Goal: Task Accomplishment & Management: Use online tool/utility

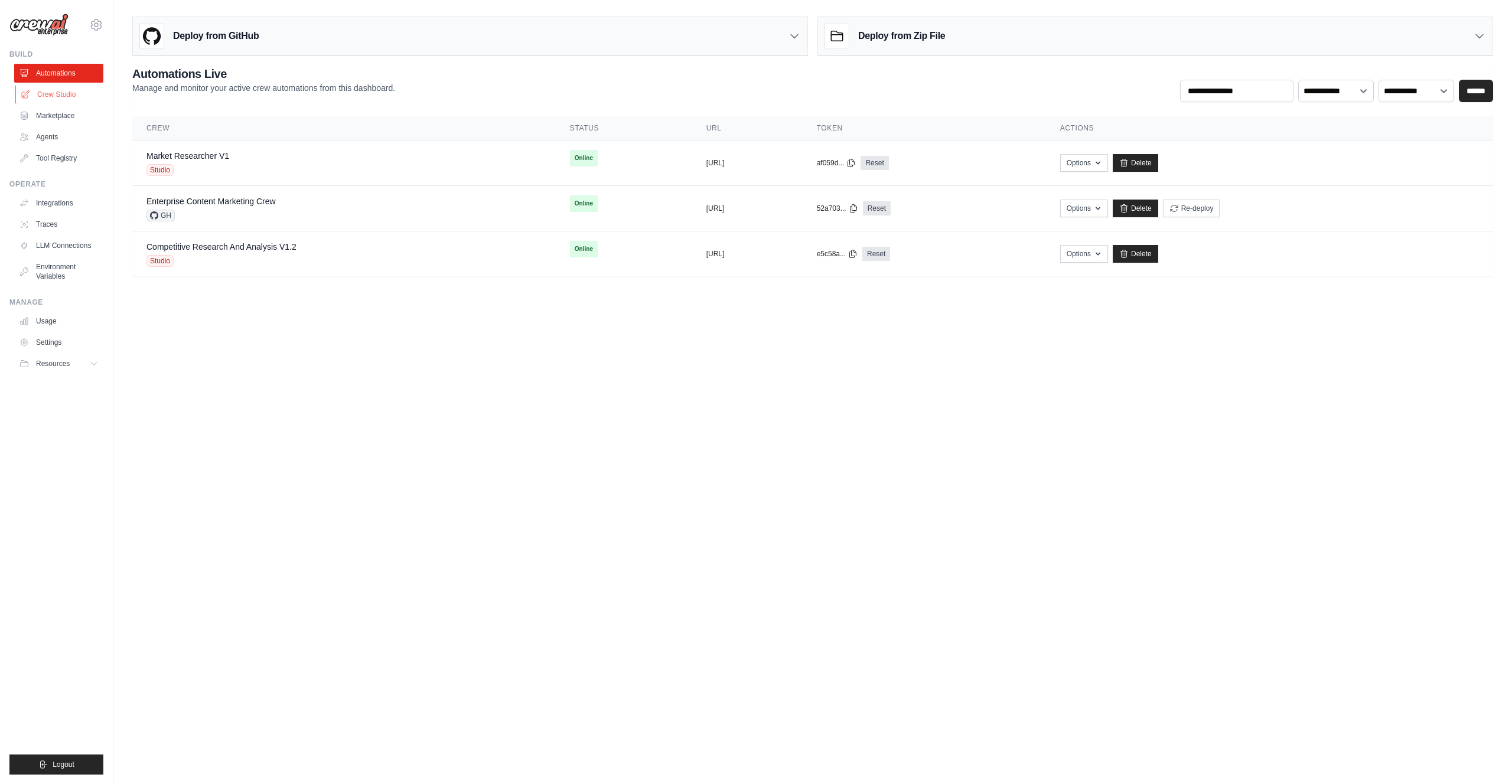
click at [71, 93] on link "Crew Studio" at bounding box center [59, 95] width 89 height 19
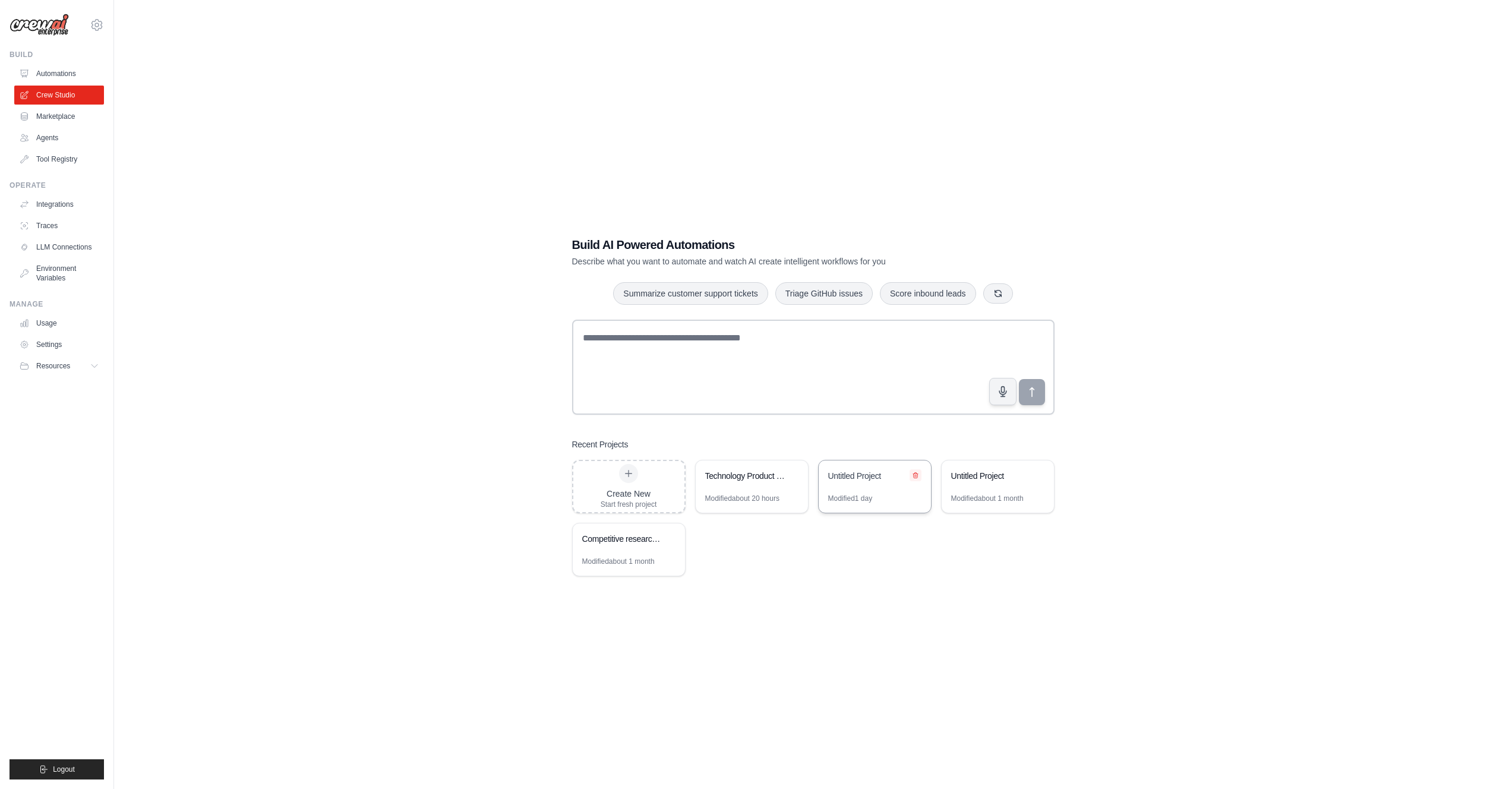
click at [916, 475] on icon at bounding box center [915, 475] width 7 height 7
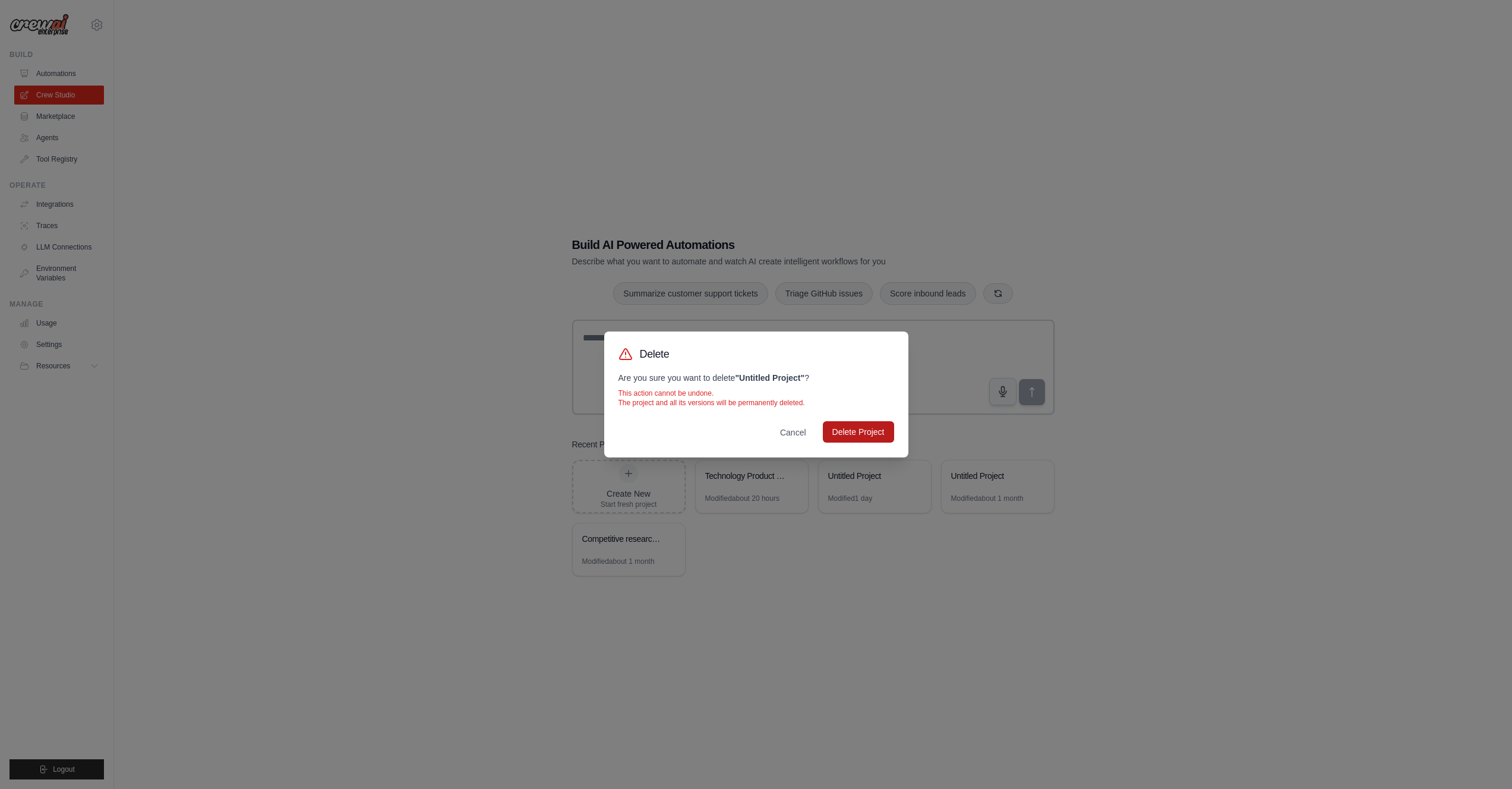
click at [868, 432] on button "Delete Project" at bounding box center [858, 432] width 71 height 22
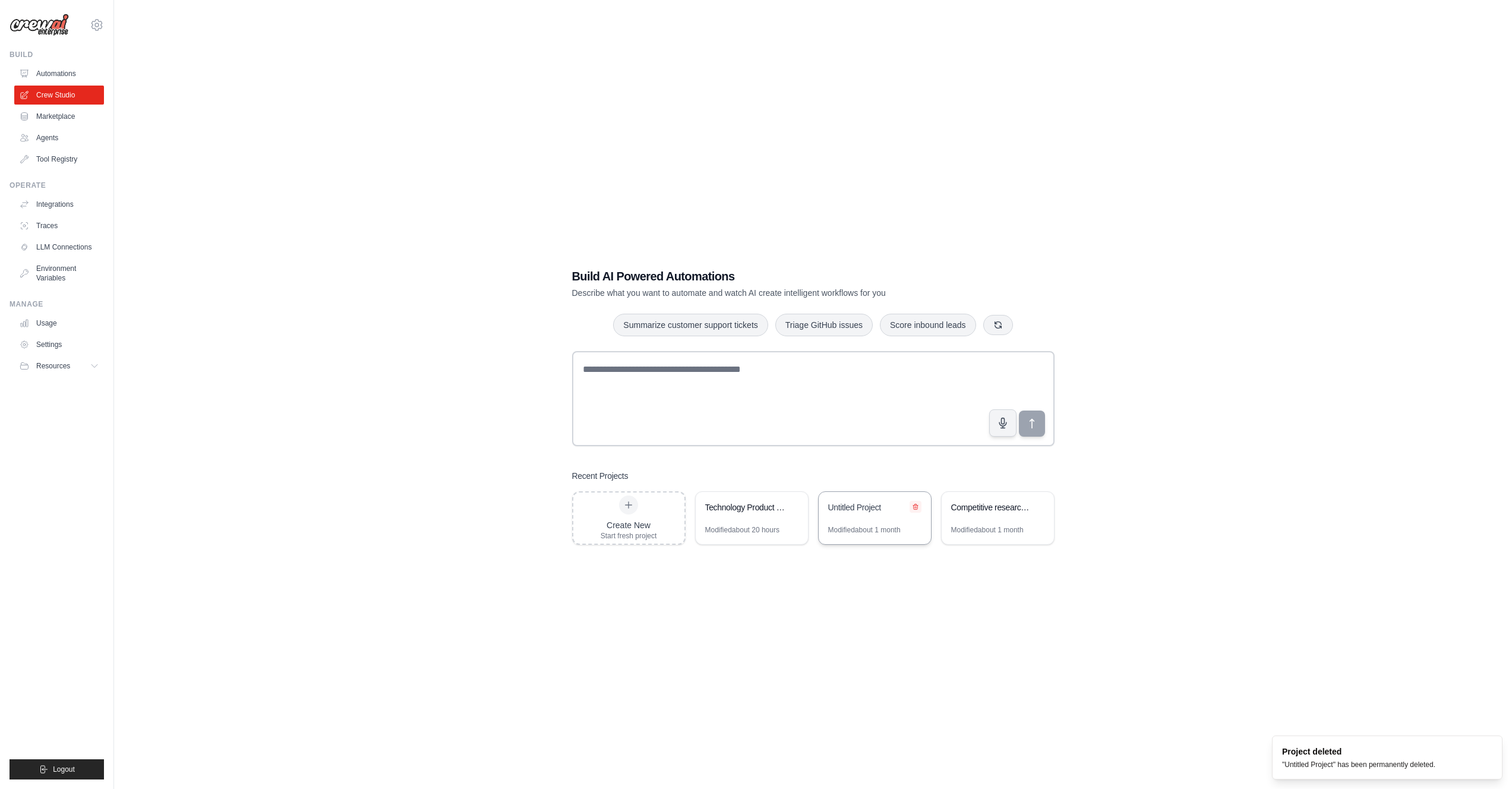
click at [919, 507] on button at bounding box center [915, 507] width 12 height 12
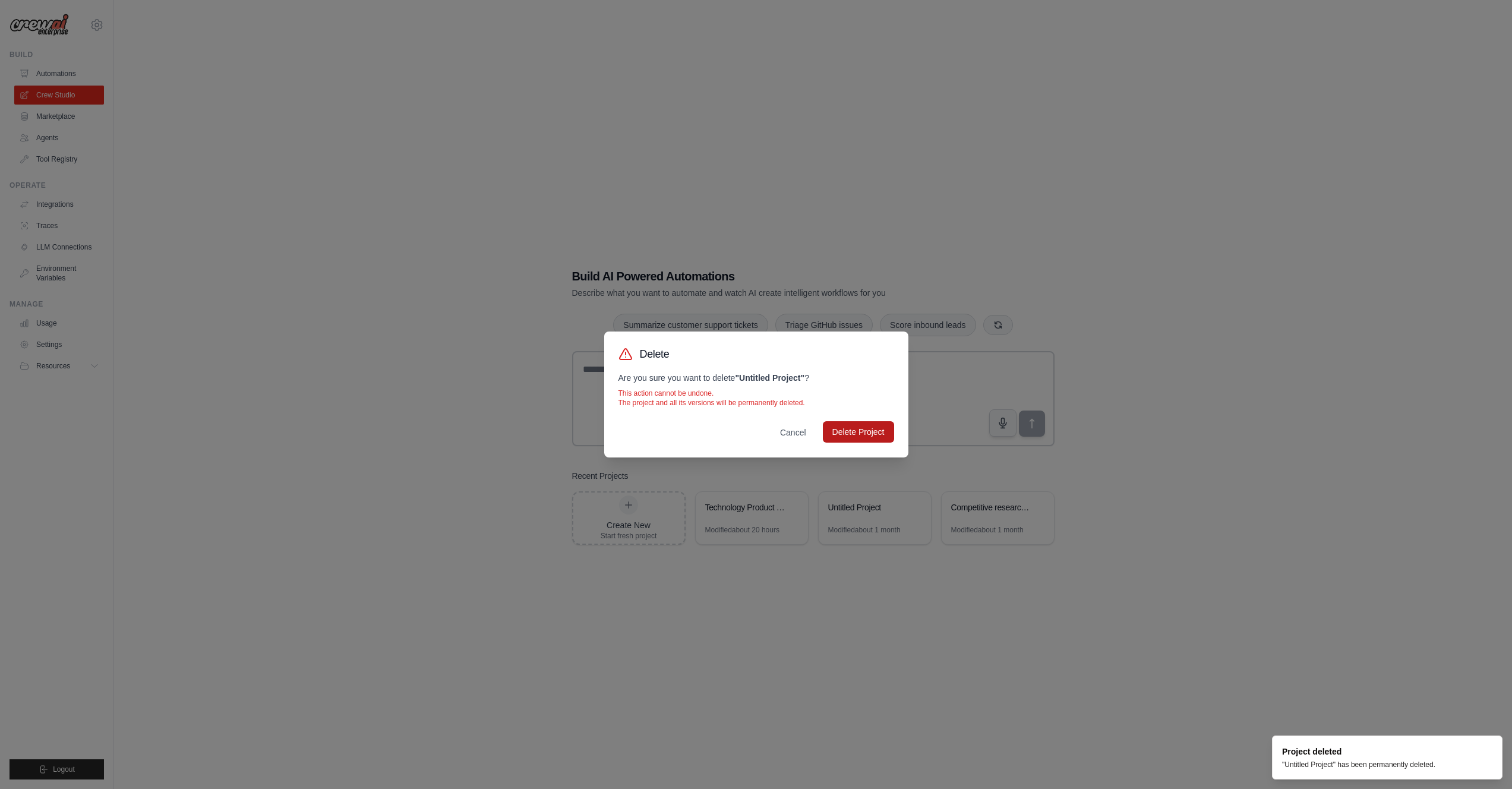
click at [868, 436] on button "Delete Project" at bounding box center [858, 432] width 71 height 22
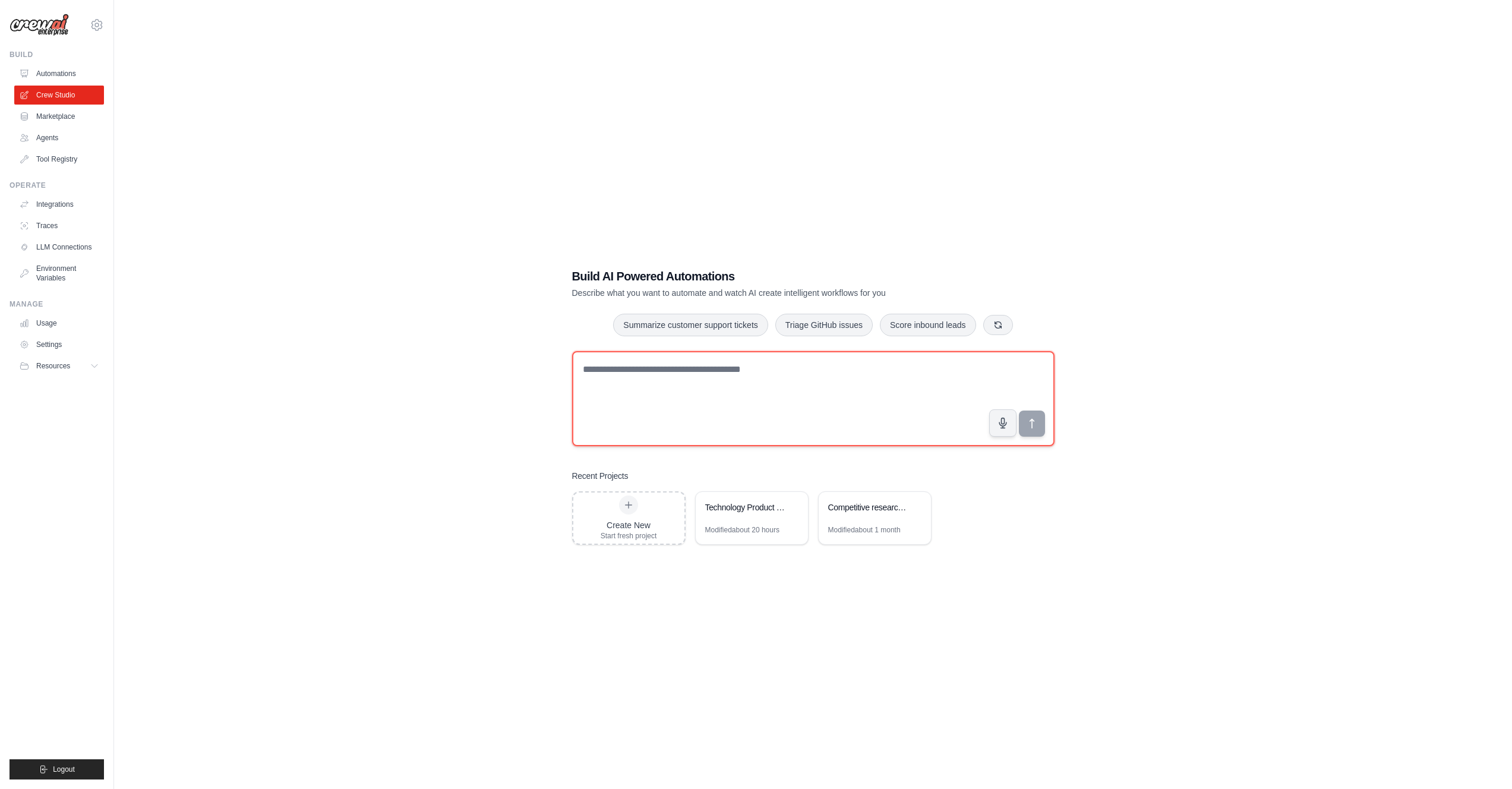
click at [594, 386] on textarea at bounding box center [813, 399] width 482 height 95
paste textarea "**********"
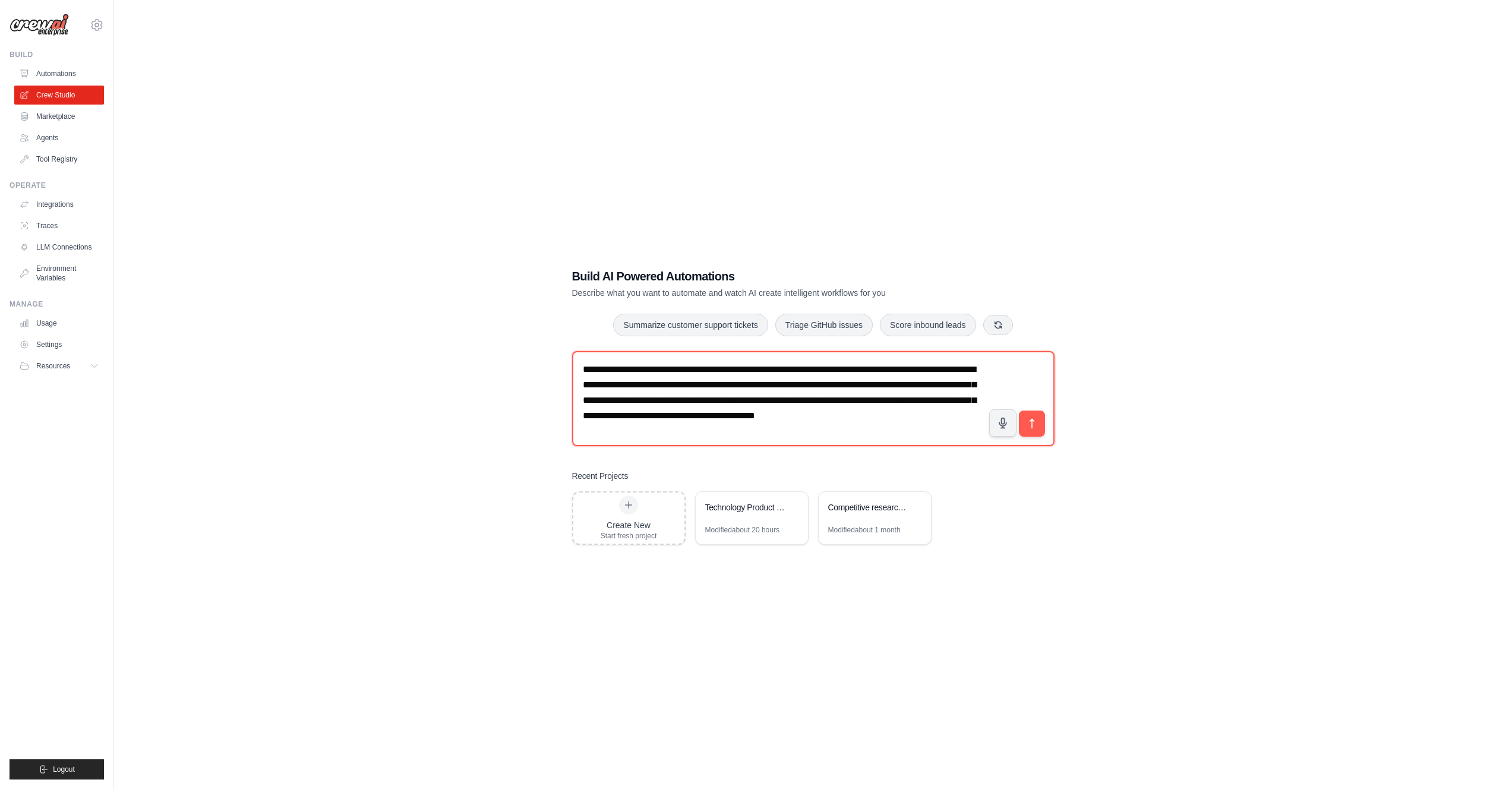
type textarea "**********"
click at [521, 388] on div "**********" at bounding box center [813, 407] width 1360 height 789
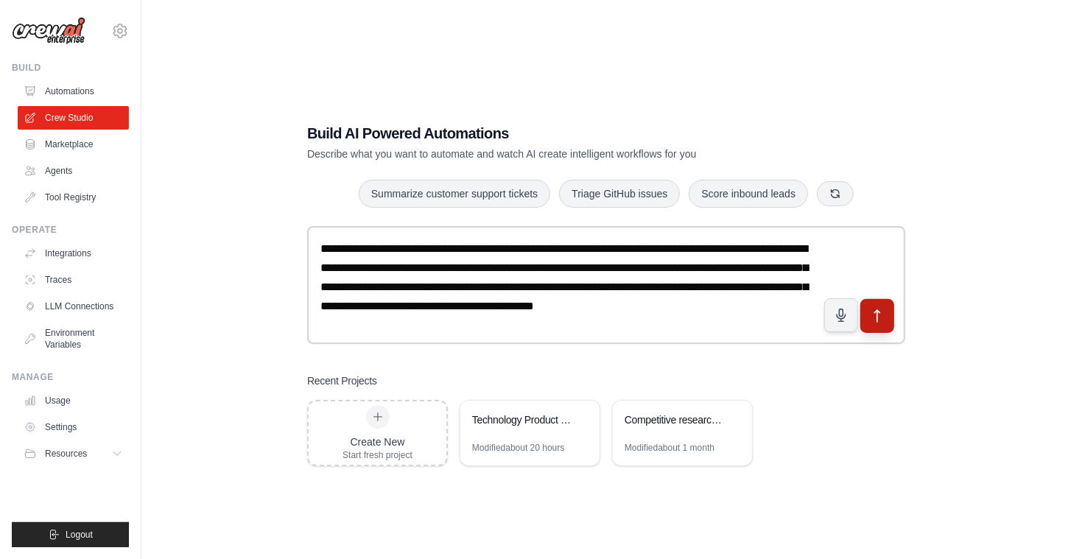
click at [874, 315] on icon "submit" at bounding box center [877, 315] width 15 height 15
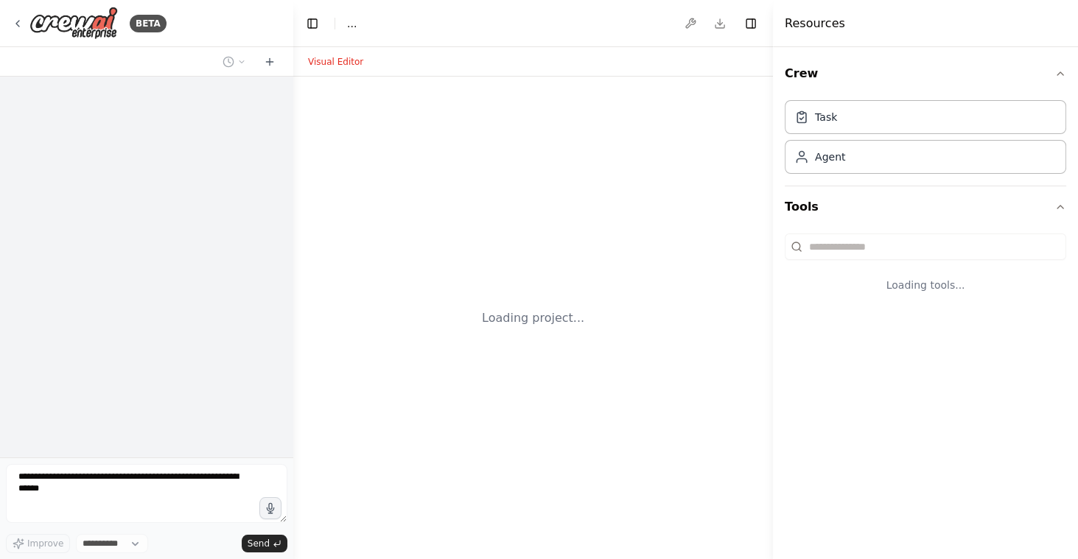
select select "****"
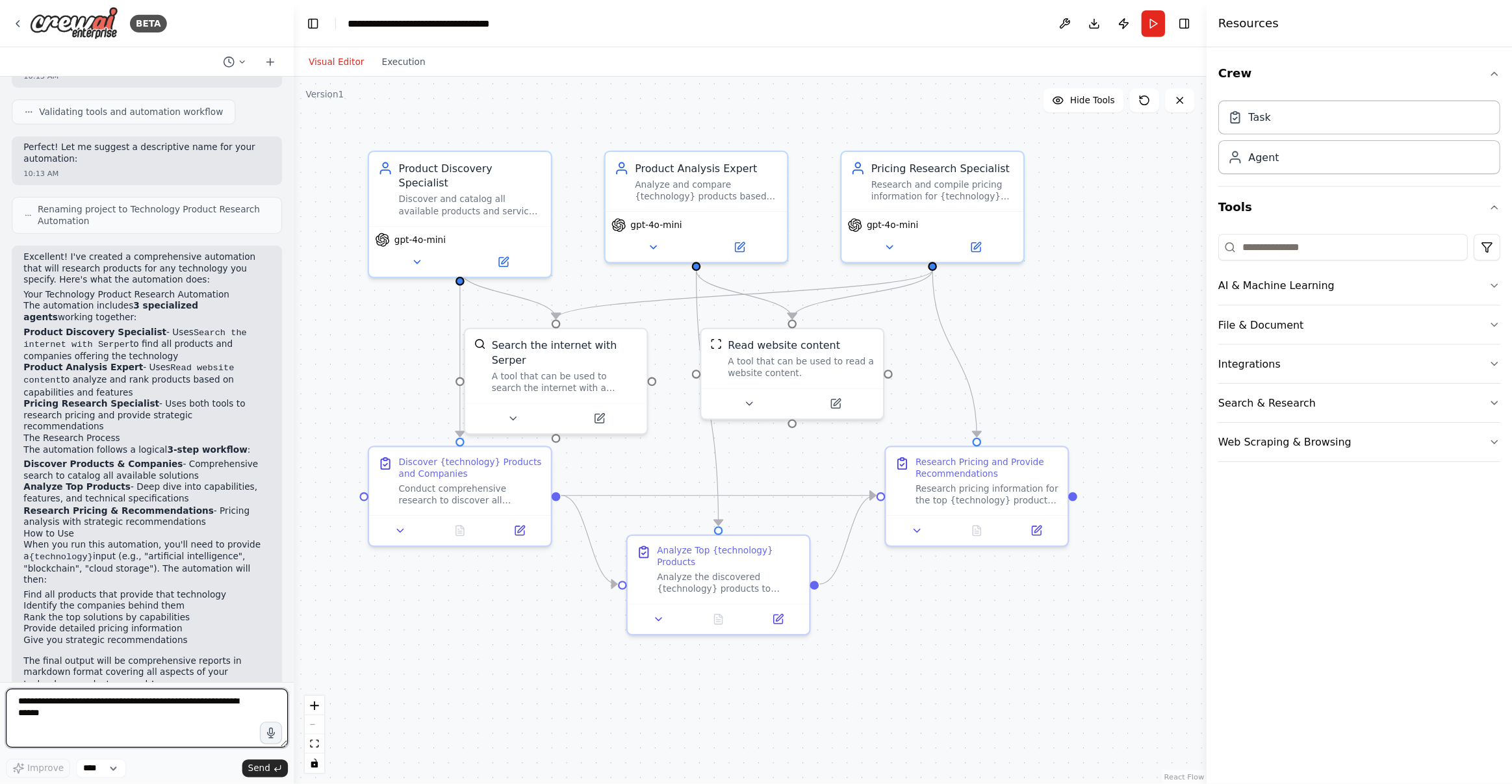
scroll to position [631, 0]
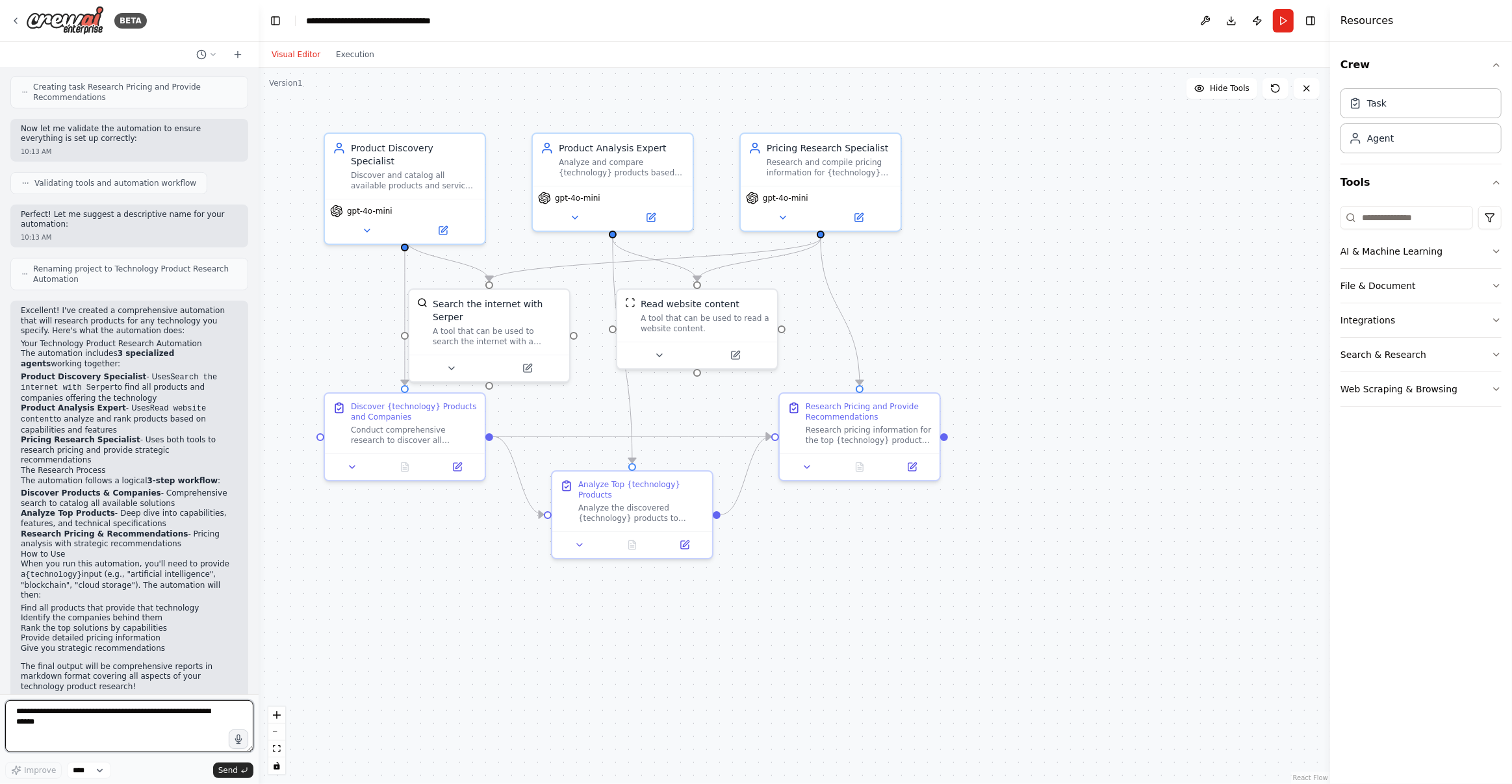
drag, startPoint x: 1246, startPoint y: 319, endPoint x: 1330, endPoint y: 318, distance: 84.0
click at [950, 318] on div at bounding box center [1333, 392] width 5 height 784
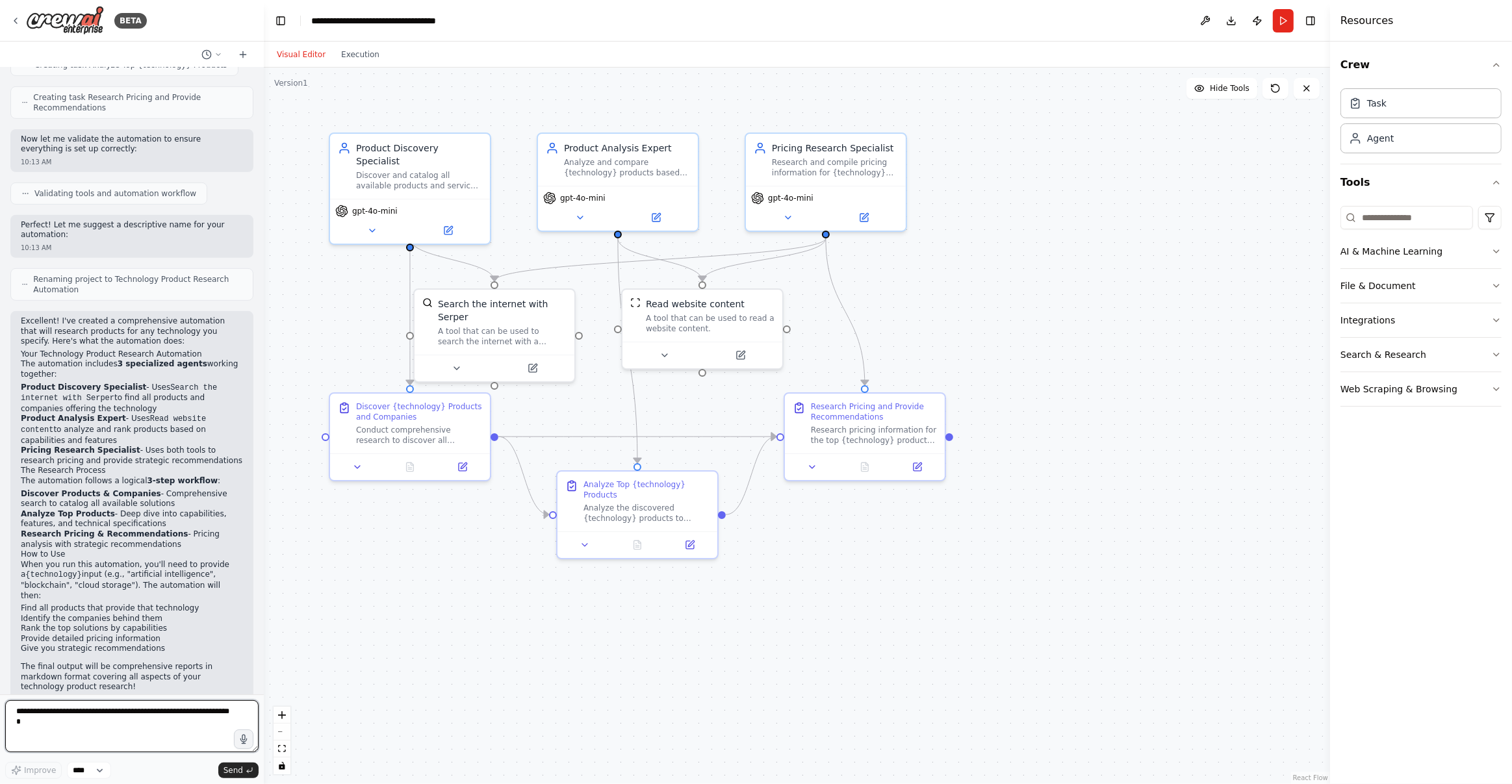
scroll to position [610, 0]
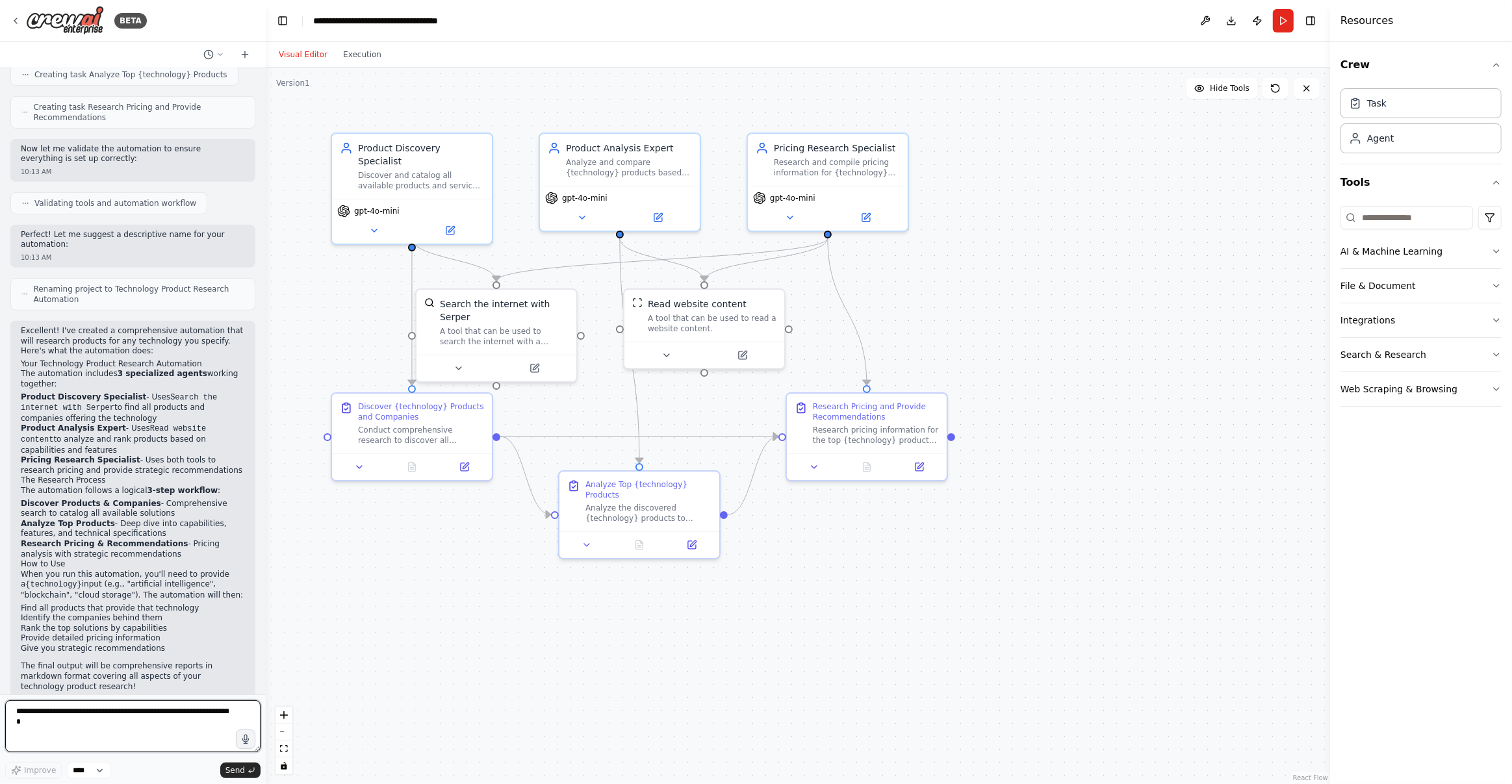
drag, startPoint x: 256, startPoint y: 299, endPoint x: 266, endPoint y: 299, distance: 10.0
click at [266, 299] on div "BETA I want to research all of the product available for a specific technology.…" at bounding box center [756, 392] width 1512 height 784
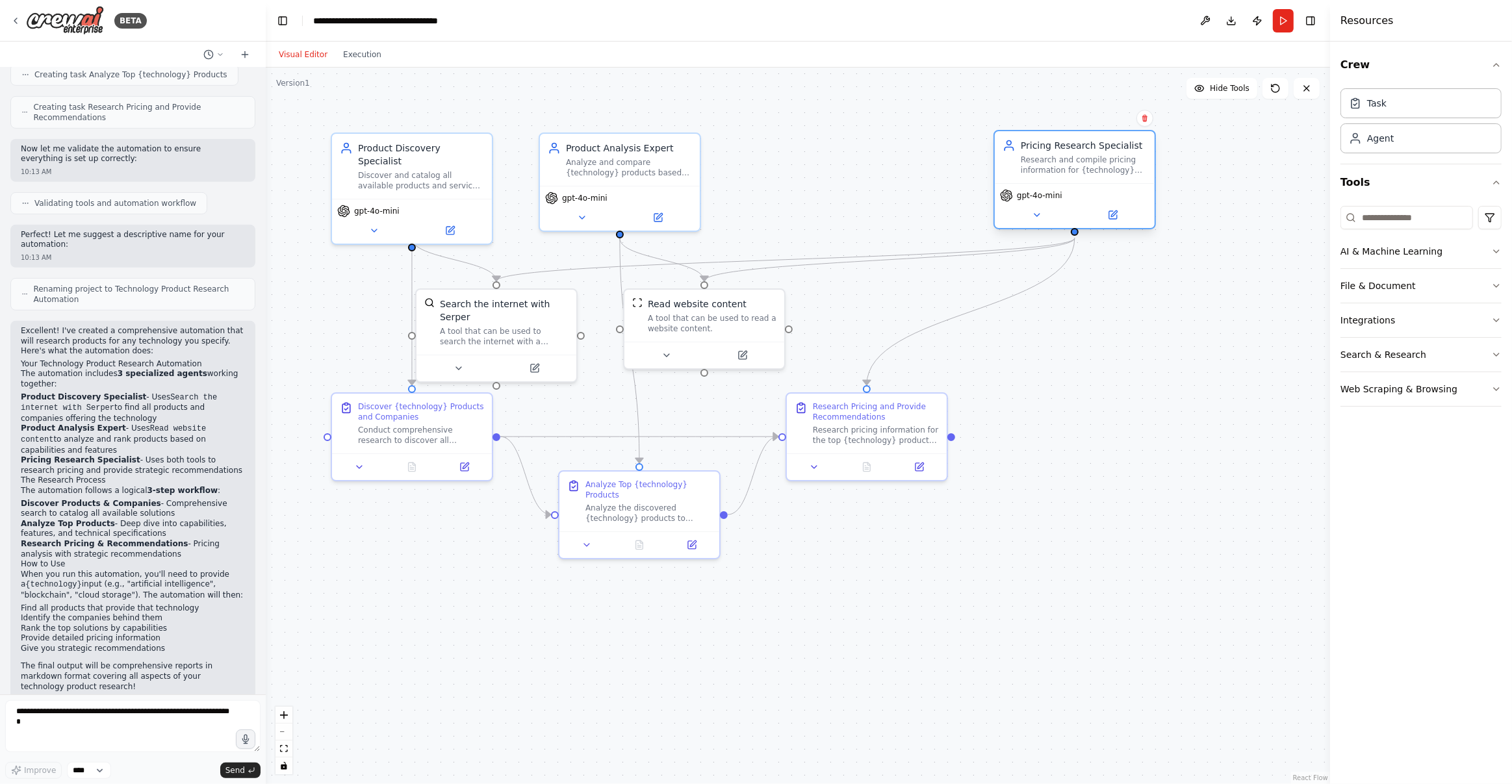
drag, startPoint x: 827, startPoint y: 149, endPoint x: 1080, endPoint y: 146, distance: 253.0
click at [950, 146] on div "Pricing Research Specialist" at bounding box center [1083, 146] width 126 height 13
drag, startPoint x: 871, startPoint y: 417, endPoint x: 1080, endPoint y: 482, distance: 218.9
click at [950, 482] on div "Research Pricing and Provide Recommendations" at bounding box center [1083, 474] width 126 height 21
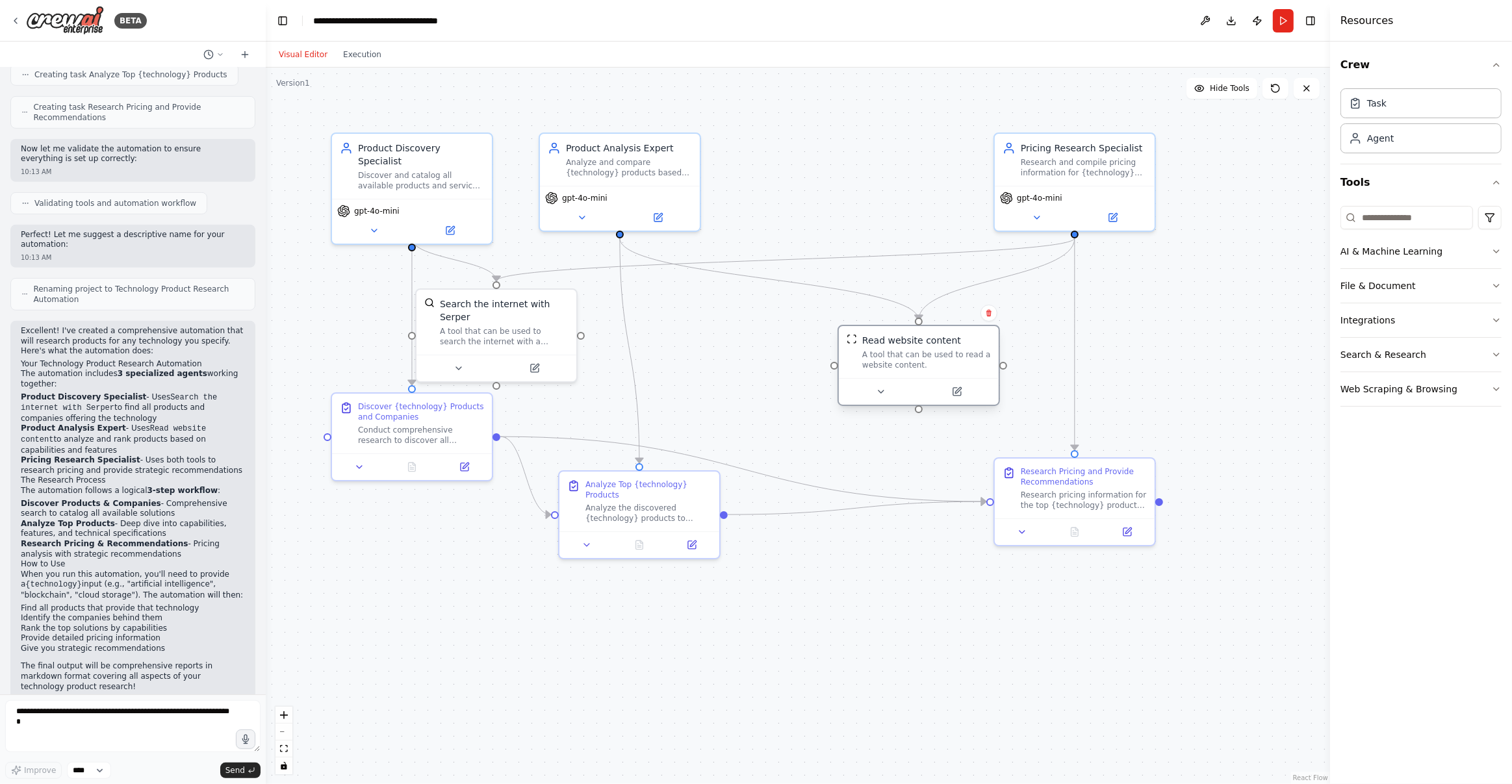
drag, startPoint x: 712, startPoint y: 307, endPoint x: 932, endPoint y: 354, distance: 225.0
click at [932, 354] on div "Read website content A tool that can be used to read a website content." at bounding box center [927, 352] width 129 height 36
drag, startPoint x: 654, startPoint y: 153, endPoint x: 763, endPoint y: 153, distance: 109.0
click at [763, 153] on div "Product Analysis Expert Analyze and compare {technology} products based on thei…" at bounding box center [745, 157] width 126 height 36
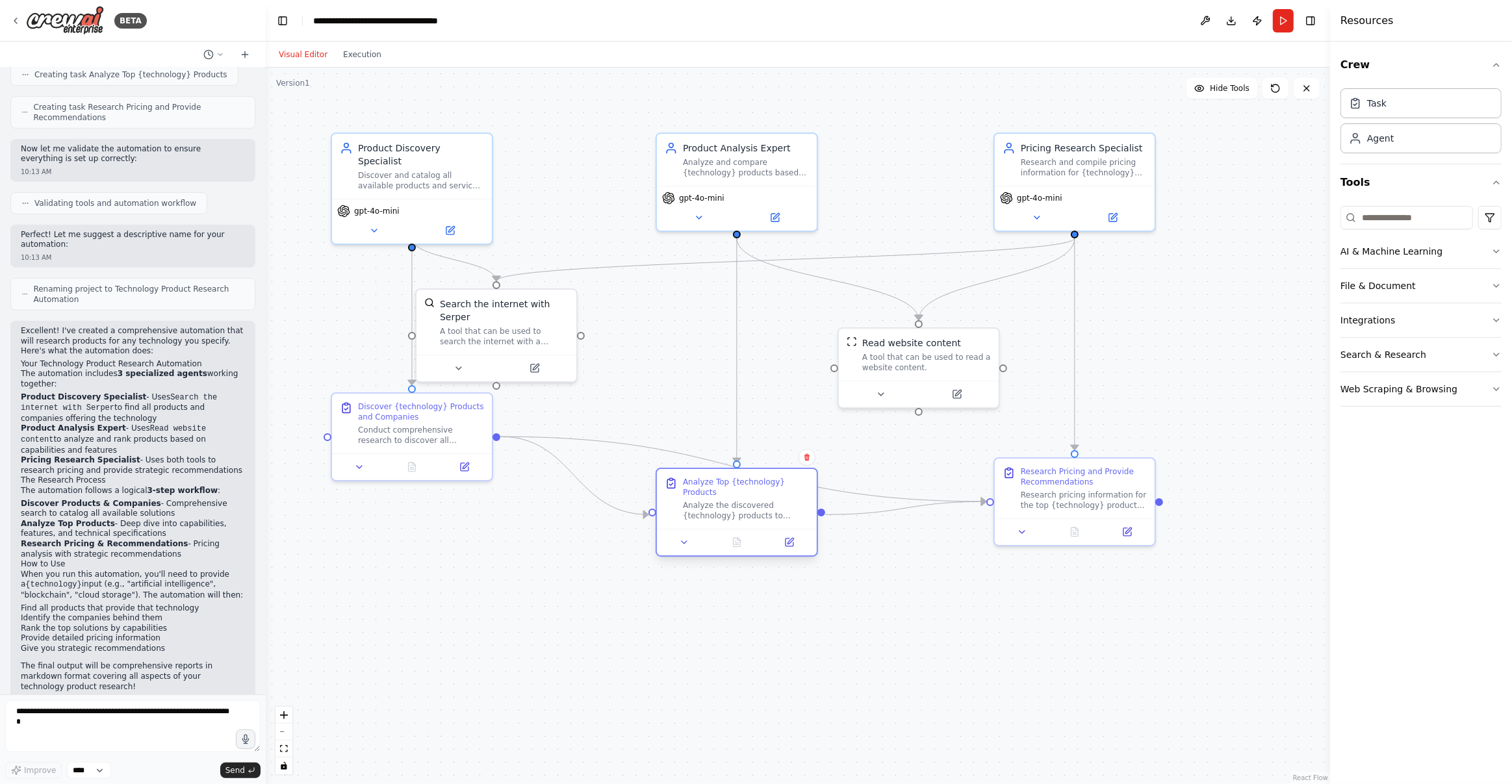
drag, startPoint x: 653, startPoint y: 489, endPoint x: 751, endPoint y: 484, distance: 98.1
click at [751, 484] on div "Analyze Top {technology} Products" at bounding box center [745, 488] width 126 height 21
drag, startPoint x: 496, startPoint y: 318, endPoint x: 580, endPoint y: 356, distance: 92.2
click at [580, 356] on div "Search the internet with Serper" at bounding box center [588, 347] width 129 height 26
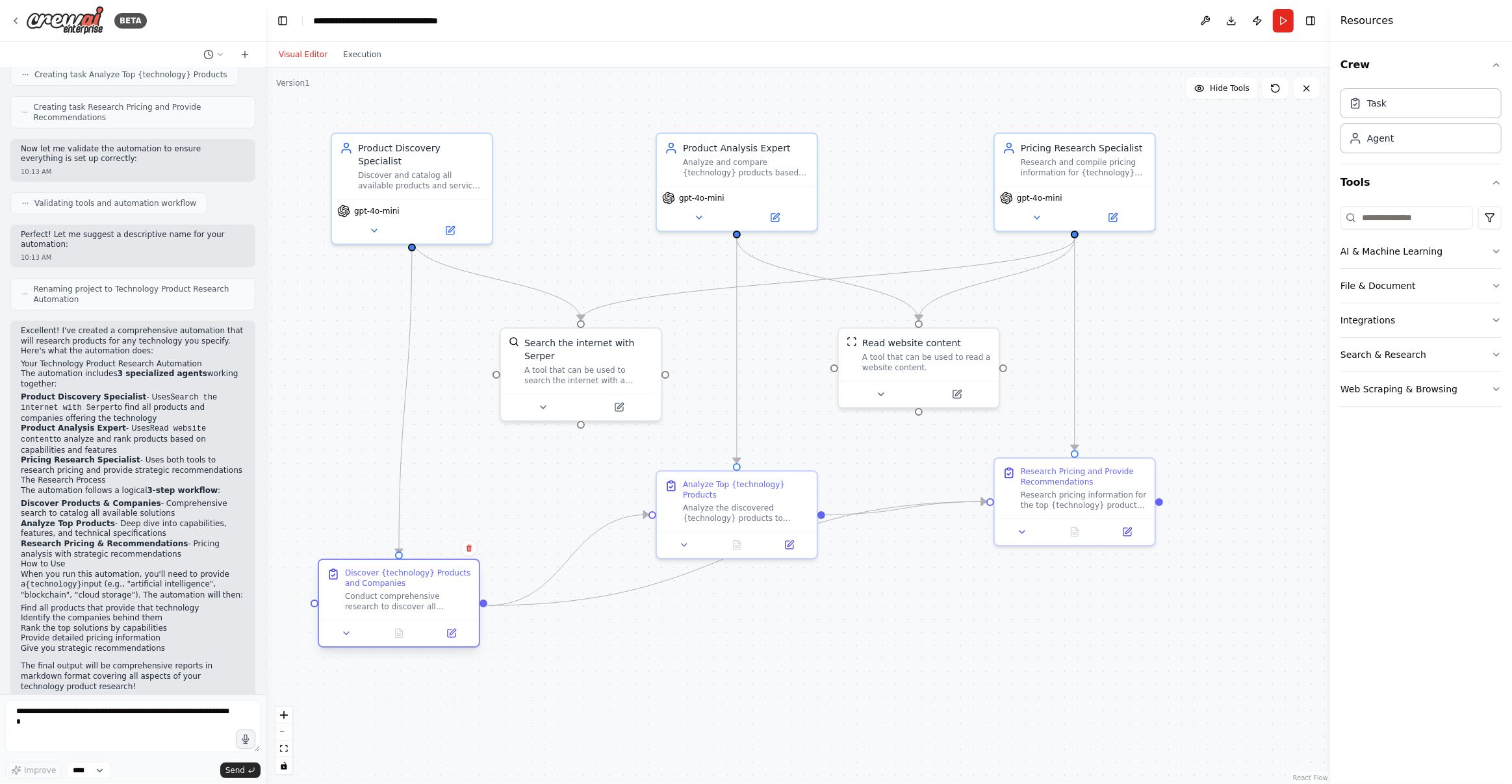
drag, startPoint x: 416, startPoint y: 405, endPoint x: 405, endPoint y: 580, distance: 175.3
click at [405, 492] on div "Discover {technology} Products and Companies" at bounding box center [408, 579] width 126 height 21
drag, startPoint x: 753, startPoint y: 477, endPoint x: 752, endPoint y: 462, distance: 15.0
click at [752, 462] on div "Analyze Top {technology} Products" at bounding box center [745, 461] width 126 height 21
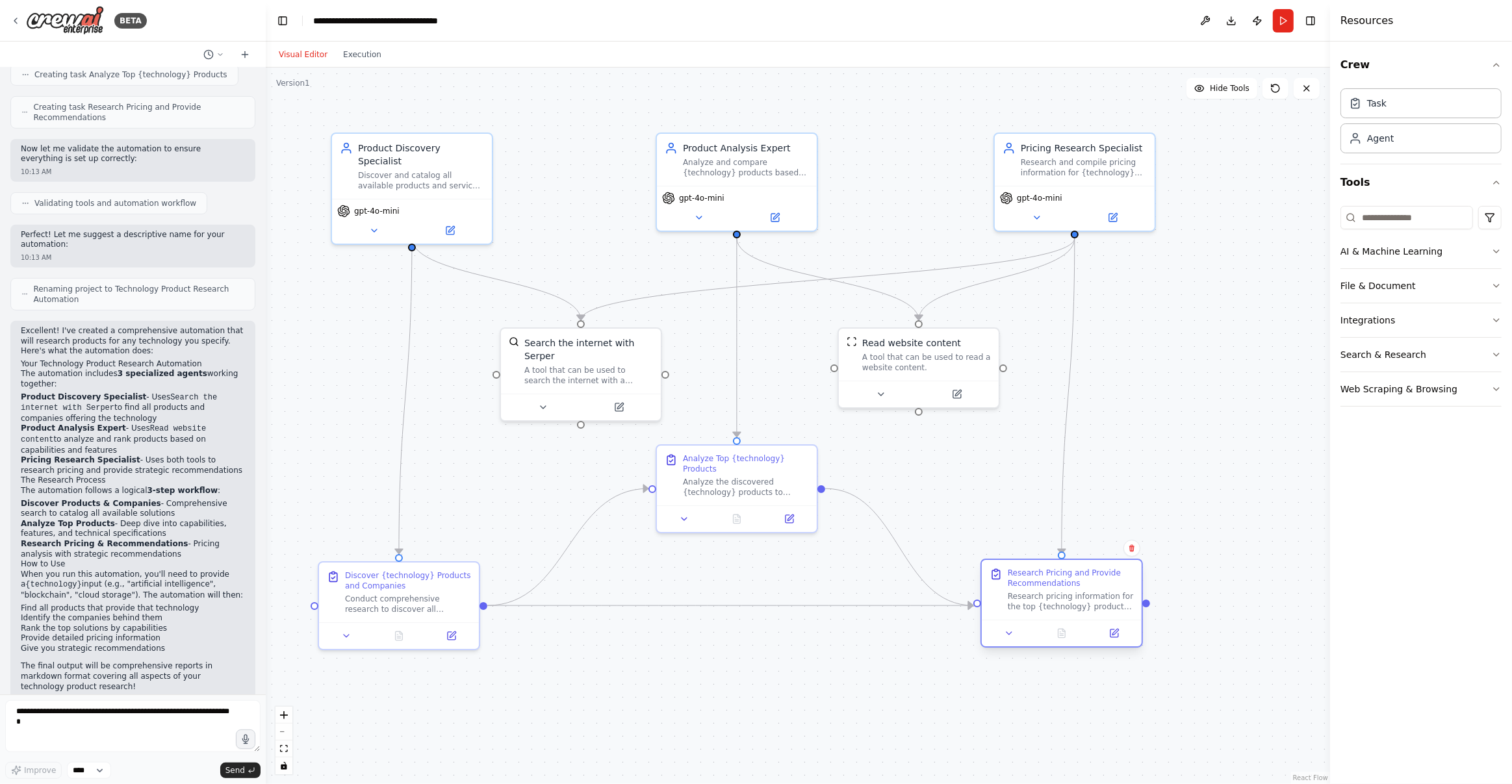
drag, startPoint x: 1045, startPoint y: 494, endPoint x: 1034, endPoint y: 595, distance: 101.6
click at [950, 492] on div "Research pricing information for the top {technology} products identified in pr…" at bounding box center [1071, 601] width 126 height 21
drag, startPoint x: 385, startPoint y: 604, endPoint x: 392, endPoint y: 605, distance: 7.1
click at [392, 492] on div "Conduct comprehensive research to discover all available products and services …" at bounding box center [421, 601] width 126 height 21
drag, startPoint x: 1037, startPoint y: 600, endPoint x: 1049, endPoint y: 601, distance: 12.0
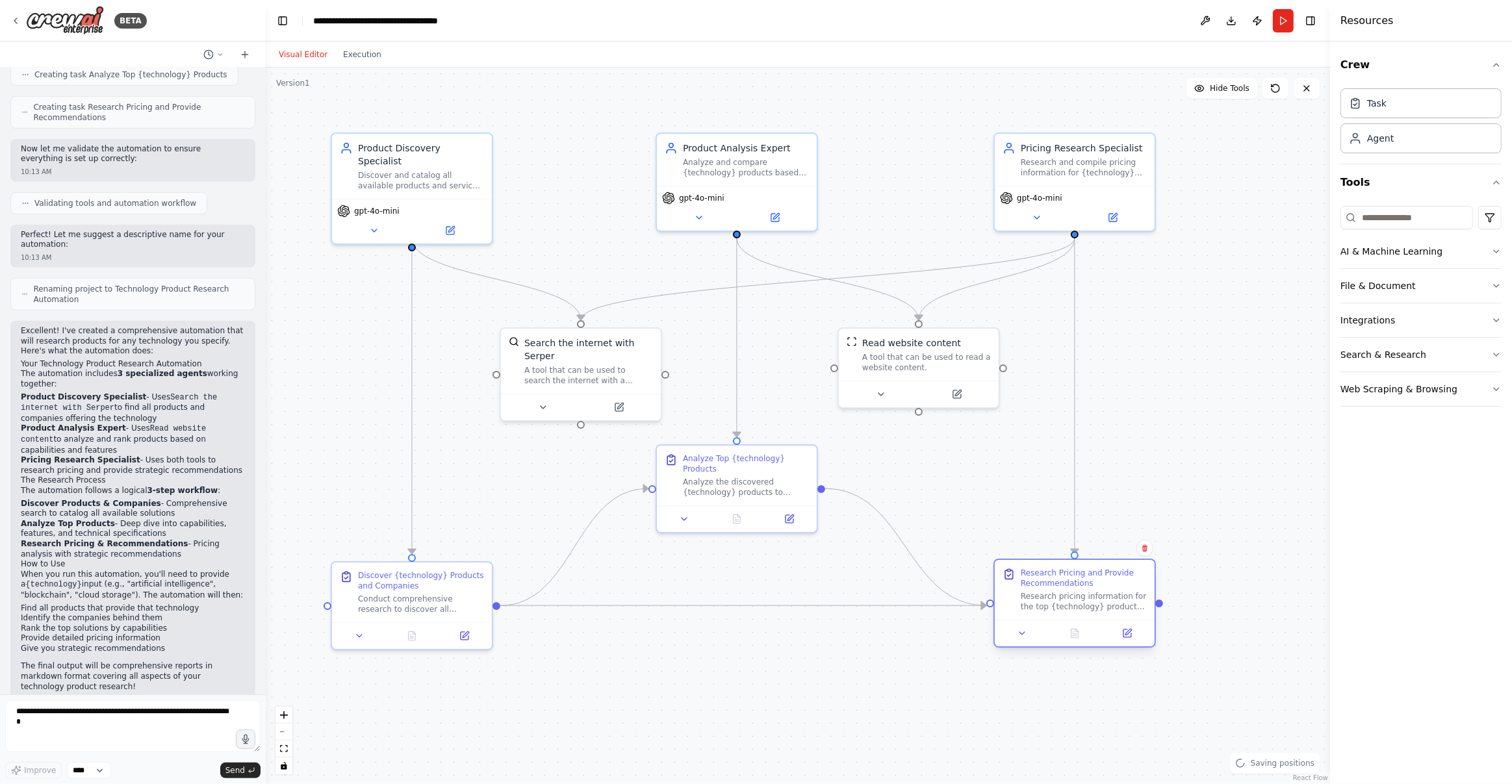
click at [950, 492] on div "Research pricing information for the top {technology} products identified in pr…" at bounding box center [1083, 601] width 126 height 21
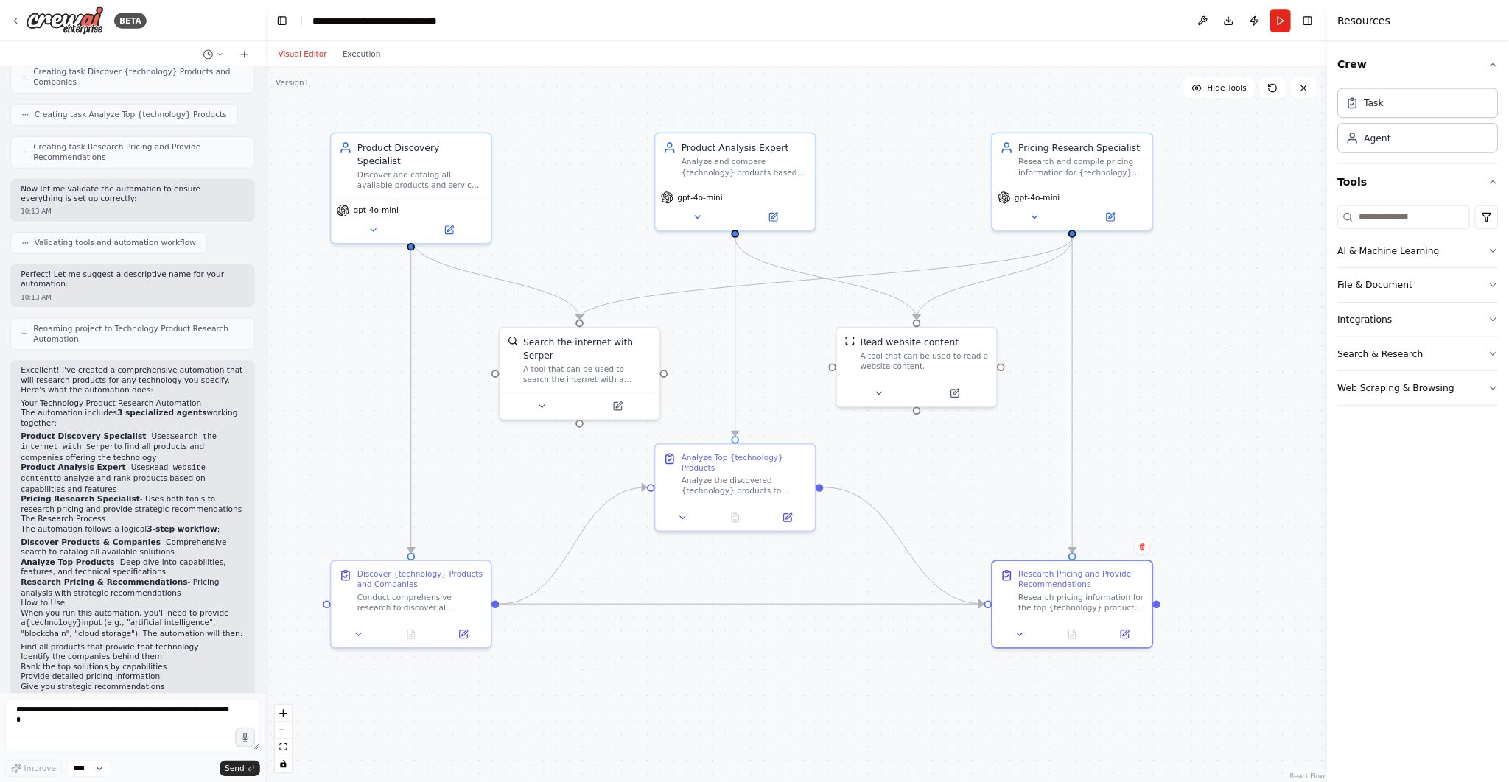
scroll to position [691, 0]
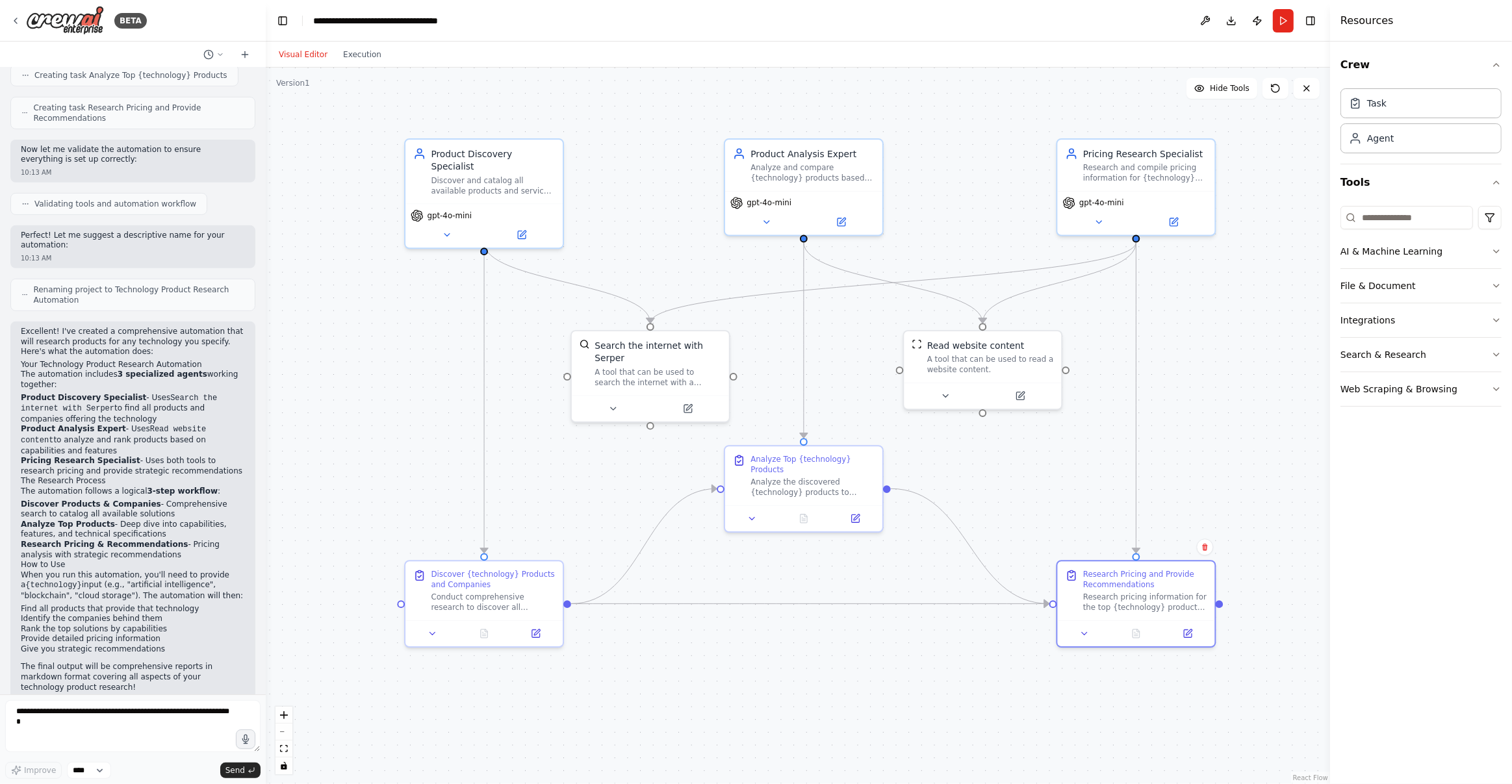
drag, startPoint x: 777, startPoint y: 415, endPoint x: 830, endPoint y: 428, distance: 54.6
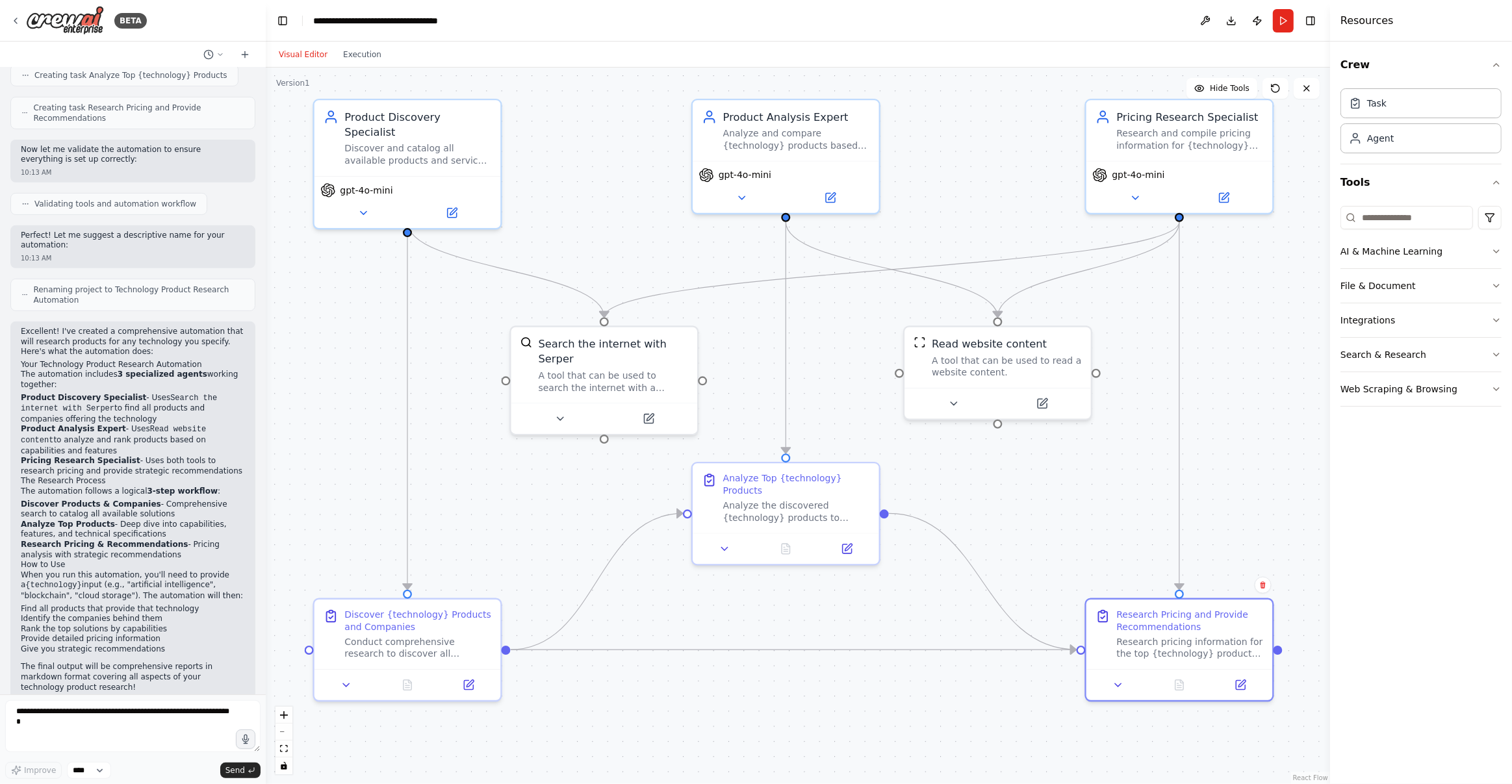
drag, startPoint x: 835, startPoint y: 363, endPoint x: 843, endPoint y: 422, distance: 59.5
click at [843, 421] on div ".deletable-edge-delete-btn { width: 20px; height: 20px; border: 0px solid #ffff…" at bounding box center [797, 426] width 1065 height 717
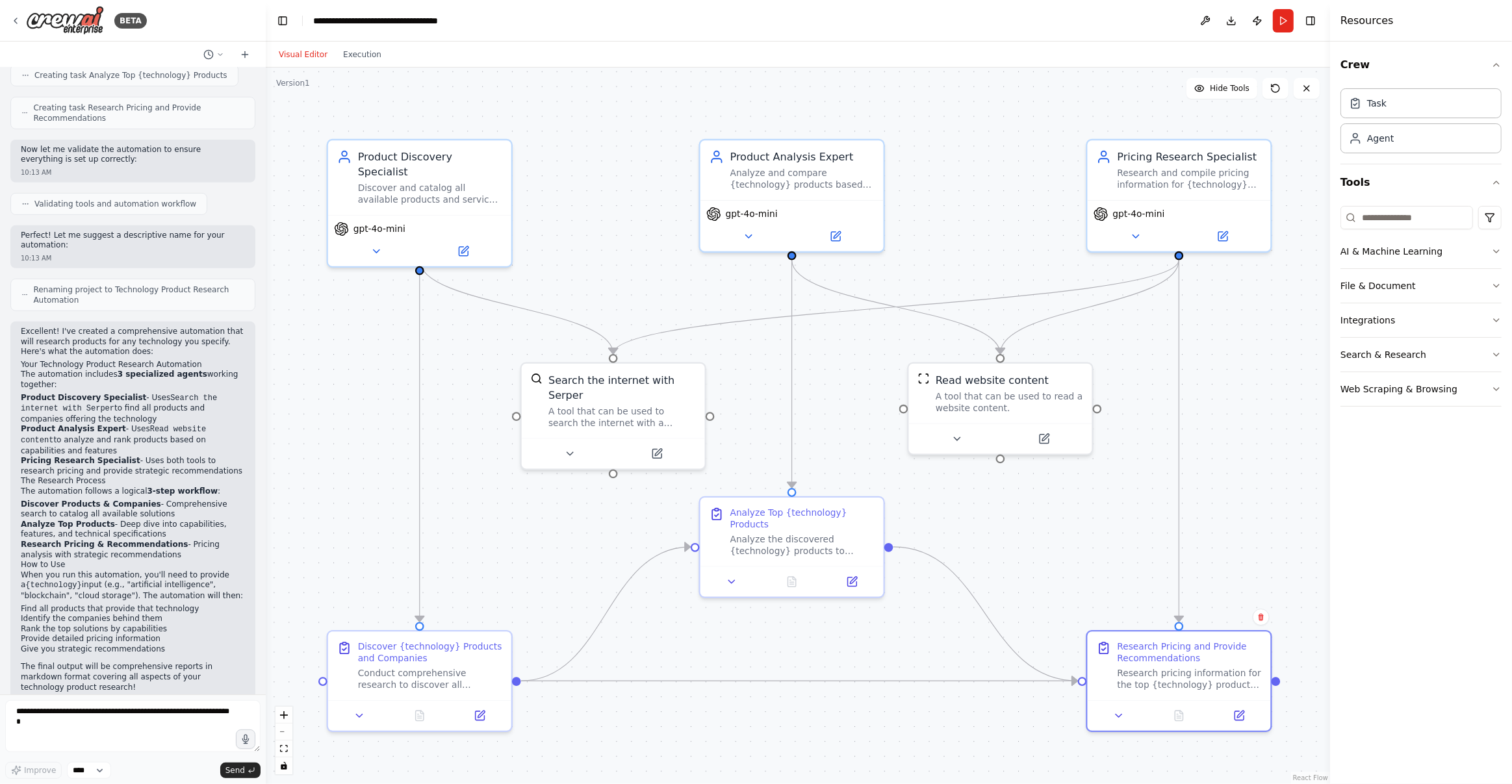
drag, startPoint x: 844, startPoint y: 424, endPoint x: 843, endPoint y: 413, distance: 11.0
click at [843, 413] on div ".deletable-edge-delete-btn { width: 20px; height: 20px; border: 0px solid #ffff…" at bounding box center [797, 426] width 1065 height 717
click at [950, 23] on button "Run" at bounding box center [1284, 20] width 21 height 24
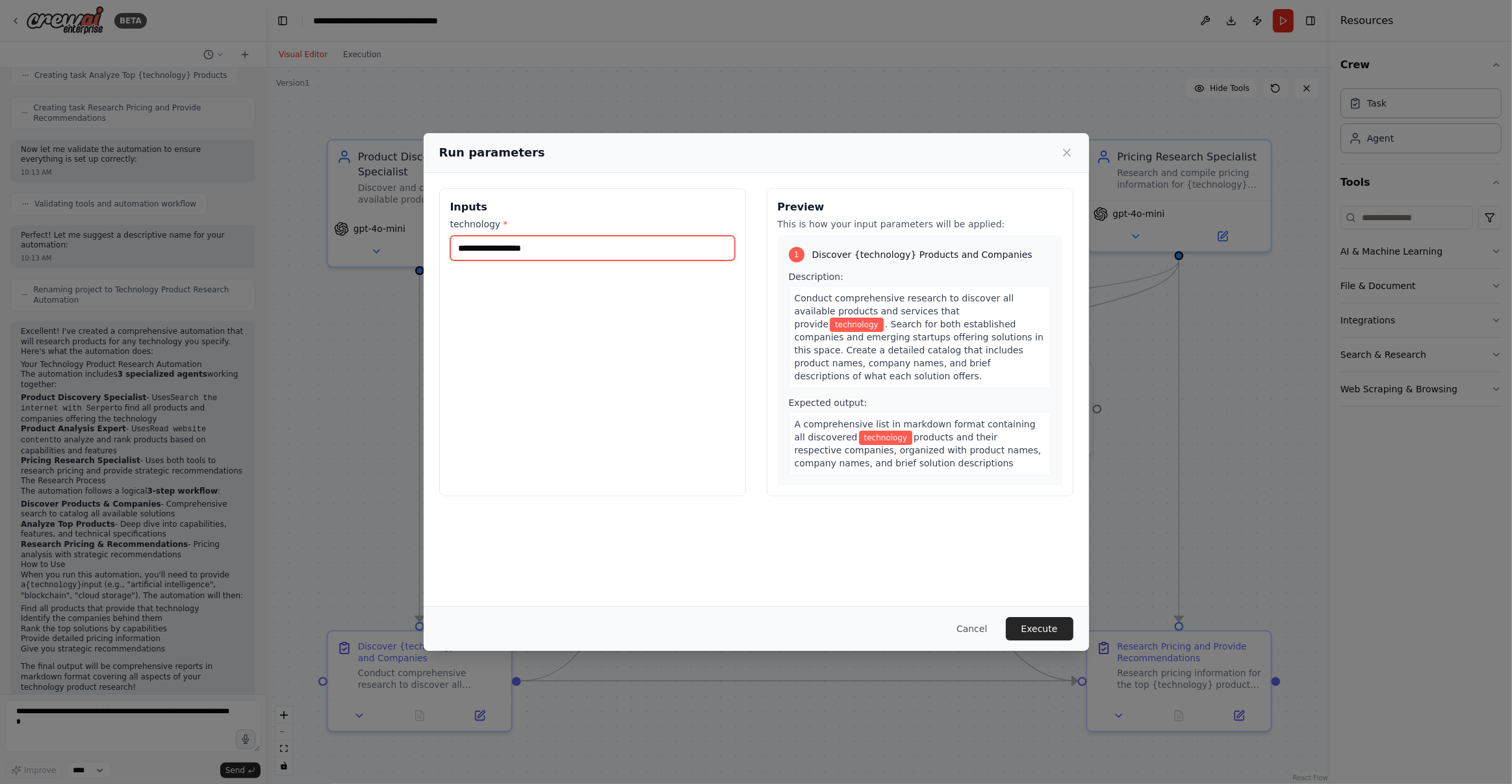
click at [565, 245] on input "technology *" at bounding box center [592, 248] width 285 height 25
type input "**********"
click at [950, 492] on button "Execute" at bounding box center [1039, 629] width 68 height 24
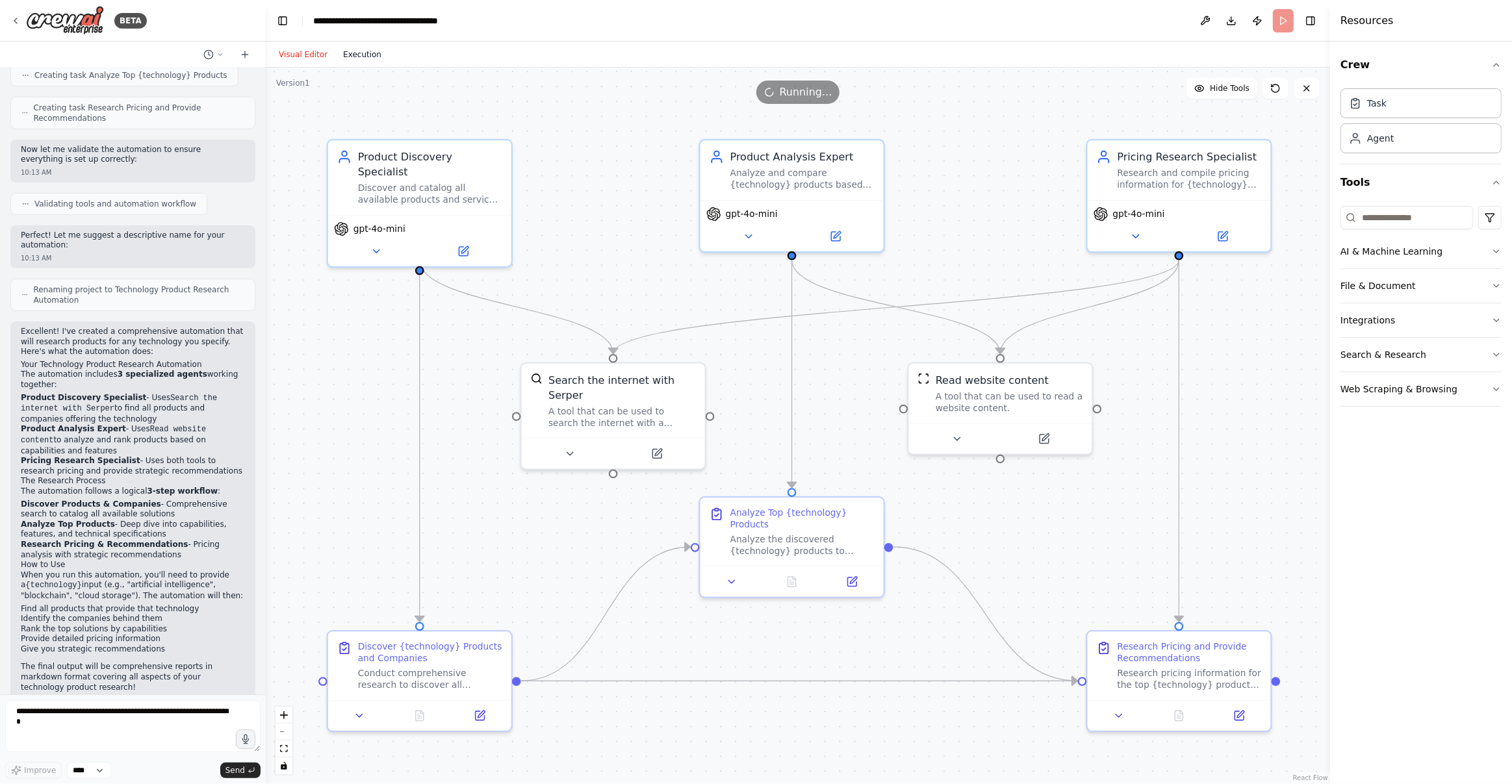
click at [361, 50] on button "Execution" at bounding box center [362, 55] width 54 height 16
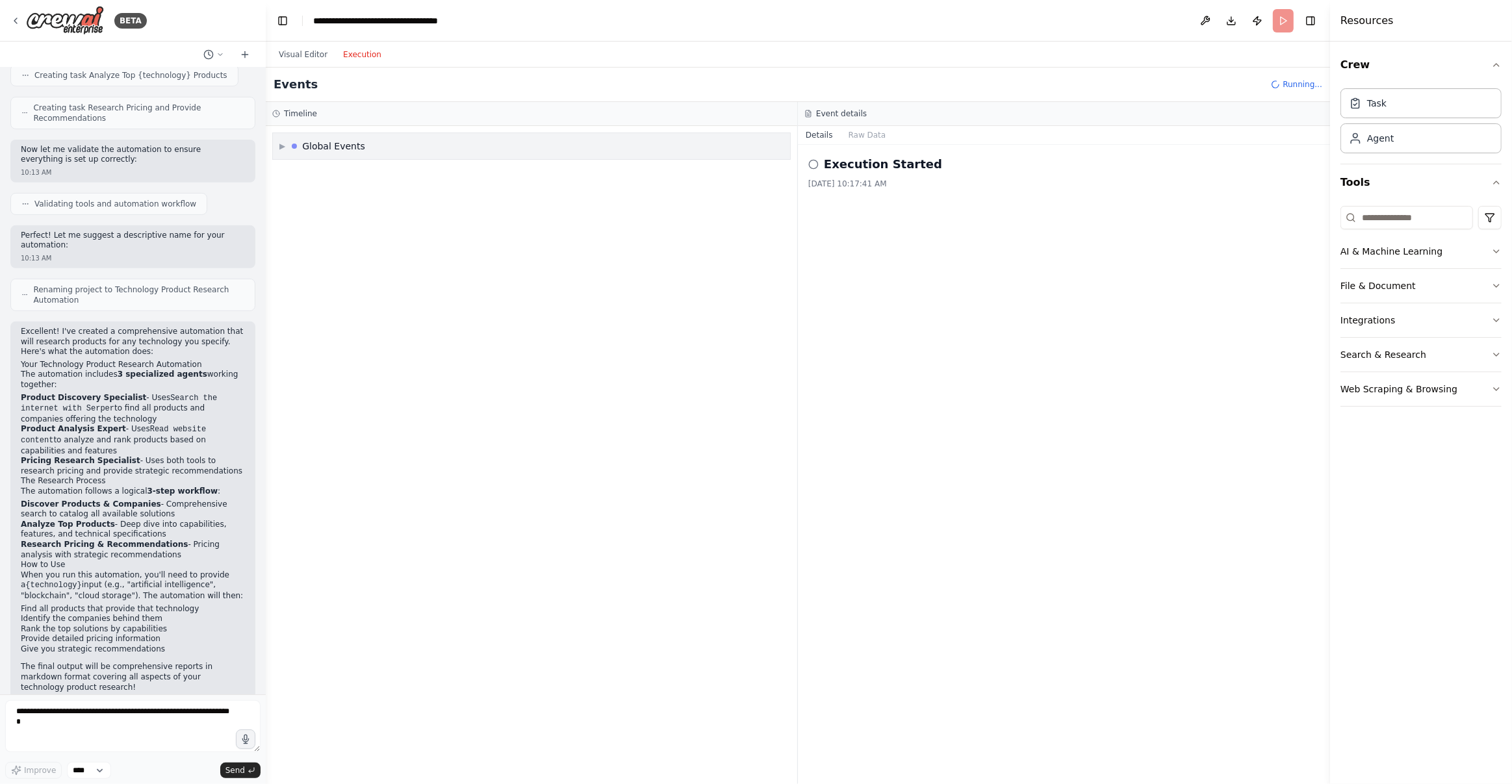
click at [278, 140] on div "▶ Global Events" at bounding box center [531, 146] width 517 height 26
click at [372, 112] on div "Timeline" at bounding box center [532, 114] width 519 height 11
click at [813, 167] on icon at bounding box center [813, 164] width 11 height 11
click at [860, 136] on button "Raw Data" at bounding box center [867, 135] width 53 height 19
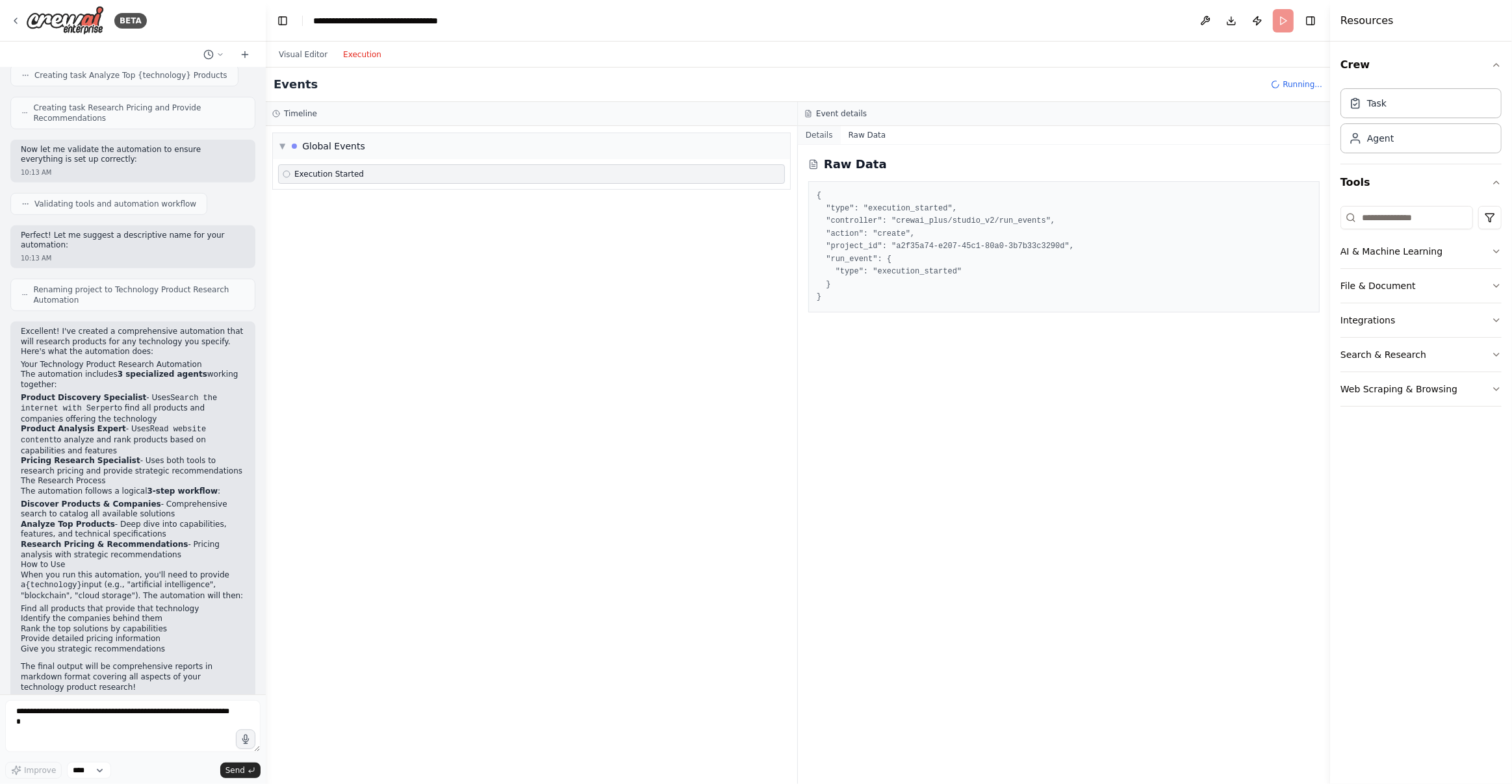
click at [819, 134] on button "Details" at bounding box center [820, 135] width 43 height 19
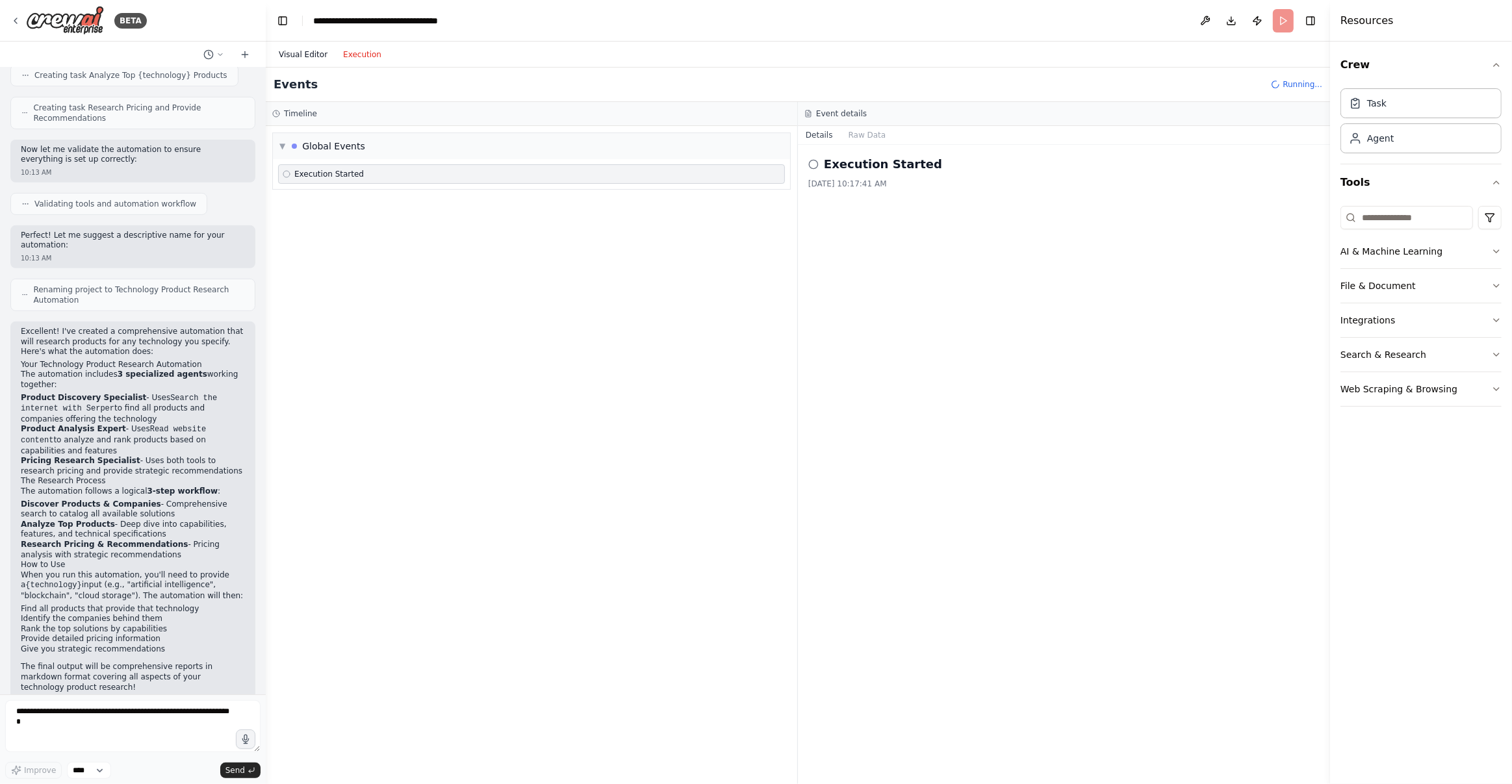
click at [303, 54] on button "Visual Editor" at bounding box center [303, 55] width 64 height 16
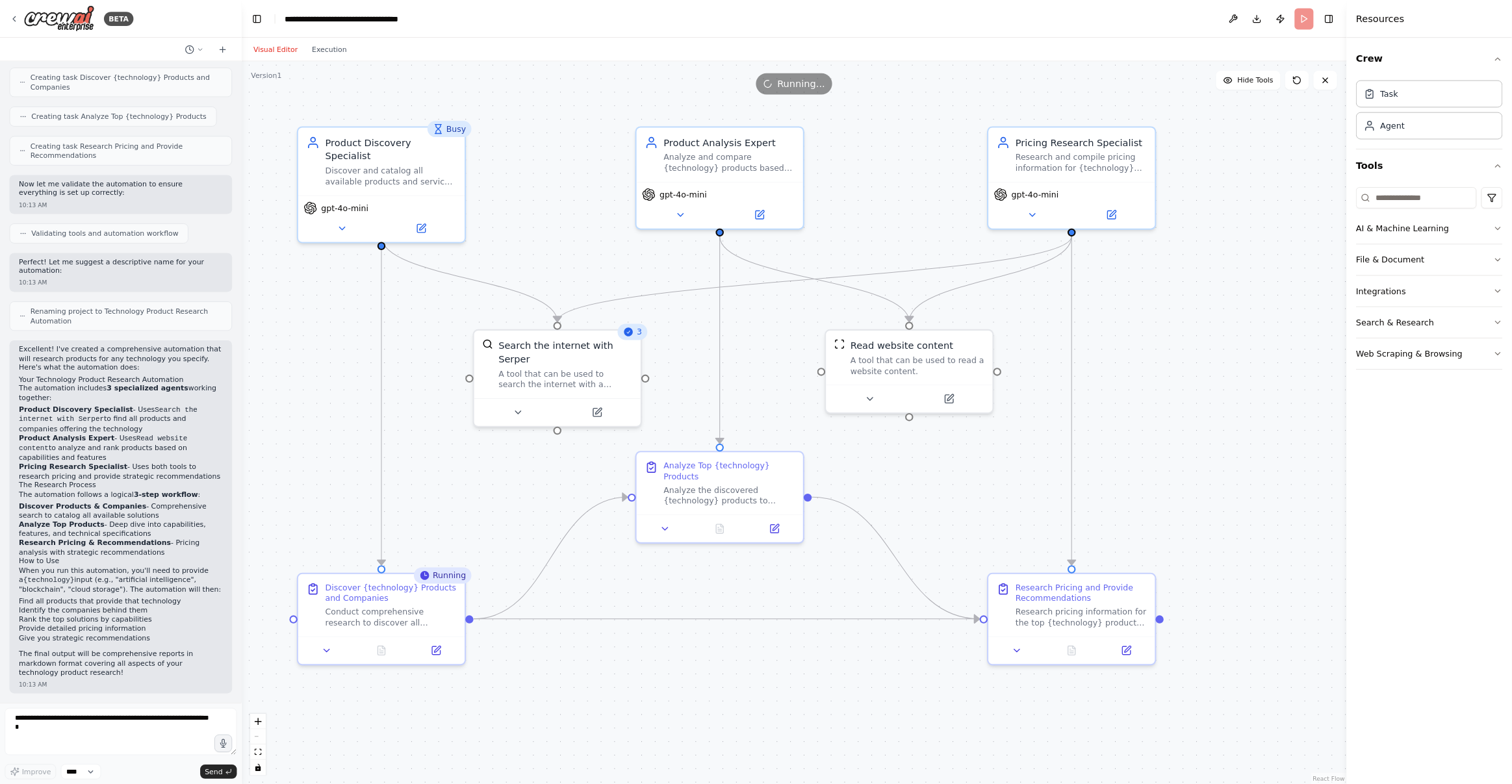
scroll to position [546, 0]
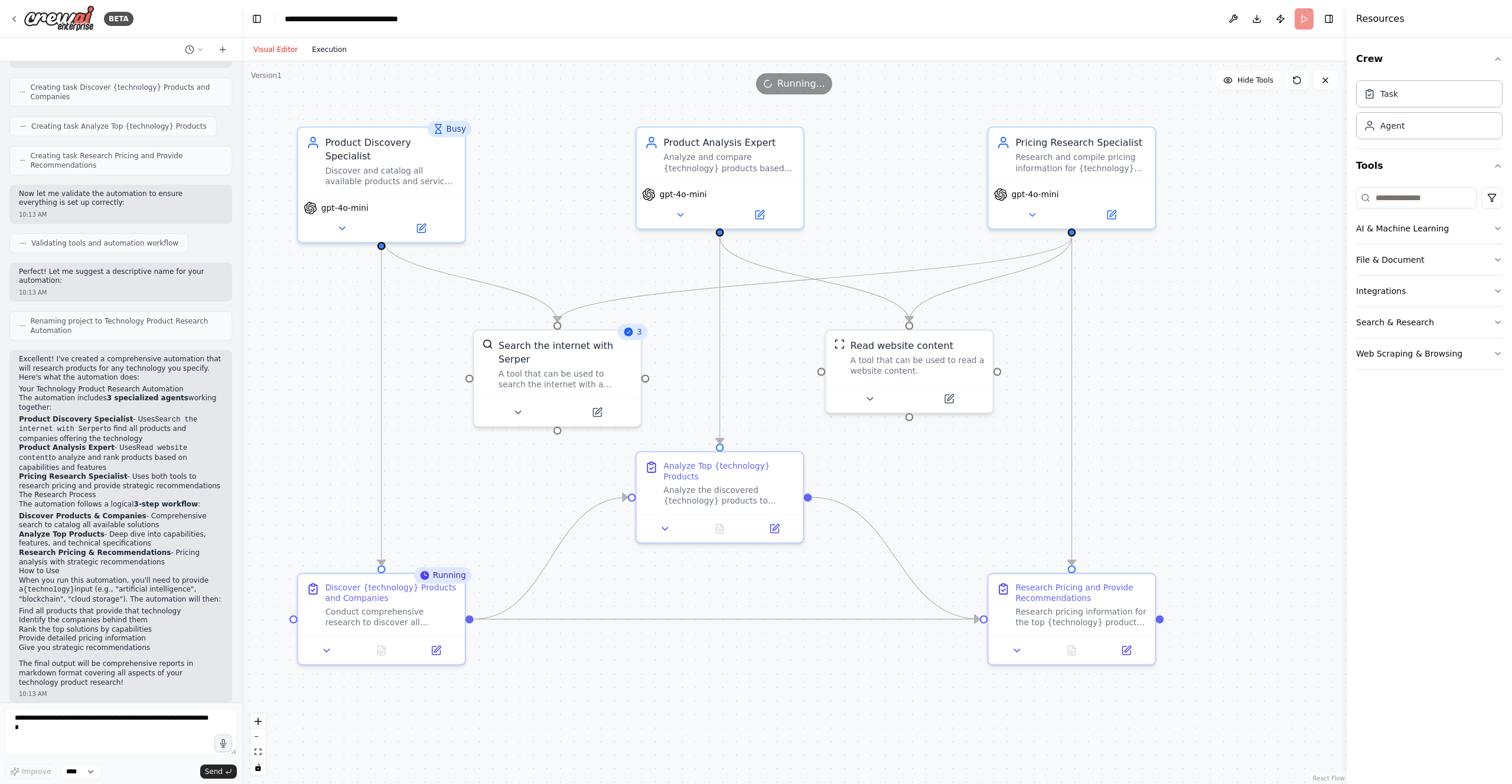
click at [329, 51] on button "Execution" at bounding box center [329, 50] width 49 height 14
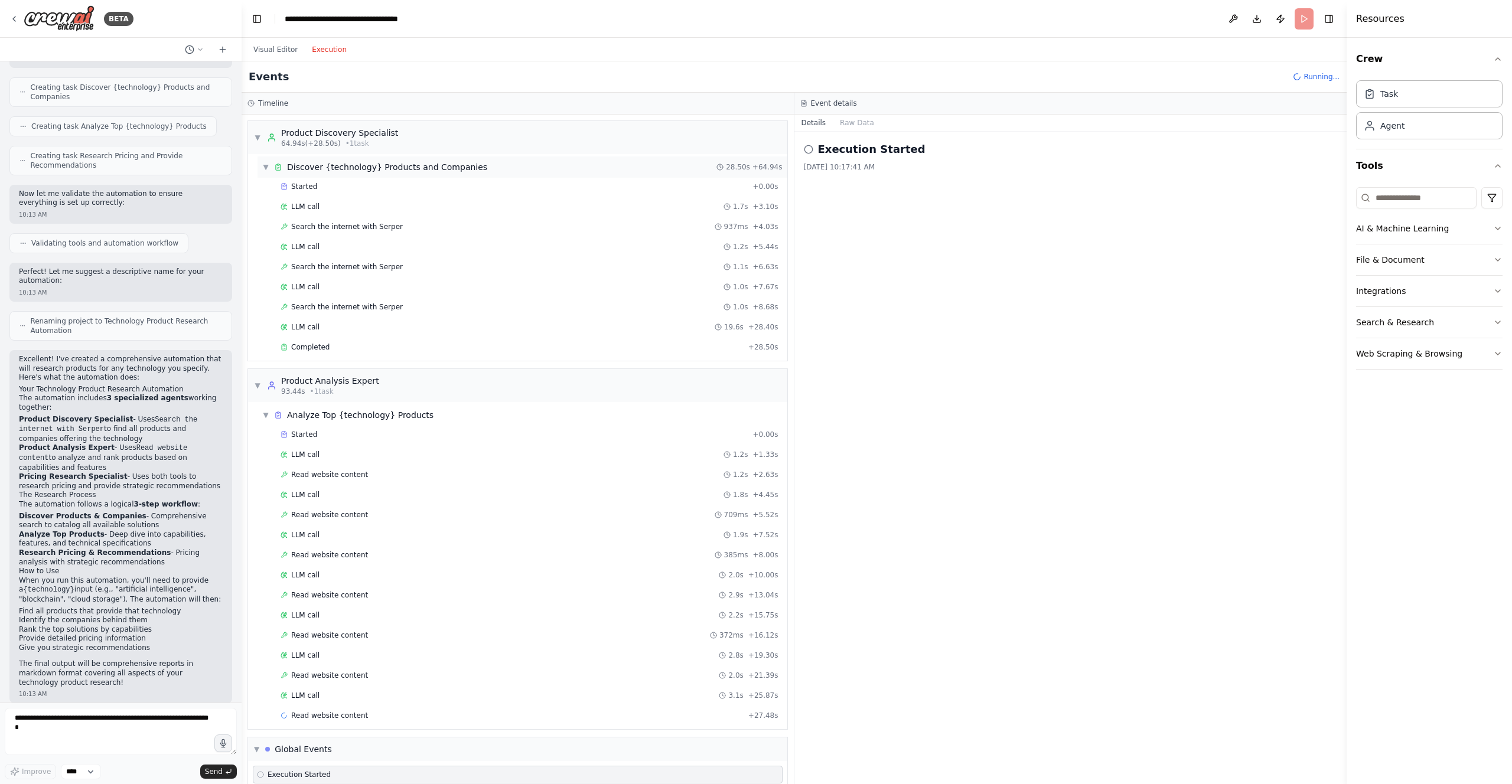
click at [268, 168] on span "▼" at bounding box center [265, 168] width 7 height 10
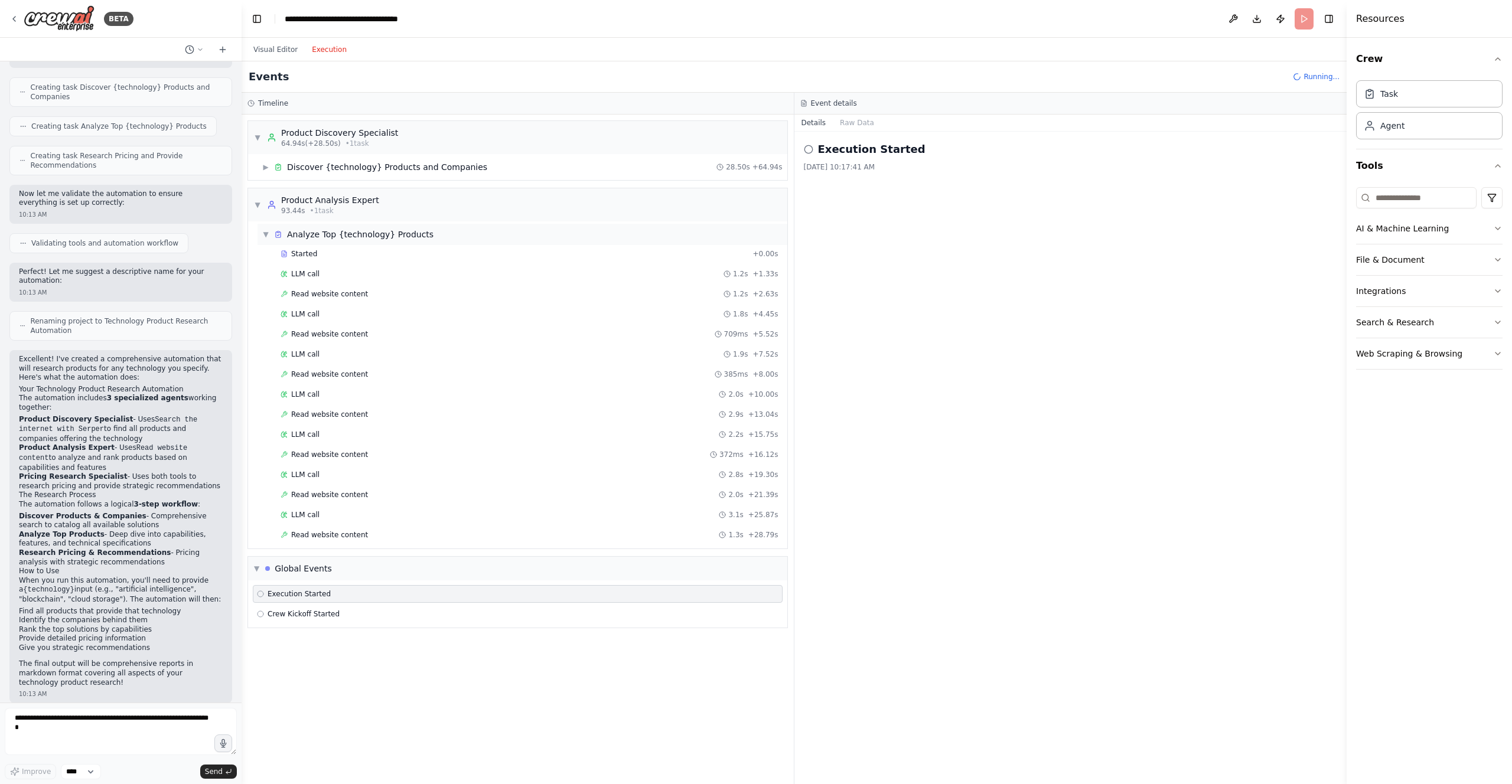
click at [265, 239] on div "▼ Analyze Top {technology} Products" at bounding box center [348, 234] width 172 height 12
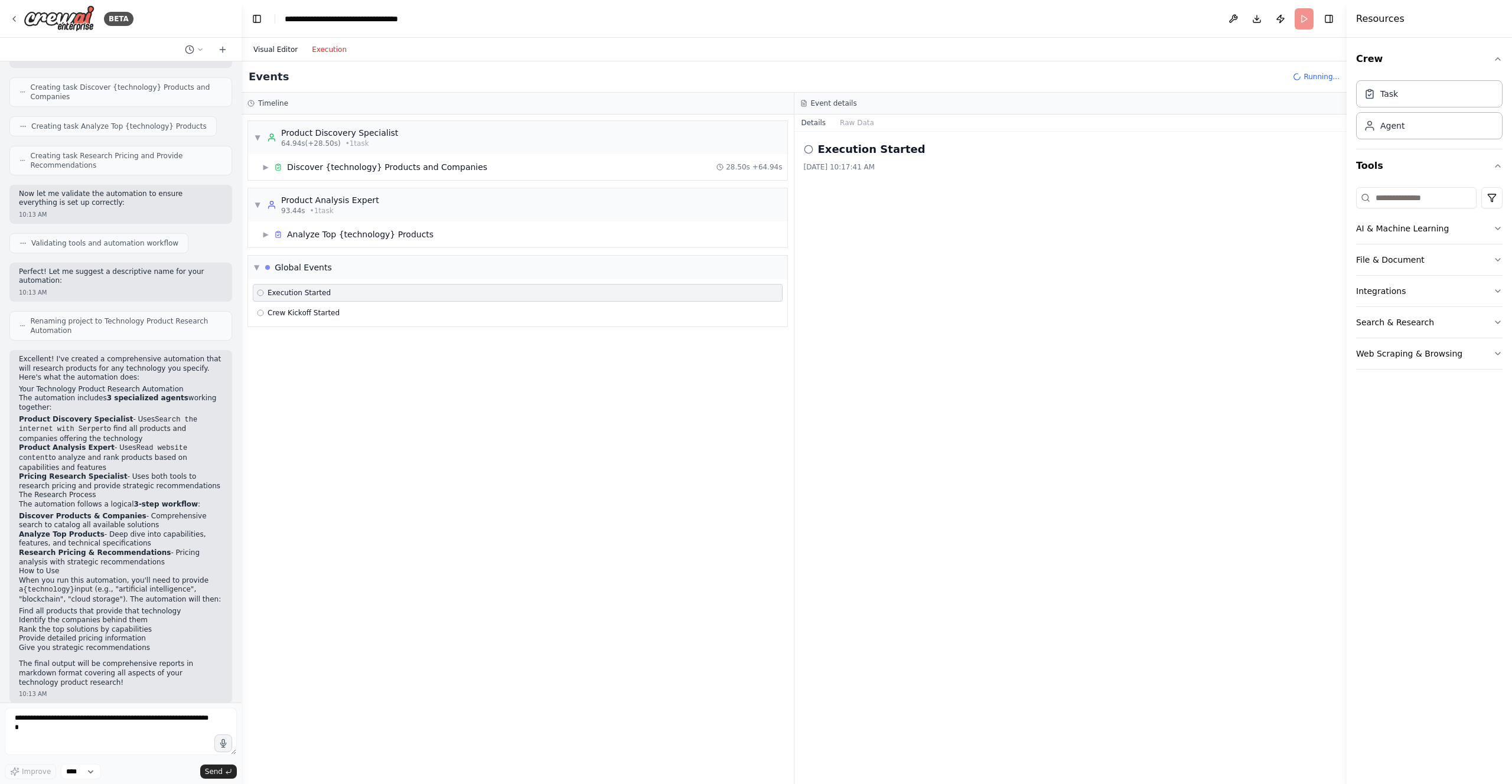
click at [280, 53] on button "Visual Editor" at bounding box center [275, 50] width 59 height 14
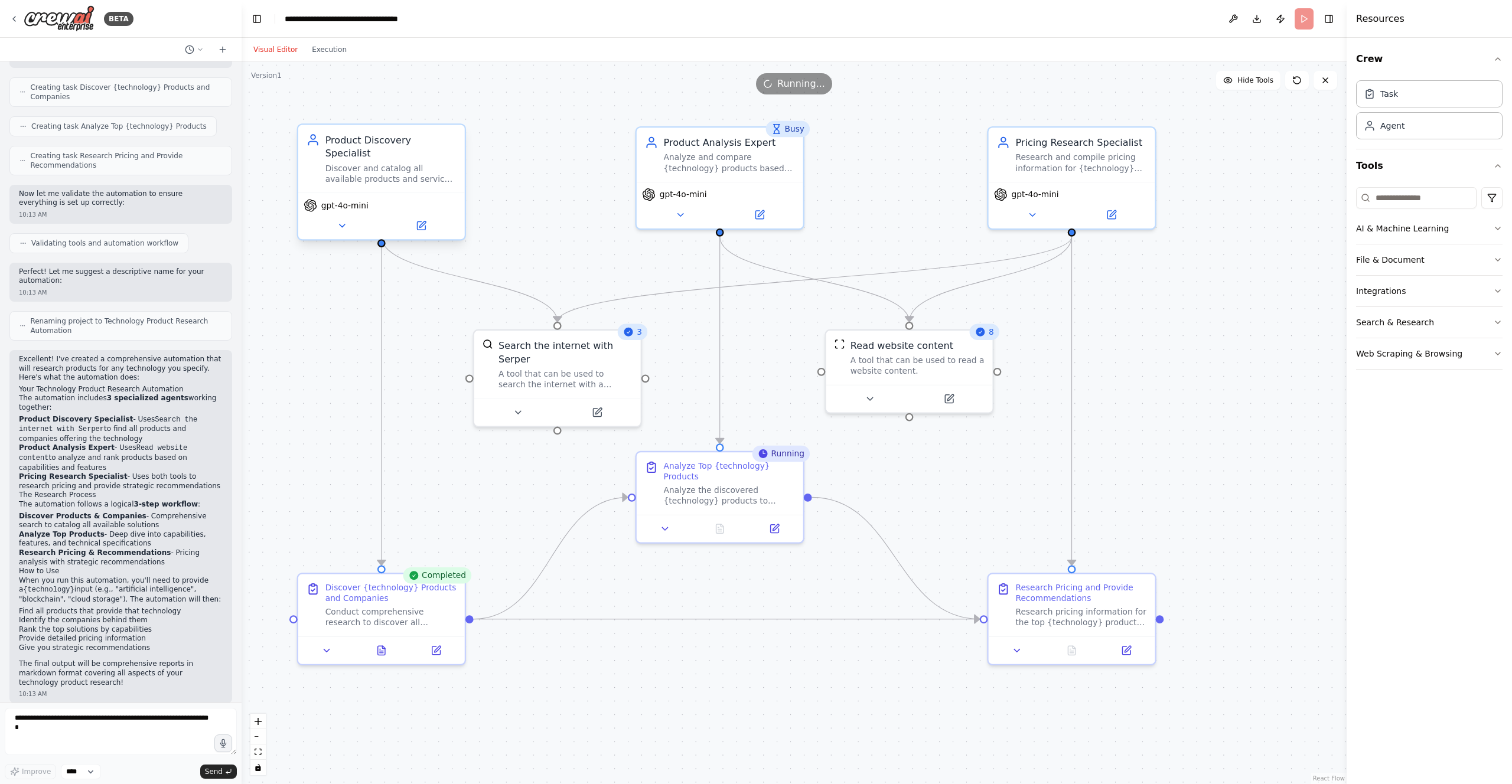
click at [371, 163] on div "Discover and catalog all available products and services that provide {technolo…" at bounding box center [391, 173] width 131 height 22
click at [690, 161] on div "Analyze and compare {technology} products based on their capabilities, features…" at bounding box center [730, 160] width 131 height 22
click at [863, 165] on div "Research and compile pricing information for {technology} products and provide …" at bounding box center [1081, 160] width 131 height 22
click at [331, 53] on button "Execution" at bounding box center [329, 50] width 49 height 14
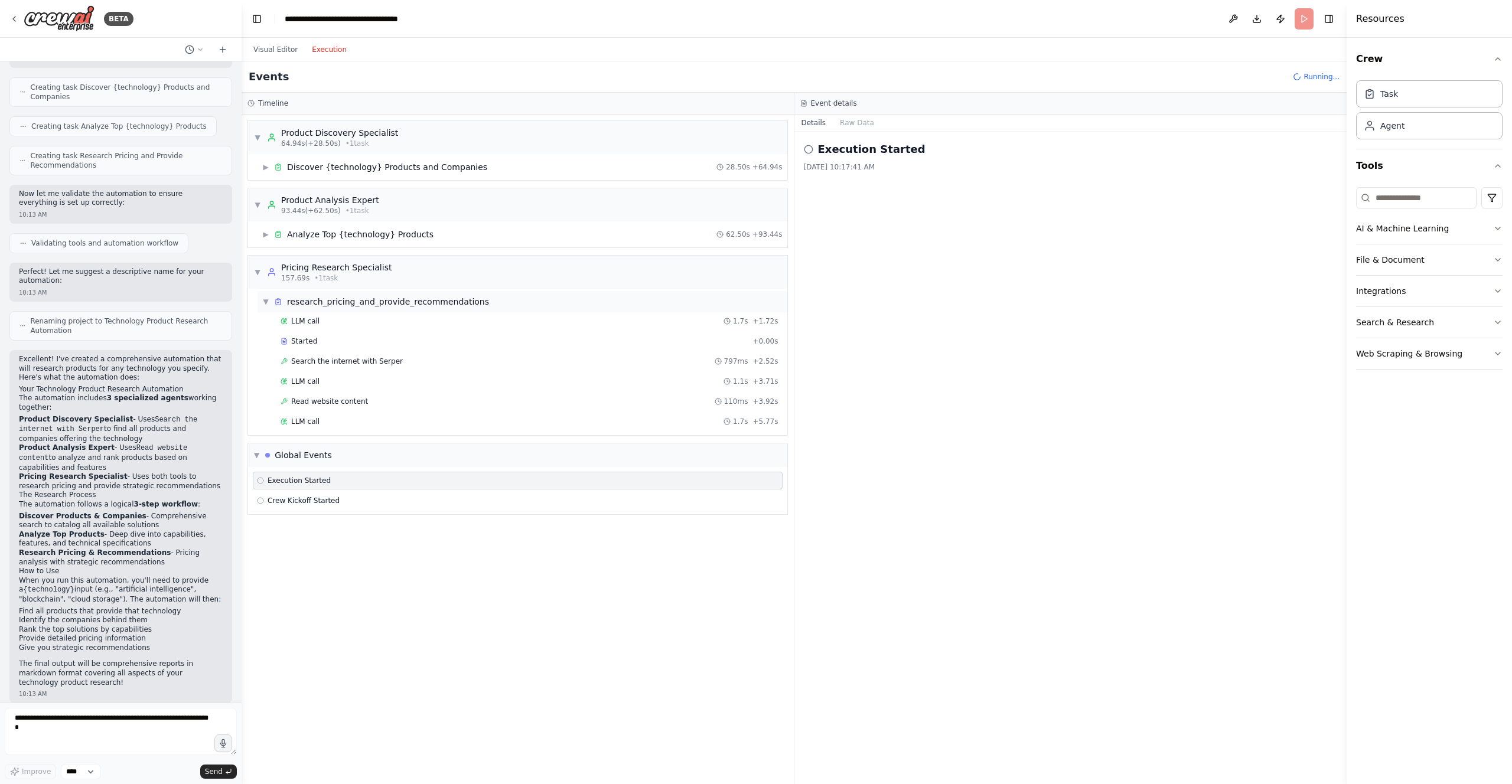
click at [266, 300] on span "▼" at bounding box center [265, 302] width 7 height 10
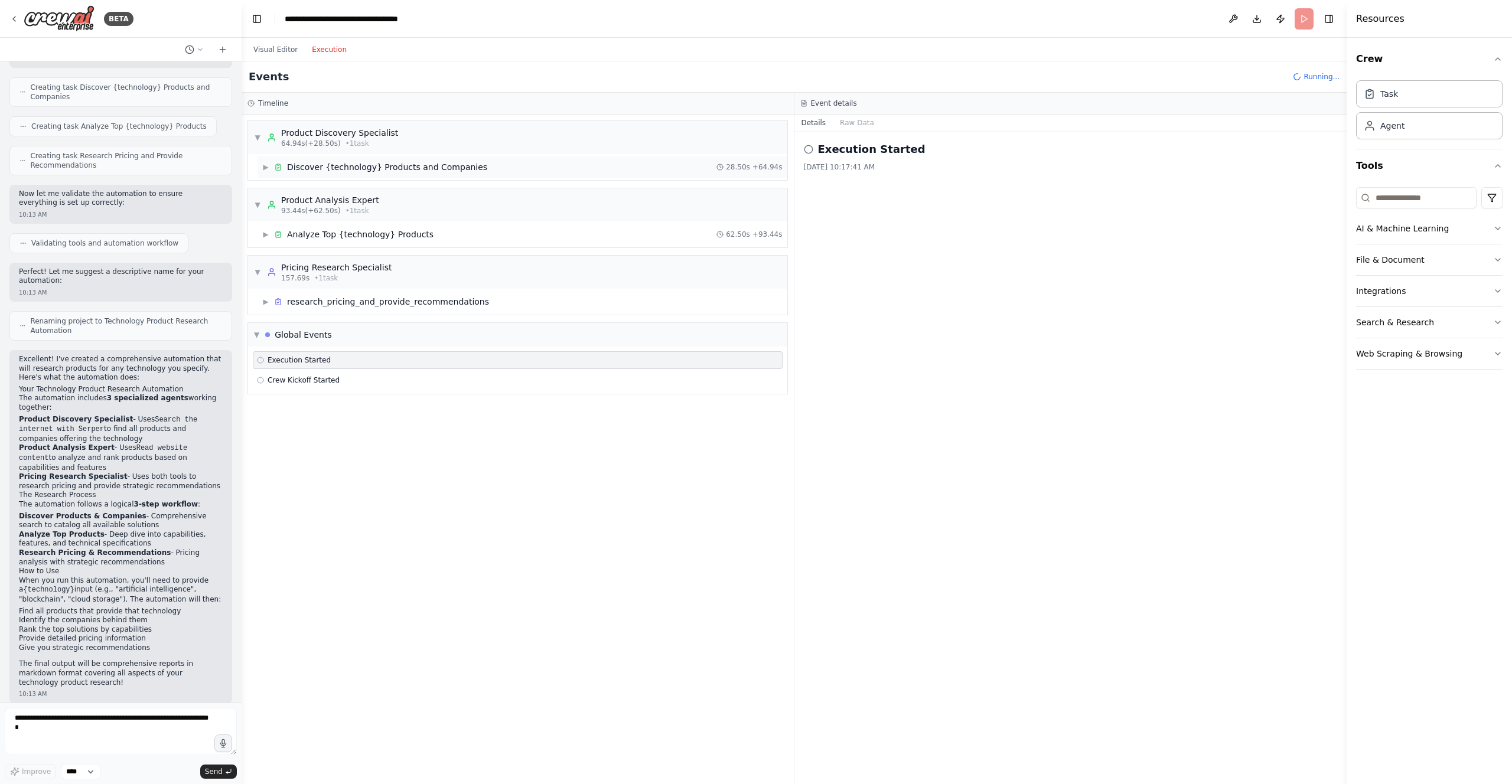
click at [265, 166] on span "▶" at bounding box center [265, 168] width 7 height 10
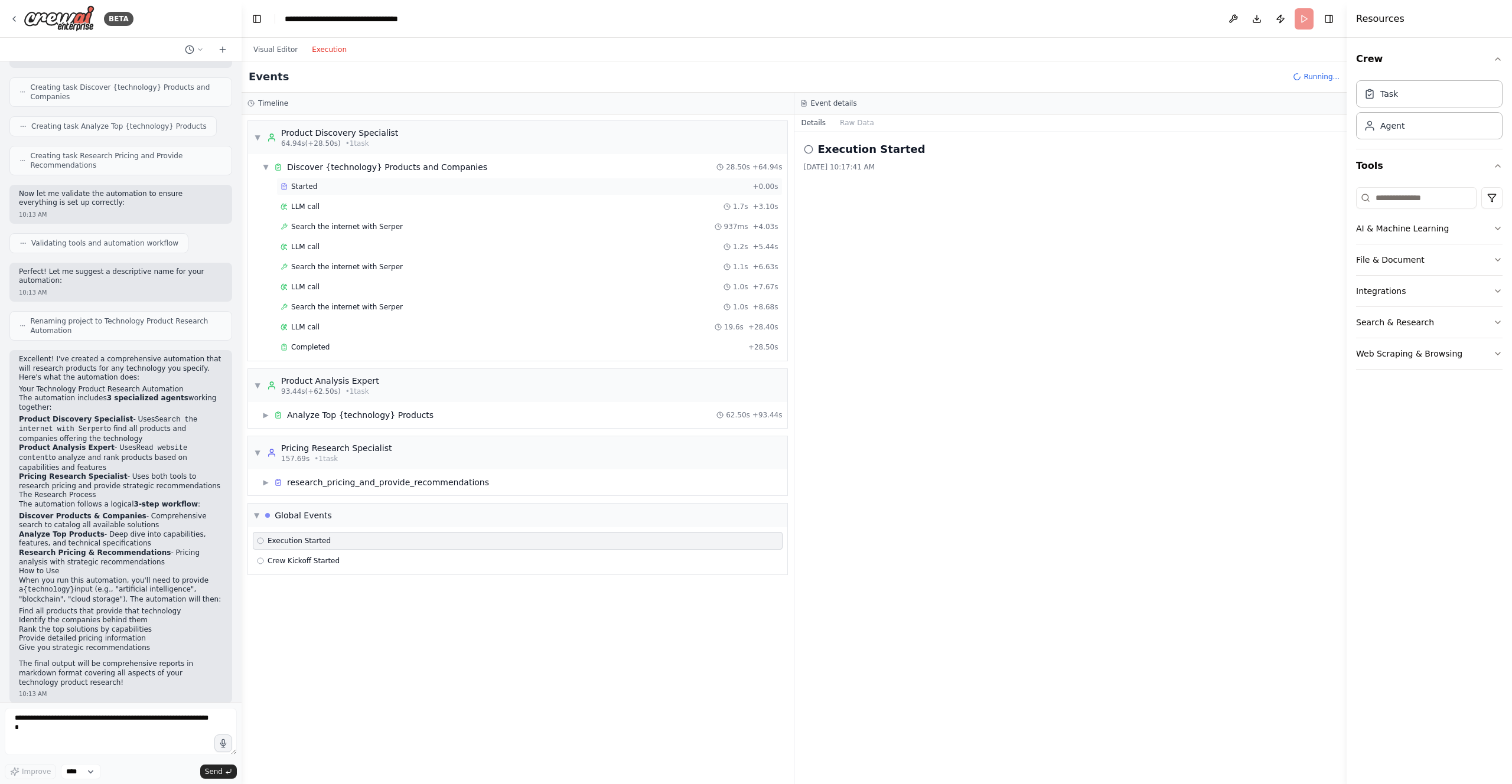
click at [344, 186] on div "Started" at bounding box center [514, 187] width 467 height 10
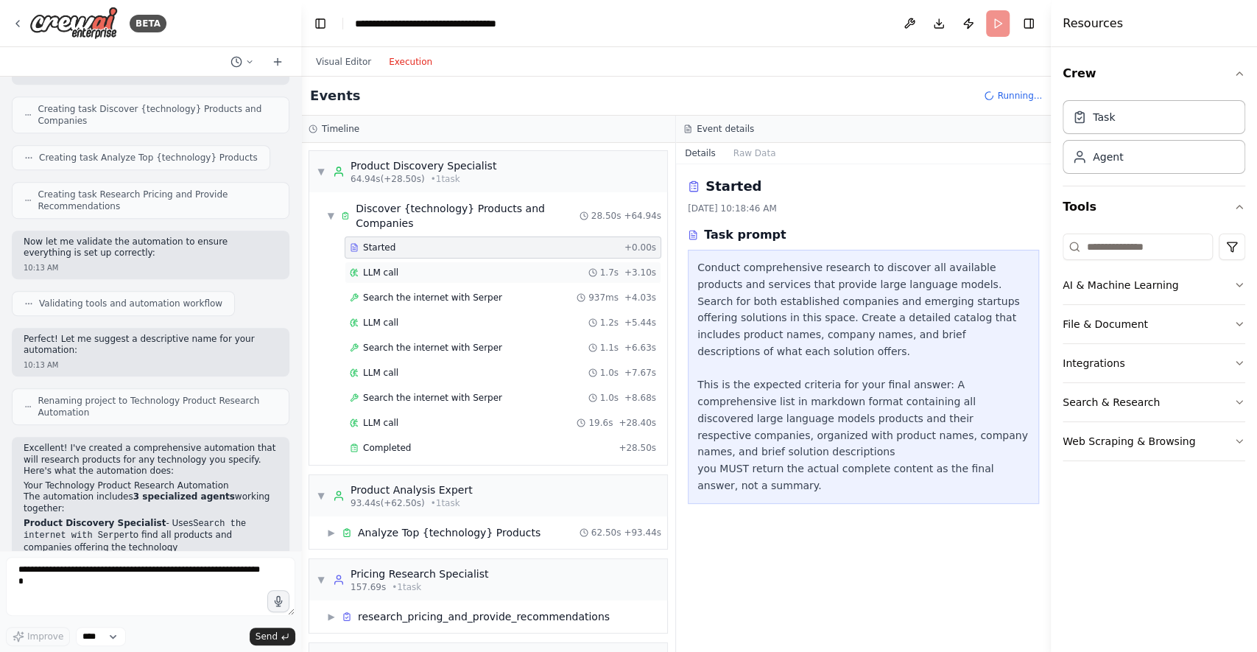
click at [406, 273] on div "LLM call 1.7s + 3.10s" at bounding box center [503, 273] width 306 height 12
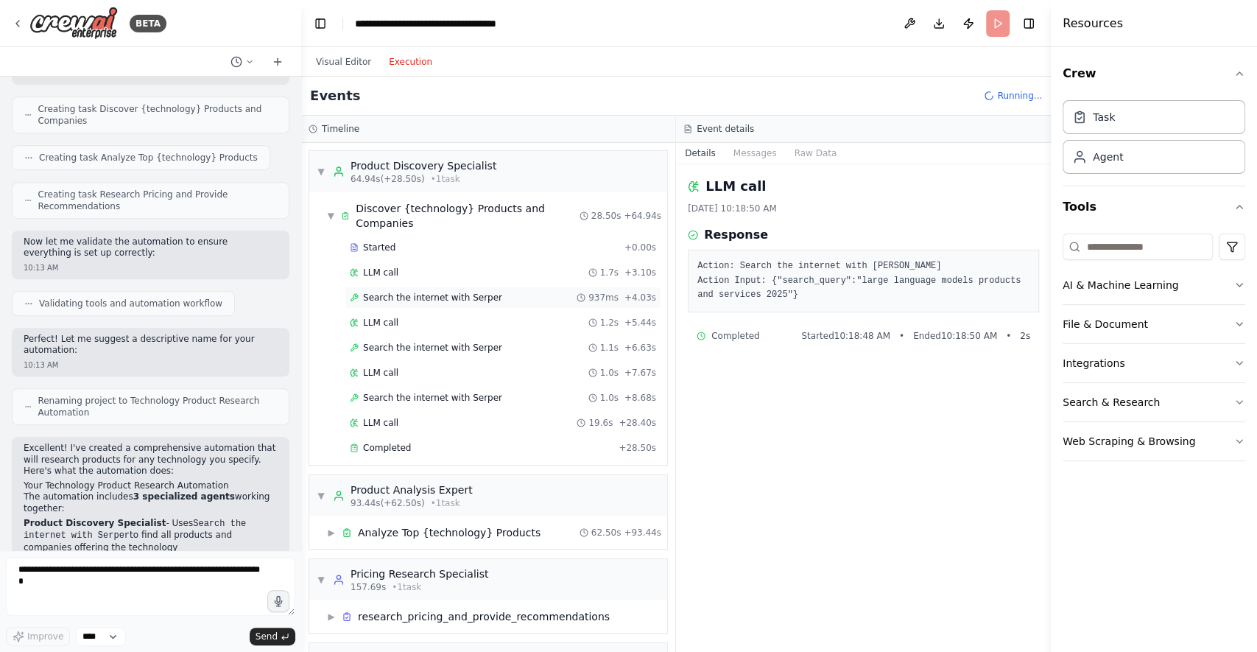
click at [382, 292] on span "Search the internet with Serper" at bounding box center [432, 298] width 139 height 12
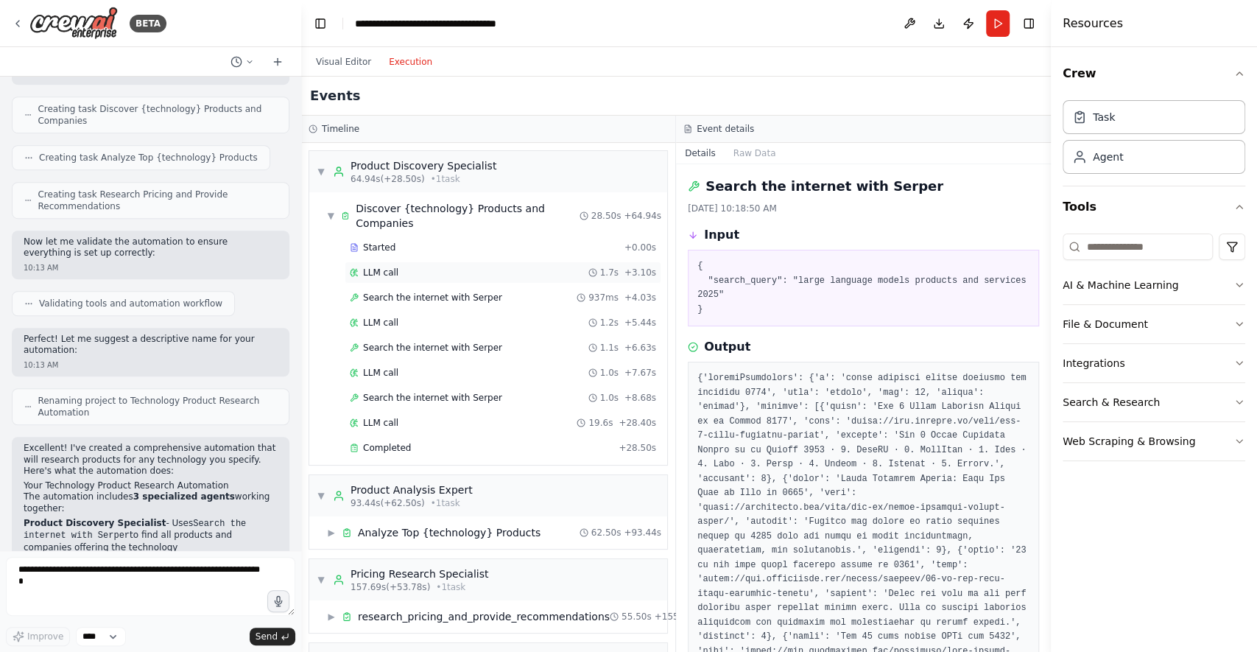
click at [433, 273] on div "LLM call 1.7s + 3.10s" at bounding box center [503, 273] width 306 height 12
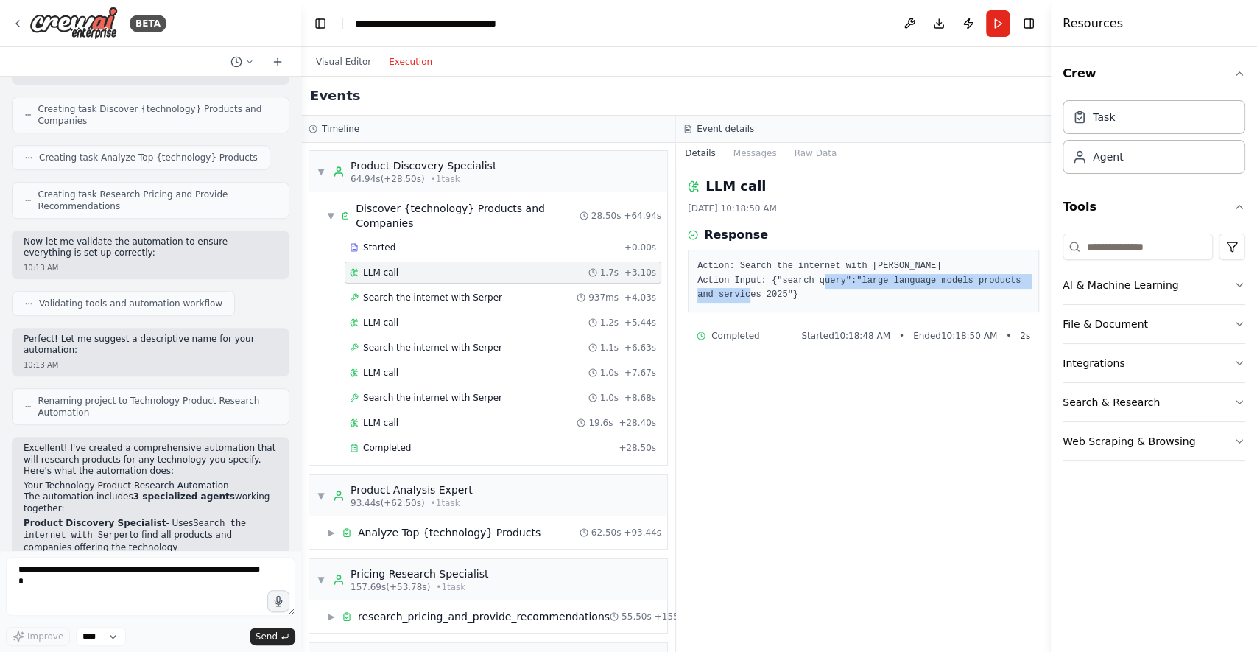
drag, startPoint x: 863, startPoint y: 279, endPoint x: 788, endPoint y: 292, distance: 75.6
click at [788, 292] on pre "Action: Search the internet with Serper Action Input: {"search_query":"large la…" at bounding box center [864, 280] width 332 height 43
click at [430, 300] on span "Search the internet with Serper" at bounding box center [432, 298] width 139 height 12
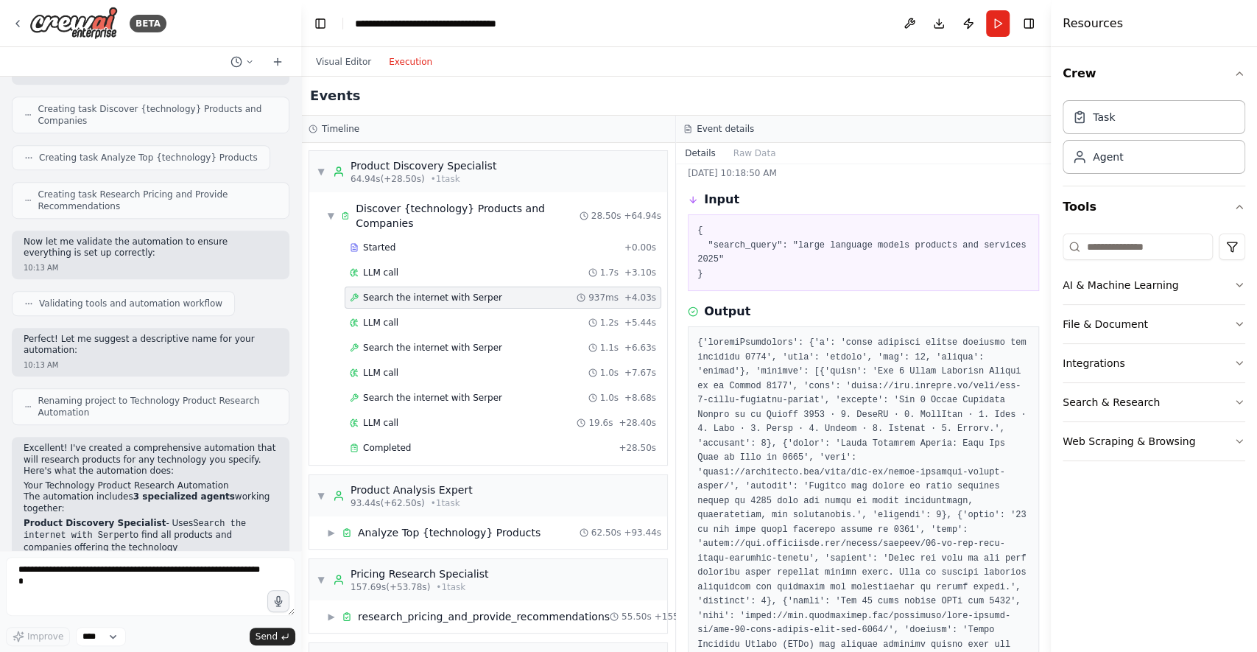
scroll to position [49, 0]
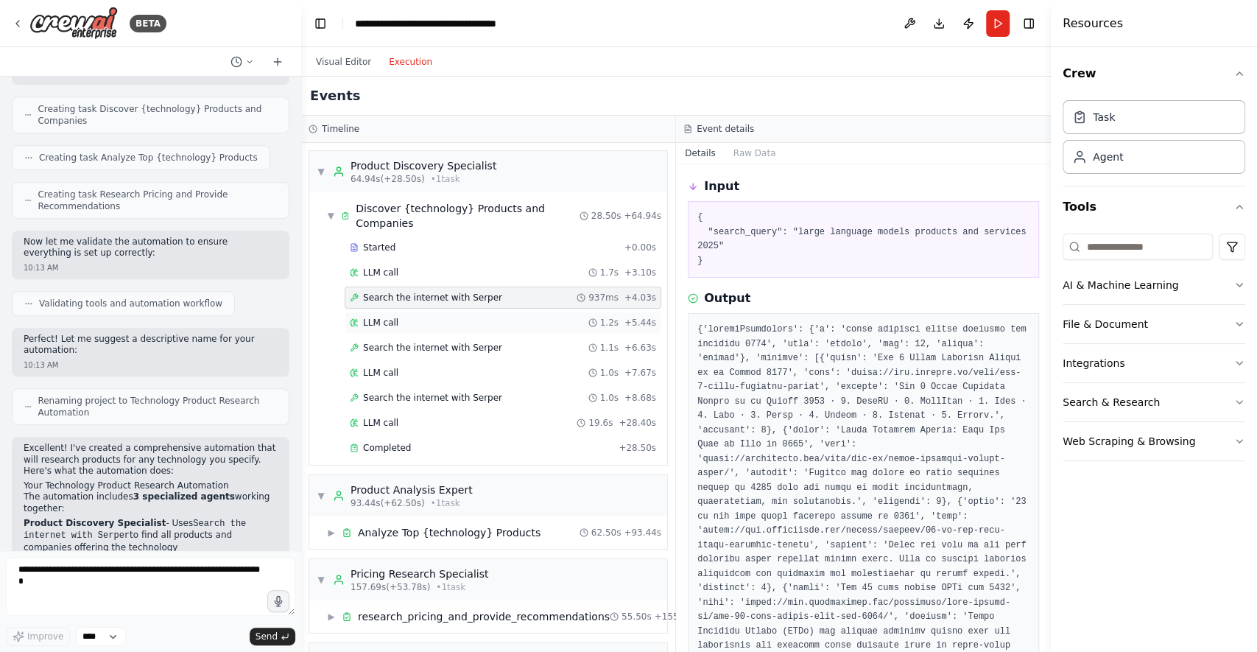
click at [409, 321] on div "LLM call 1.2s + 5.44s" at bounding box center [503, 323] width 306 height 12
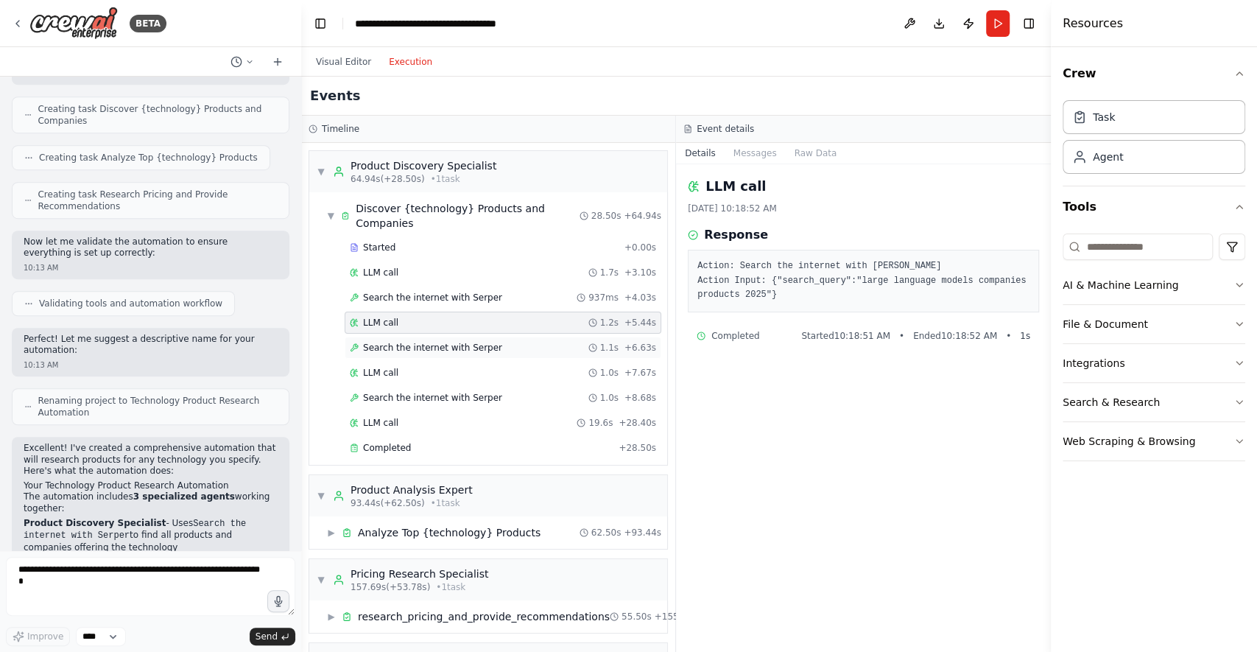
click at [415, 342] on span "Search the internet with Serper" at bounding box center [432, 348] width 139 height 12
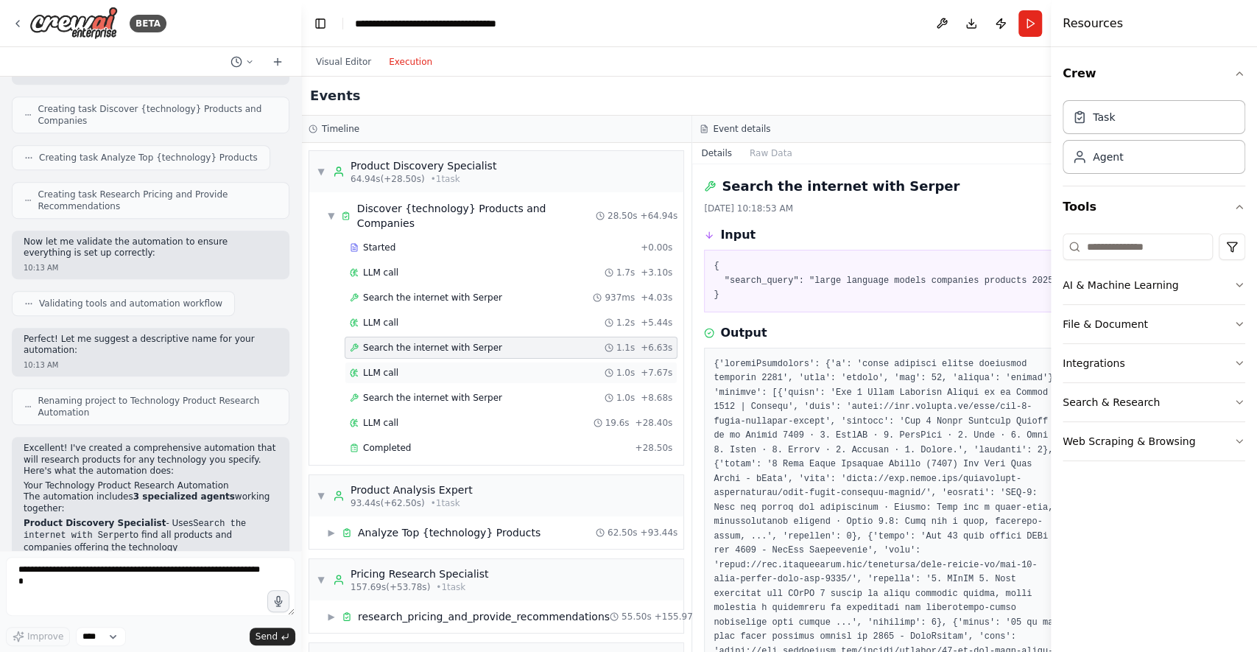
click at [413, 367] on div "LLM call 1.0s + 7.67s" at bounding box center [511, 373] width 323 height 12
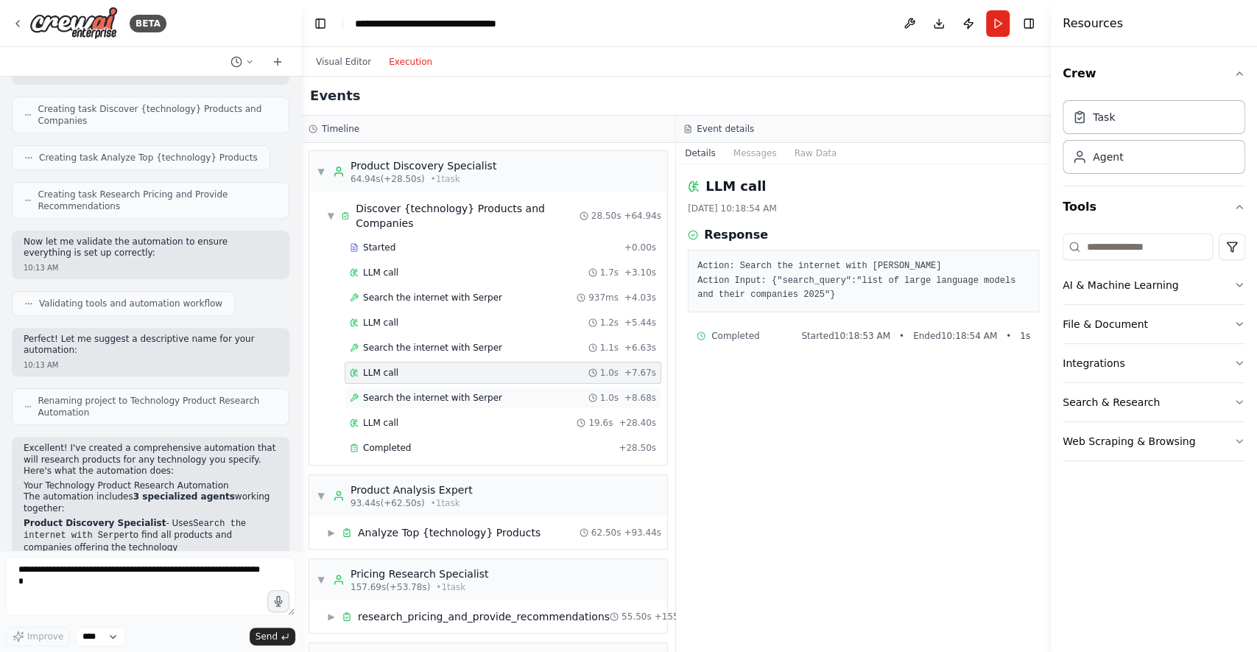
click at [413, 396] on span "Search the internet with Serper" at bounding box center [432, 398] width 139 height 12
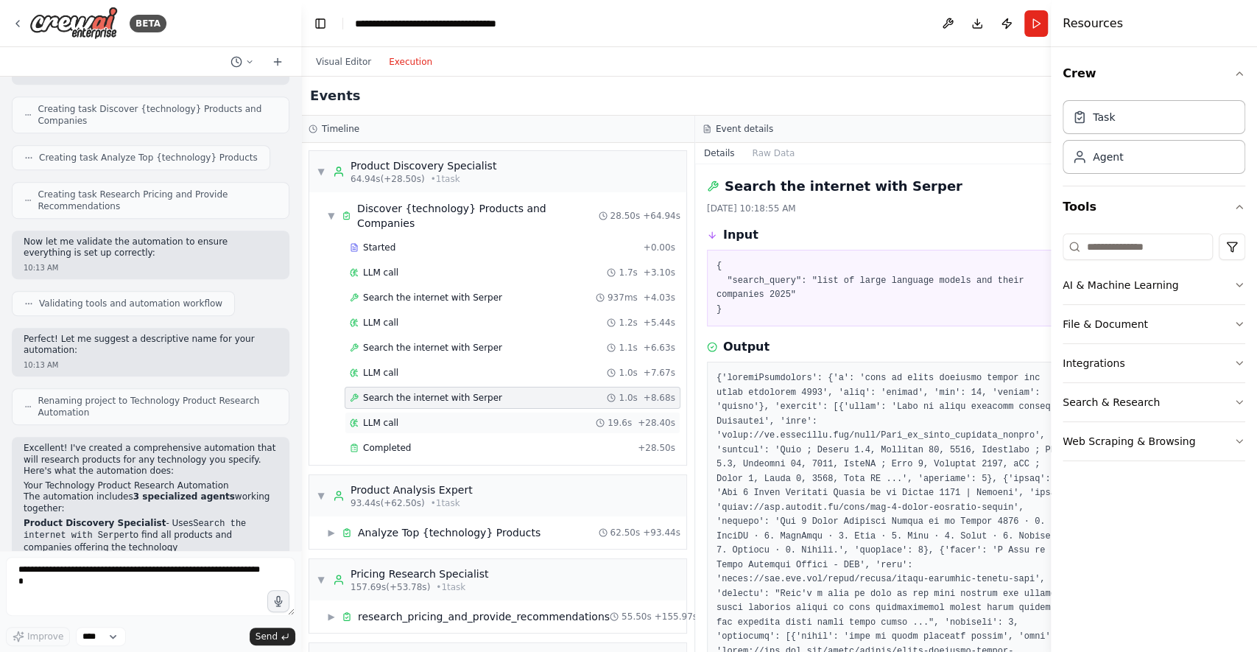
click at [413, 417] on div "LLM call 19.6s + 28.40s" at bounding box center [513, 423] width 326 height 12
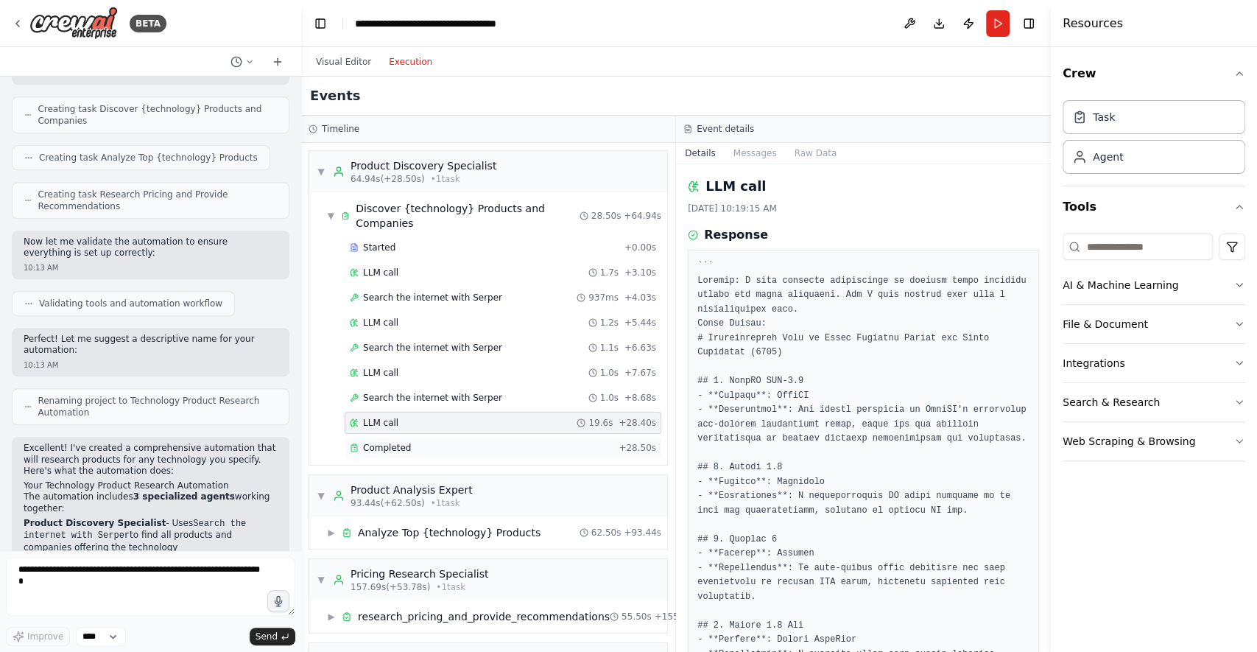
click at [412, 437] on div "Completed + 28.50s" at bounding box center [503, 448] width 317 height 22
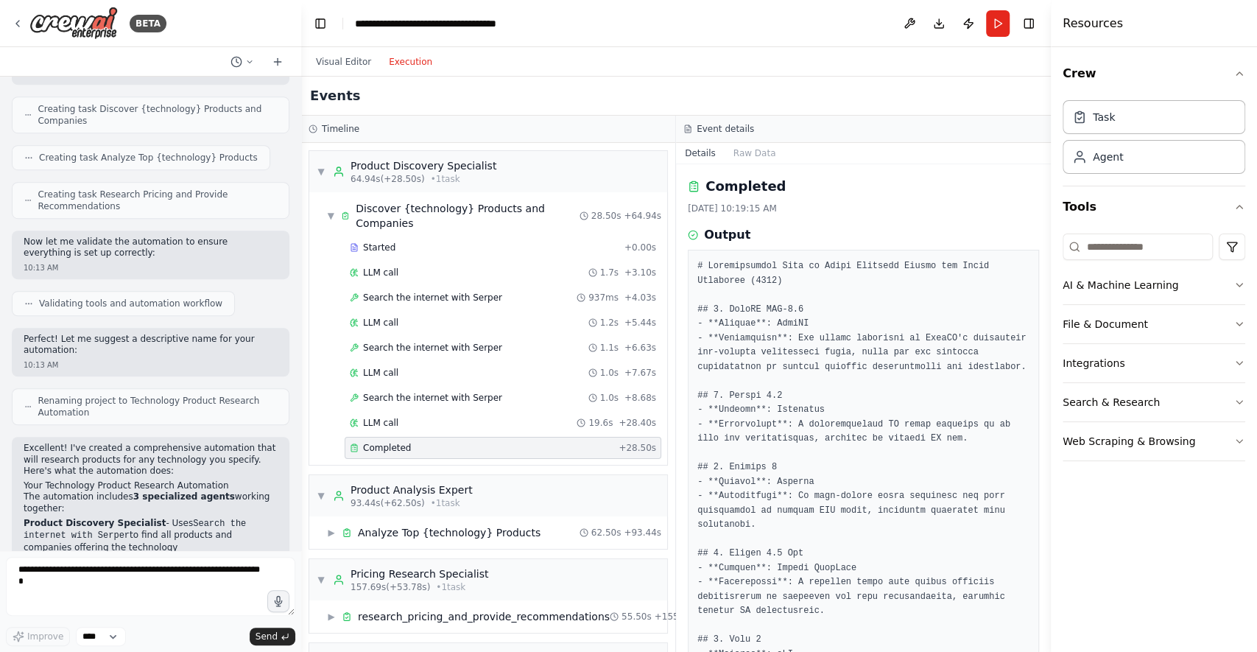
drag, startPoint x: 1048, startPoint y: 226, endPoint x: 1046, endPoint y: 240, distance: 14.2
click at [1046, 240] on button "Toggle Sidebar" at bounding box center [1051, 326] width 12 height 652
drag, startPoint x: 1048, startPoint y: 228, endPoint x: 1047, endPoint y: 252, distance: 23.6
click at [1047, 252] on button "Toggle Sidebar" at bounding box center [1051, 326] width 12 height 652
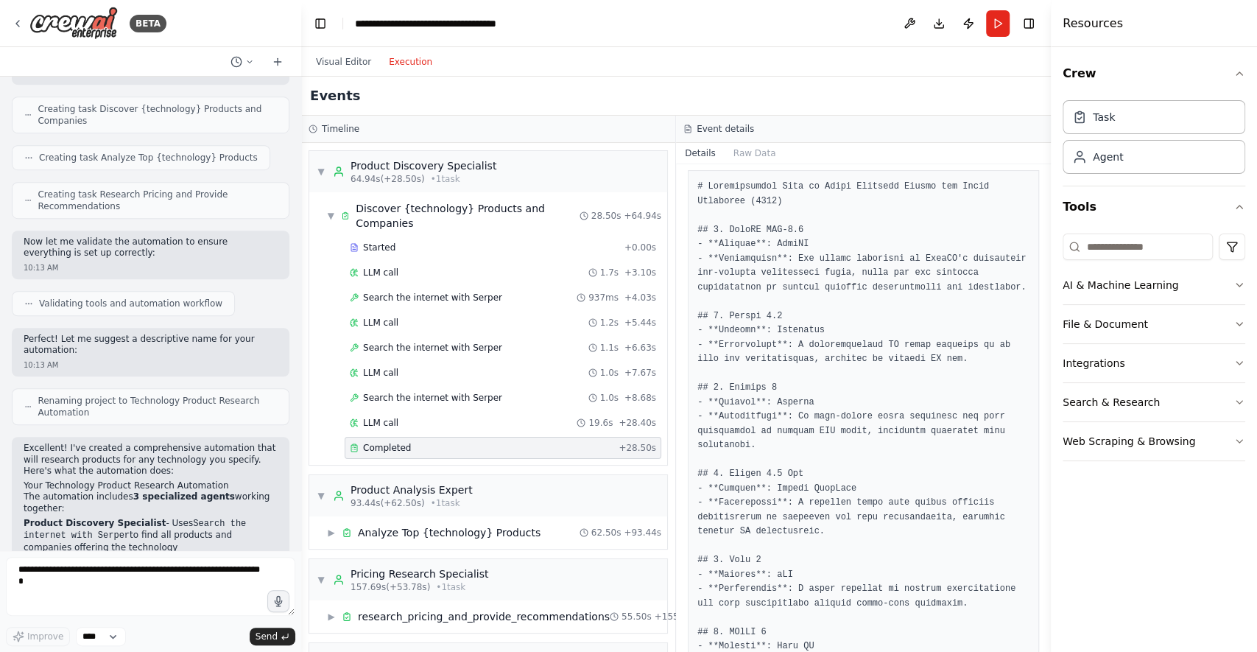
scroll to position [0, 0]
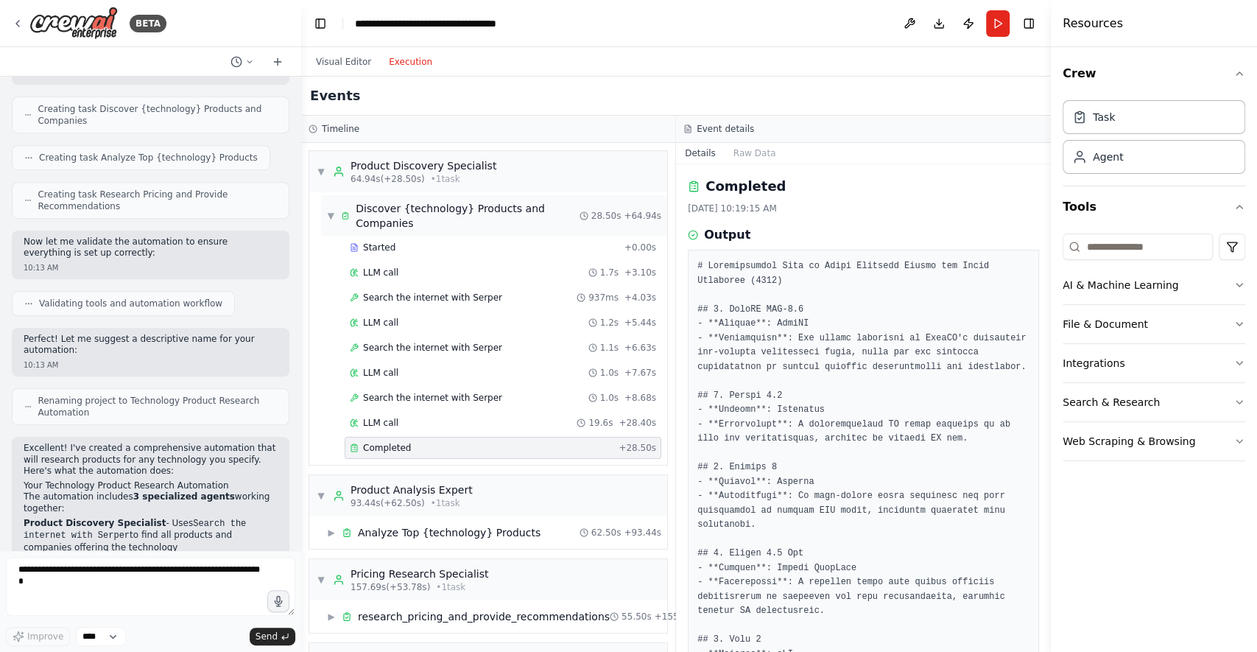
click at [327, 213] on span "▼" at bounding box center [331, 216] width 8 height 12
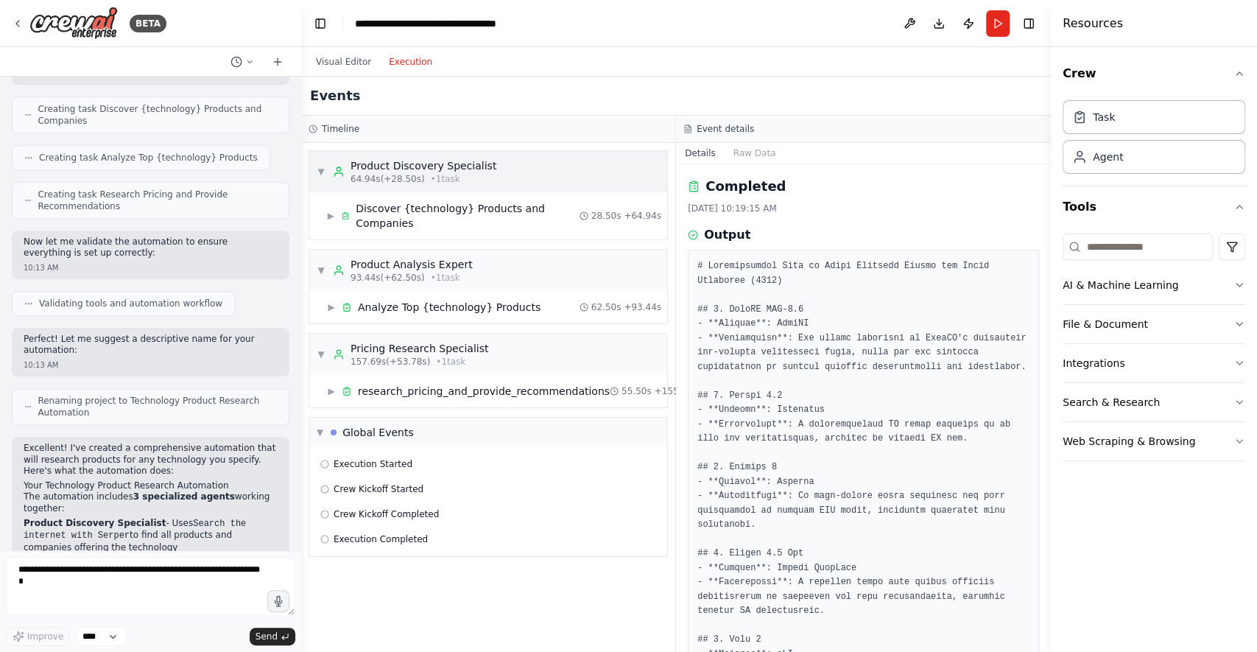
click at [319, 170] on span "▼" at bounding box center [321, 172] width 9 height 12
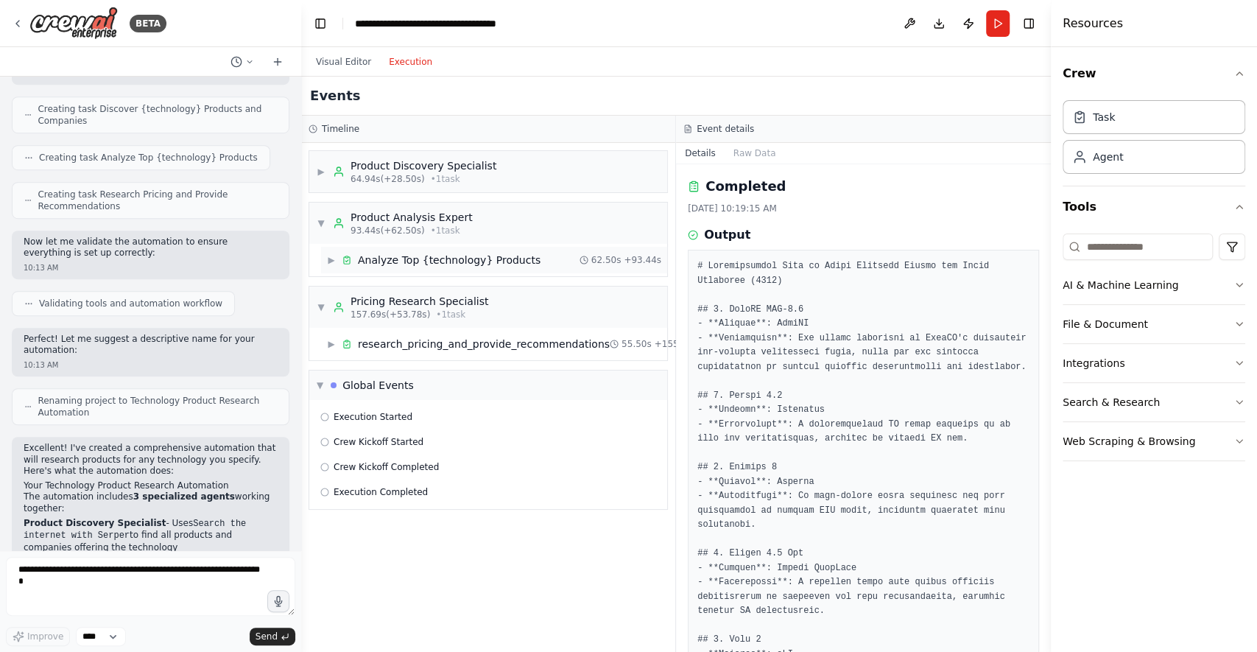
click at [333, 260] on span "▶" at bounding box center [331, 260] width 9 height 12
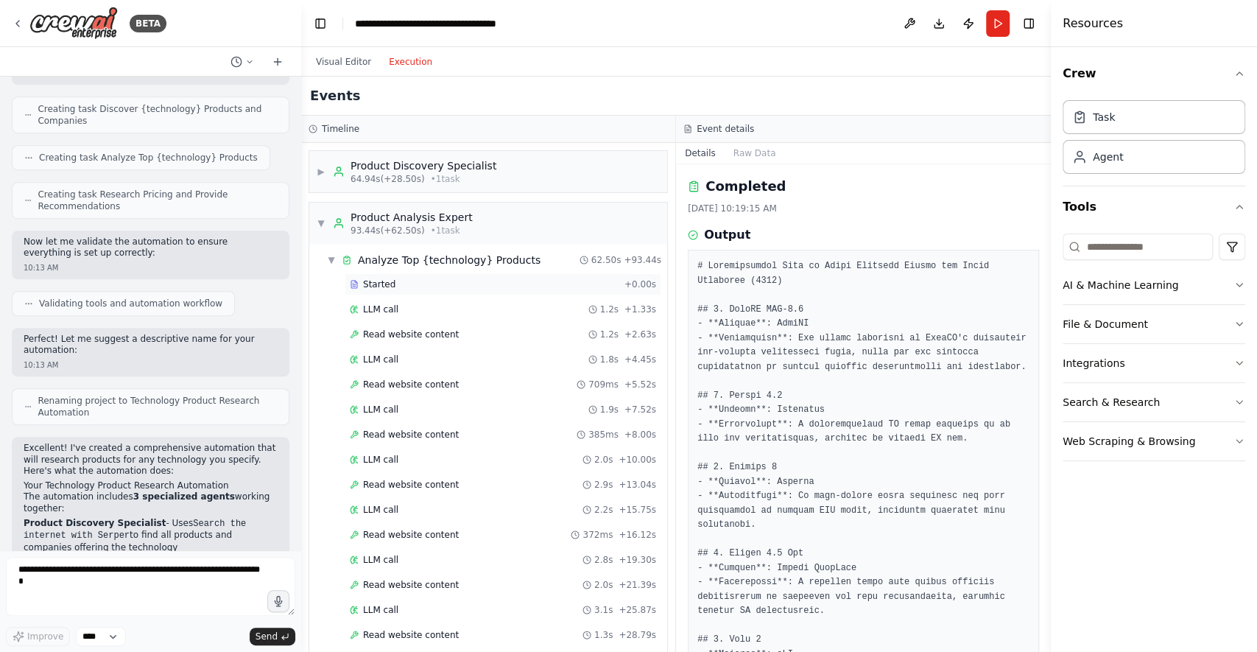
click at [413, 286] on div "Started" at bounding box center [484, 284] width 269 height 12
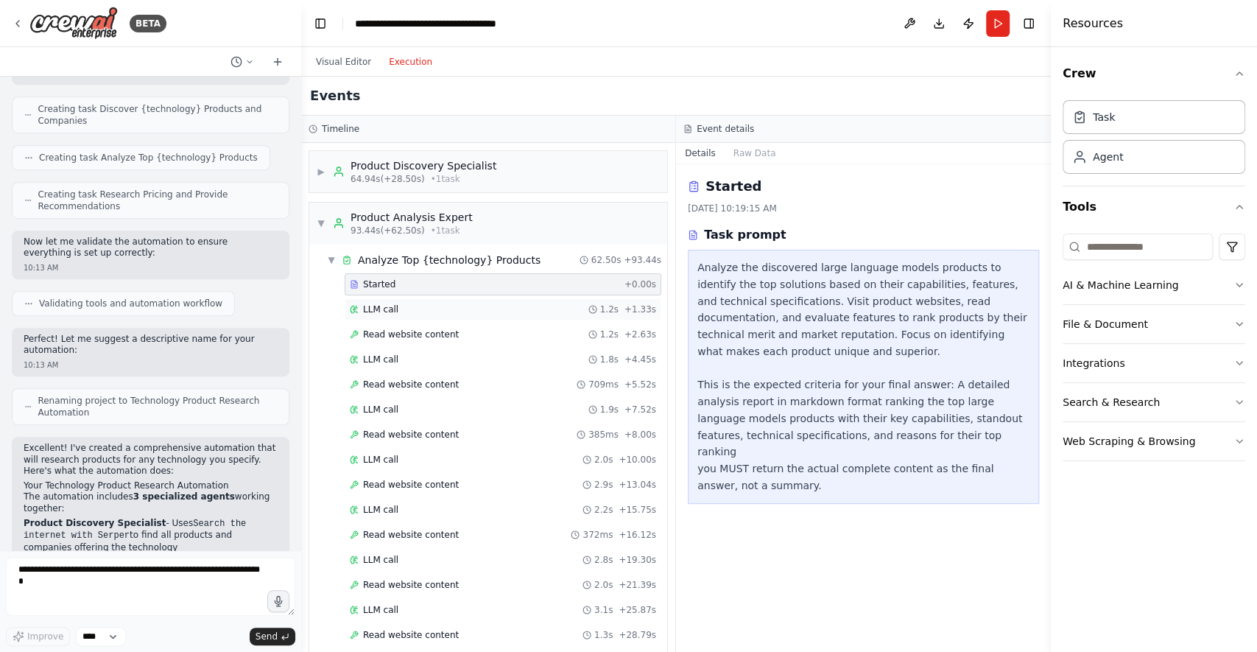
click at [413, 303] on div "LLM call 1.2s + 1.33s" at bounding box center [503, 309] width 306 height 12
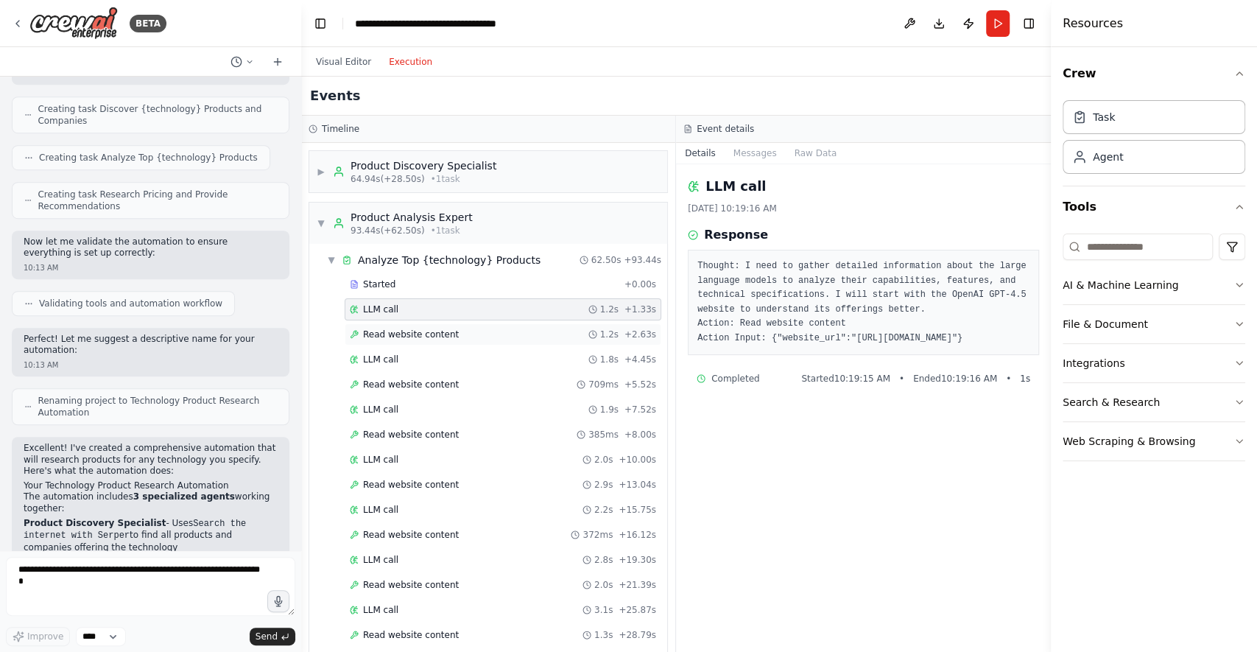
click at [411, 334] on span "Read website content" at bounding box center [411, 335] width 96 height 12
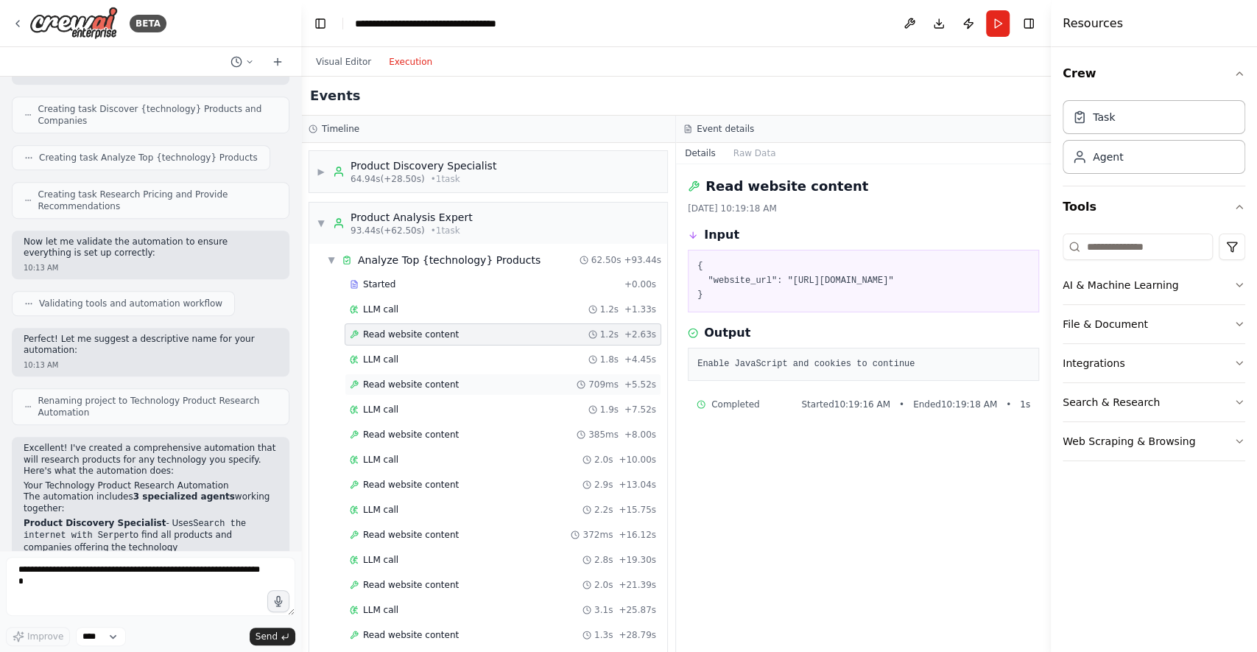
click at [422, 379] on span "Read website content" at bounding box center [411, 385] width 96 height 12
click at [438, 429] on span "Read website content" at bounding box center [411, 435] width 96 height 12
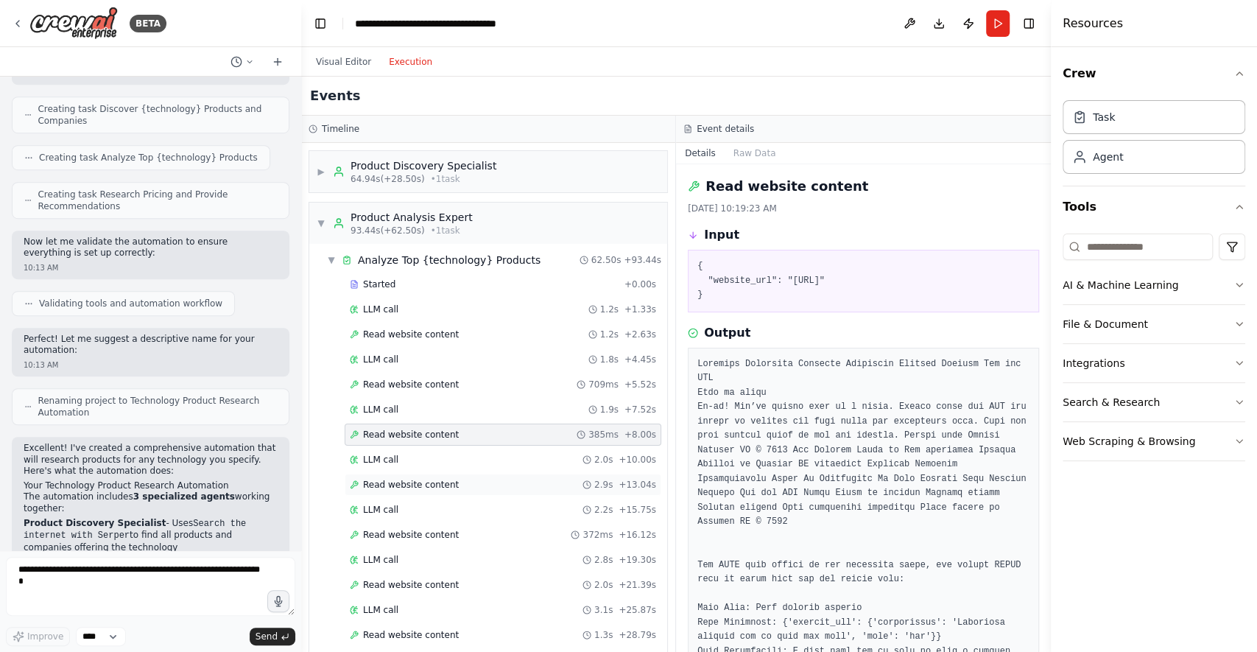
click at [427, 482] on span "Read website content" at bounding box center [411, 485] width 96 height 12
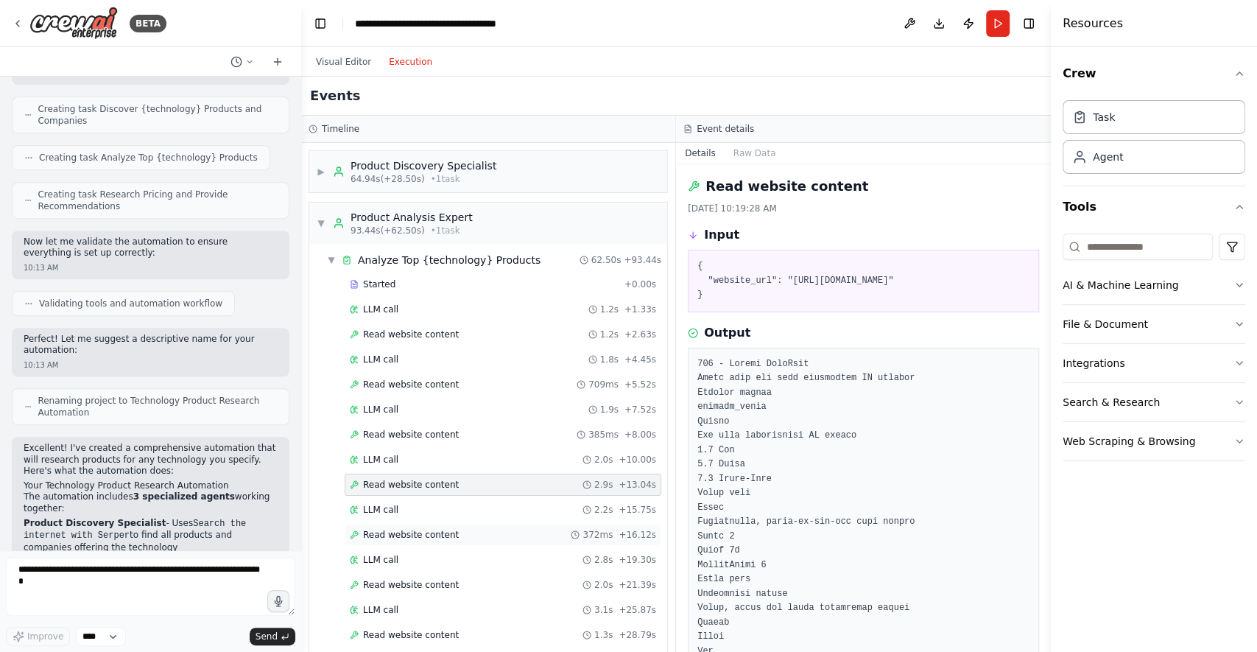
click at [433, 530] on span "Read website content" at bounding box center [411, 535] width 96 height 12
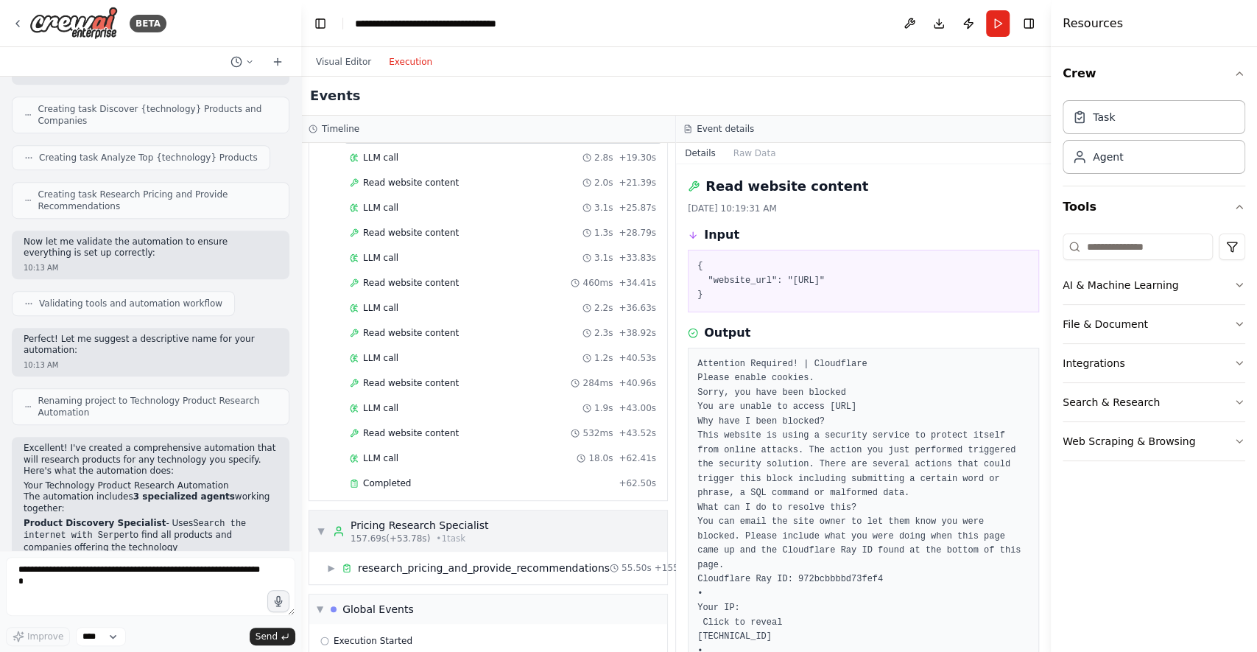
scroll to position [452, 0]
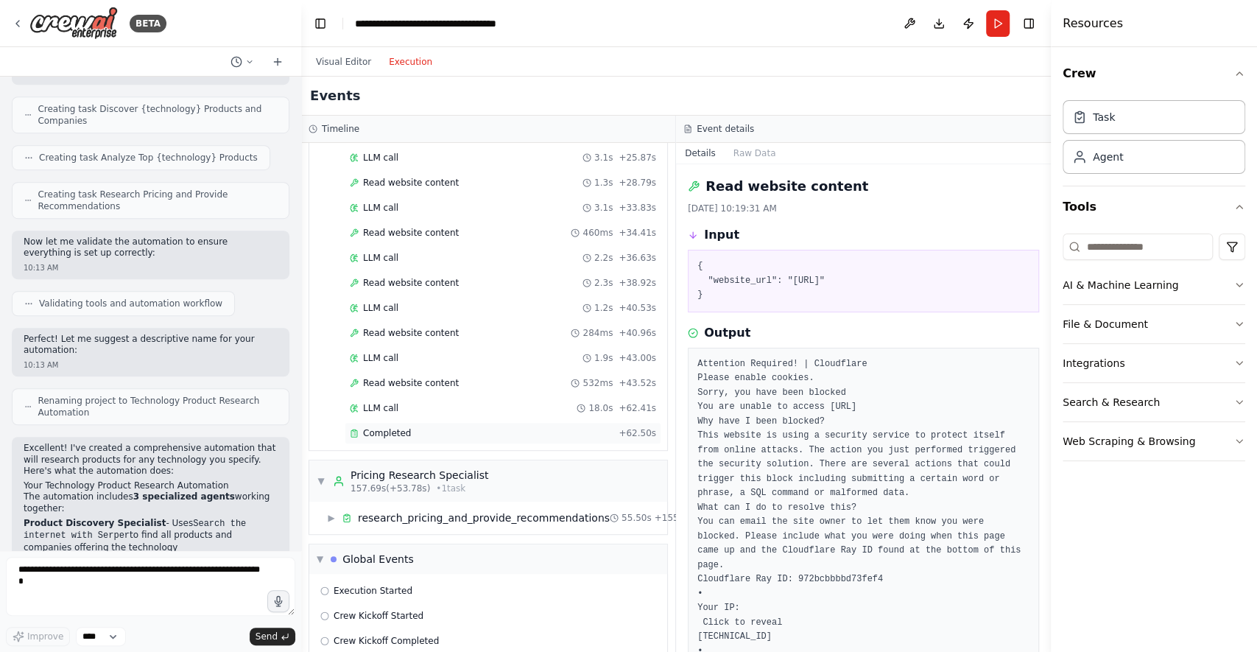
click at [390, 427] on span "Completed" at bounding box center [387, 433] width 48 height 12
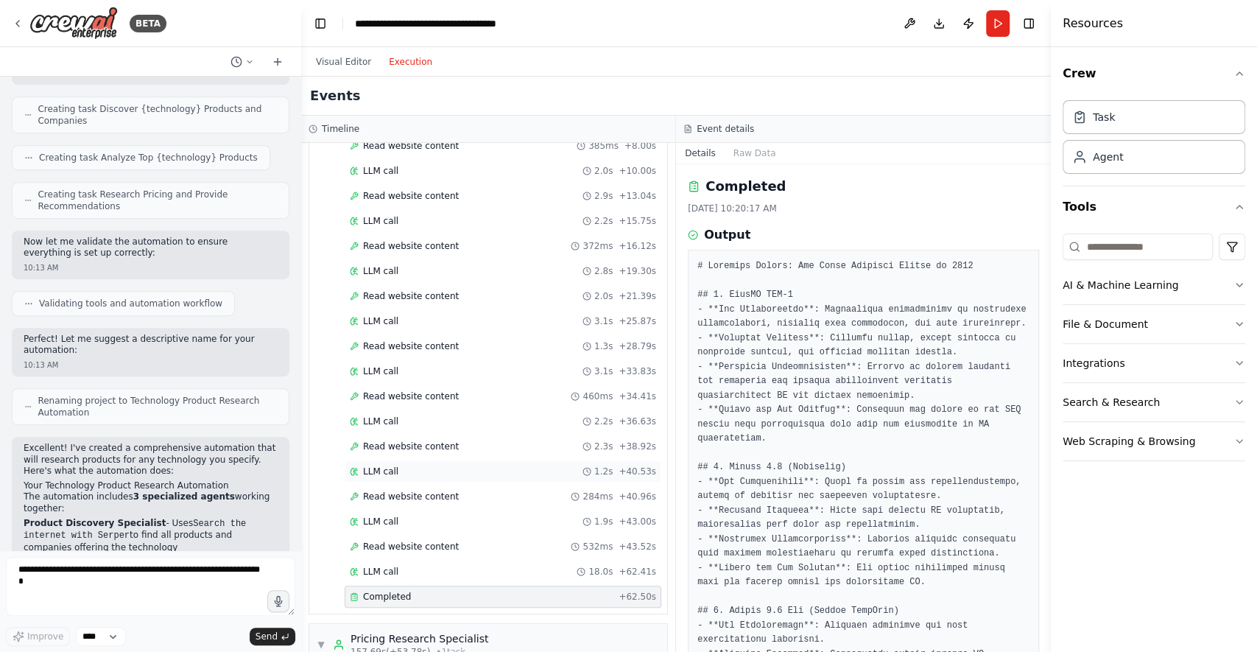
scroll to position [0, 0]
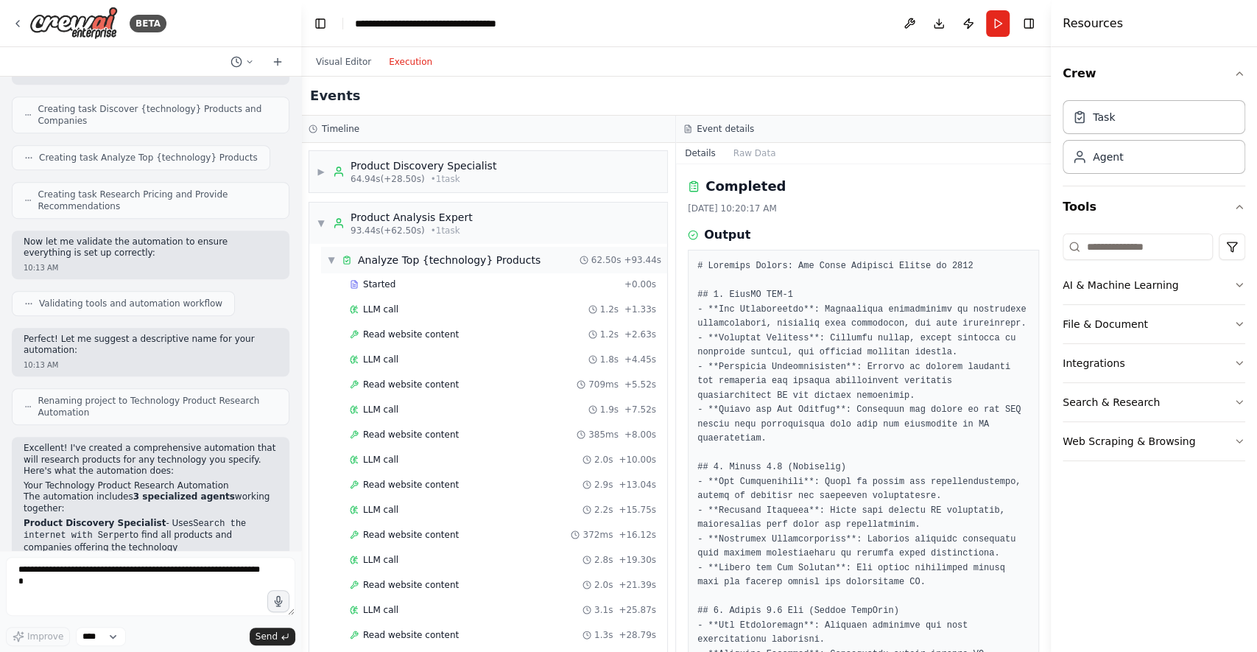
click at [331, 256] on span "▼" at bounding box center [331, 260] width 9 height 12
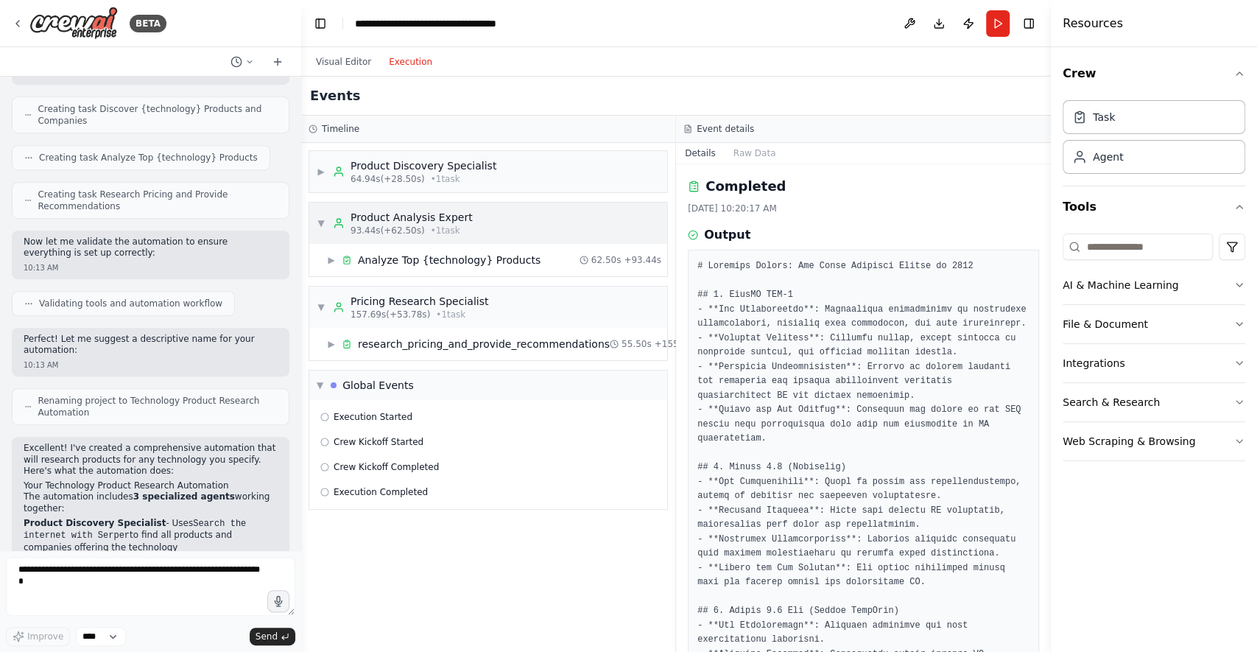
click at [318, 225] on span "▼" at bounding box center [321, 223] width 9 height 12
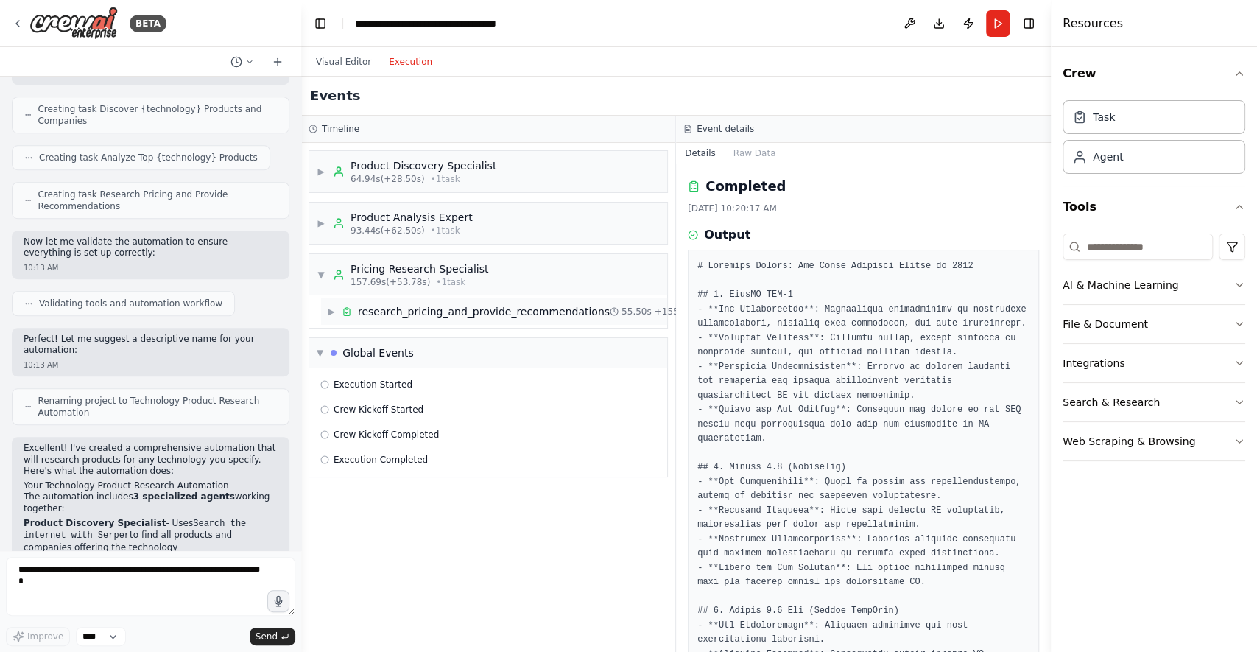
click at [385, 308] on div "research_pricing_and_provide_recommendations" at bounding box center [484, 311] width 252 height 15
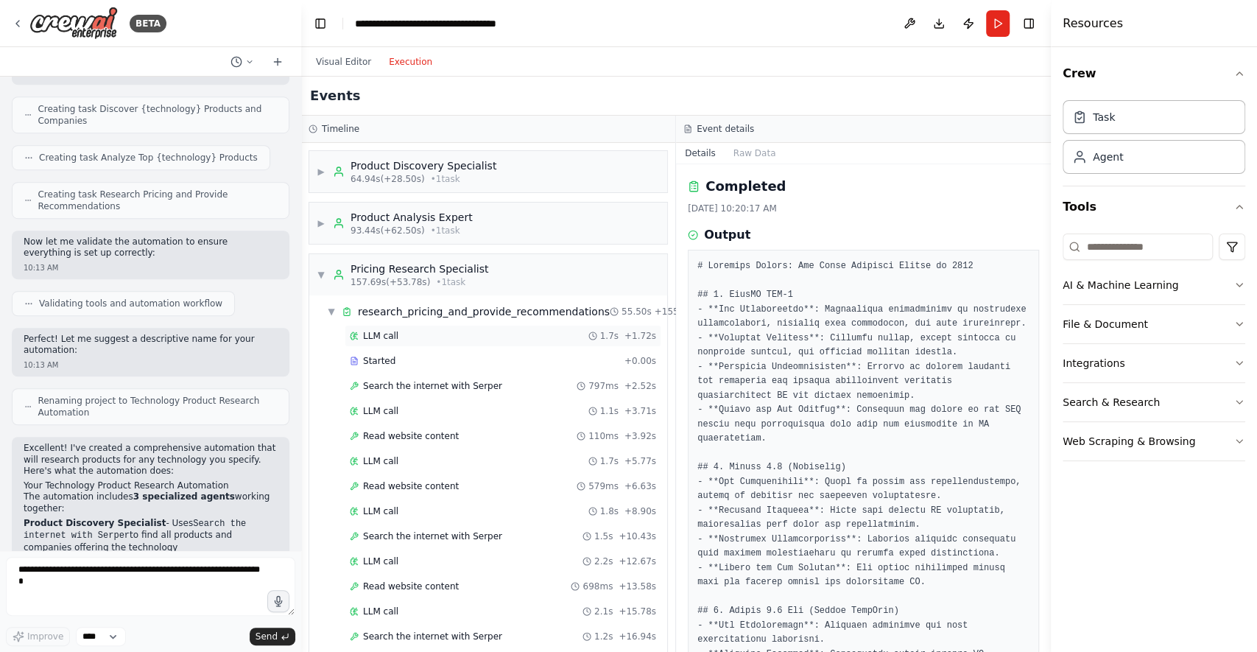
click at [427, 334] on div "LLM call 1.7s + 1.72s" at bounding box center [503, 336] width 306 height 12
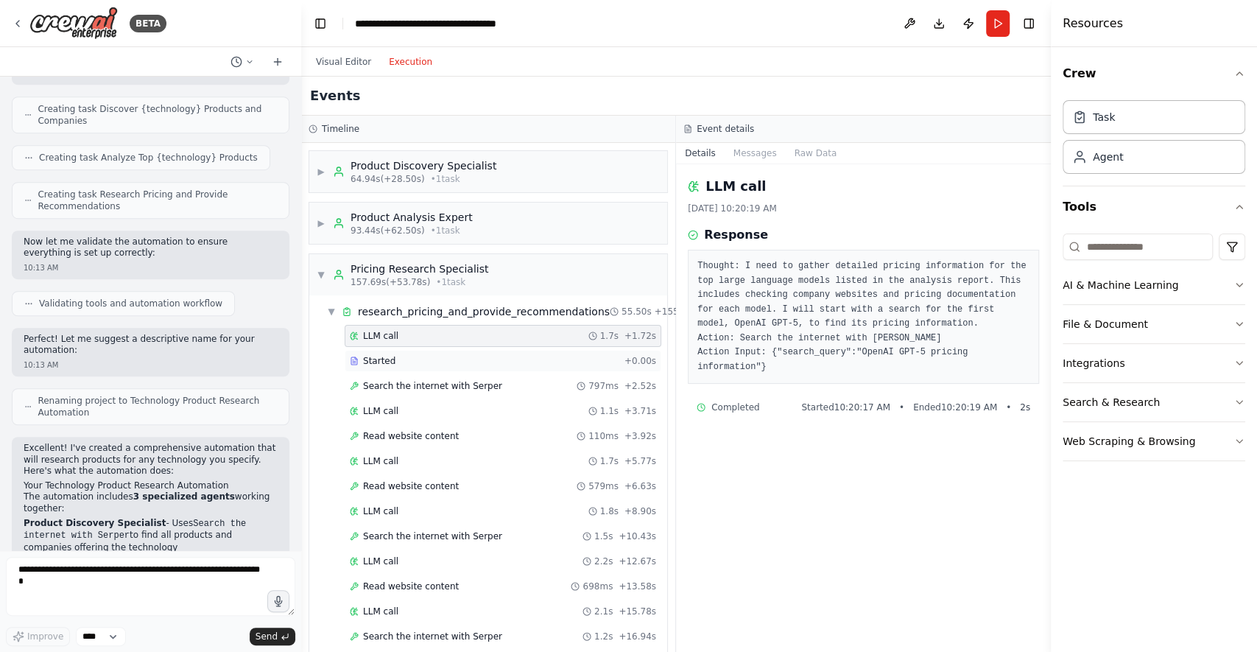
click at [420, 351] on div "Started + 0.00s" at bounding box center [503, 361] width 317 height 22
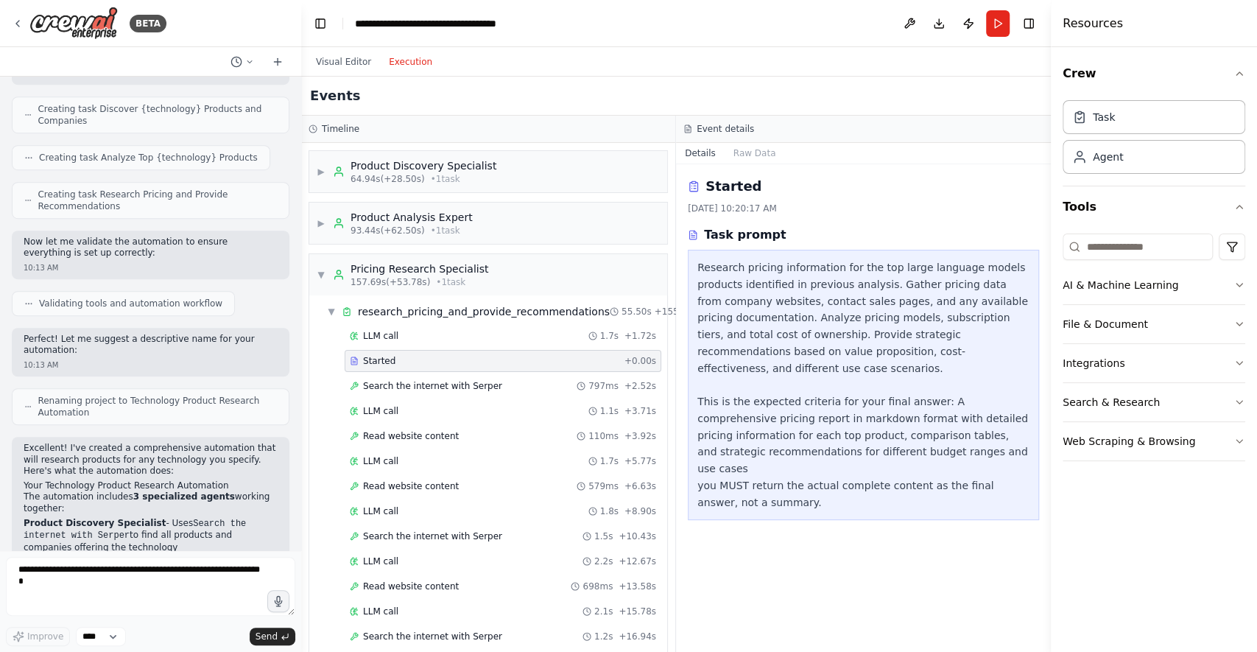
scroll to position [84, 0]
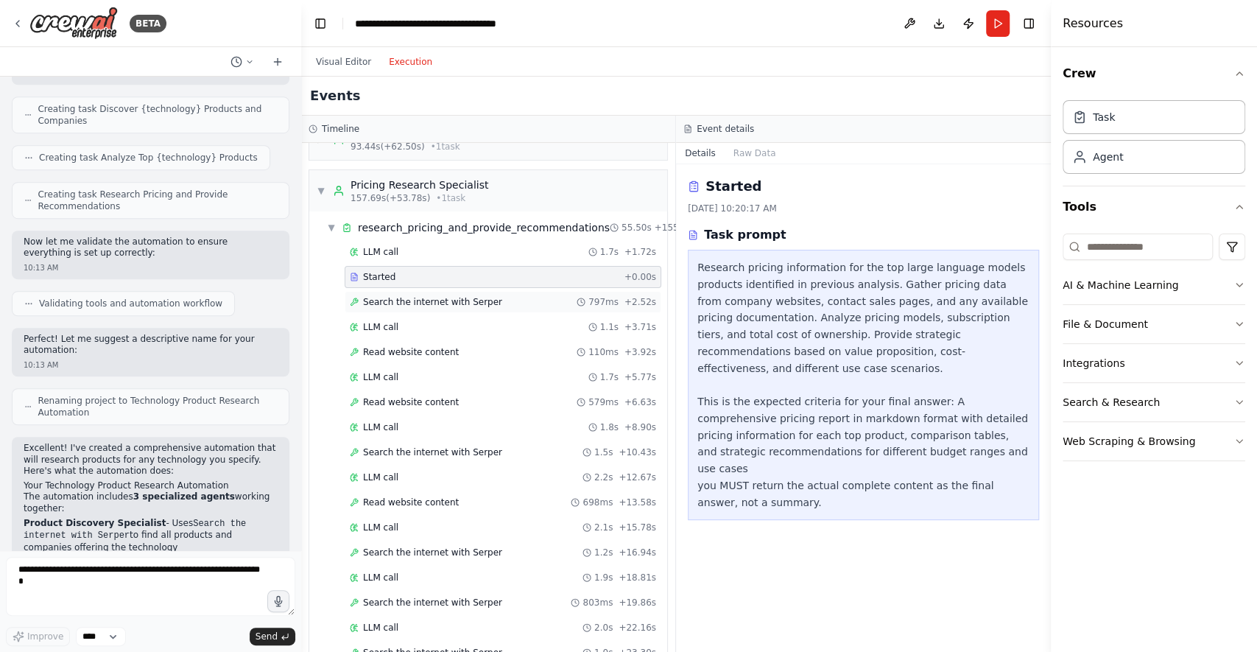
click at [418, 296] on span "Search the internet with Serper" at bounding box center [432, 302] width 139 height 12
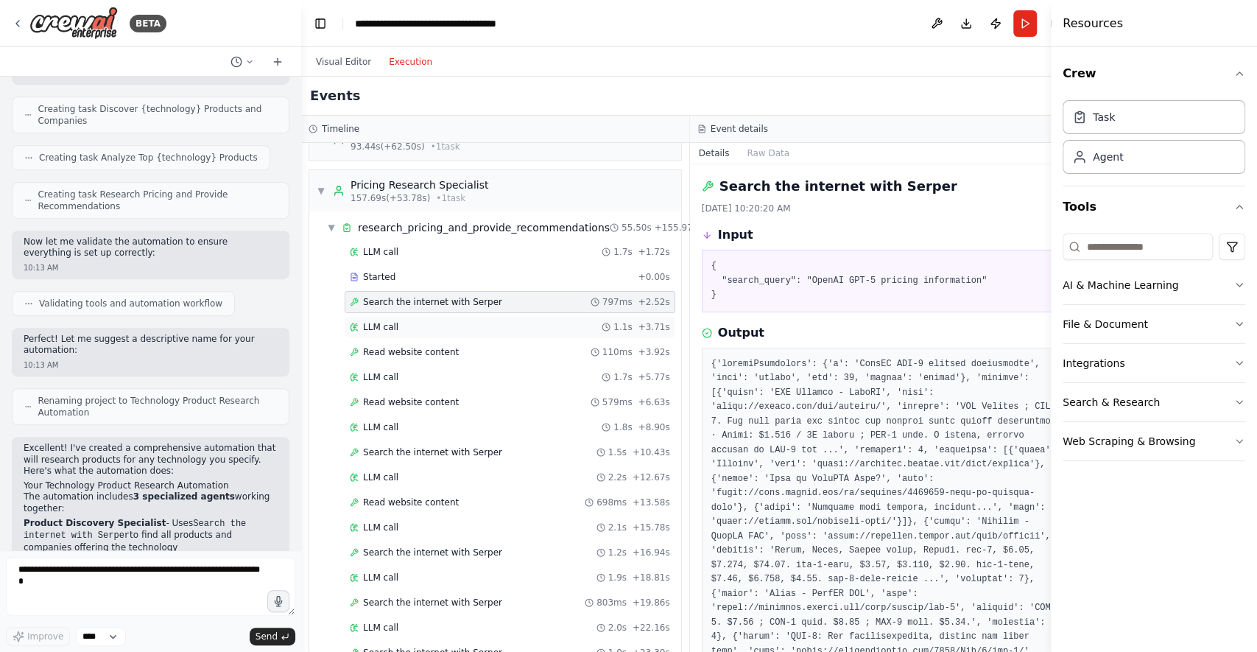
click at [454, 321] on div "LLM call 1.1s + 3.71s" at bounding box center [510, 327] width 320 height 12
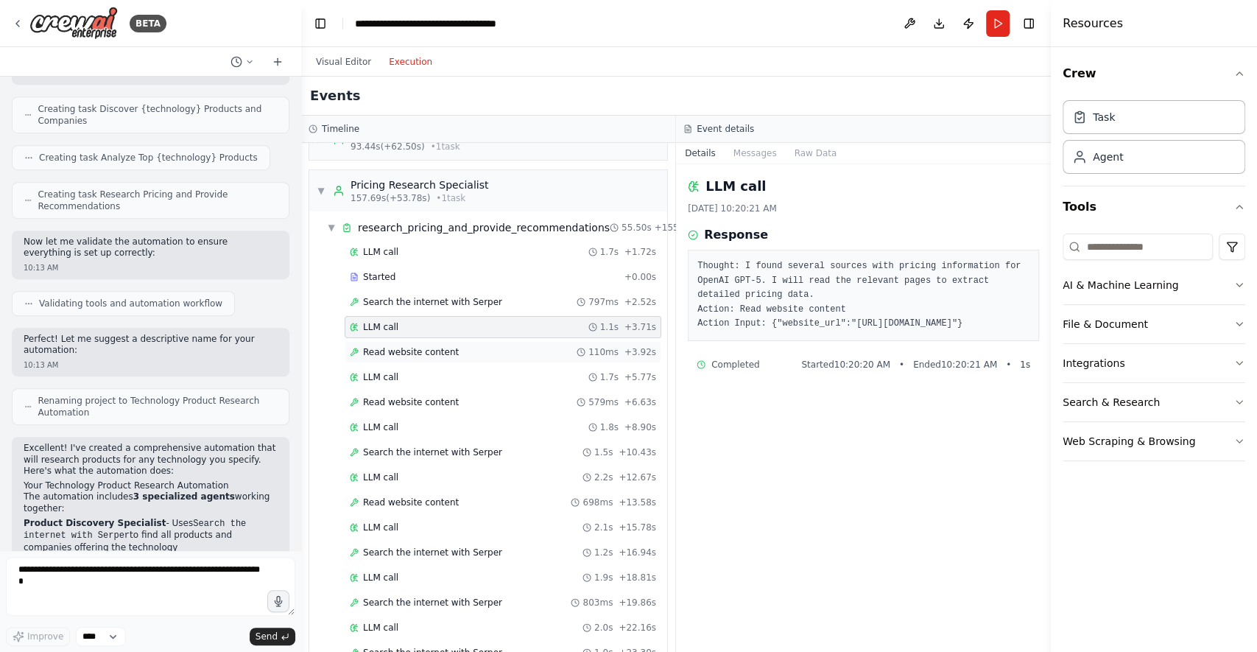
click at [463, 346] on div "Read website content 110ms + 3.92s" at bounding box center [503, 352] width 306 height 12
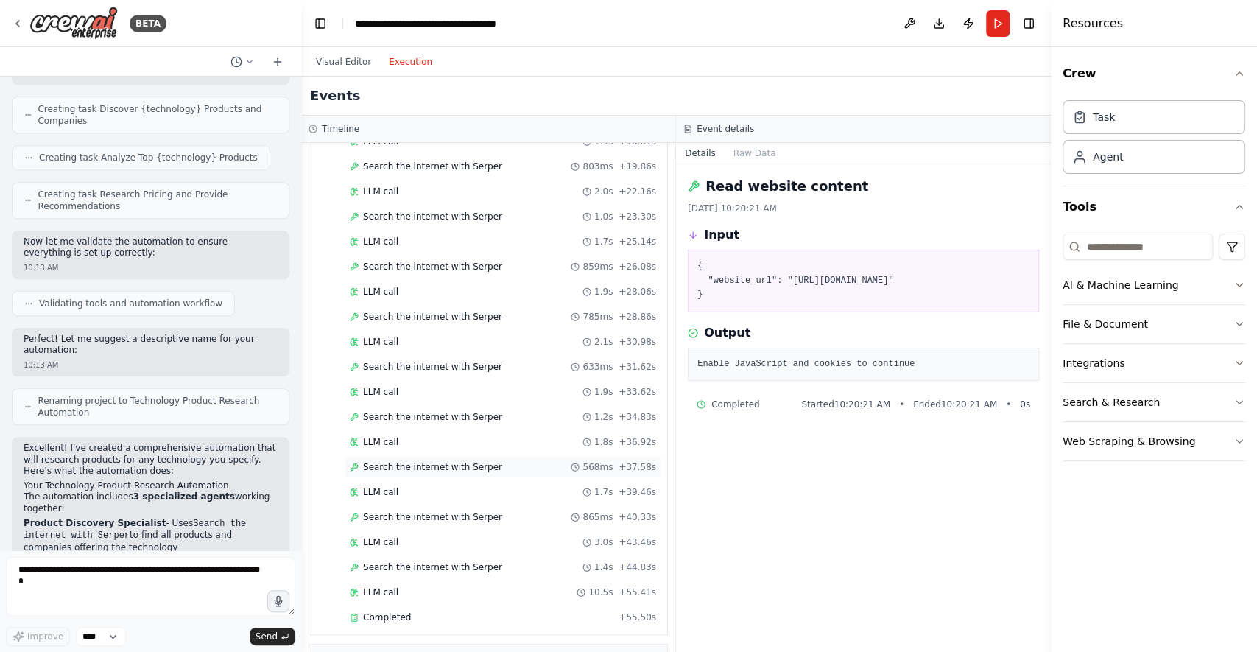
scroll to position [611, 0]
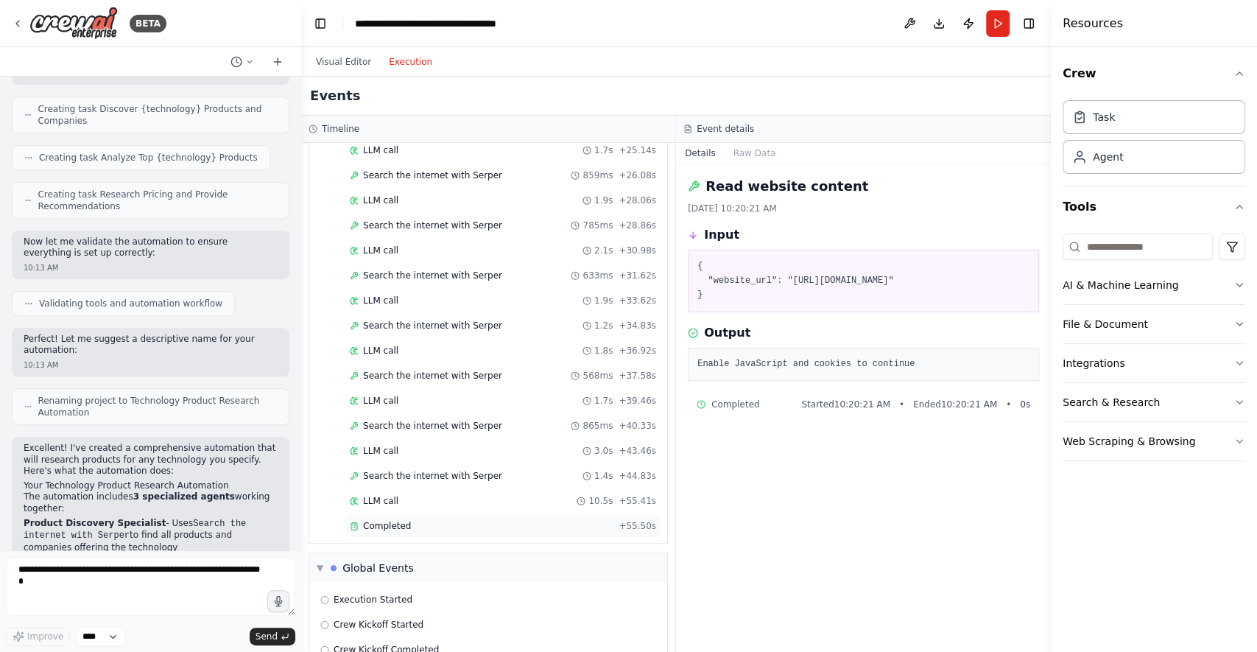
click at [459, 520] on div "Completed" at bounding box center [481, 526] width 263 height 12
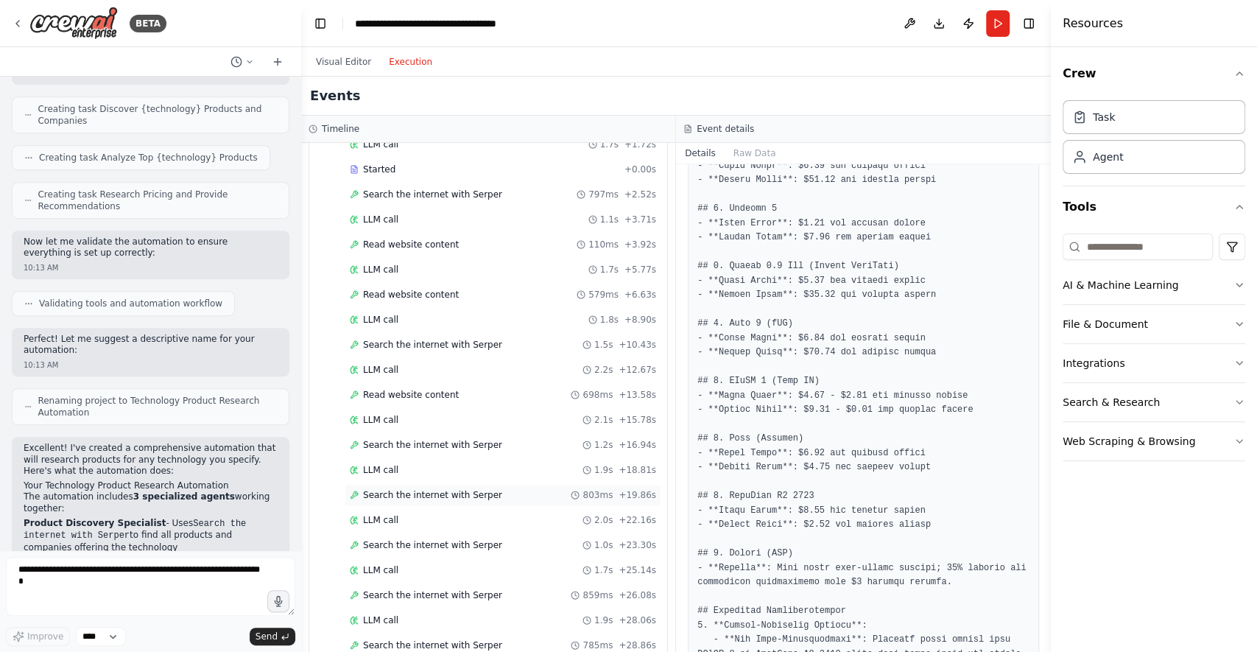
scroll to position [34, 0]
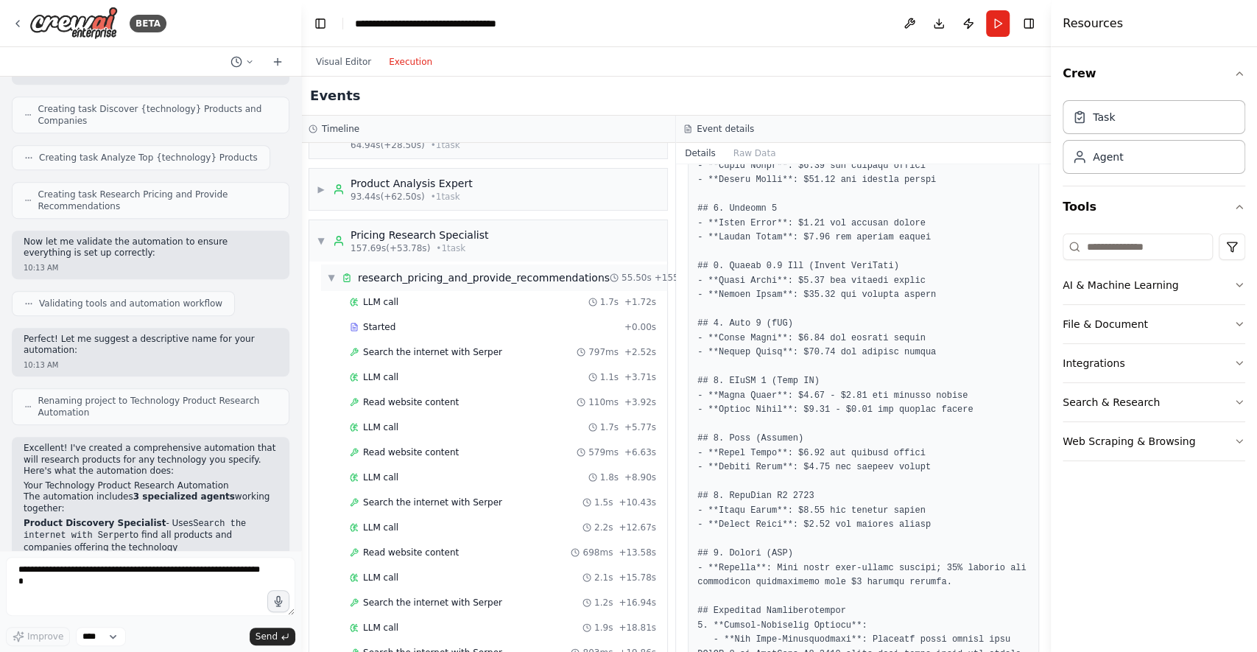
click at [327, 275] on span "▼" at bounding box center [331, 278] width 9 height 12
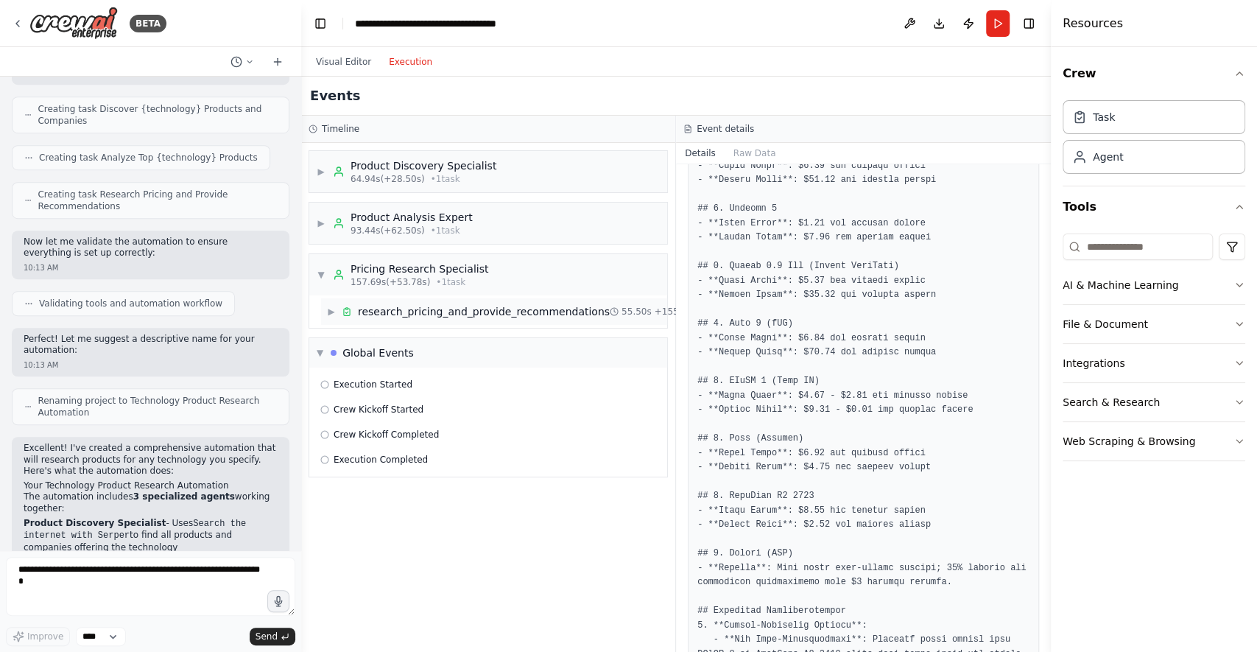
scroll to position [0, 0]
click at [366, 315] on div "research_pricing_and_provide_recommendations" at bounding box center [484, 311] width 252 height 15
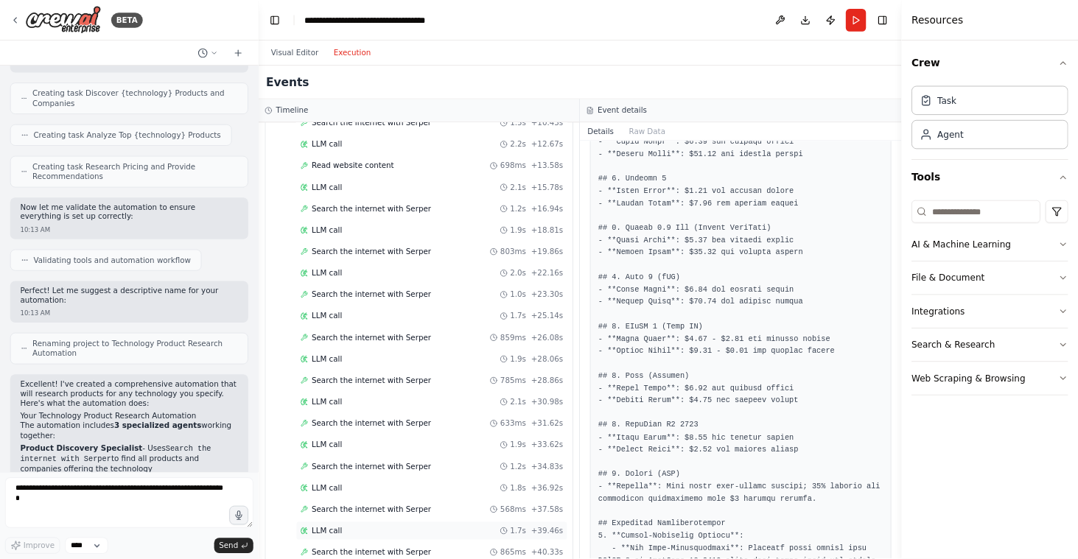
scroll to position [545, 0]
click at [347, 64] on button "Visual Editor" at bounding box center [343, 62] width 73 height 18
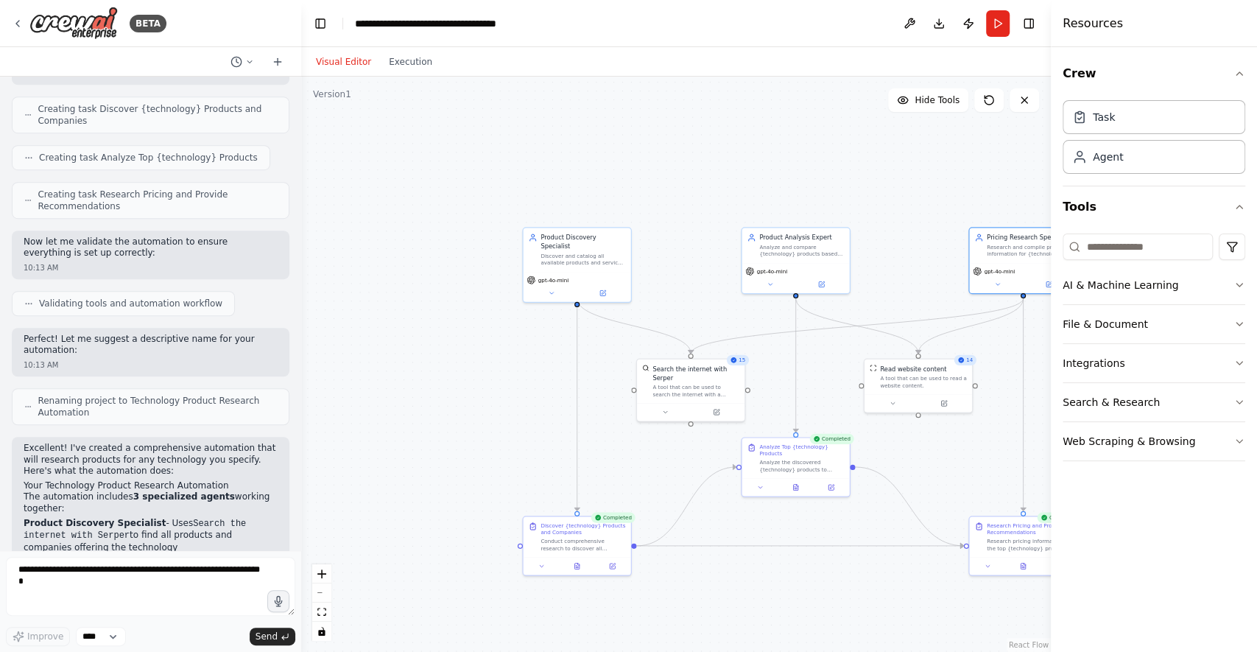
drag, startPoint x: 689, startPoint y: 307, endPoint x: 504, endPoint y: 228, distance: 202.0
click at [504, 228] on div ".deletable-edge-delete-btn { width: 20px; height: 20px; border: 0px solid #ffff…" at bounding box center [676, 364] width 750 height 575
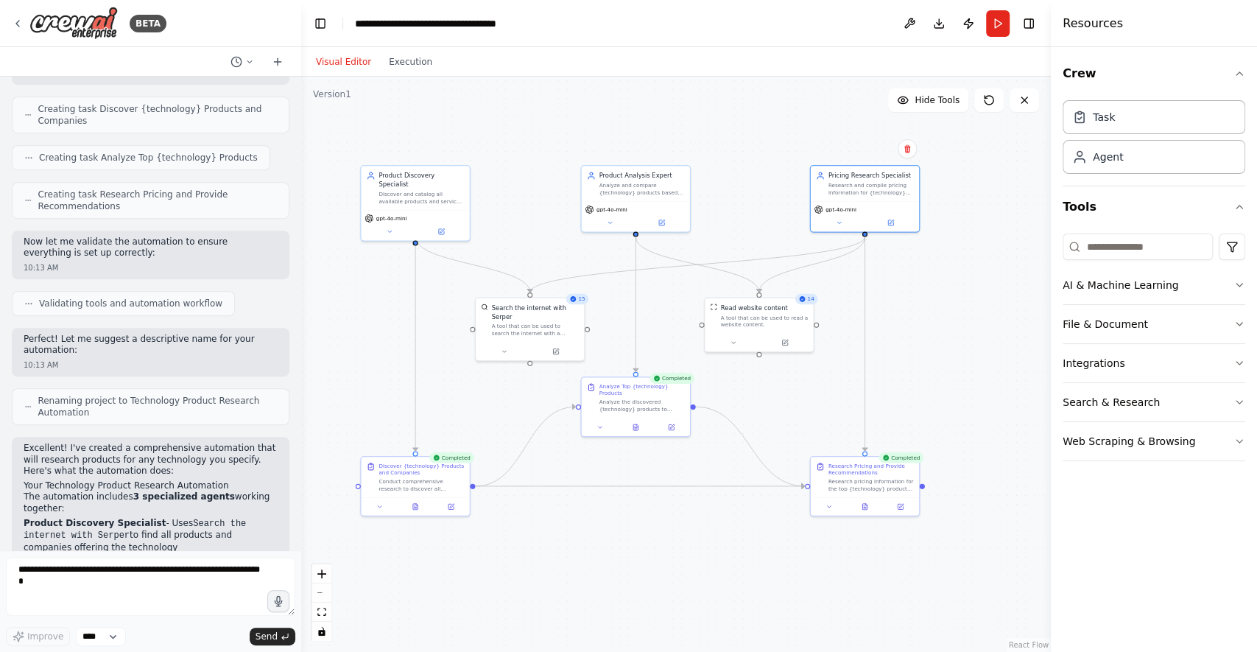
drag, startPoint x: 515, startPoint y: 214, endPoint x: 538, endPoint y: 230, distance: 28.6
click at [538, 230] on div ".deletable-edge-delete-btn { width: 20px; height: 20px; border: 0px solid #ffff…" at bounding box center [676, 364] width 750 height 575
click at [999, 32] on button "Run" at bounding box center [998, 23] width 24 height 27
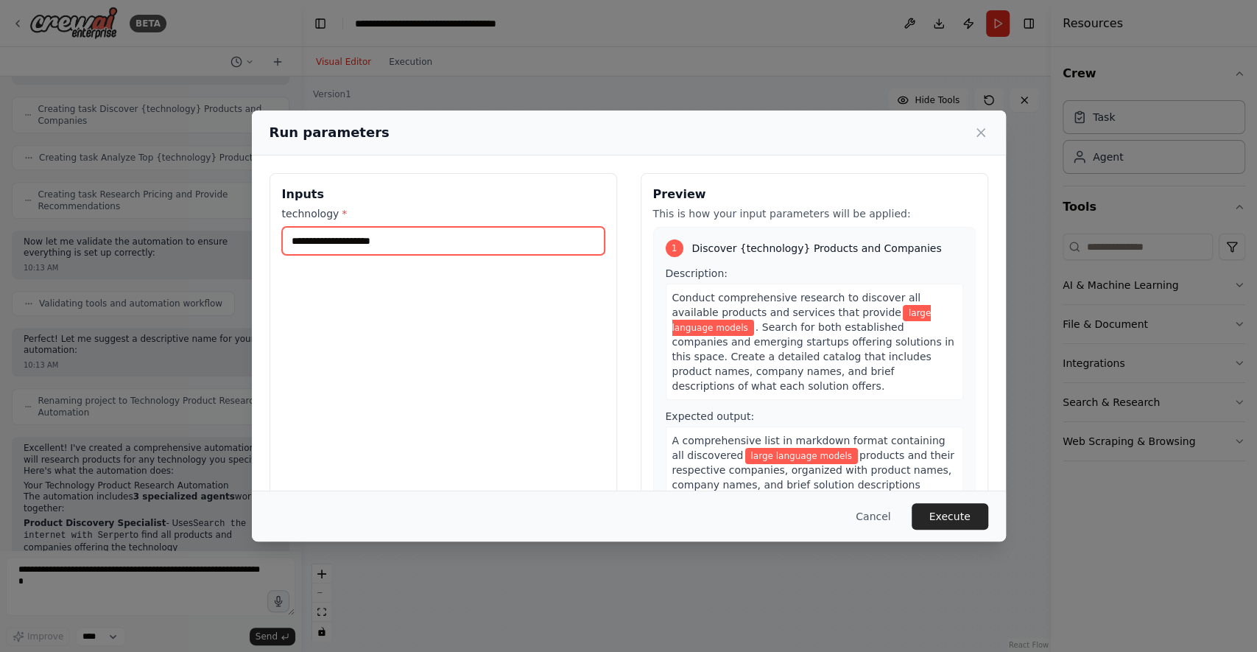
drag, startPoint x: 431, startPoint y: 245, endPoint x: 245, endPoint y: 225, distance: 186.8
click at [245, 225] on div "**********" at bounding box center [628, 326] width 1257 height 652
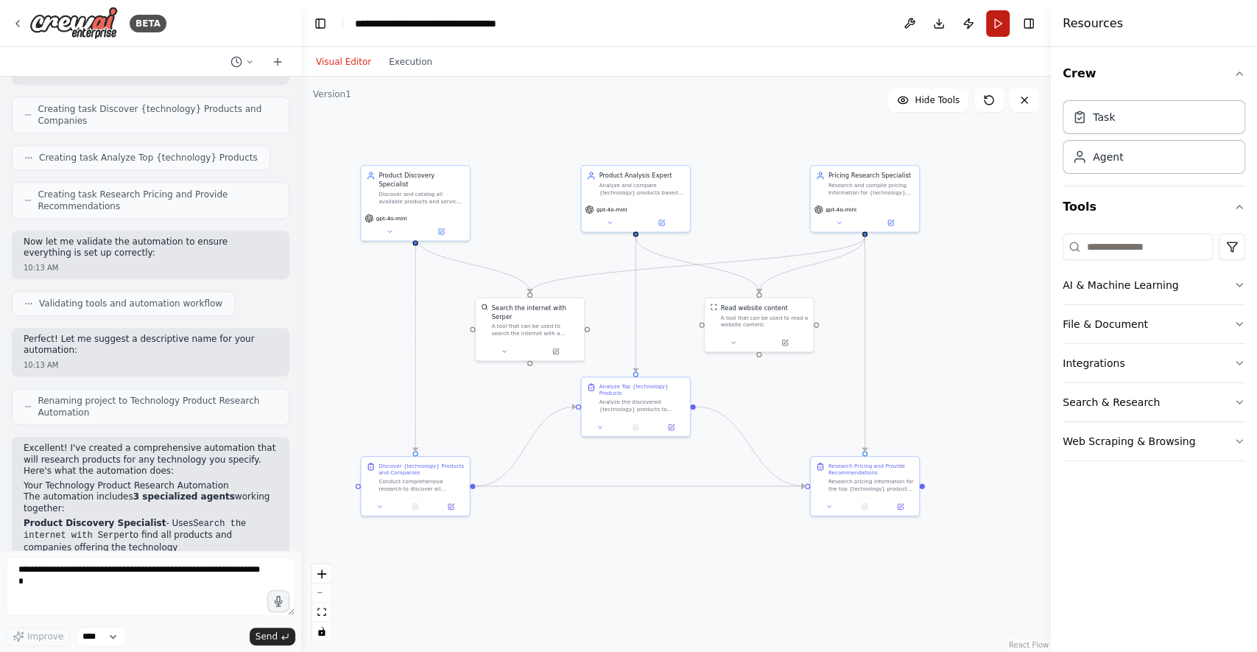
click at [1003, 18] on button "Run" at bounding box center [998, 23] width 24 height 27
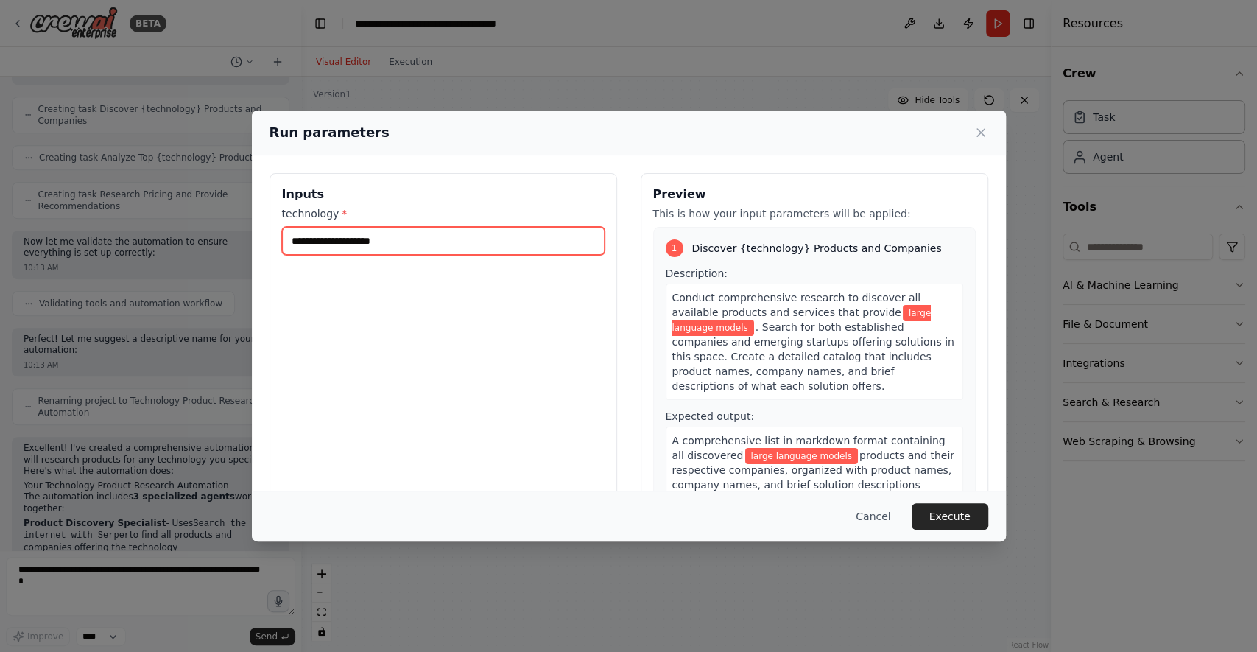
drag, startPoint x: 407, startPoint y: 241, endPoint x: 274, endPoint y: 238, distance: 132.6
click at [274, 238] on div "**********" at bounding box center [444, 347] width 348 height 349
type input "**********"
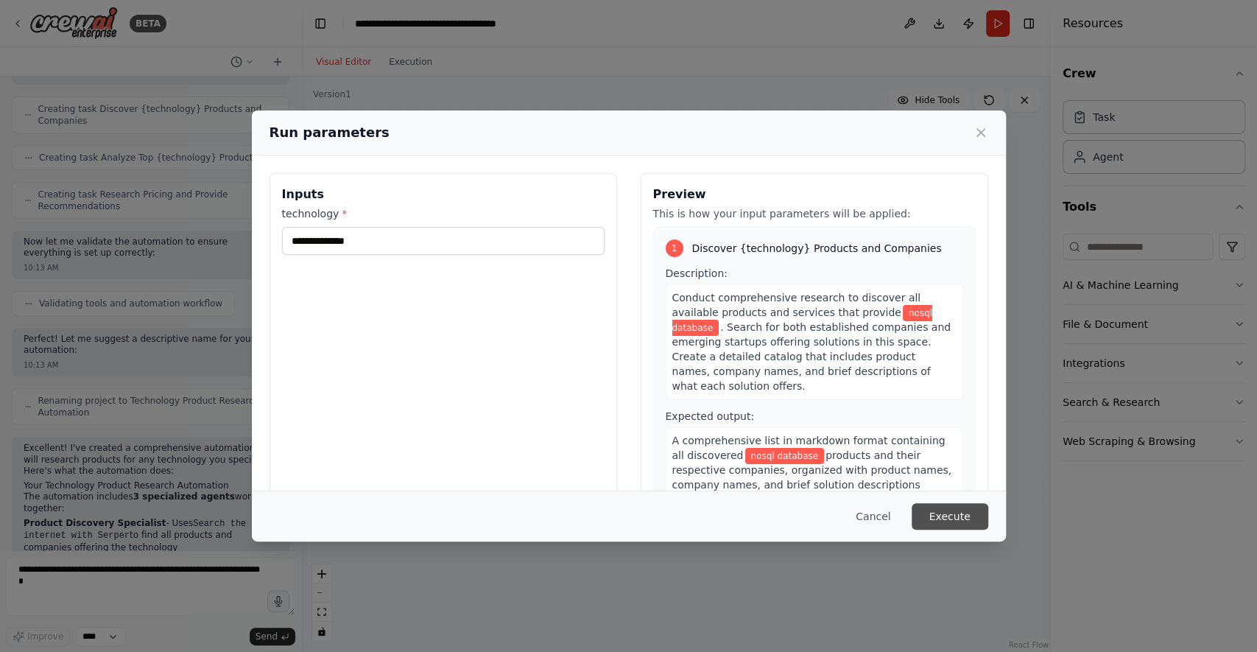
click at [956, 520] on button "Execute" at bounding box center [950, 516] width 77 height 27
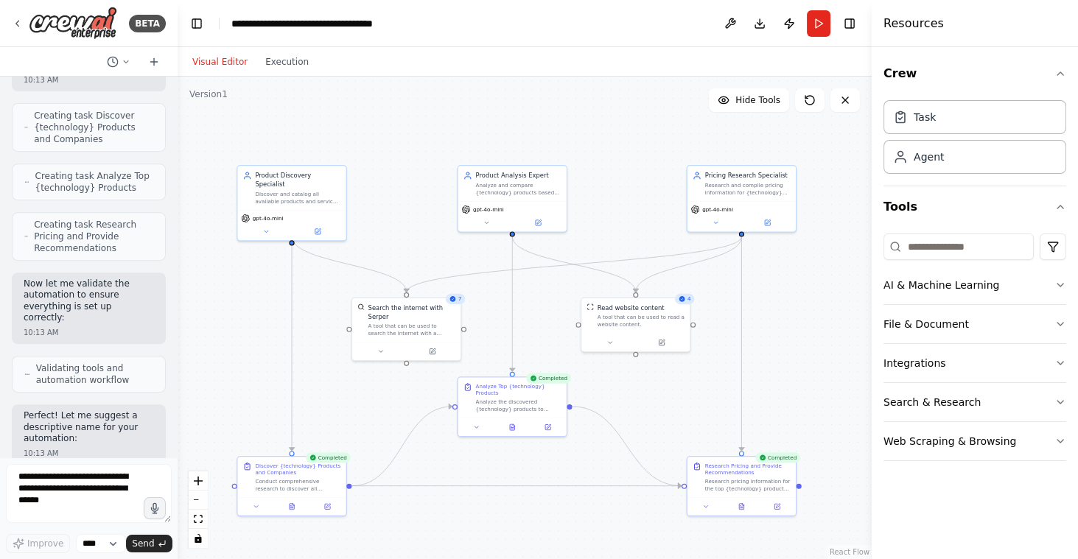
scroll to position [914, 0]
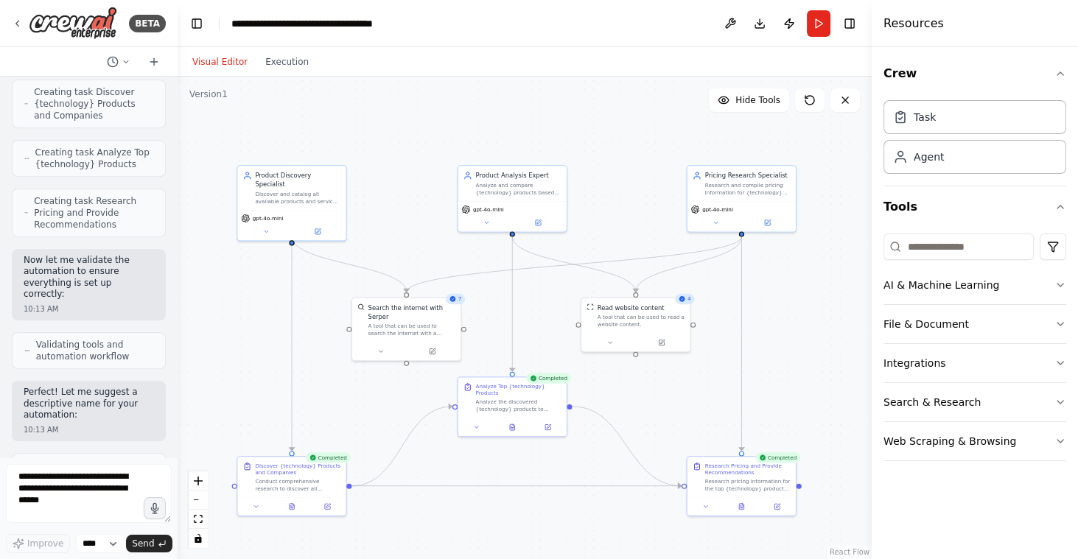
drag, startPoint x: 300, startPoint y: 248, endPoint x: 175, endPoint y: 252, distance: 125.3
click at [175, 252] on div "BETA I want to research all of the product available for a specific technology.…" at bounding box center [539, 279] width 1078 height 559
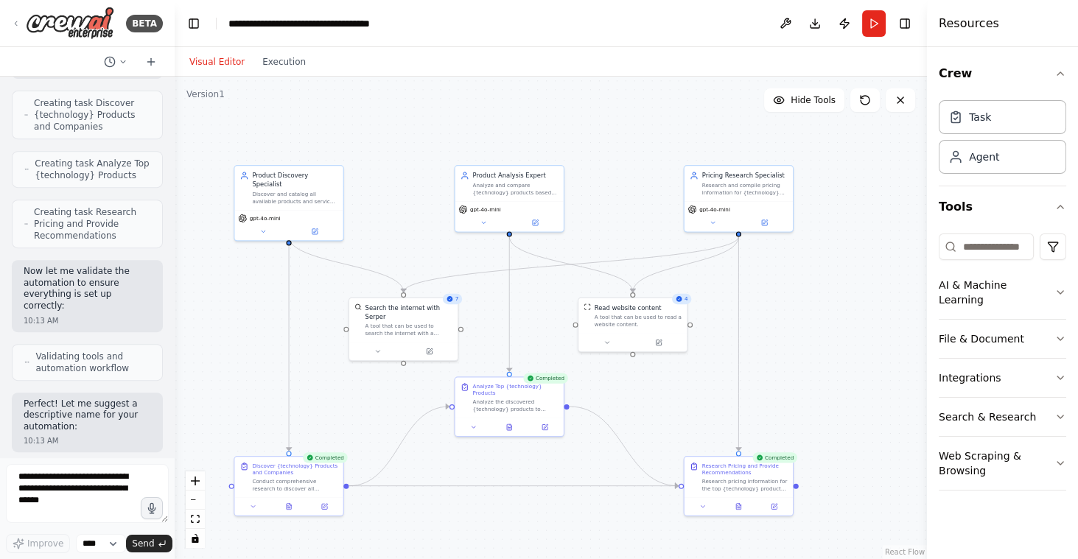
drag, startPoint x: 871, startPoint y: 326, endPoint x: 927, endPoint y: 326, distance: 56.0
click at [927, 326] on div at bounding box center [930, 279] width 6 height 559
click at [312, 227] on icon at bounding box center [314, 229] width 5 height 5
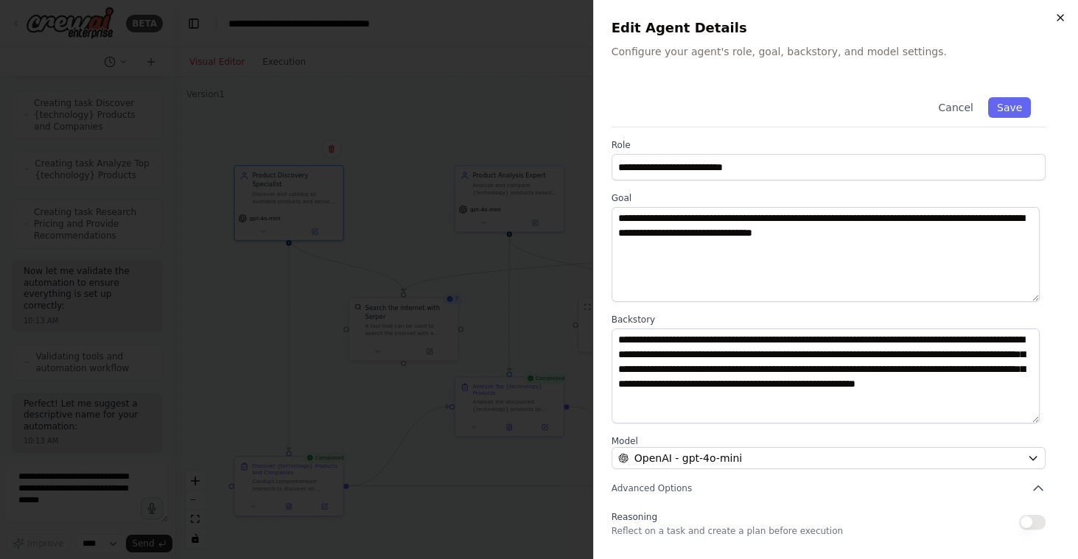
click at [1064, 15] on icon "button" at bounding box center [1060, 18] width 12 height 12
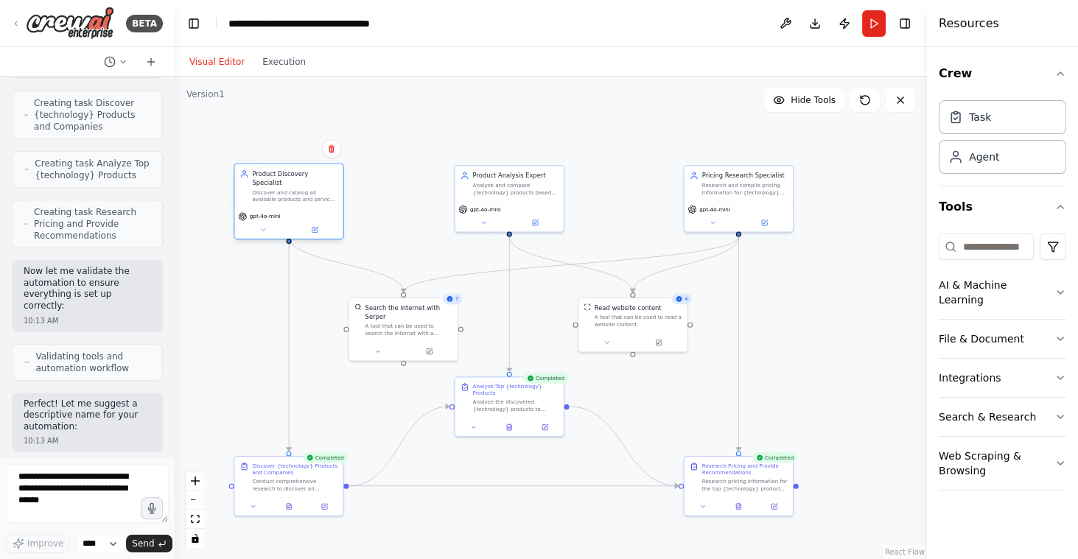
click at [326, 208] on div "gpt-4o-mini" at bounding box center [288, 223] width 108 height 30
click at [316, 227] on icon at bounding box center [314, 229] width 5 height 5
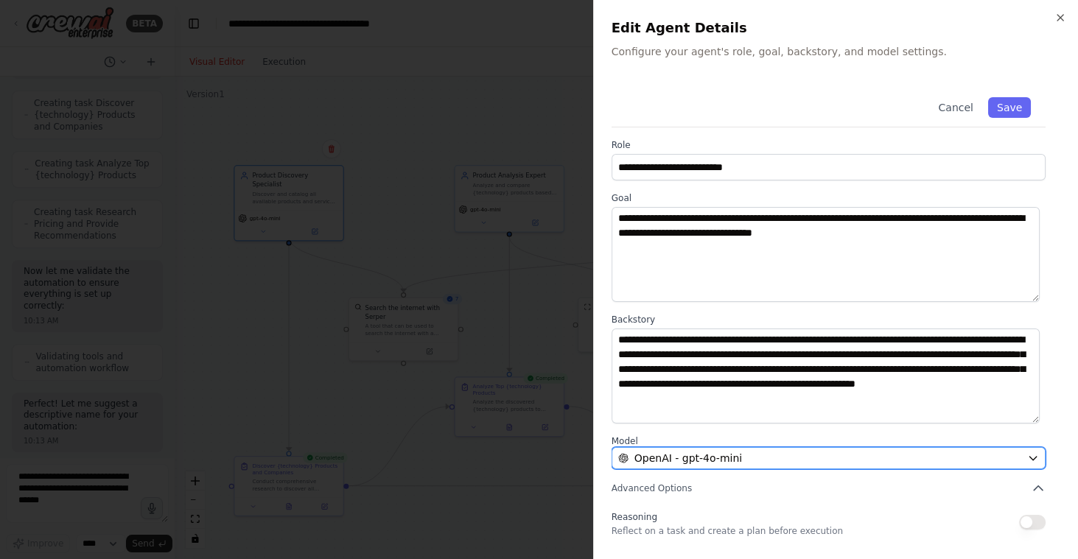
click at [899, 454] on div "OpenAI - gpt-4o-mini" at bounding box center [819, 458] width 403 height 15
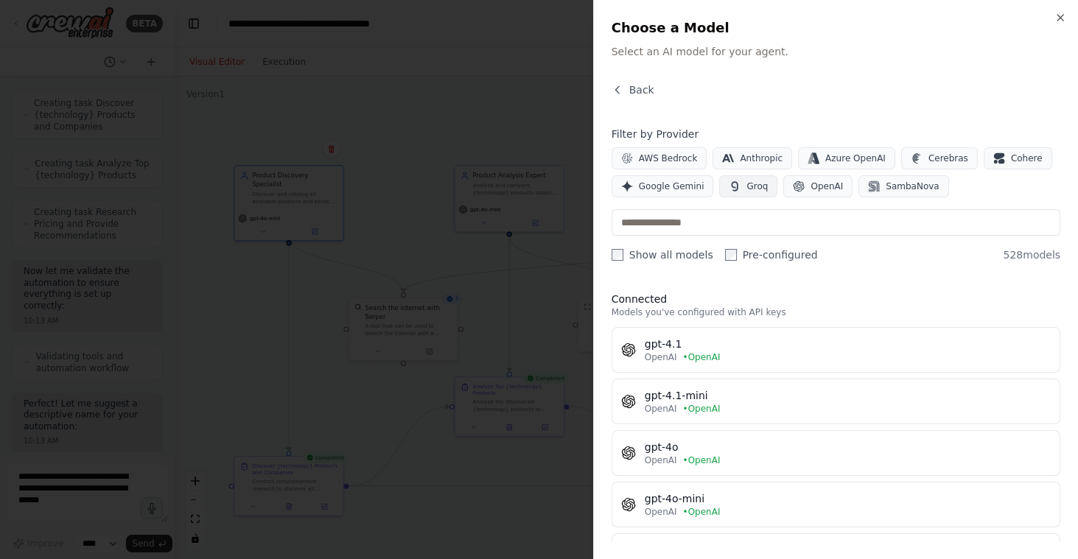
click at [729, 183] on icon "button" at bounding box center [735, 186] width 12 height 12
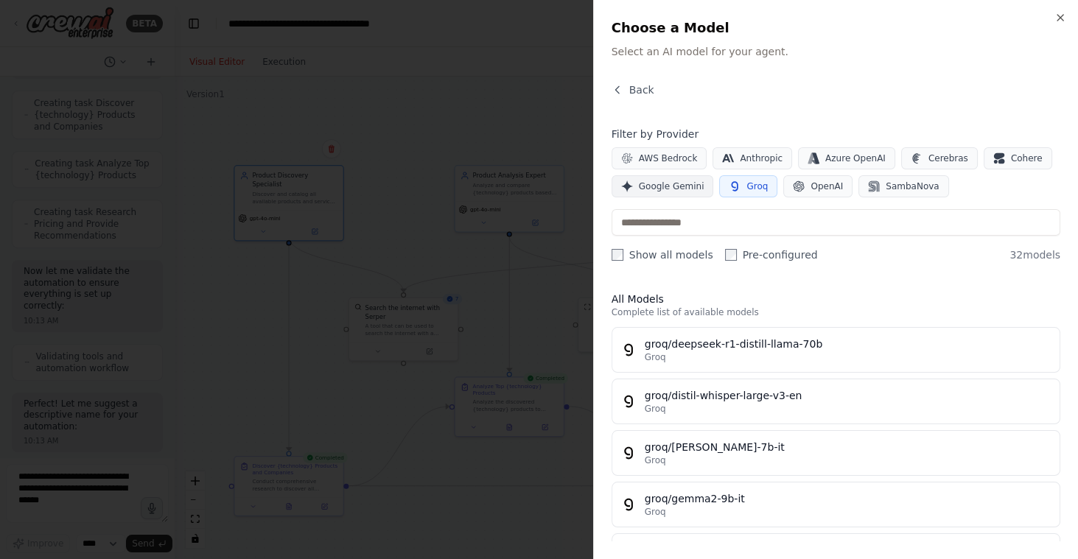
click at [684, 183] on span "Google Gemini" at bounding box center [672, 186] width 66 height 12
click at [677, 161] on span "AWS Bedrock" at bounding box center [668, 158] width 59 height 12
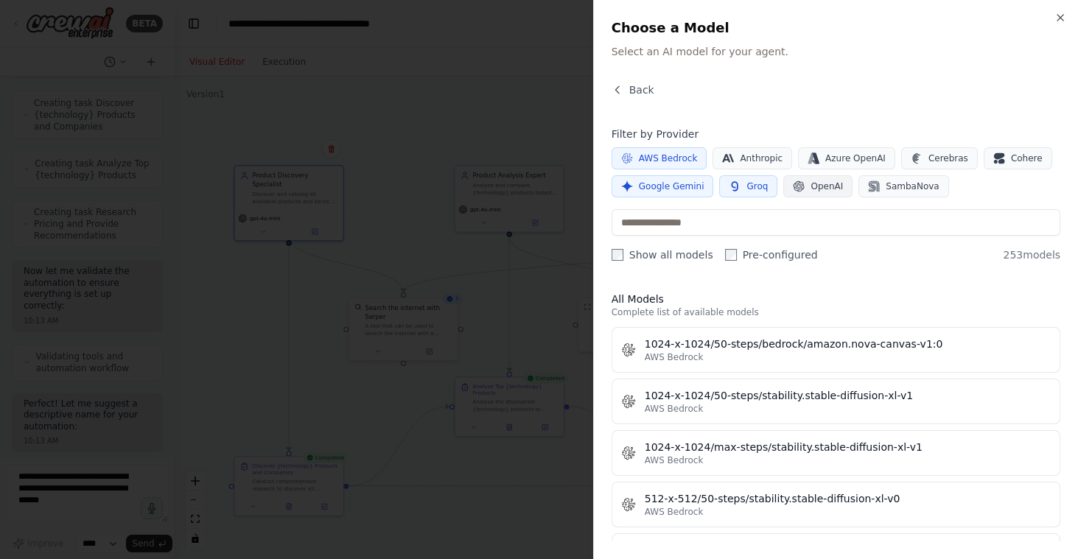
click at [821, 189] on span "OpenAI" at bounding box center [826, 186] width 32 height 12
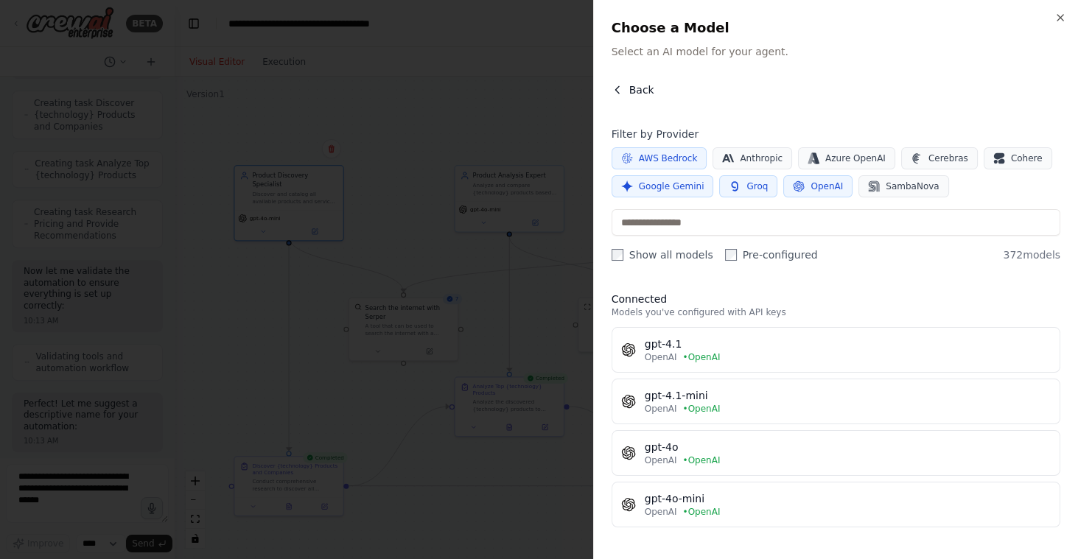
click at [617, 89] on icon "button" at bounding box center [617, 90] width 12 height 12
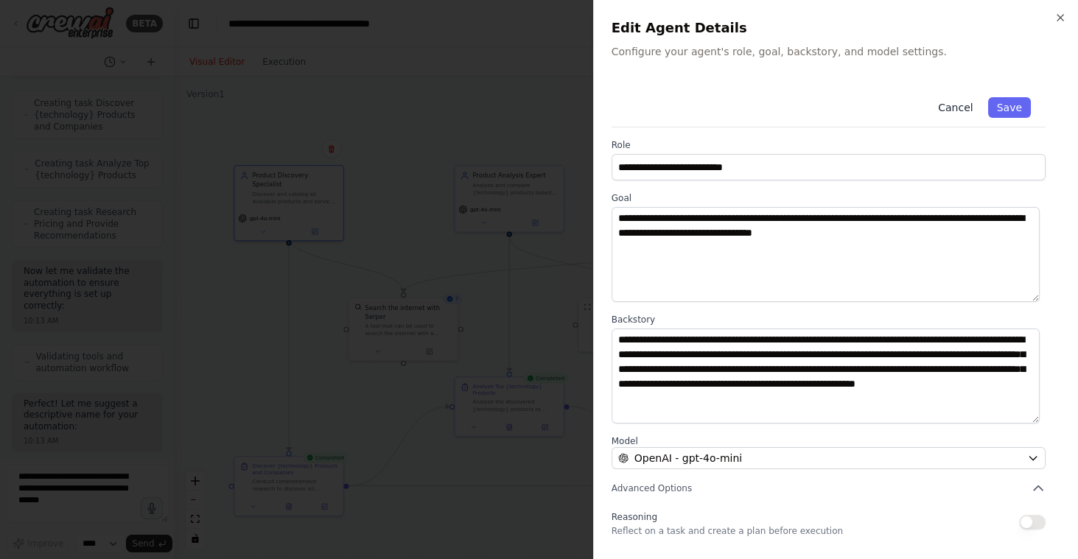
click at [942, 109] on button "Cancel" at bounding box center [955, 107] width 52 height 21
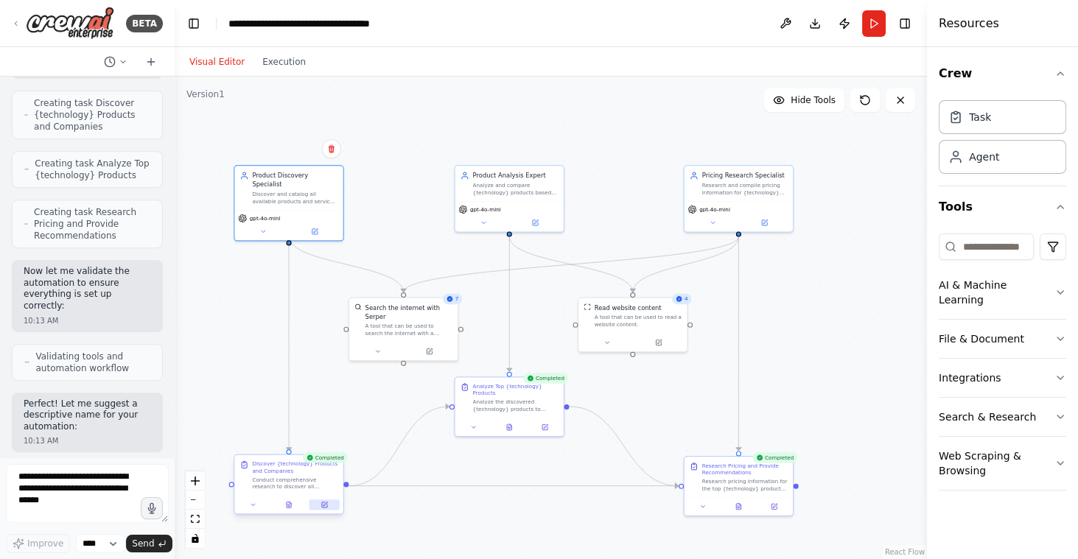
click at [324, 505] on icon at bounding box center [324, 504] width 5 height 5
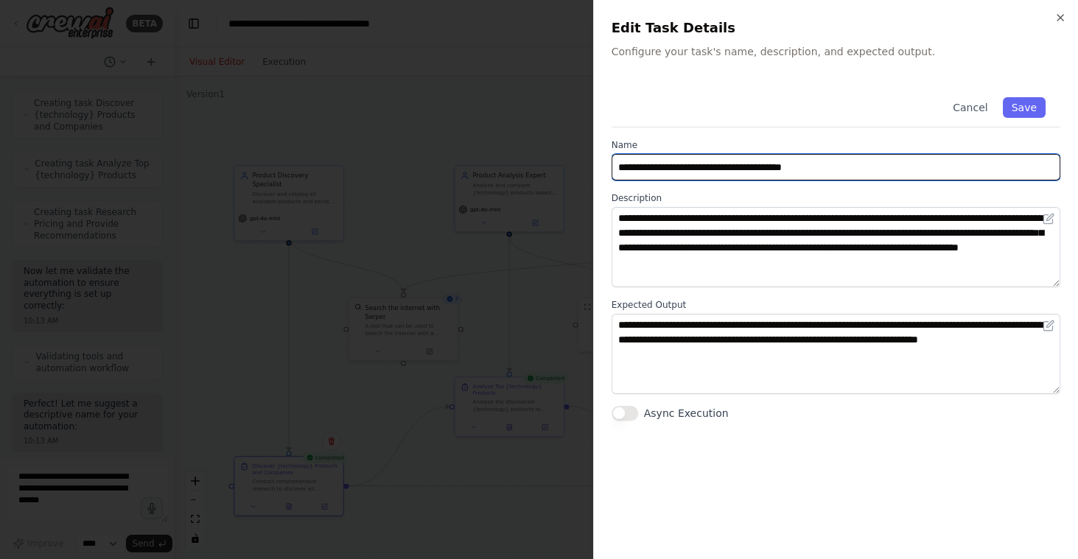
drag, startPoint x: 661, startPoint y: 166, endPoint x: 721, endPoint y: 169, distance: 60.5
click at [721, 169] on input "**********" at bounding box center [835, 167] width 449 height 27
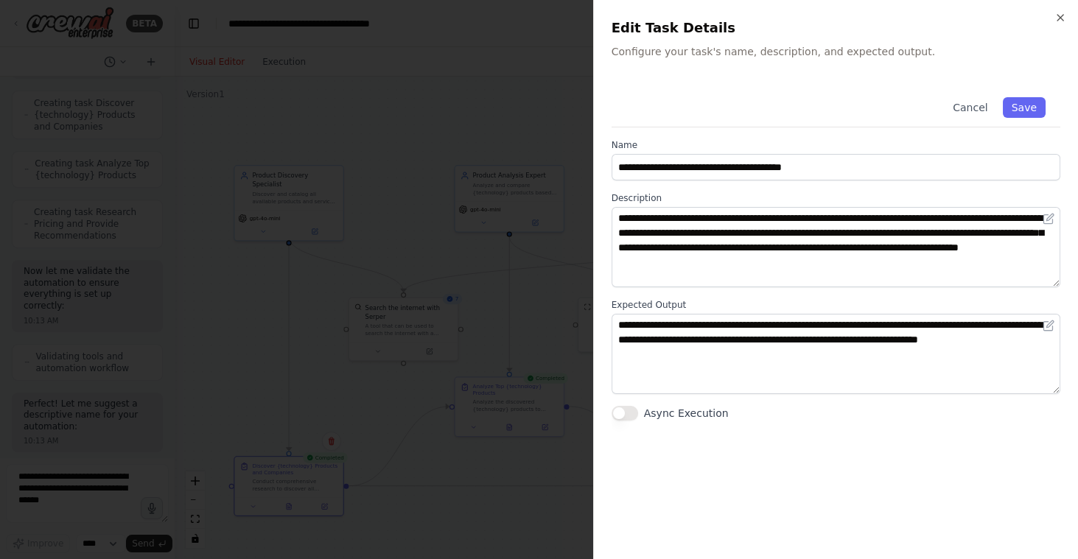
click at [754, 458] on div "**********" at bounding box center [835, 312] width 449 height 459
click at [973, 110] on button "Cancel" at bounding box center [970, 107] width 52 height 21
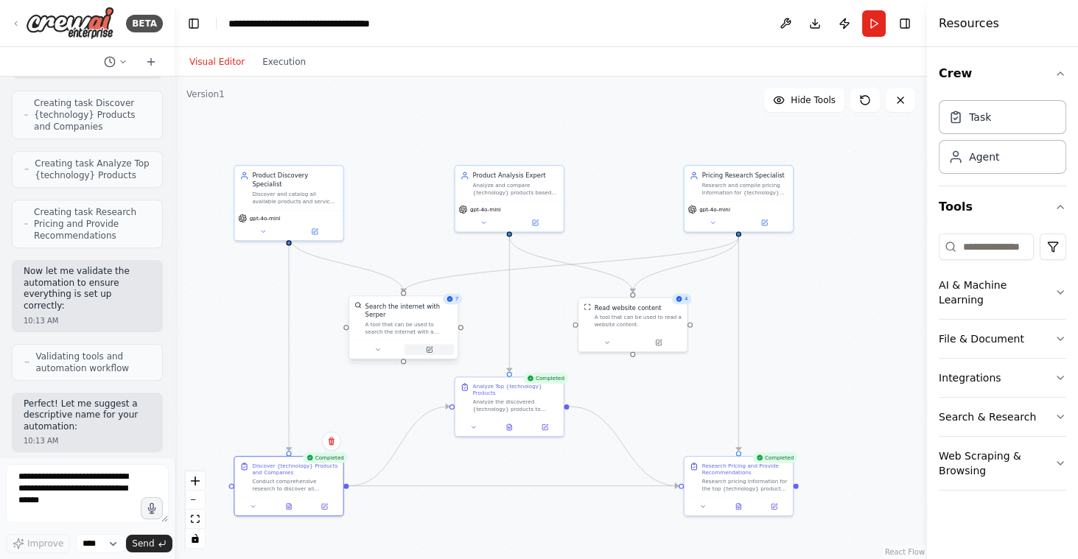
click at [426, 348] on icon at bounding box center [429, 349] width 7 height 7
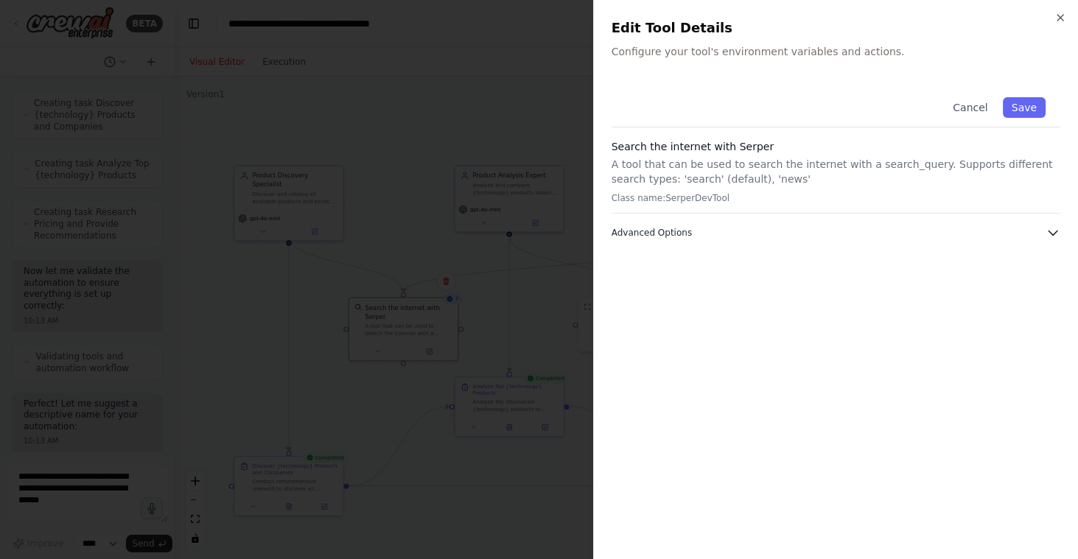
click at [1054, 232] on icon "button" at bounding box center [1052, 233] width 9 height 4
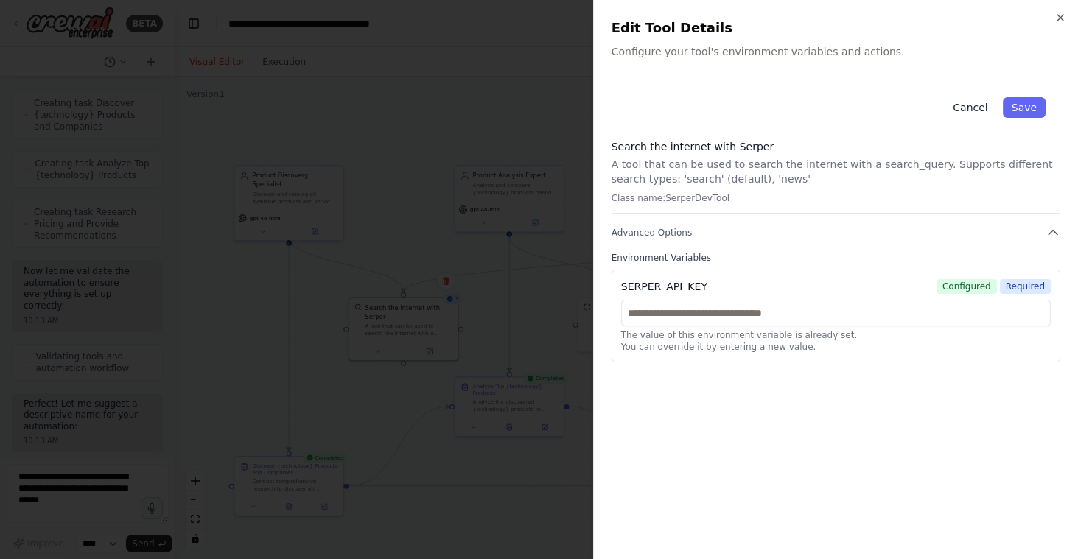
click at [956, 108] on button "Cancel" at bounding box center [970, 107] width 52 height 21
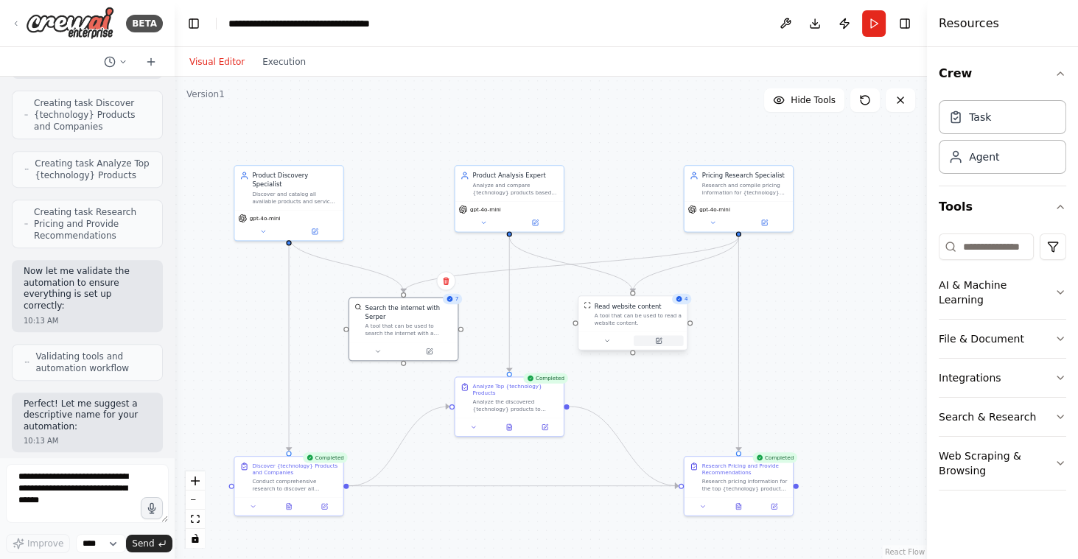
click at [661, 339] on icon at bounding box center [658, 340] width 7 height 7
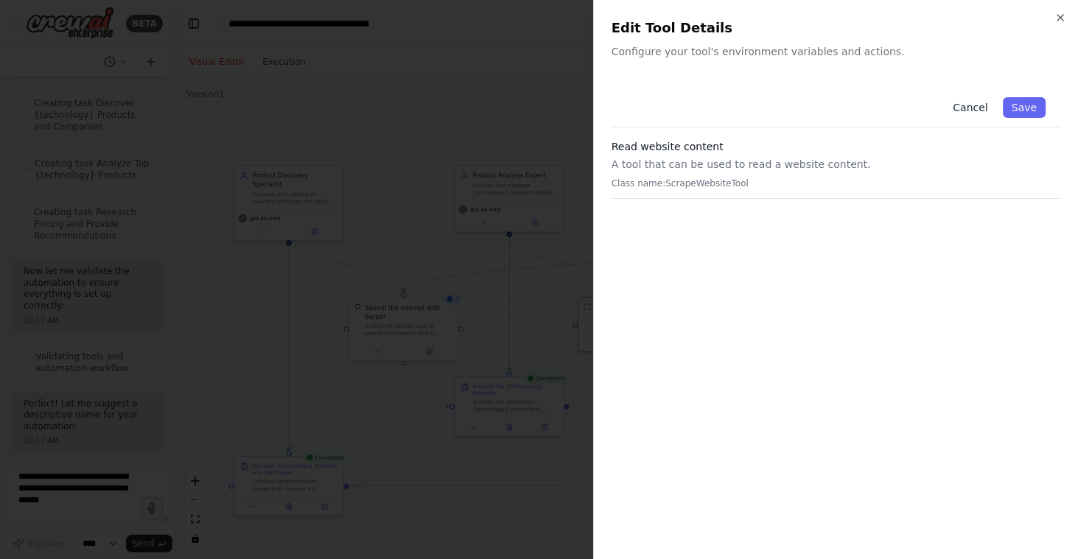
click at [965, 105] on button "Cancel" at bounding box center [970, 107] width 52 height 21
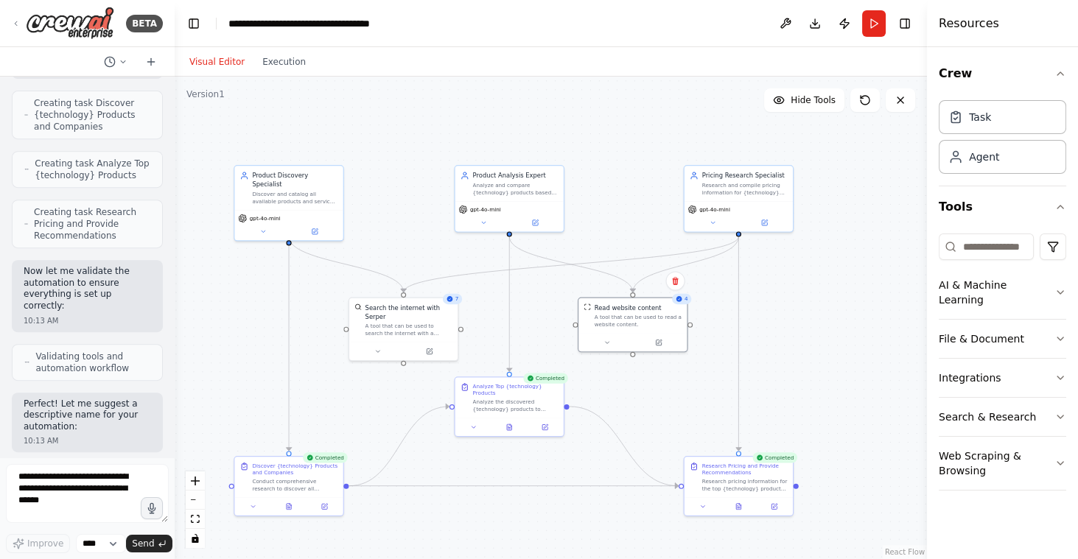
click at [801, 301] on div ".deletable-edge-delete-btn { width: 20px; height: 20px; border: 0px solid #ffff…" at bounding box center [551, 318] width 752 height 482
click at [905, 24] on button "Toggle Right Sidebar" at bounding box center [904, 23] width 21 height 21
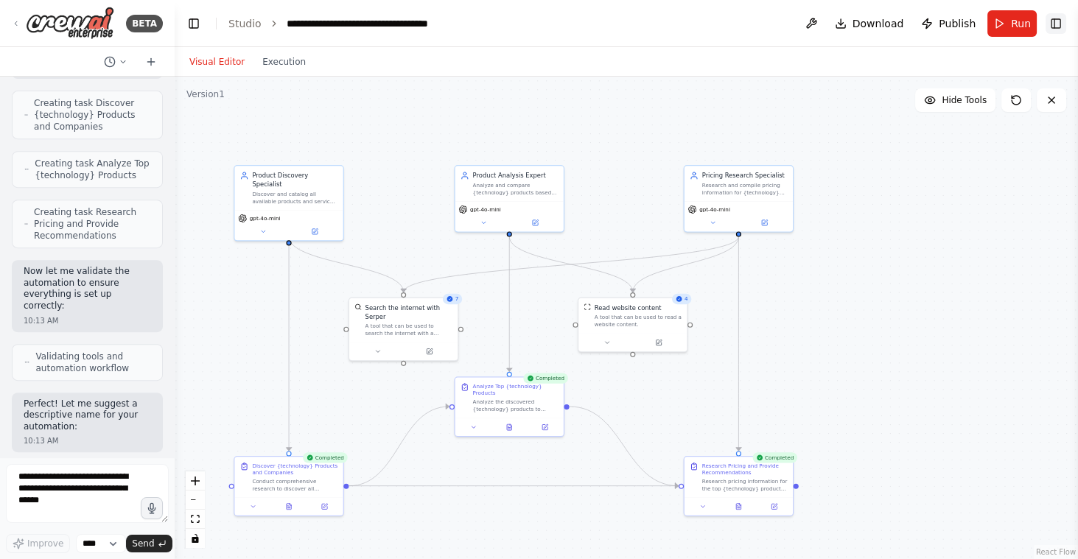
click at [1056, 23] on button "Toggle Right Sidebar" at bounding box center [1055, 23] width 21 height 21
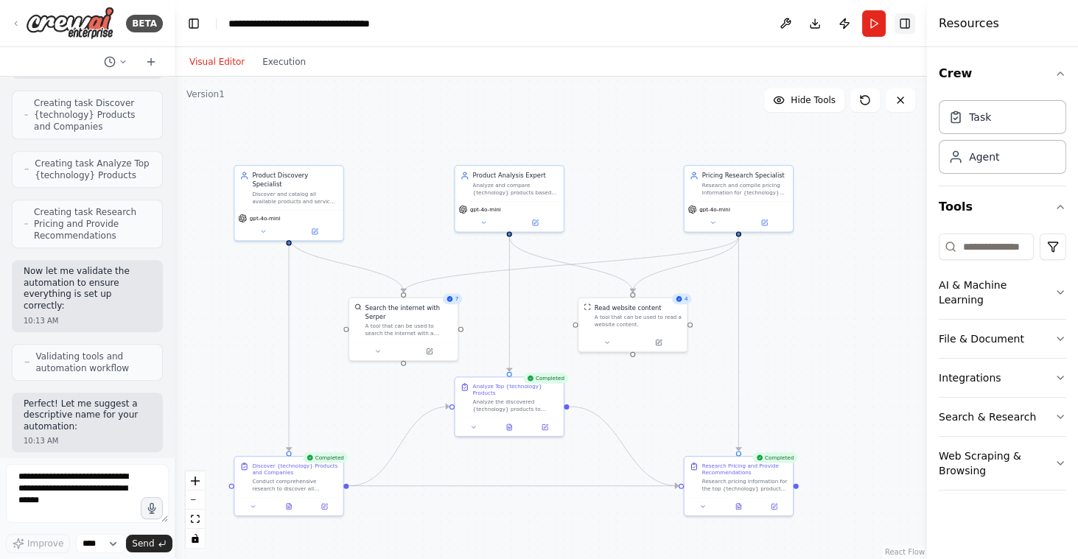
click at [909, 24] on button "Toggle Right Sidebar" at bounding box center [904, 23] width 21 height 21
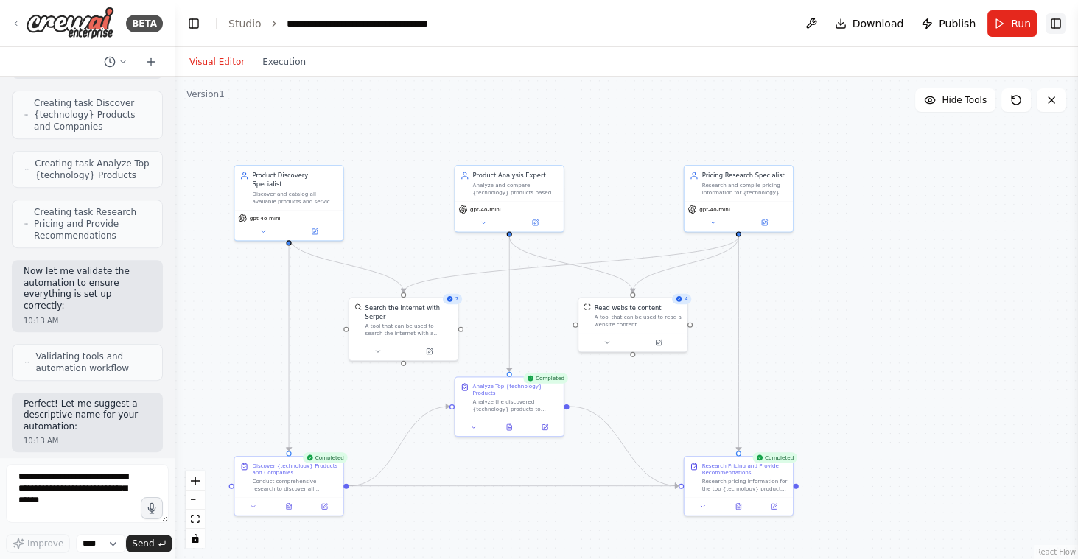
click at [1053, 26] on button "Toggle Right Sidebar" at bounding box center [1055, 23] width 21 height 21
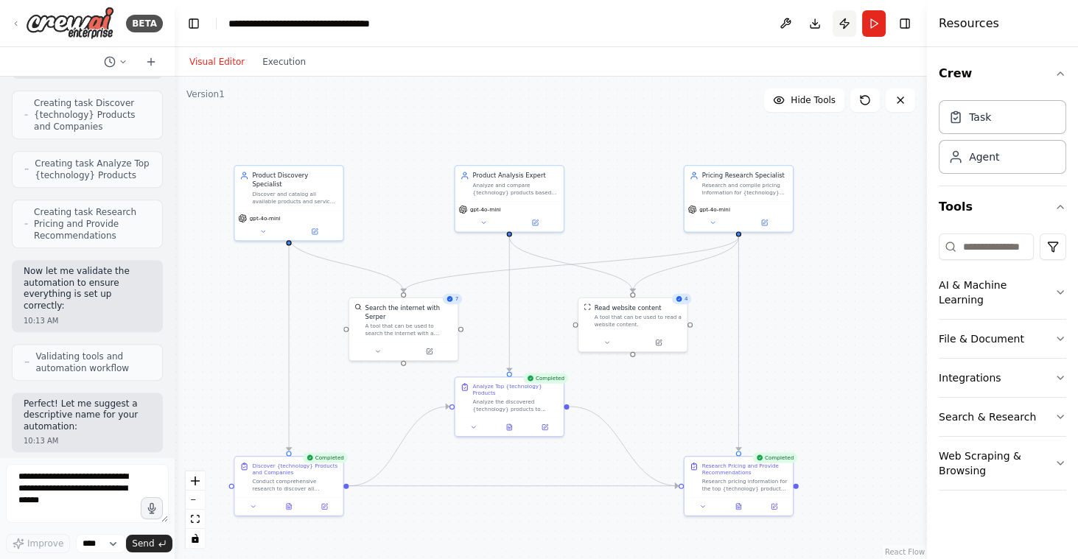
click at [843, 24] on button "Publish" at bounding box center [844, 23] width 24 height 27
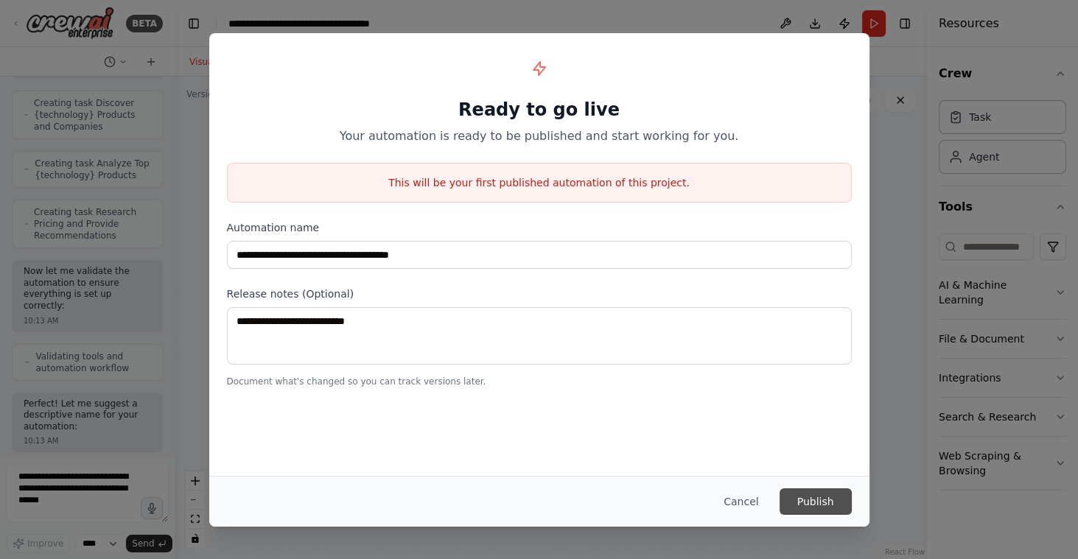
click at [821, 496] on button "Publish" at bounding box center [815, 501] width 72 height 27
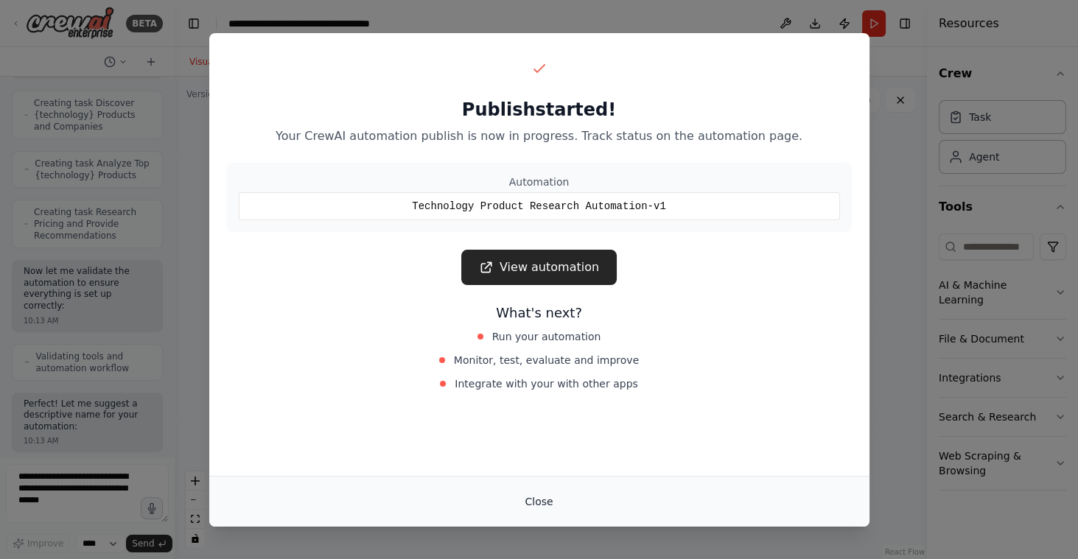
click at [536, 497] on button "Close" at bounding box center [539, 501] width 52 height 27
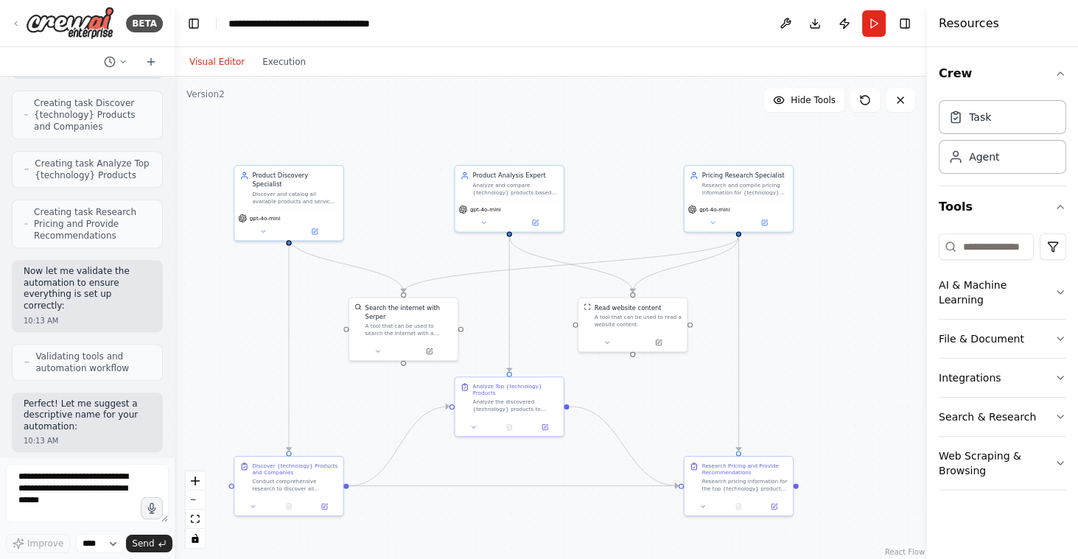
click at [197, 276] on div ".deletable-edge-delete-btn { width: 20px; height: 20px; border: 0px solid #ffff…" at bounding box center [551, 318] width 752 height 482
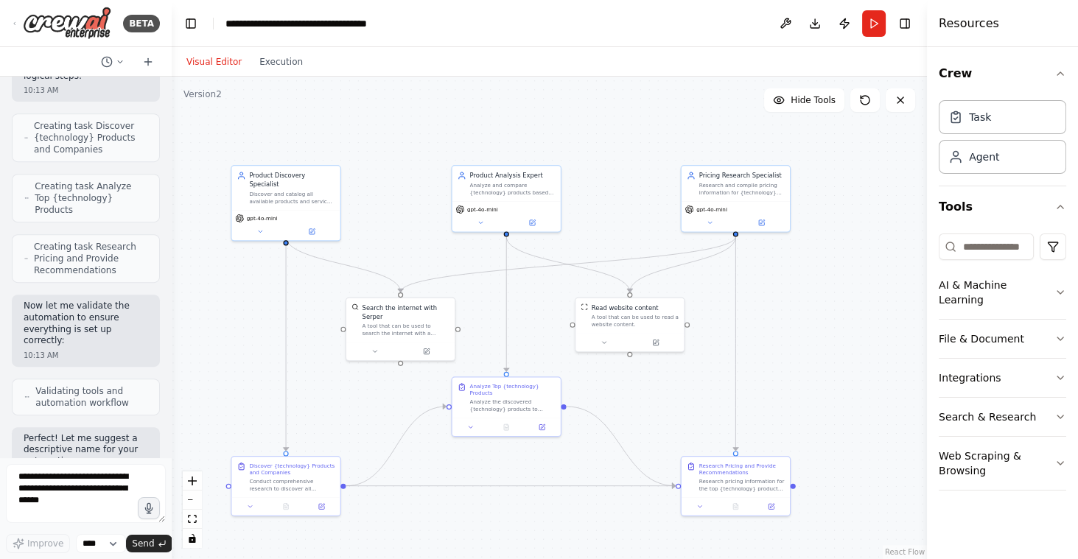
scroll to position [937, 0]
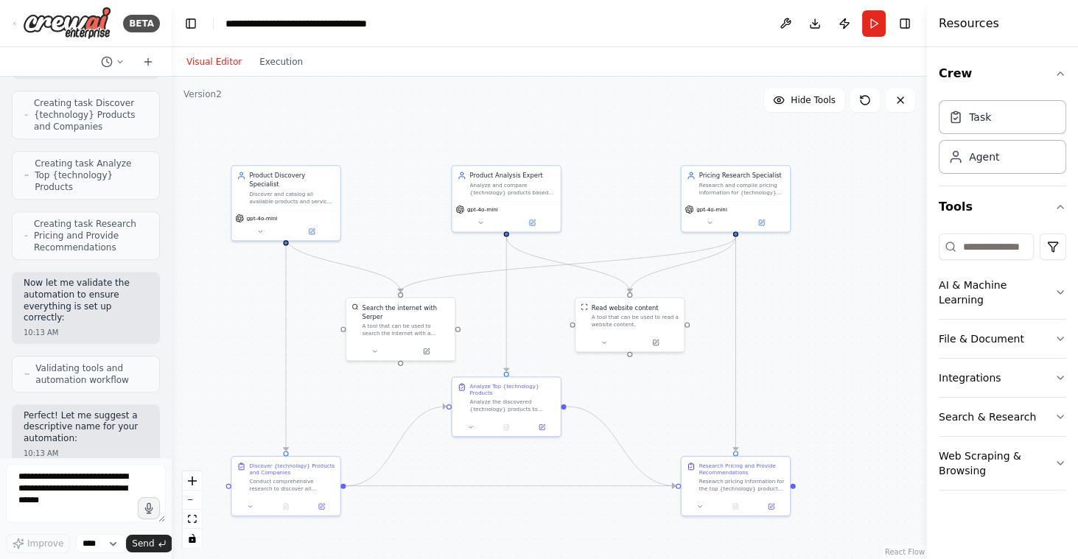
click at [172, 279] on div "BETA I want to research all of the product available for a specific technology.…" at bounding box center [539, 279] width 1078 height 559
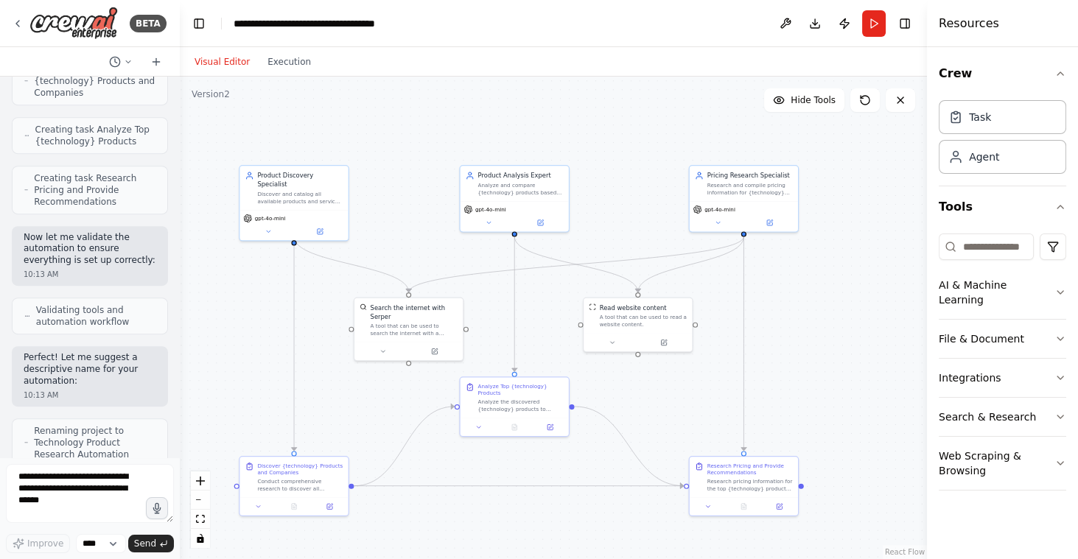
scroll to position [821, 0]
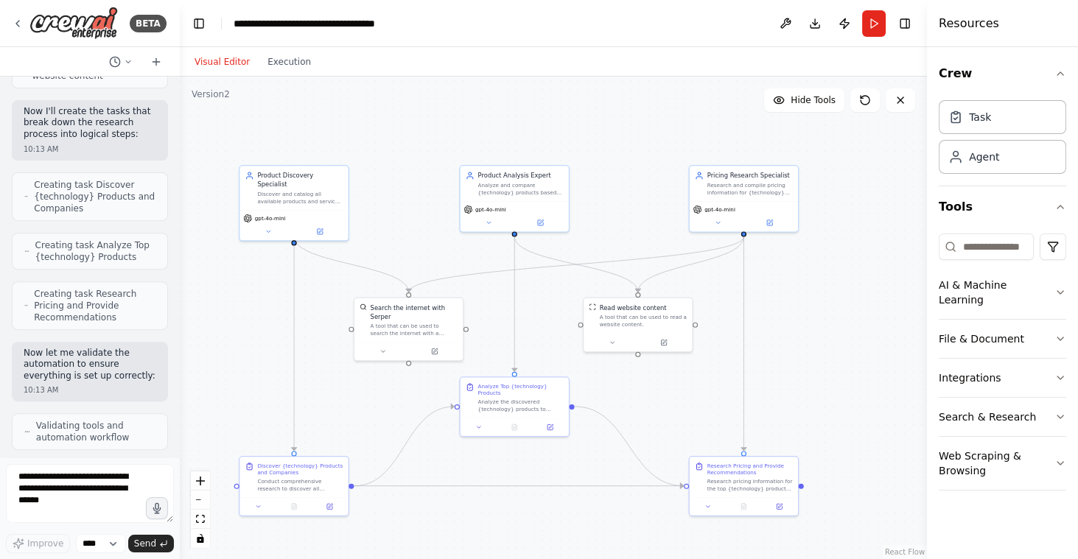
drag, startPoint x: 171, startPoint y: 279, endPoint x: 193, endPoint y: 282, distance: 22.3
click at [193, 282] on div "BETA I want to research all of the product available for a specific technology.…" at bounding box center [539, 279] width 1078 height 559
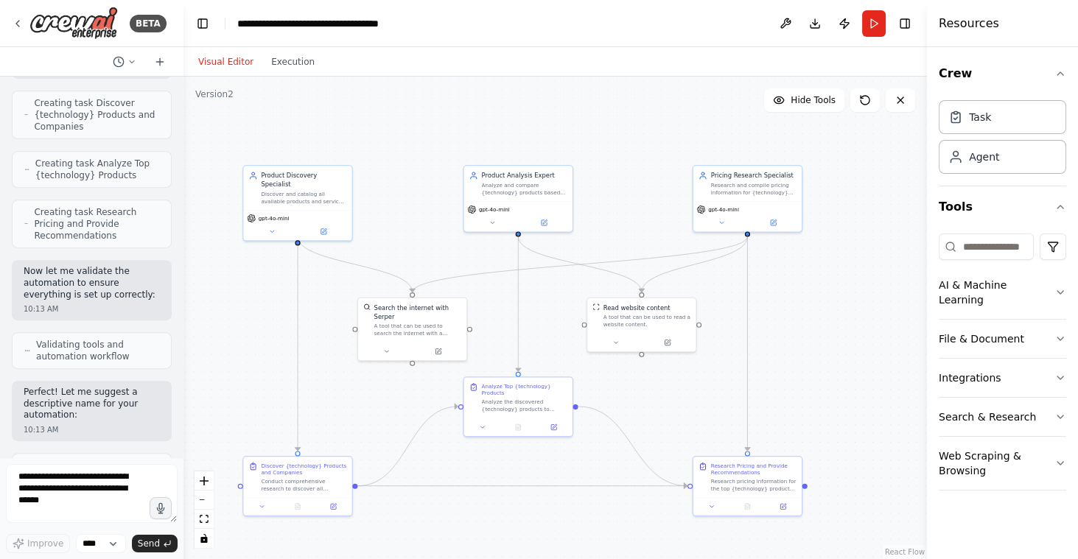
drag, startPoint x: 190, startPoint y: 281, endPoint x: 183, endPoint y: 429, distance: 147.5
click at [183, 429] on div "BETA I want to research all of the product available for a specific technology.…" at bounding box center [539, 279] width 1078 height 559
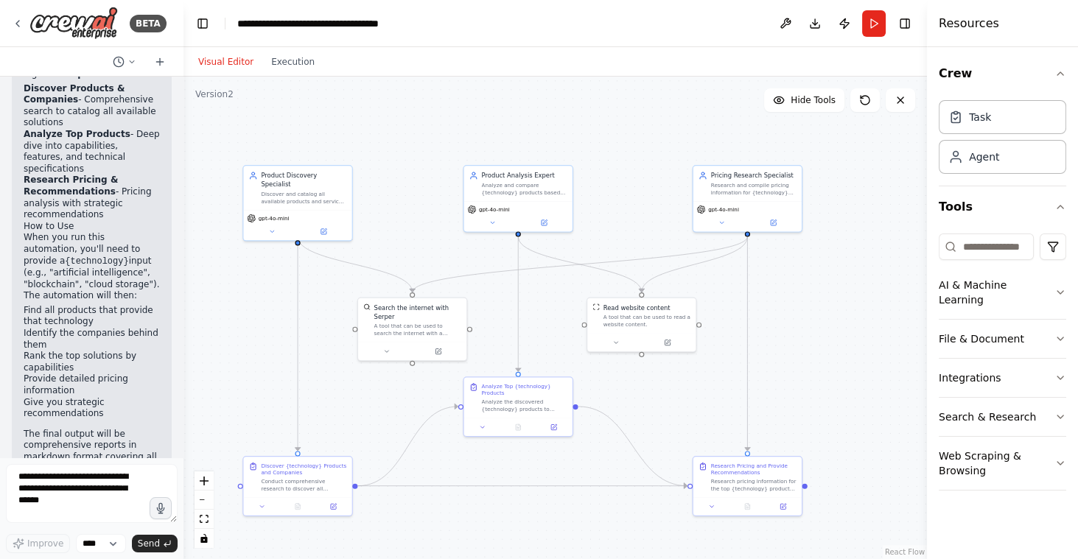
scroll to position [1665, 0]
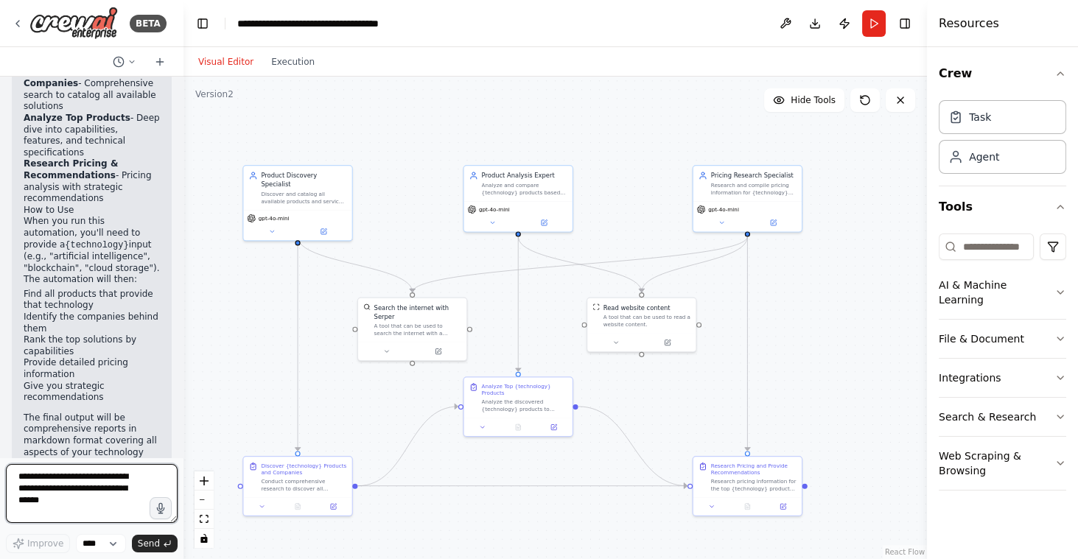
click at [81, 491] on textarea at bounding box center [92, 493] width 172 height 59
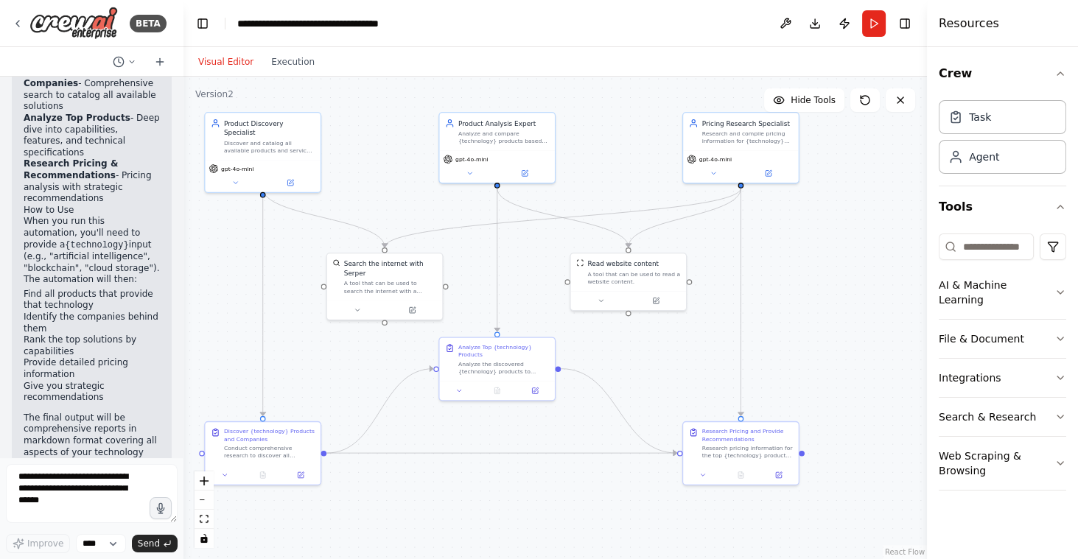
drag, startPoint x: 829, startPoint y: 317, endPoint x: 827, endPoint y: 273, distance: 43.5
click at [827, 273] on div ".deletable-edge-delete-btn { width: 20px; height: 20px; border: 0px solid #ffff…" at bounding box center [554, 318] width 743 height 482
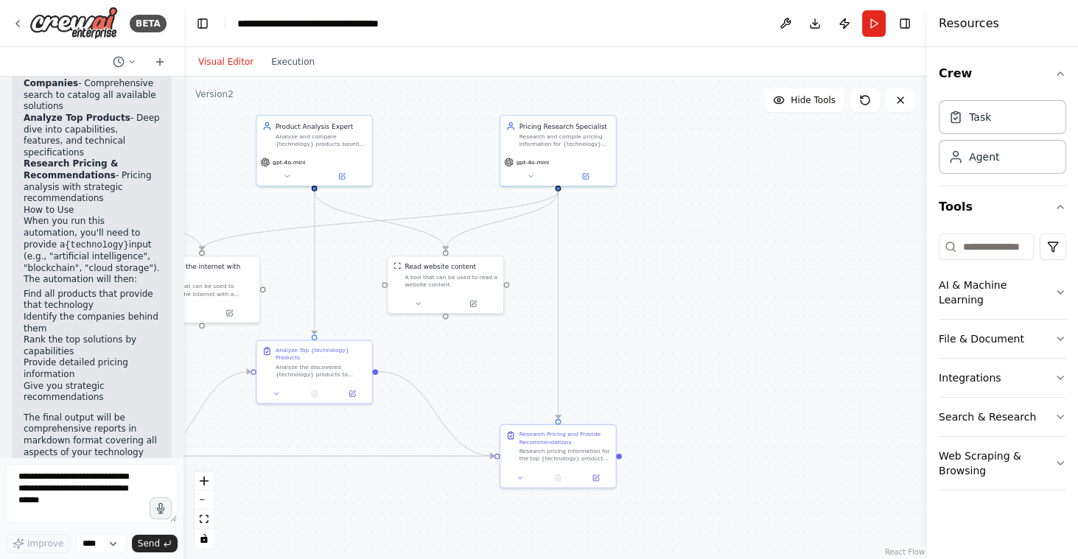
drag, startPoint x: 862, startPoint y: 270, endPoint x: 676, endPoint y: 274, distance: 185.7
click at [677, 274] on div ".deletable-edge-delete-btn { width: 20px; height: 20px; border: 0px solid #ffff…" at bounding box center [554, 318] width 743 height 482
click at [798, 321] on icon at bounding box center [800, 321] width 6 height 6
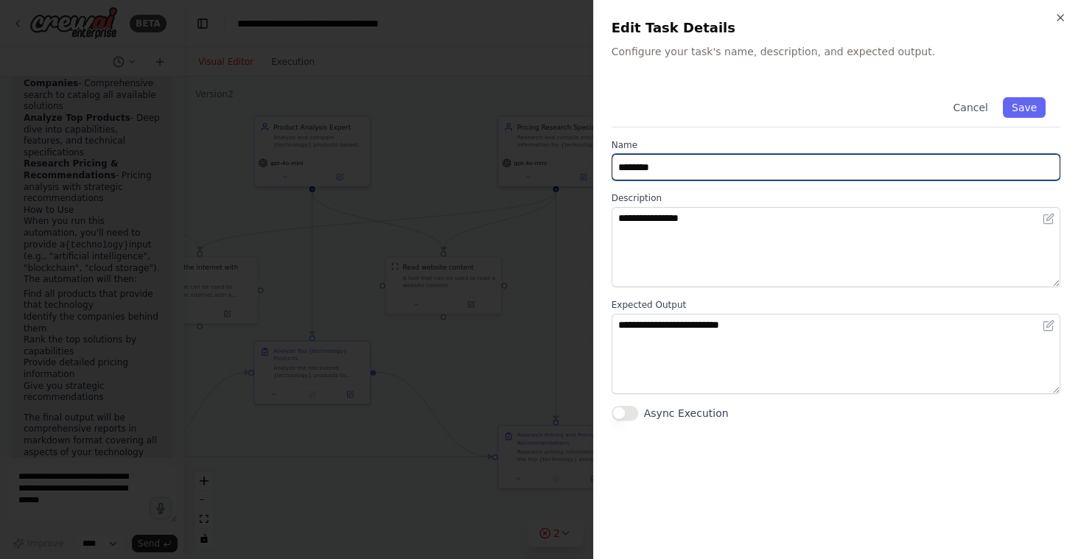
drag, startPoint x: 721, startPoint y: 163, endPoint x: 583, endPoint y: 159, distance: 138.5
click at [583, 159] on body "BETA I want to research all of the product available for a specific technology.…" at bounding box center [539, 279] width 1078 height 559
type input "**********"
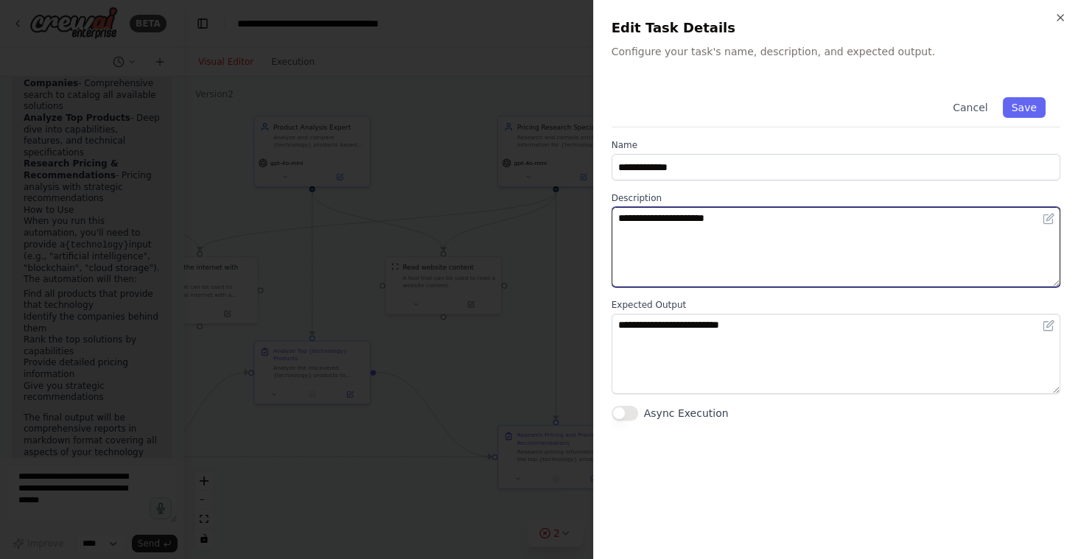
drag, startPoint x: 759, startPoint y: 225, endPoint x: 618, endPoint y: 210, distance: 141.5
click at [618, 210] on textarea "**********" at bounding box center [835, 247] width 449 height 80
type textarea "**********"
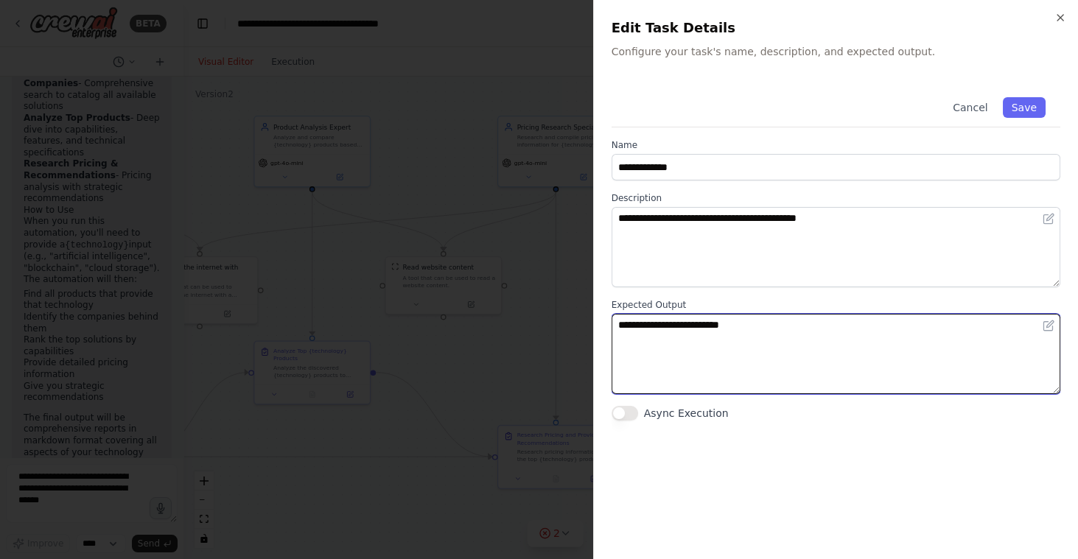
click at [741, 345] on textarea "**********" at bounding box center [835, 354] width 449 height 80
drag, startPoint x: 761, startPoint y: 342, endPoint x: 559, endPoint y: 322, distance: 202.8
click at [559, 322] on body "BETA I want to research all of the product available for a specific technology.…" at bounding box center [539, 279] width 1078 height 559
type textarea "*"
type textarea "**********"
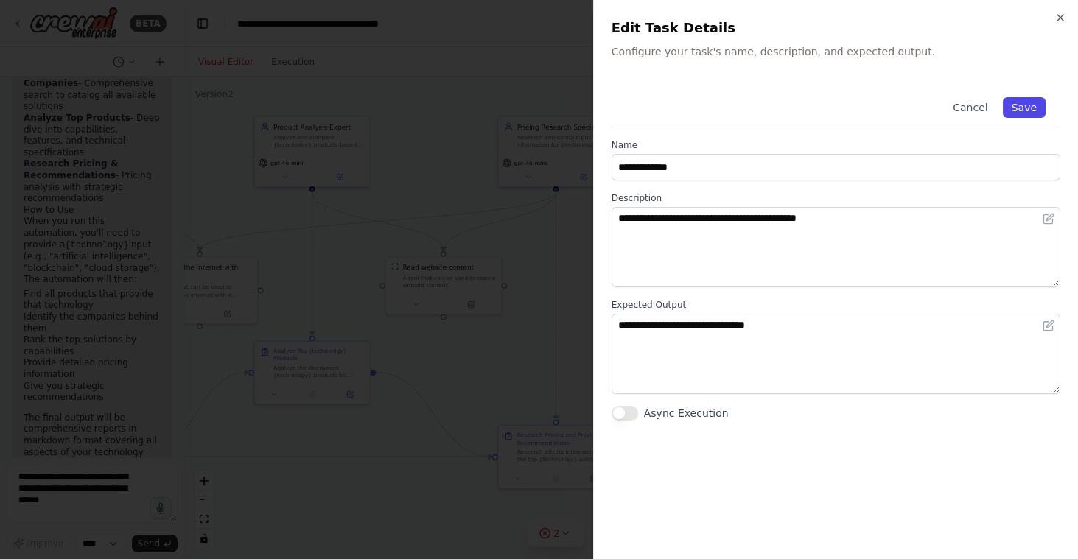
click at [1014, 109] on button "Save" at bounding box center [1024, 107] width 43 height 21
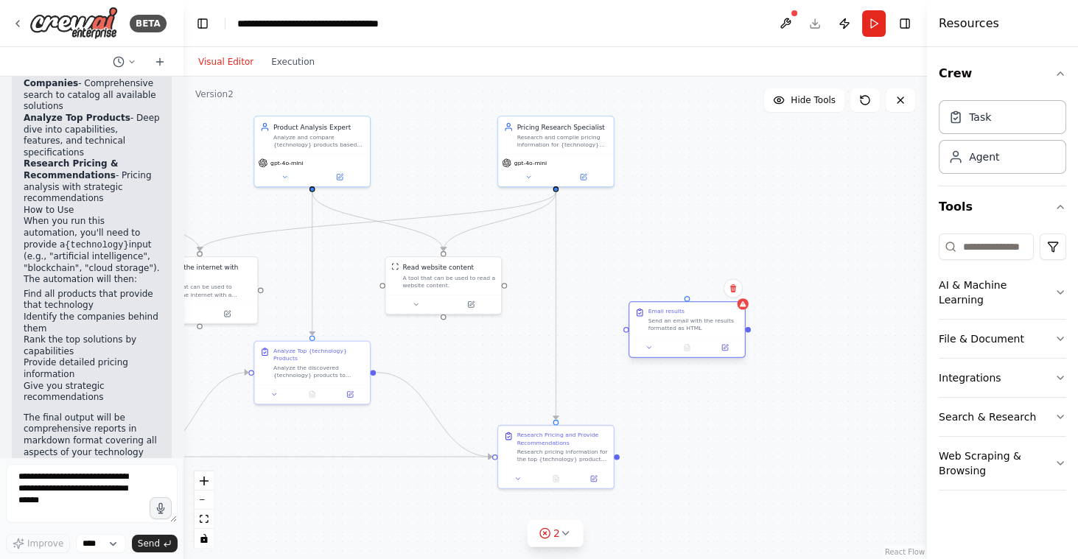
drag, startPoint x: 754, startPoint y: 310, endPoint x: 679, endPoint y: 331, distance: 77.2
click at [679, 331] on div "Send an email with the results formatted as HTML" at bounding box center [693, 324] width 91 height 15
drag, startPoint x: 556, startPoint y: 186, endPoint x: 687, endPoint y: 300, distance: 172.8
click at [446, 300] on div "Product Discovery Specialist Discover and catalog all available products and se…" at bounding box center [209, 222] width 473 height 307
click at [823, 385] on div ".deletable-edge-delete-btn { width: 20px; height: 20px; border: 0px solid #ffff…" at bounding box center [554, 318] width 743 height 482
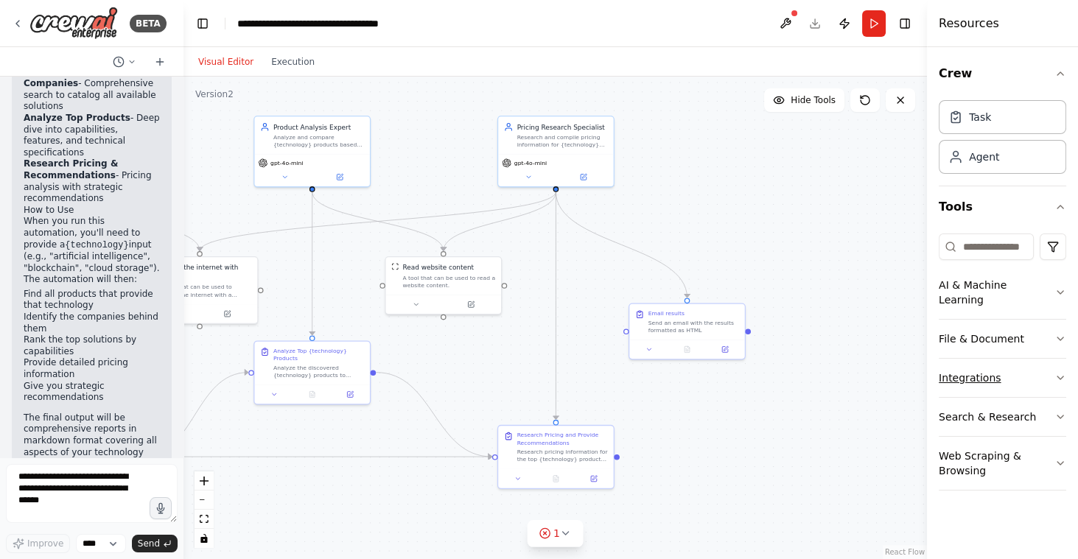
click at [1057, 372] on icon "button" at bounding box center [1060, 378] width 12 height 12
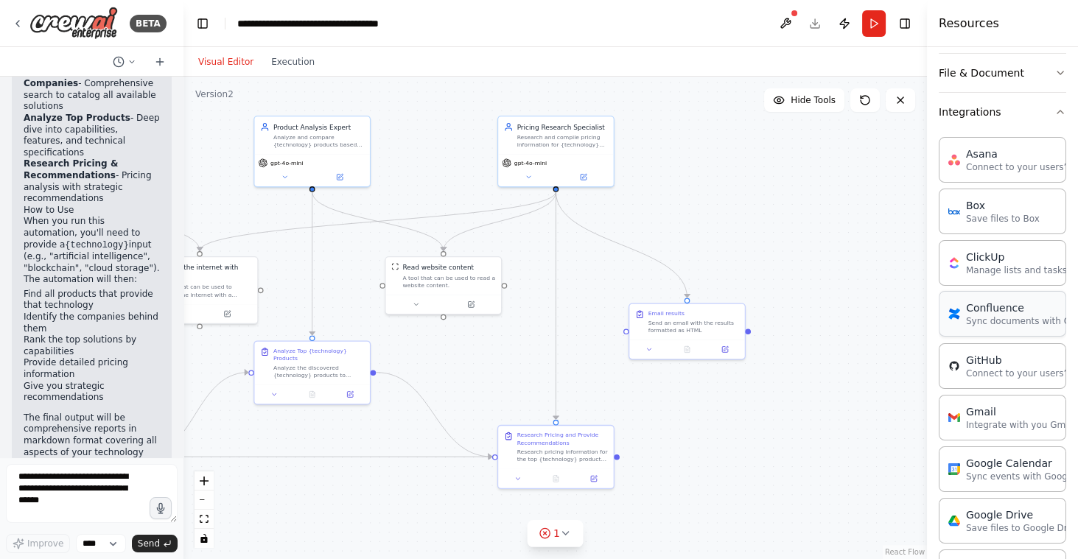
scroll to position [296, 0]
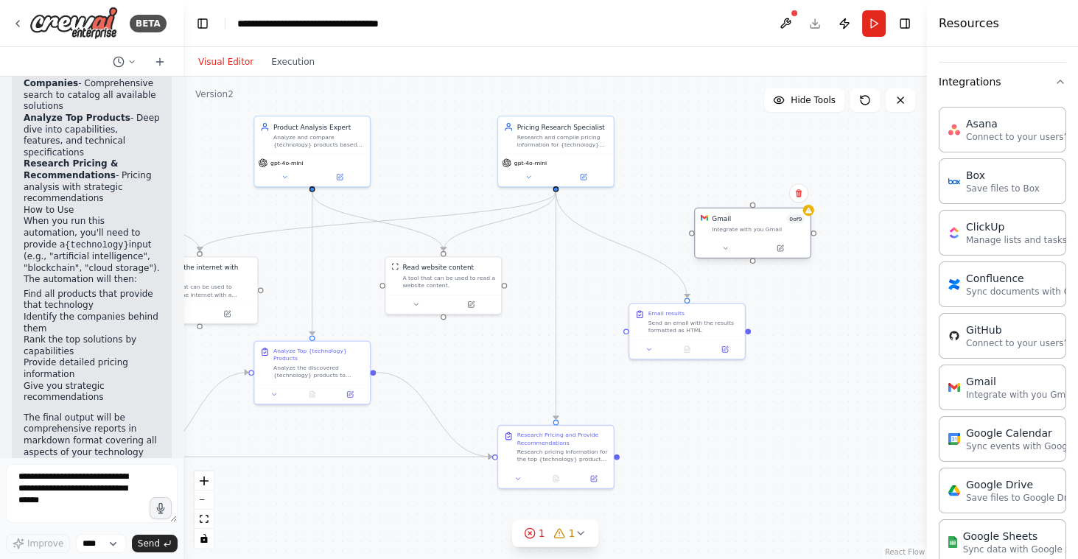
drag, startPoint x: 804, startPoint y: 236, endPoint x: 719, endPoint y: 221, distance: 86.0
click at [725, 225] on div "Integrate with you Gmail" at bounding box center [758, 228] width 93 height 7
drag, startPoint x: 556, startPoint y: 187, endPoint x: 744, endPoint y: 194, distance: 188.0
click at [446, 194] on div "Product Discovery Specialist Discover and catalog all available products and se…" at bounding box center [209, 222] width 473 height 307
click at [774, 239] on button at bounding box center [770, 239] width 53 height 11
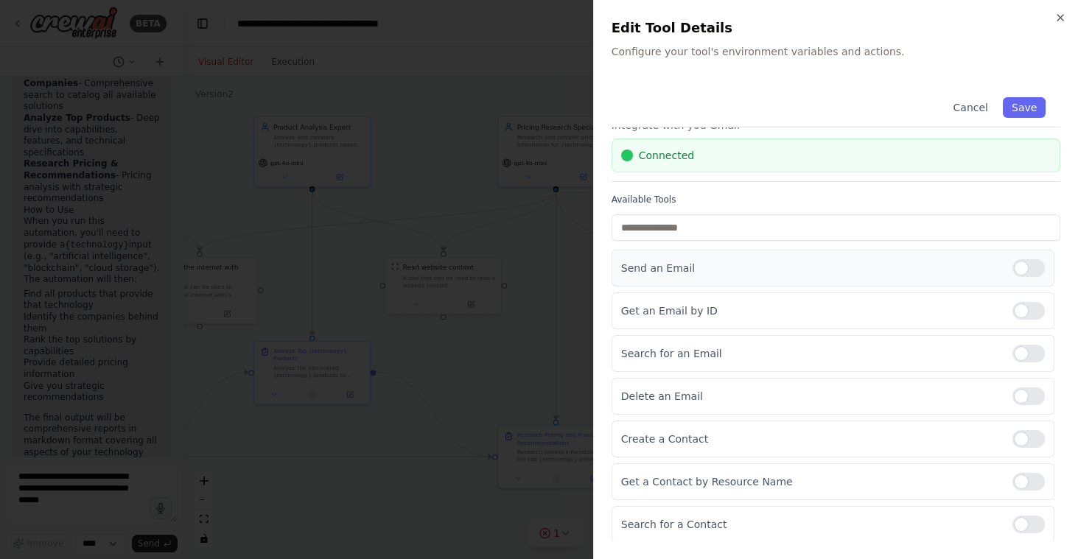
scroll to position [73, 0]
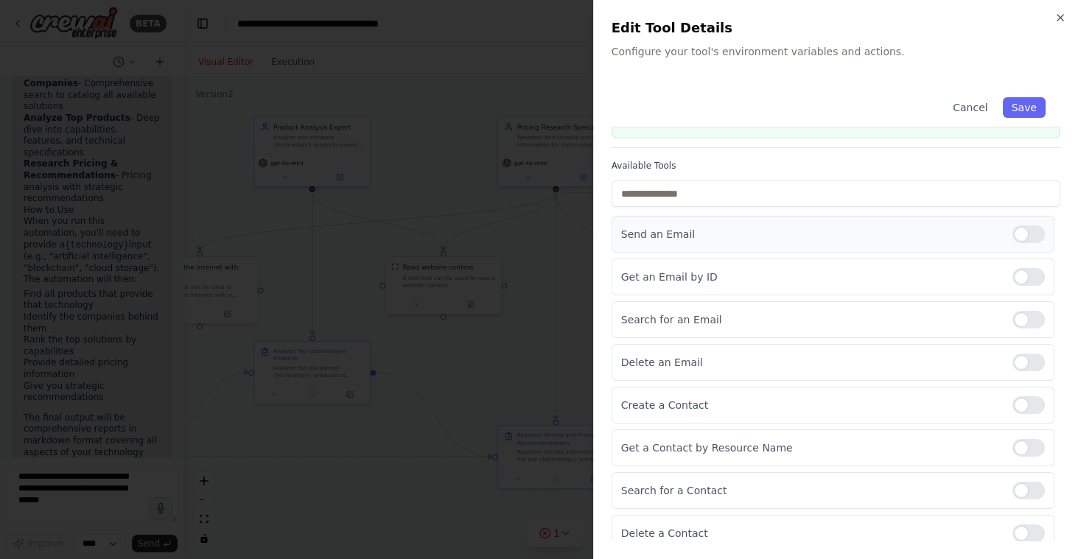
click at [1020, 234] on div at bounding box center [1028, 234] width 32 height 18
click at [1023, 108] on button "Save" at bounding box center [1024, 107] width 43 height 21
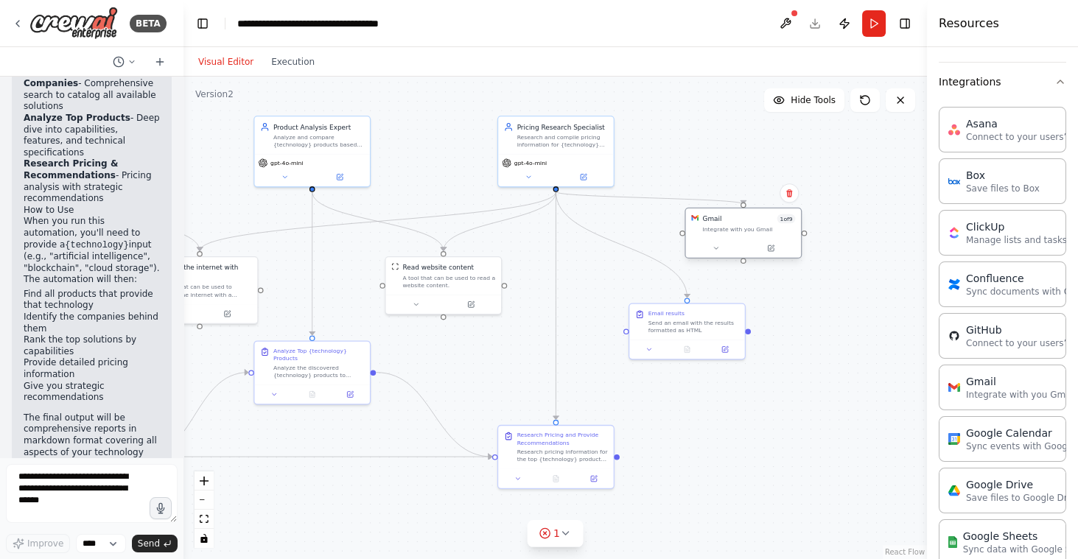
drag, startPoint x: 747, startPoint y: 225, endPoint x: 755, endPoint y: 253, distance: 29.8
click at [755, 239] on div "Gmail 1 of 9 Integrate with you Gmail" at bounding box center [743, 223] width 115 height 30
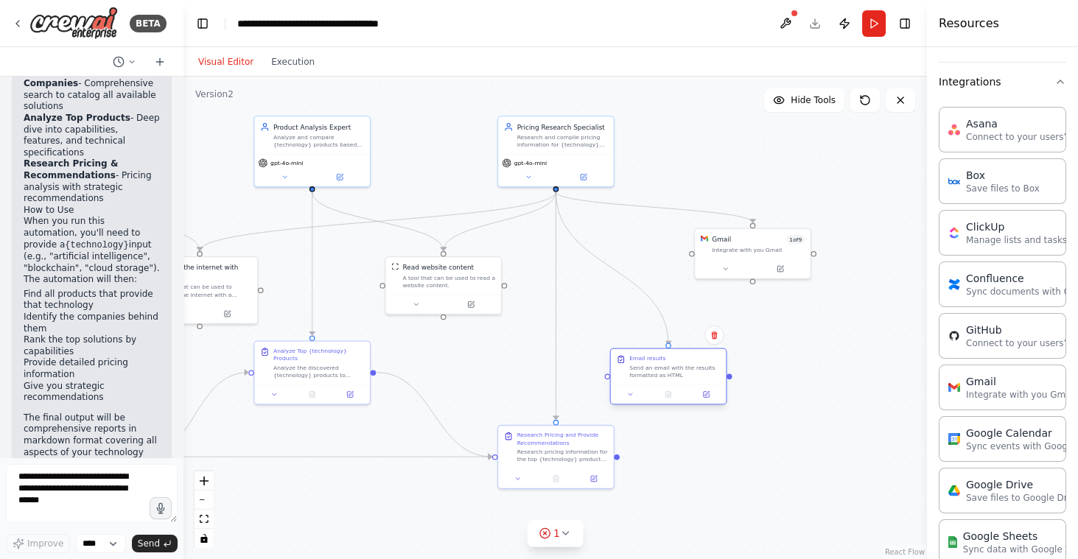
drag, startPoint x: 711, startPoint y: 325, endPoint x: 692, endPoint y: 365, distance: 44.8
click at [692, 365] on div "Send an email with the results formatted as HTML" at bounding box center [674, 371] width 91 height 15
click at [875, 27] on button "Run" at bounding box center [874, 23] width 24 height 27
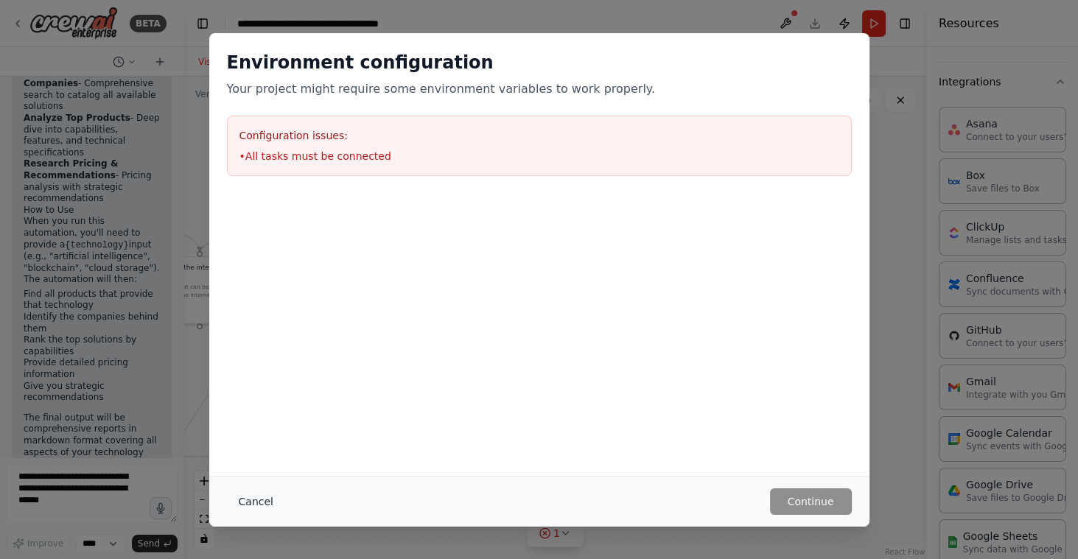
click at [250, 499] on button "Cancel" at bounding box center [256, 501] width 58 height 27
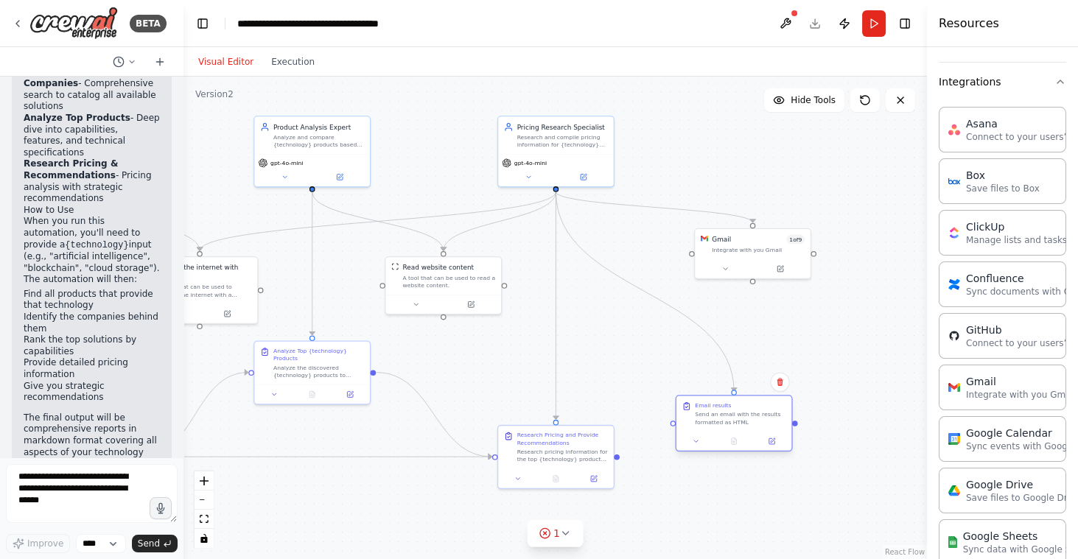
drag, startPoint x: 663, startPoint y: 379, endPoint x: 751, endPoint y: 448, distance: 112.3
click at [751, 431] on div "Email results Send an email with the results formatted as HTML" at bounding box center [733, 413] width 115 height 35
drag, startPoint x: 642, startPoint y: 455, endPoint x: 687, endPoint y: 447, distance: 46.3
click at [687, 447] on div ".deletable-edge-delete-btn { width: 20px; height: 20px; border: 0px solid #ffff…" at bounding box center [554, 318] width 743 height 482
click at [691, 505] on div ".deletable-edge-delete-btn { width: 20px; height: 20px; border: 0px solid #ffff…" at bounding box center [554, 318] width 743 height 482
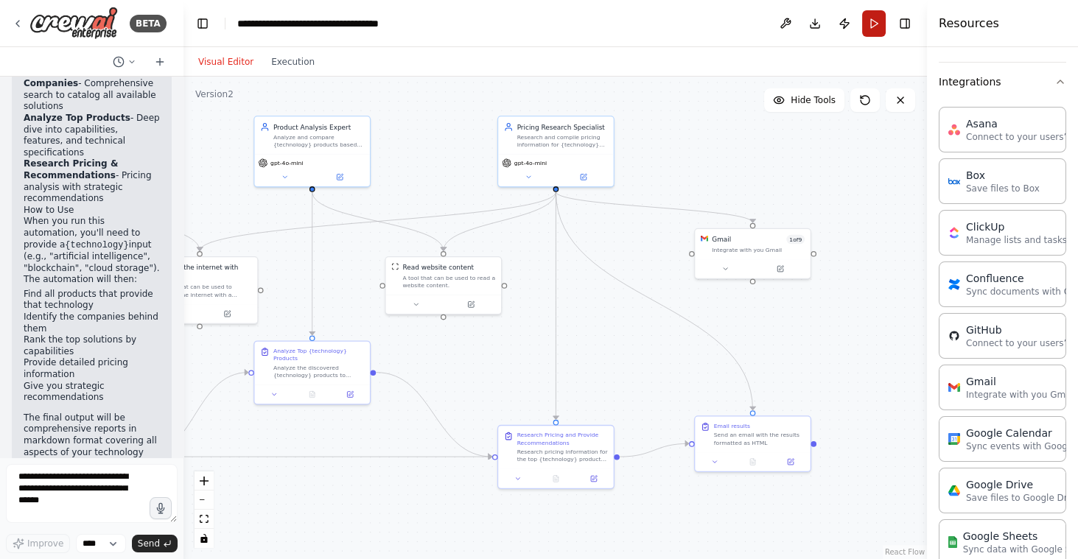
click at [870, 33] on button "Run" at bounding box center [874, 23] width 24 height 27
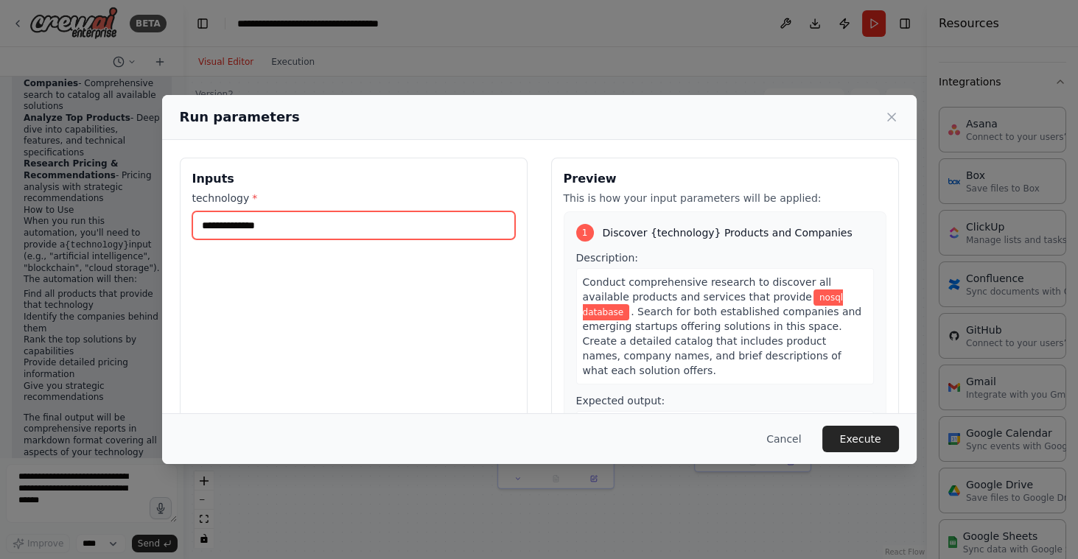
drag, startPoint x: 355, startPoint y: 226, endPoint x: 172, endPoint y: 214, distance: 183.8
click at [172, 214] on div "**********" at bounding box center [539, 332] width 754 height 385
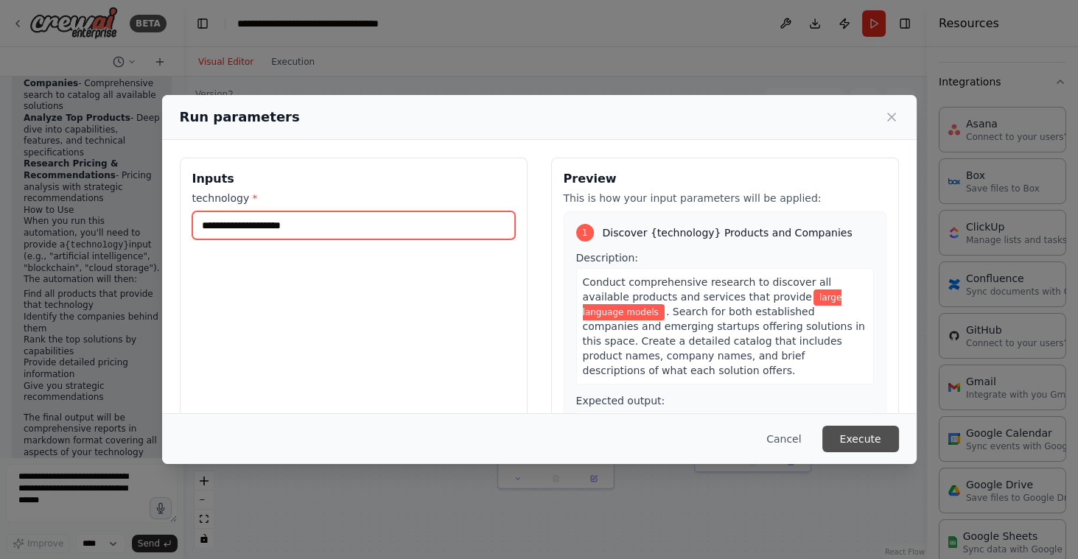
type input "**********"
click at [889, 442] on button "Execute" at bounding box center [860, 439] width 77 height 27
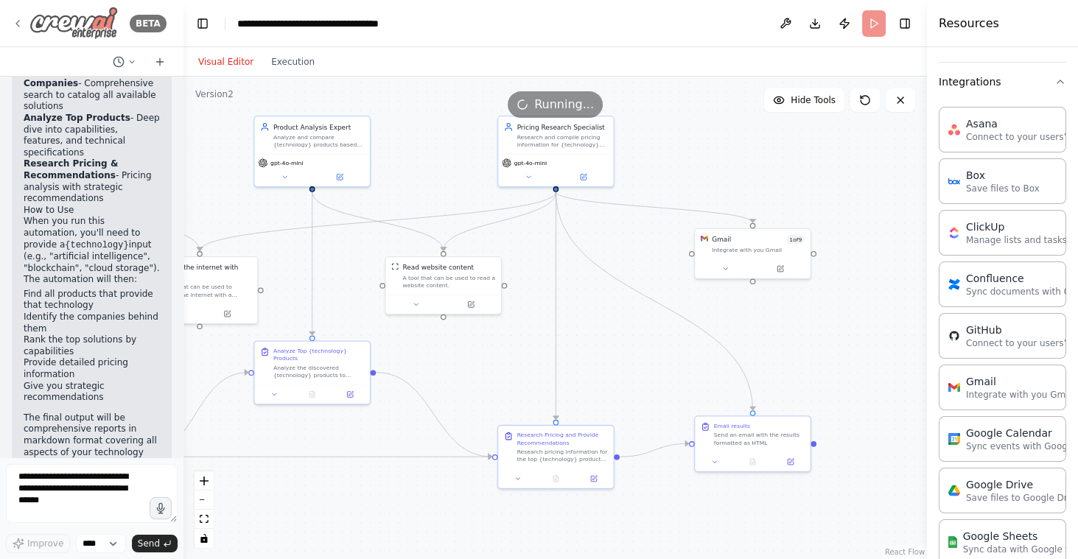
click at [18, 26] on icon at bounding box center [17, 24] width 3 height 6
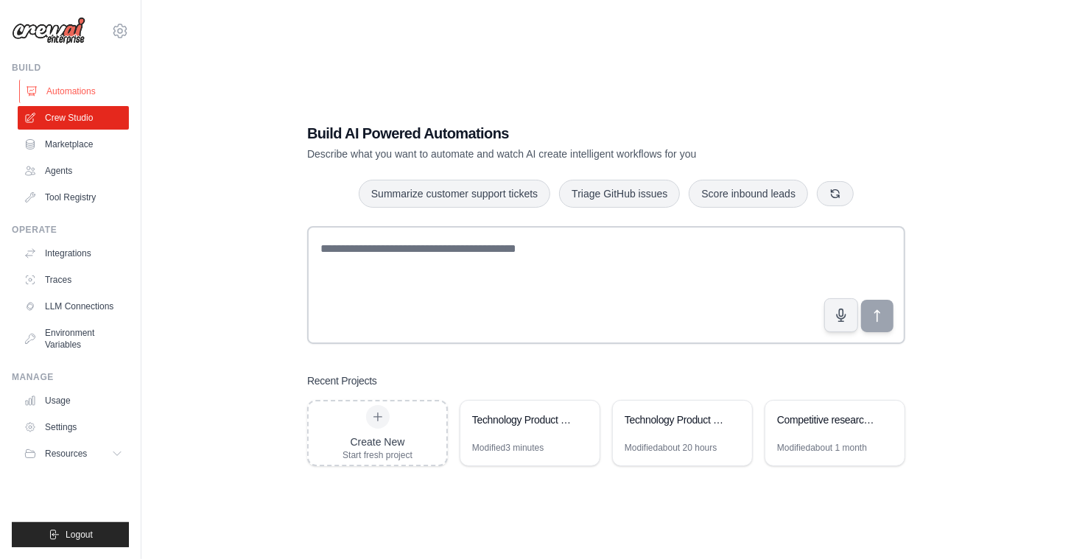
click at [72, 91] on link "Automations" at bounding box center [74, 92] width 111 height 24
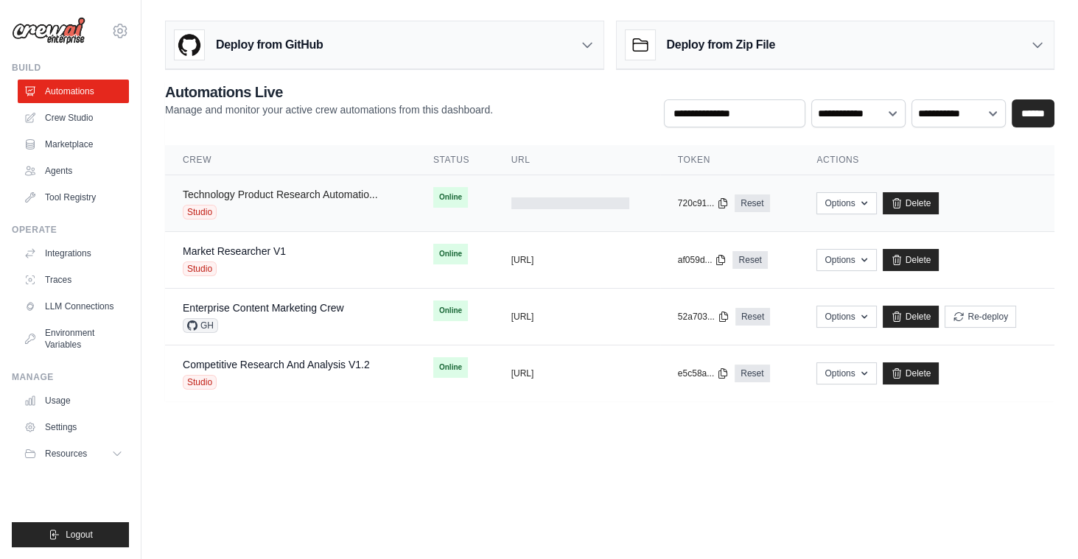
click at [329, 197] on link "Technology Product Research Automatio..." at bounding box center [280, 195] width 195 height 12
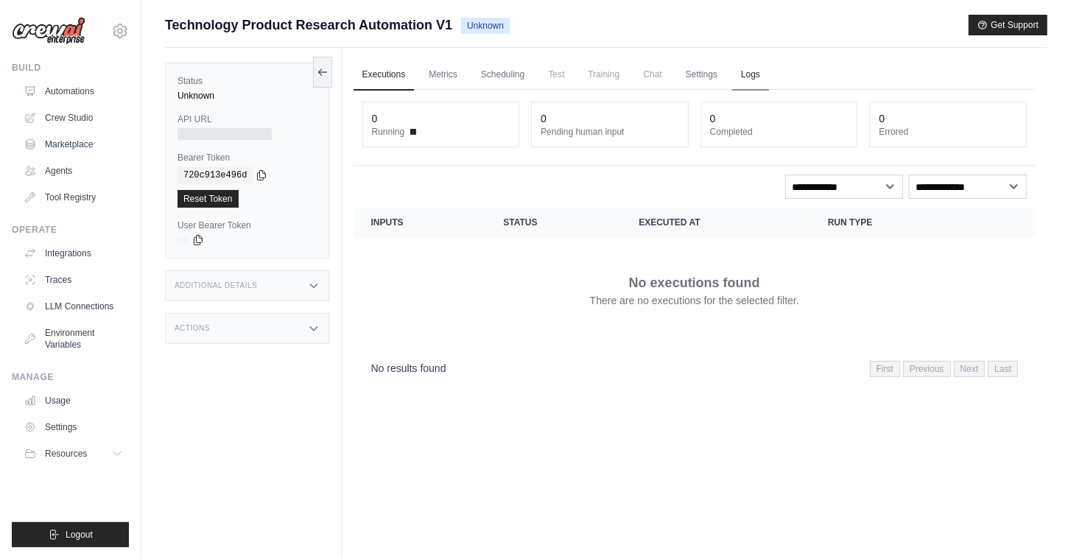
click at [765, 77] on link "Logs" at bounding box center [750, 75] width 37 height 31
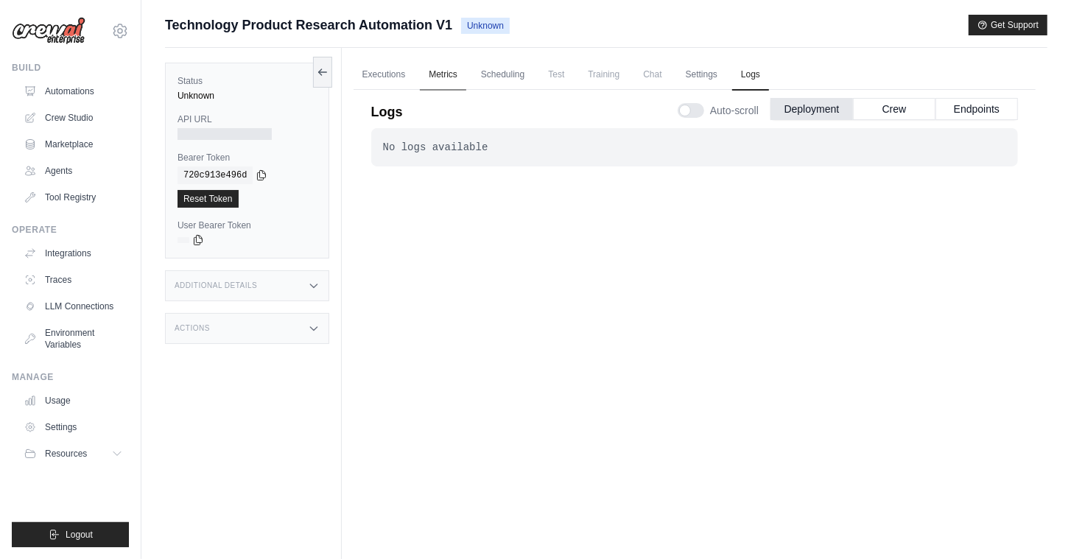
click at [441, 76] on link "Metrics" at bounding box center [443, 75] width 46 height 31
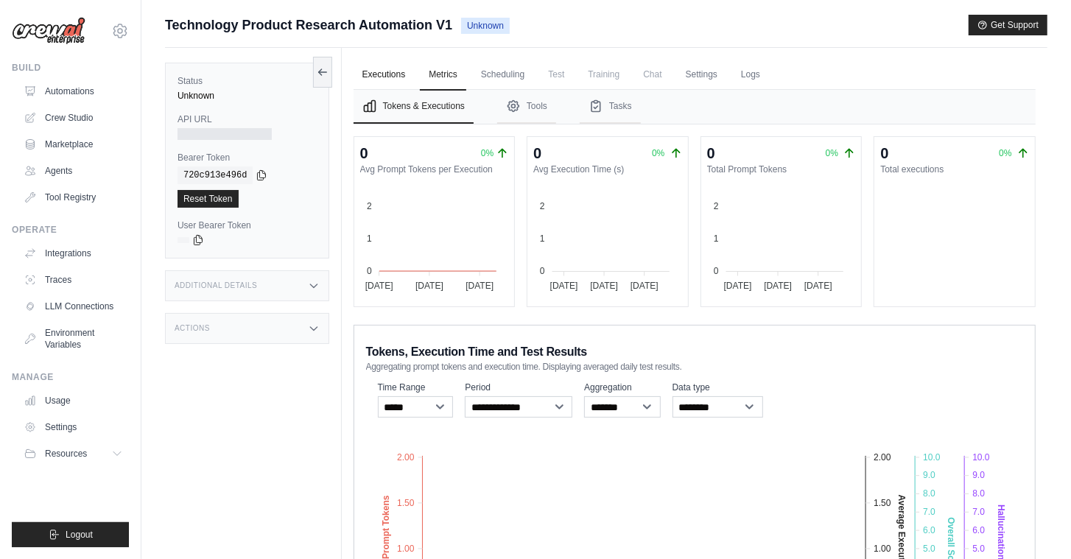
click at [399, 75] on link "Executions" at bounding box center [384, 75] width 61 height 31
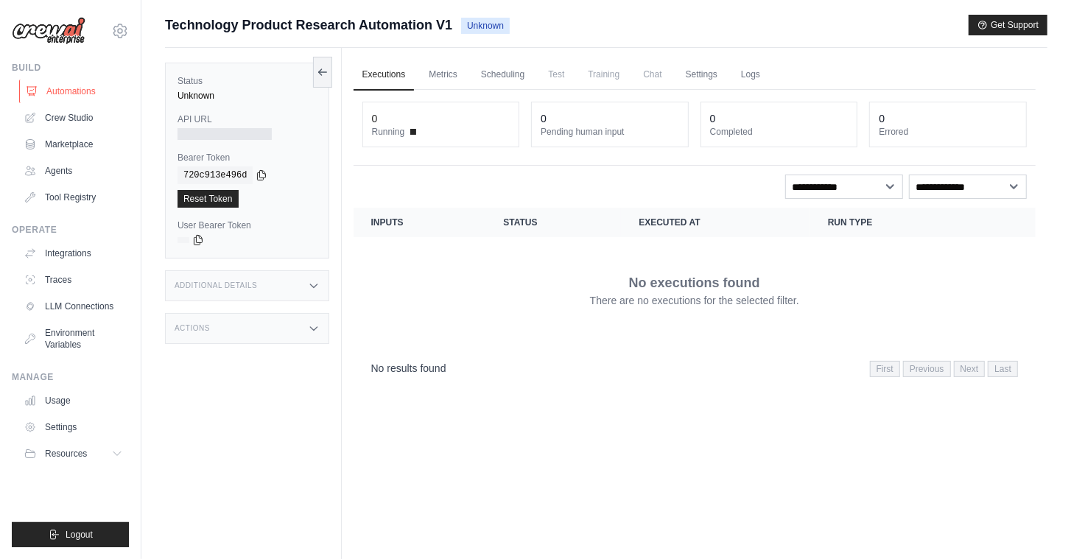
click at [80, 90] on link "Automations" at bounding box center [74, 92] width 111 height 24
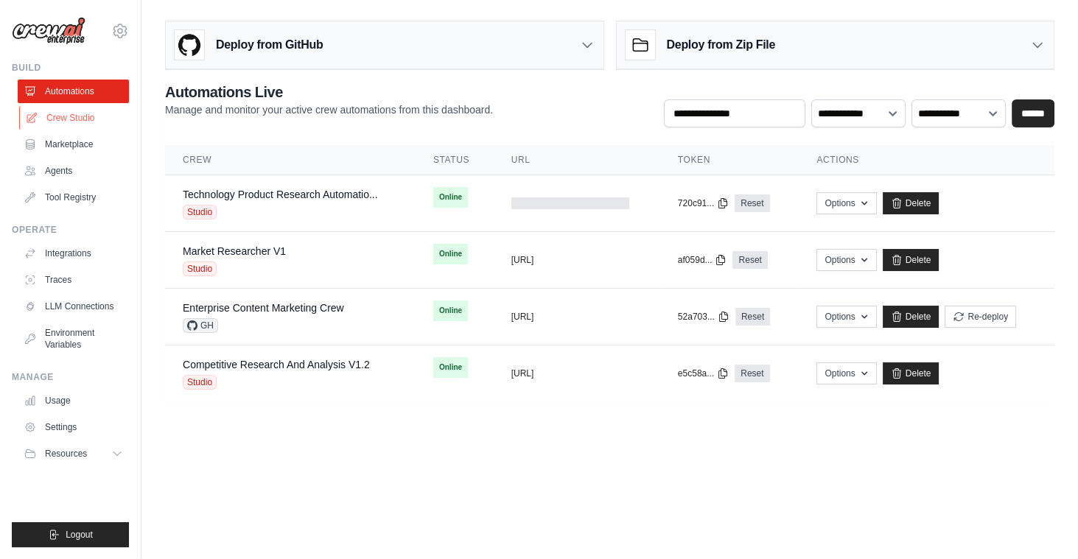
click at [93, 118] on link "Crew Studio" at bounding box center [74, 118] width 111 height 24
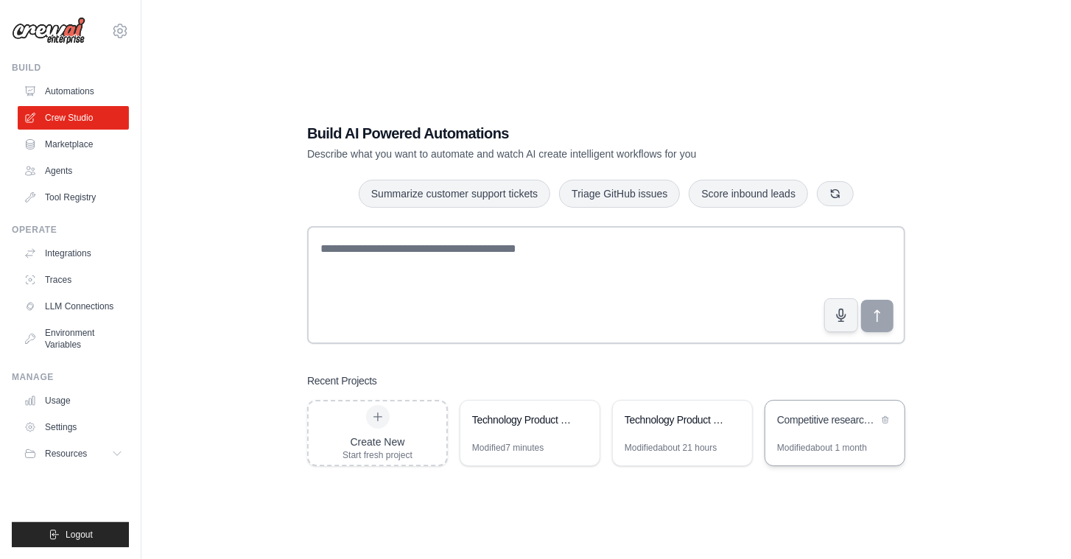
click at [819, 444] on div "Modified about 1 month" at bounding box center [822, 448] width 90 height 12
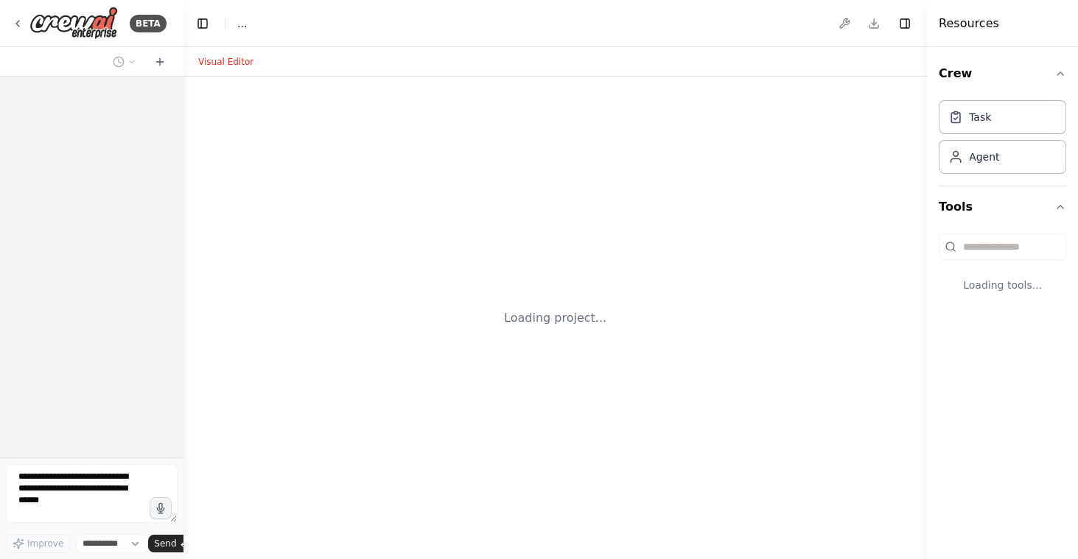
select select "****"
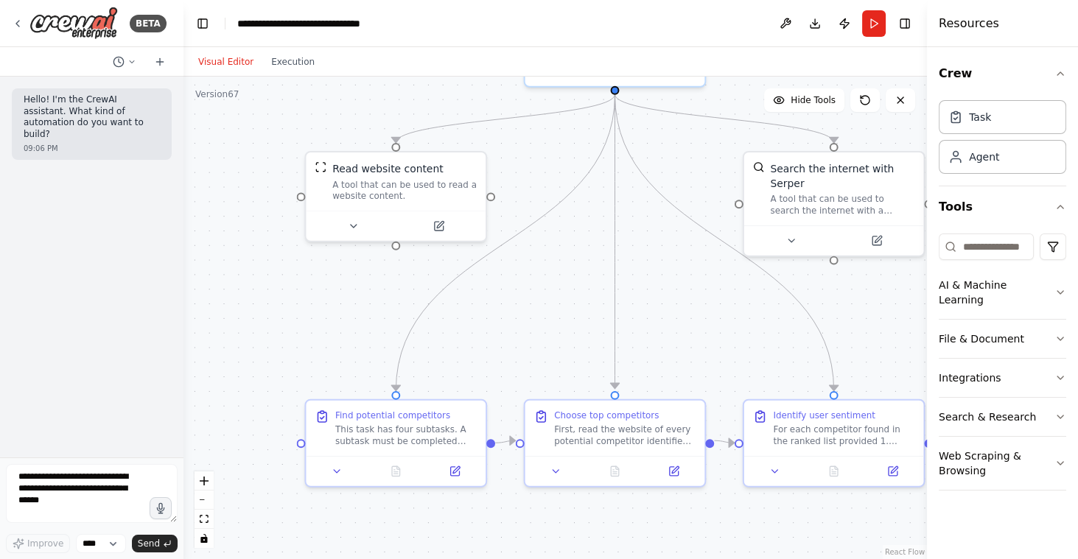
drag, startPoint x: 422, startPoint y: 449, endPoint x: 570, endPoint y: 534, distance: 170.6
click at [438, 227] on icon at bounding box center [438, 223] width 9 height 9
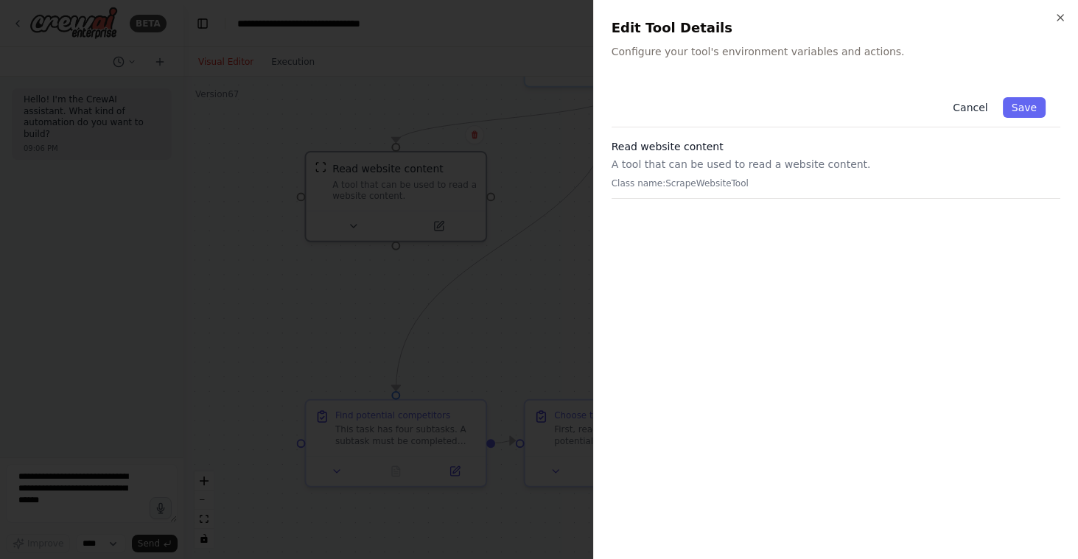
click at [958, 107] on button "Cancel" at bounding box center [970, 107] width 52 height 21
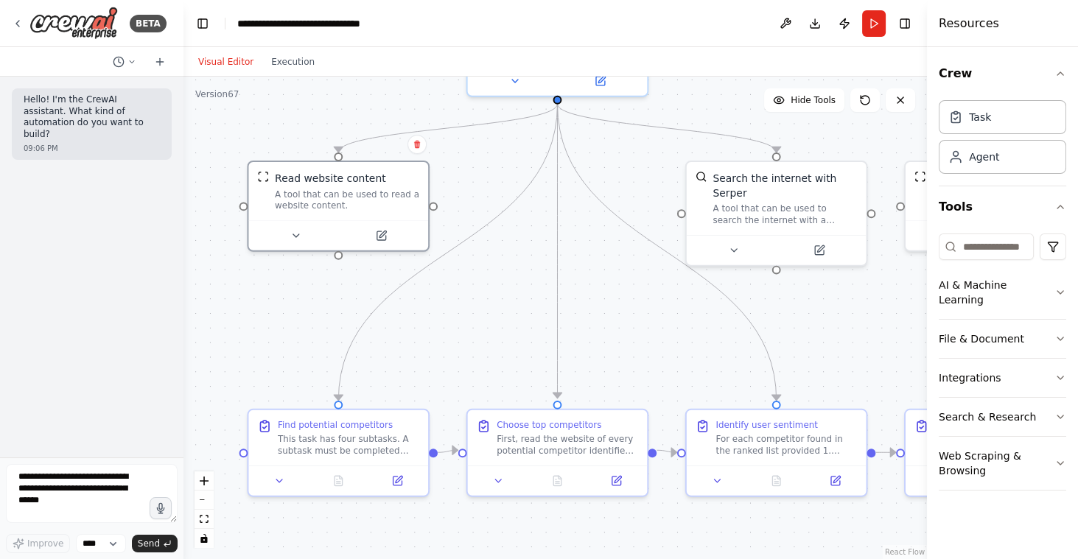
drag, startPoint x: 708, startPoint y: 269, endPoint x: 293, endPoint y: 304, distance: 416.2
click at [296, 304] on div ".deletable-edge-delete-btn { width: 20px; height: 20px; border: 0px solid #ffff…" at bounding box center [554, 318] width 743 height 482
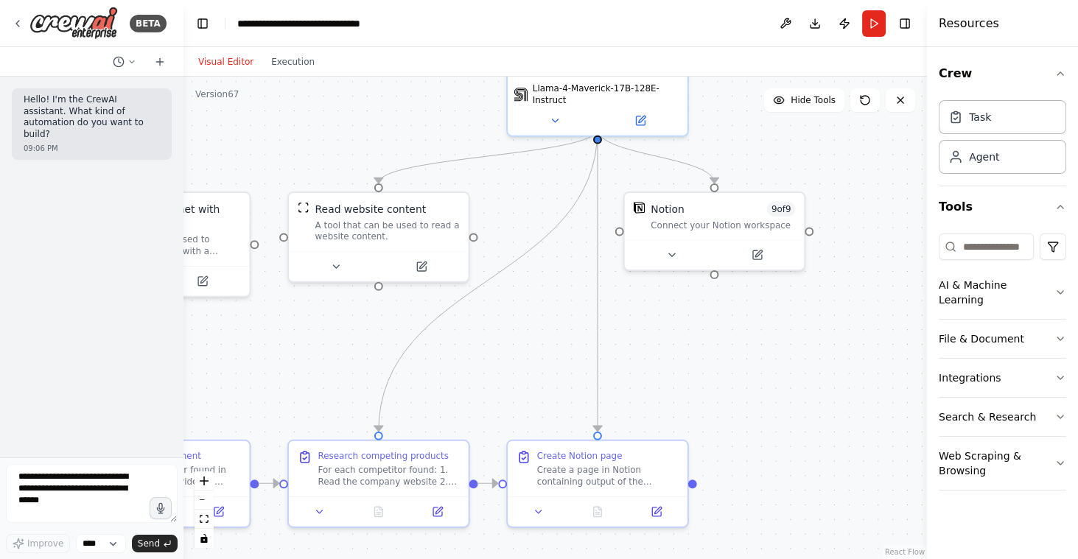
drag, startPoint x: 635, startPoint y: 315, endPoint x: 393, endPoint y: 313, distance: 242.4
click at [375, 312] on div ".deletable-edge-delete-btn { width: 20px; height: 20px; border: 0px solid #ffff…" at bounding box center [554, 318] width 743 height 482
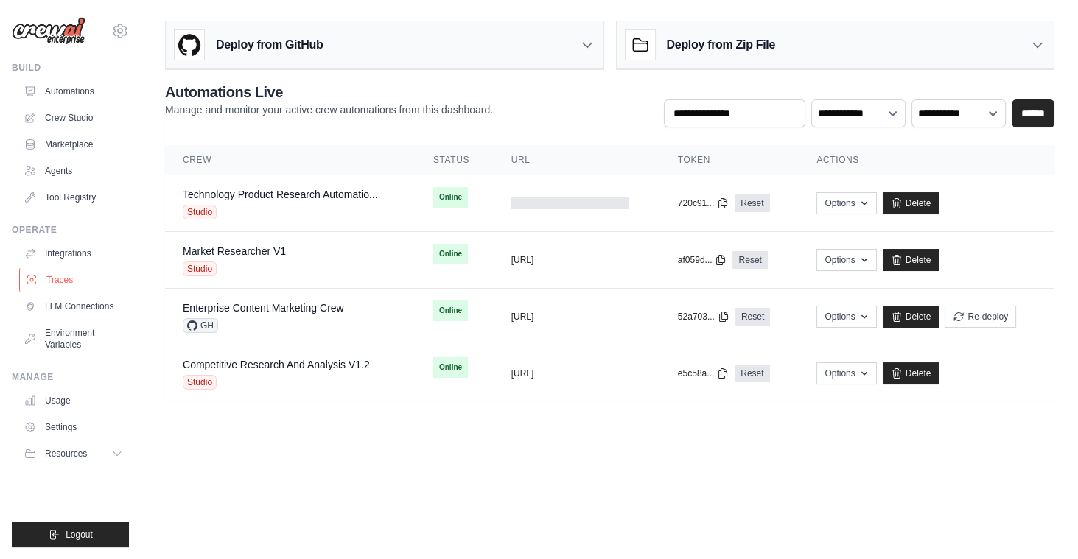
click at [83, 277] on link "Traces" at bounding box center [74, 280] width 111 height 24
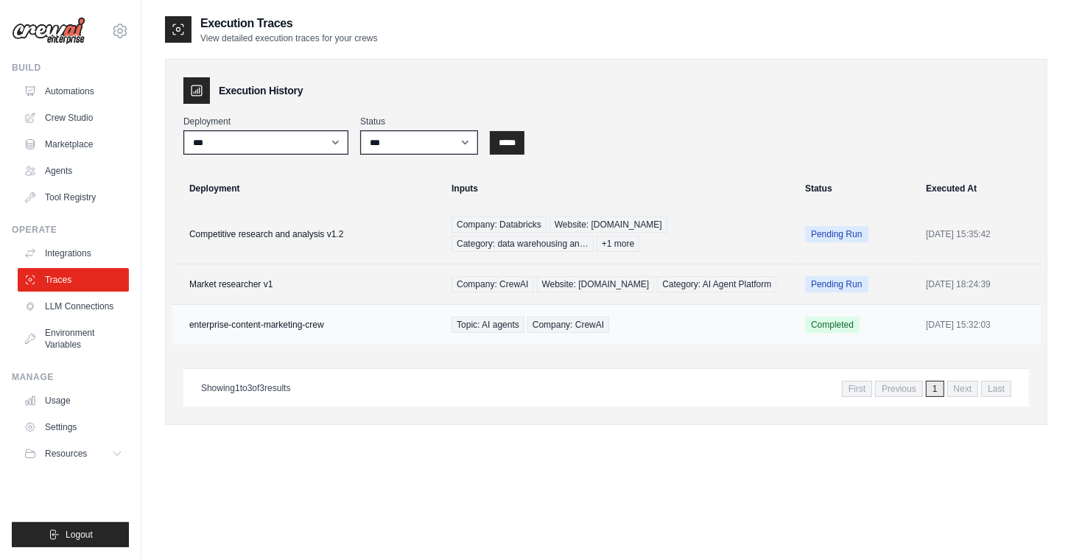
click at [340, 329] on td "enterprise-content-marketing-crew" at bounding box center [307, 325] width 271 height 41
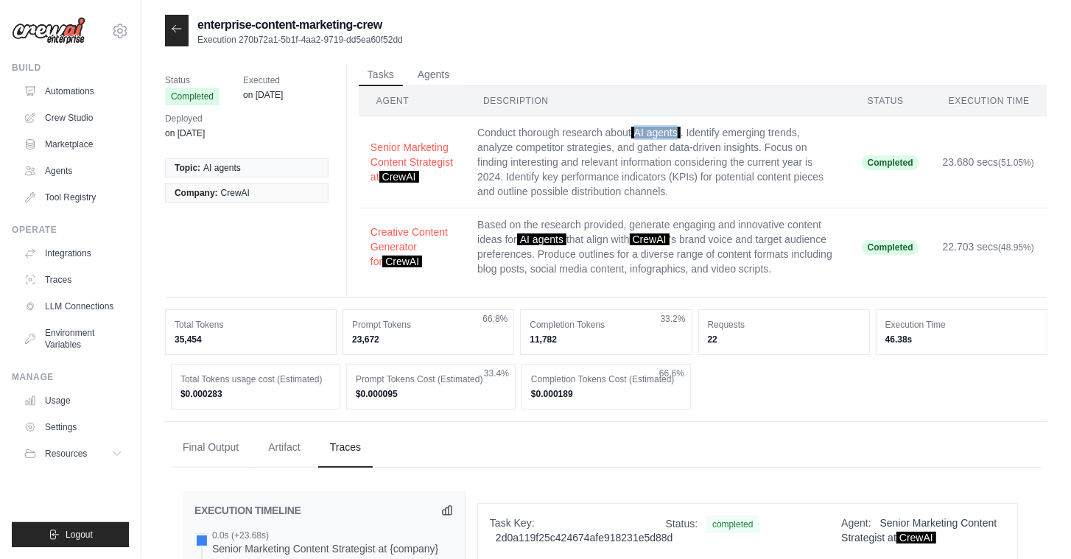
drag, startPoint x: 646, startPoint y: 130, endPoint x: 693, endPoint y: 133, distance: 47.2
click at [681, 133] on span "AI agents" at bounding box center [655, 133] width 49 height 12
drag, startPoint x: 725, startPoint y: 239, endPoint x: 689, endPoint y: 237, distance: 36.1
click at [670, 236] on span "CrewAI" at bounding box center [650, 240] width 40 height 12
drag, startPoint x: 610, startPoint y: 239, endPoint x: 564, endPoint y: 241, distance: 46.5
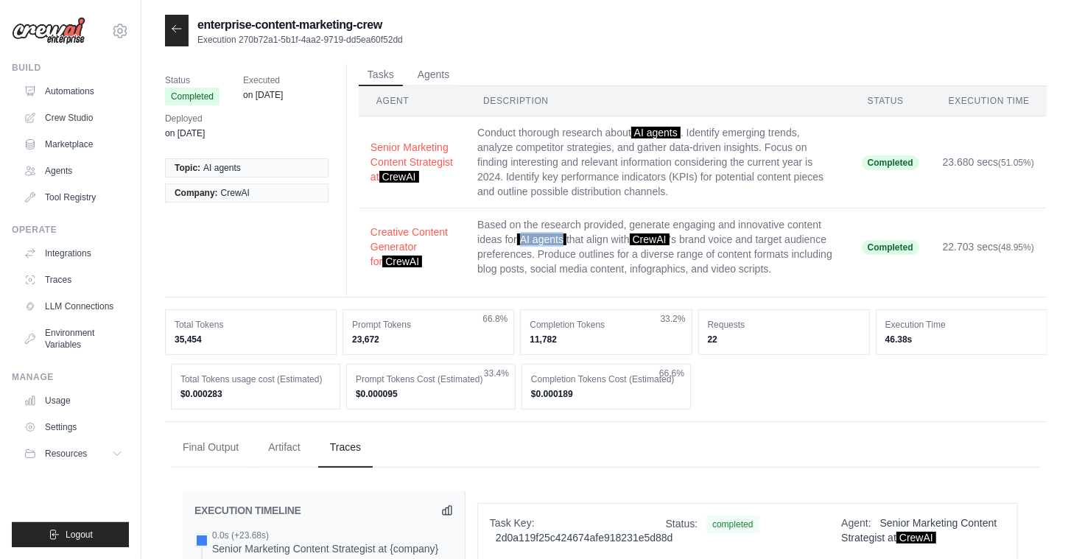
click at [564, 241] on span "AI agents" at bounding box center [541, 240] width 49 height 12
click at [447, 77] on button "Agents" at bounding box center [434, 74] width 50 height 22
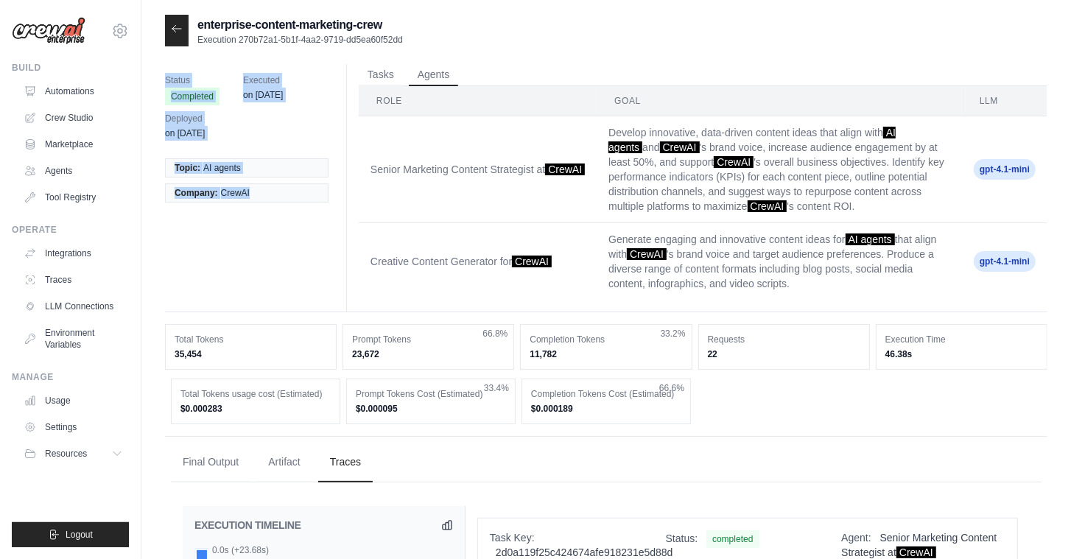
drag, startPoint x: 149, startPoint y: 65, endPoint x: 303, endPoint y: 222, distance: 220.3
click at [382, 72] on button "Tasks" at bounding box center [381, 74] width 44 height 22
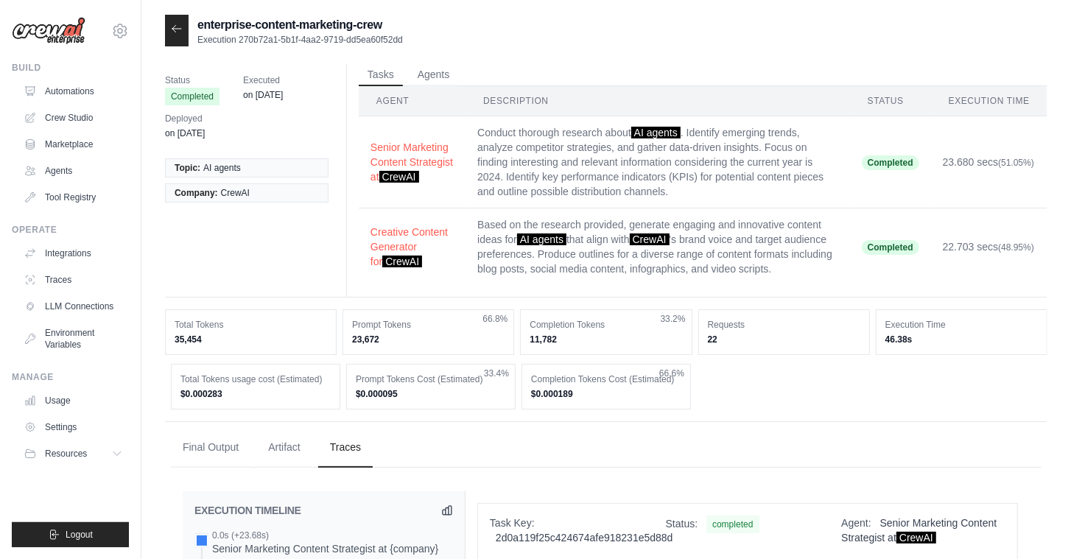
click at [265, 245] on div "Status Completed Executed on Jul 17 Deployed on Jul 10 Topic: AI agents Company…" at bounding box center [606, 181] width 882 height 234
click at [71, 90] on link "Automations" at bounding box center [74, 92] width 111 height 24
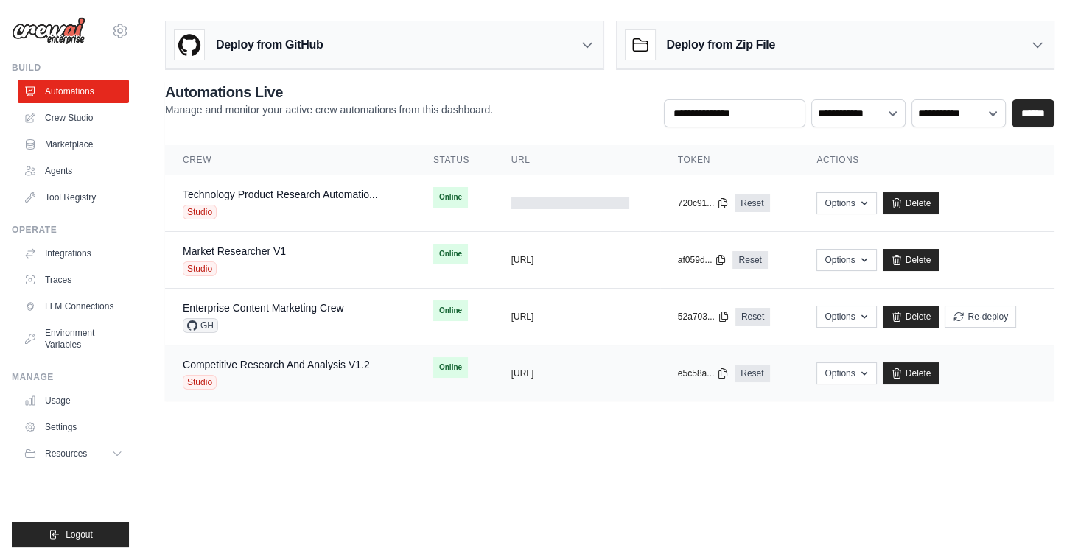
click at [306, 375] on div "Studio" at bounding box center [276, 382] width 187 height 15
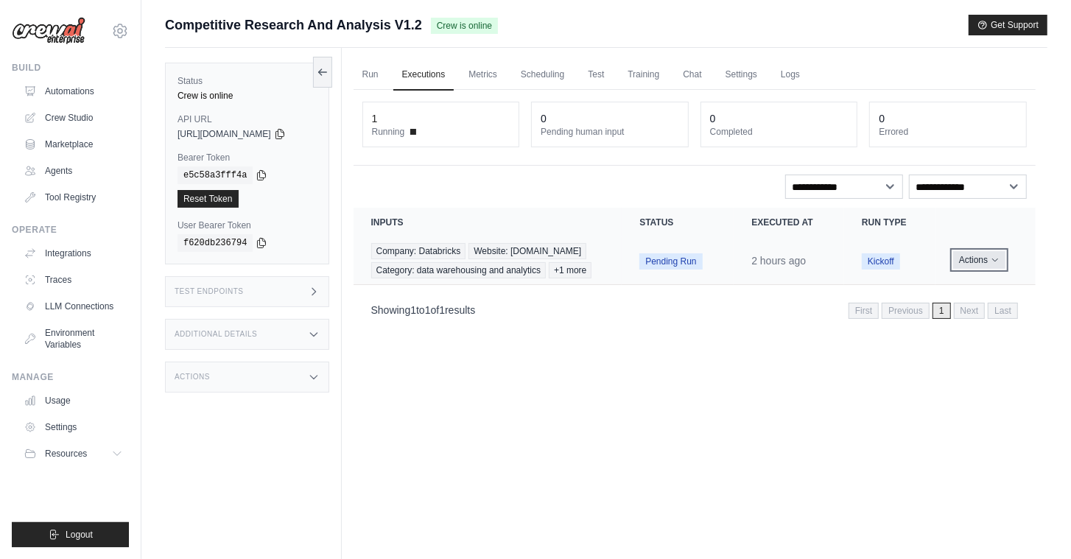
click at [989, 268] on button "Actions" at bounding box center [979, 260] width 52 height 18
click at [951, 315] on button "Delete" at bounding box center [971, 310] width 94 height 24
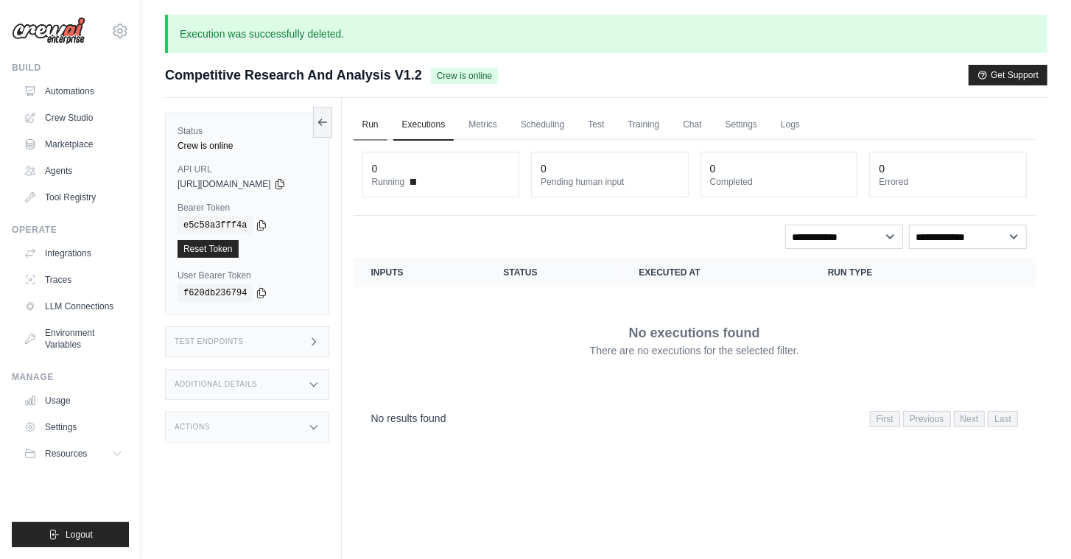
click at [367, 124] on link "Run" at bounding box center [371, 125] width 34 height 31
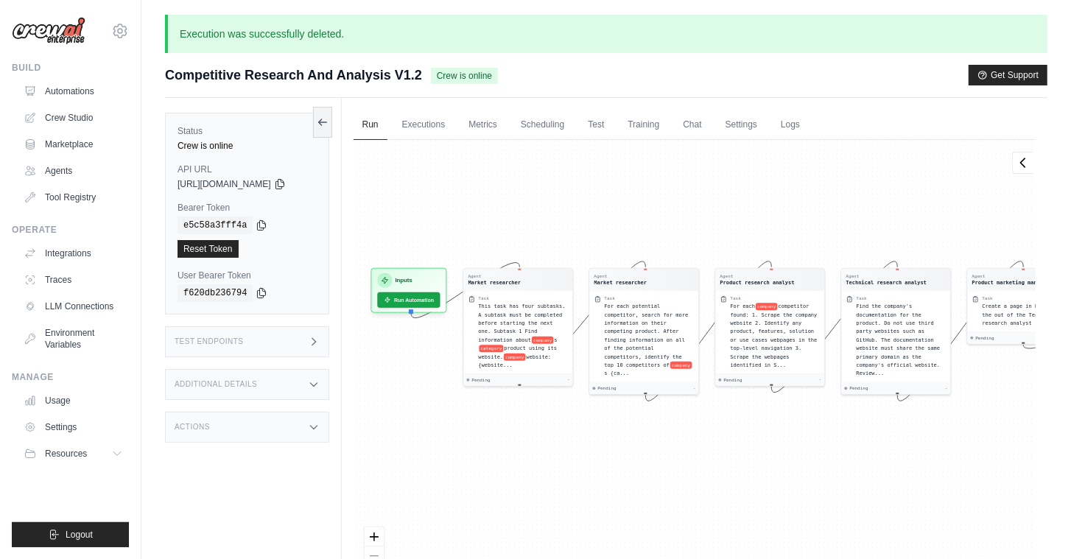
drag, startPoint x: 457, startPoint y: 224, endPoint x: 535, endPoint y: 175, distance: 91.8
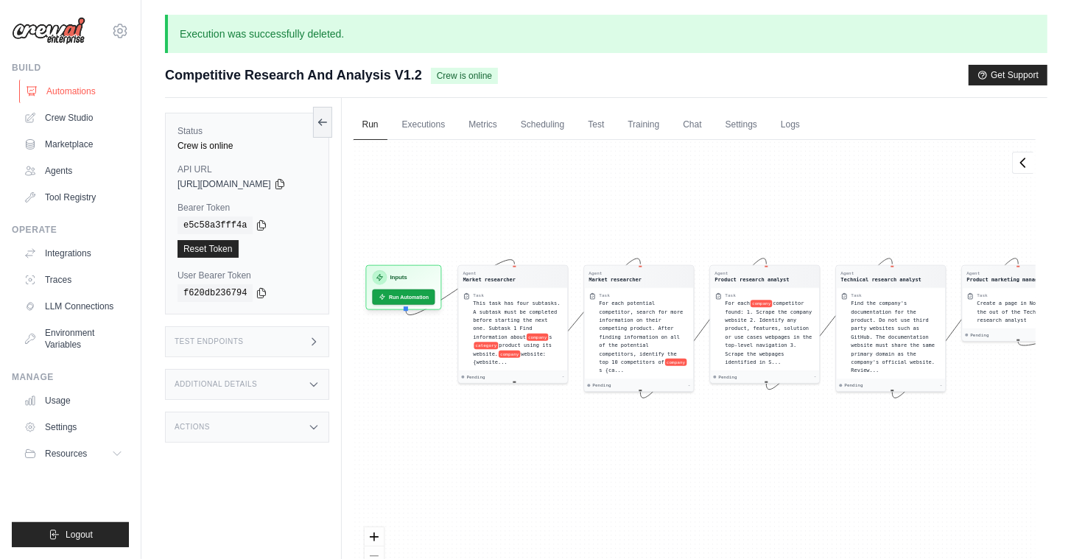
click at [77, 91] on link "Automations" at bounding box center [74, 92] width 111 height 24
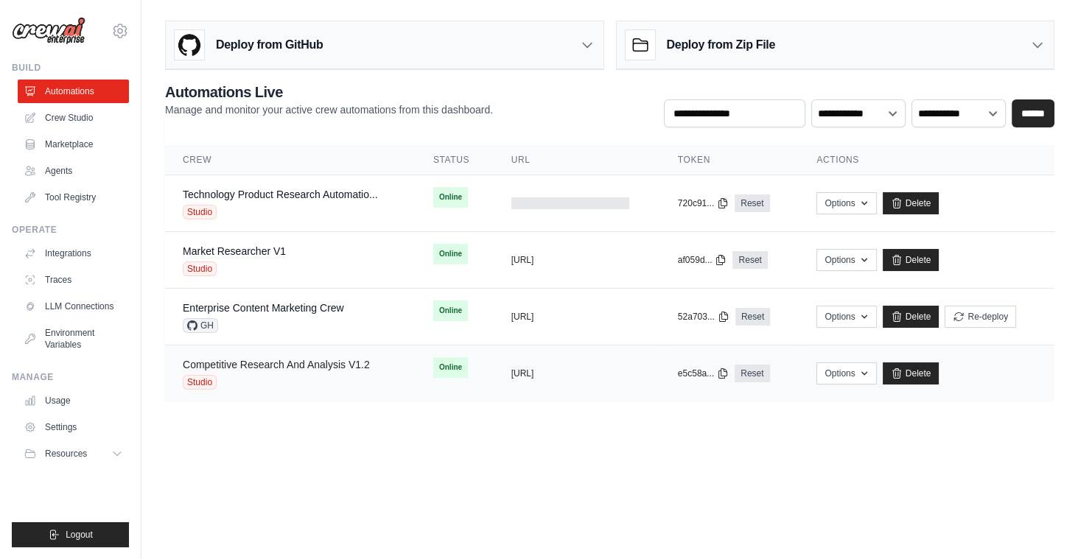
click at [308, 362] on link "Competitive Research And Analysis V1.2" at bounding box center [276, 365] width 187 height 12
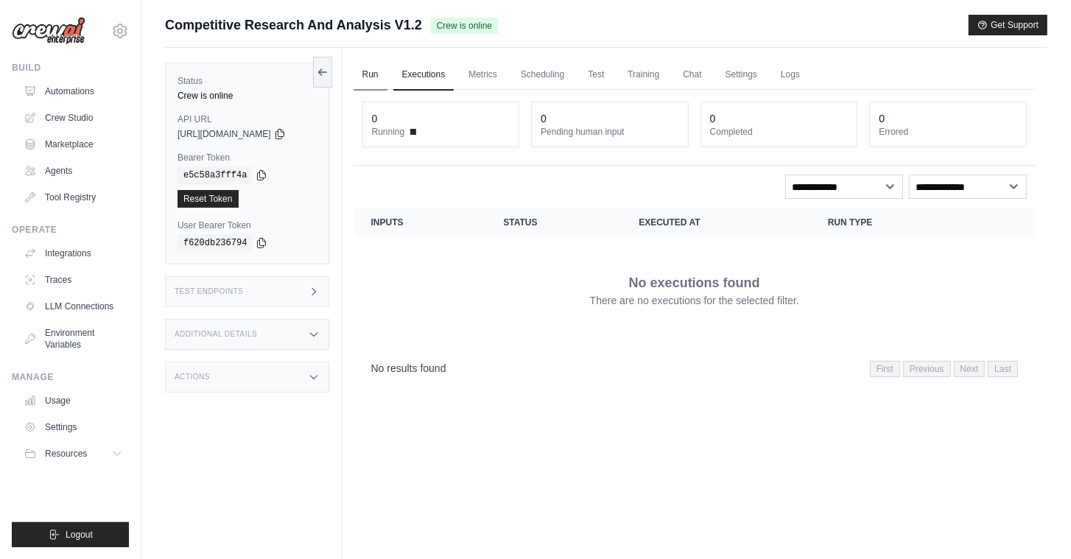
click at [380, 74] on link "Run" at bounding box center [371, 75] width 34 height 31
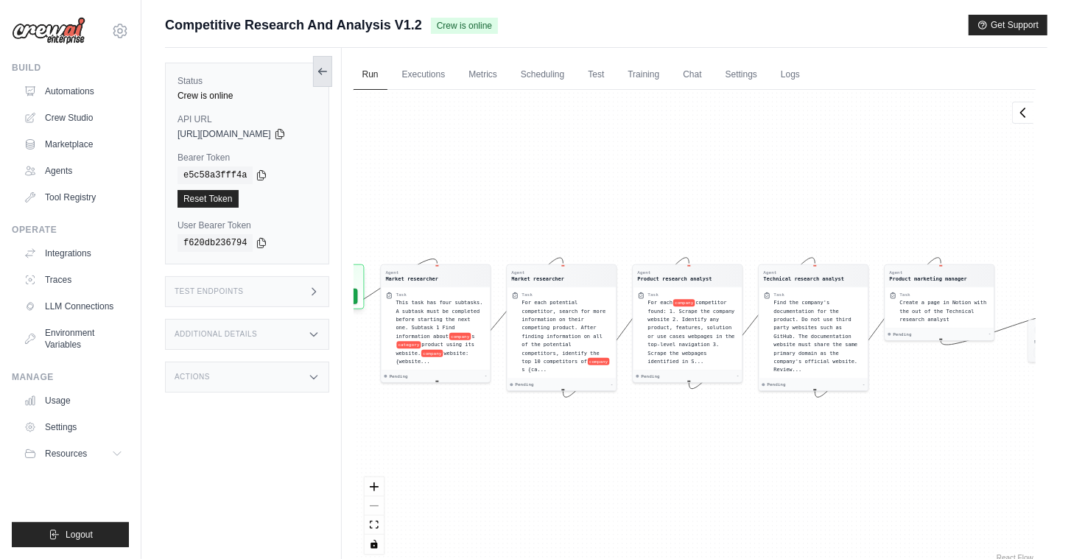
click at [326, 74] on icon at bounding box center [323, 72] width 12 height 12
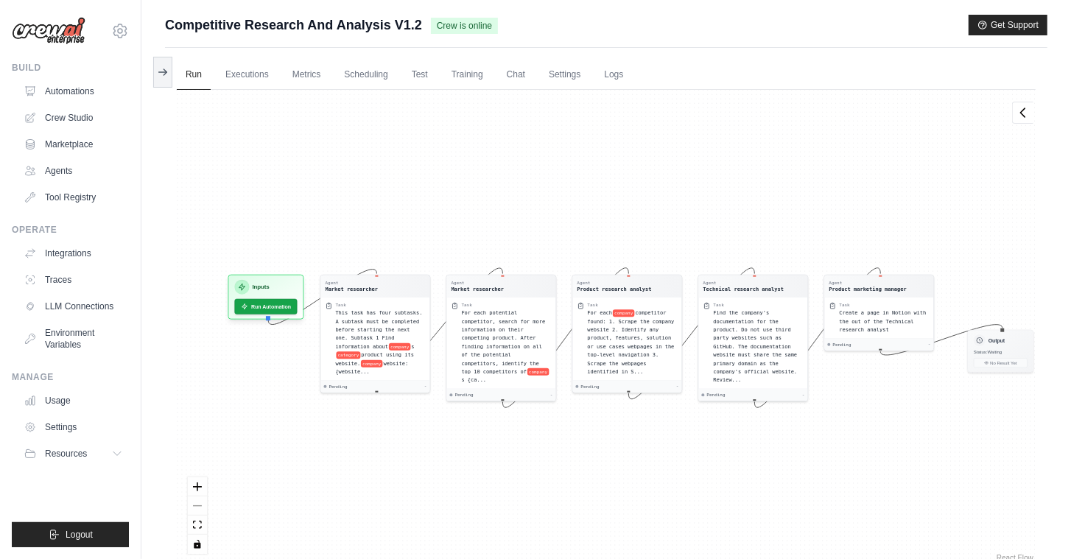
drag, startPoint x: 387, startPoint y: 175, endPoint x: 506, endPoint y: 185, distance: 119.8
click at [281, 301] on button "Run Automation" at bounding box center [269, 303] width 66 height 16
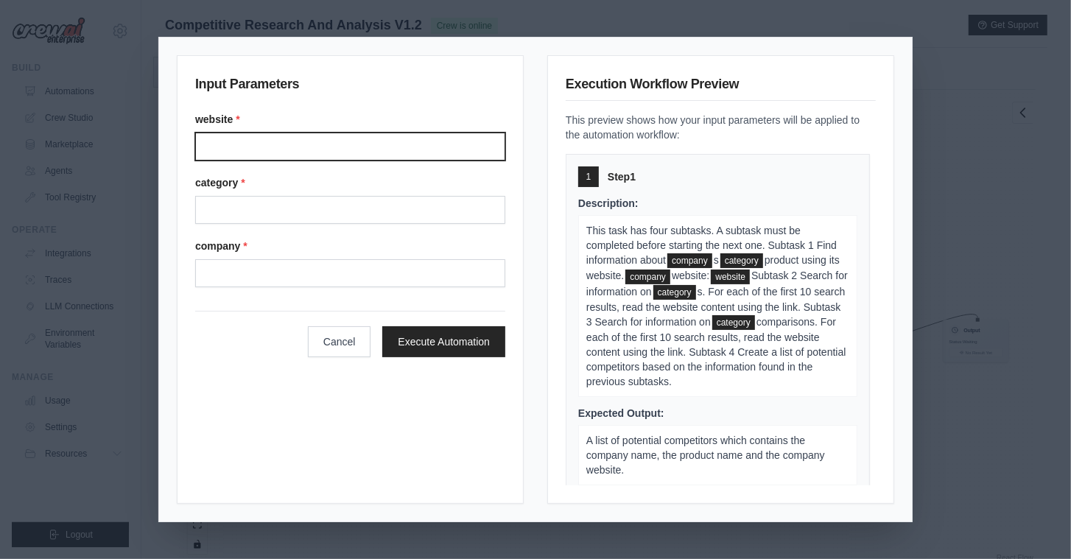
click at [283, 153] on input "Website" at bounding box center [350, 147] width 310 height 28
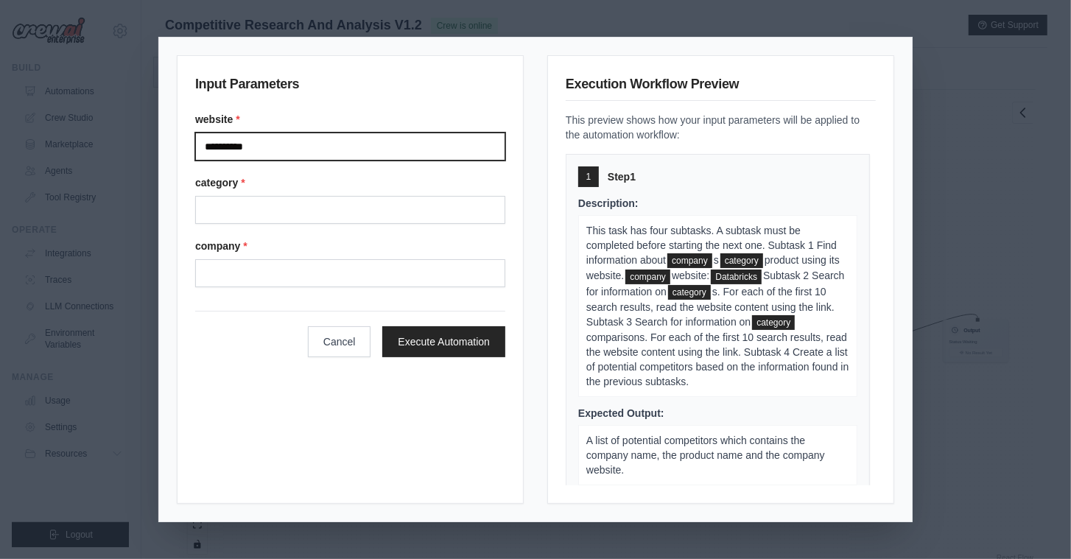
type input "**********"
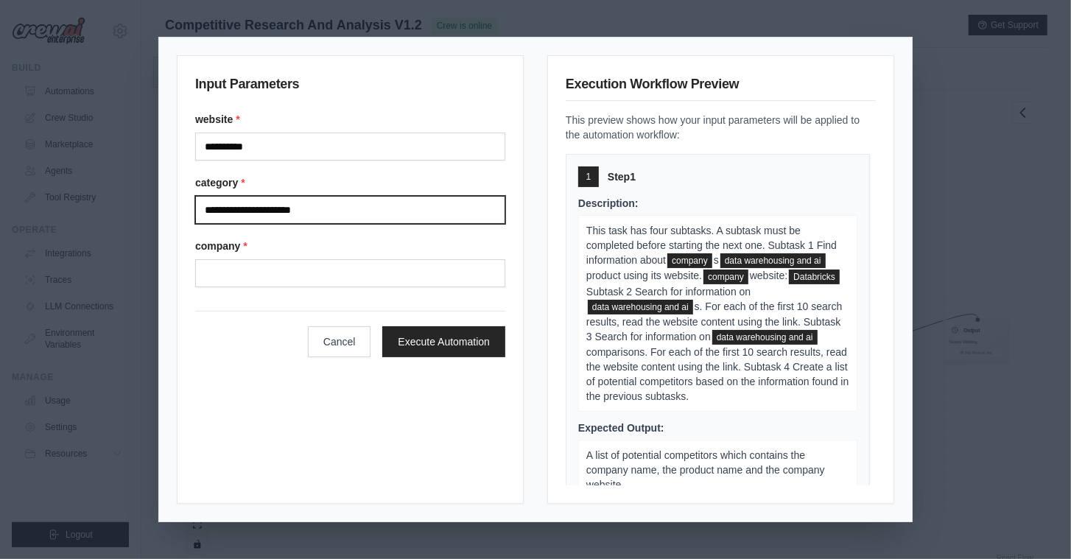
click at [338, 205] on input "**********" at bounding box center [350, 210] width 310 height 28
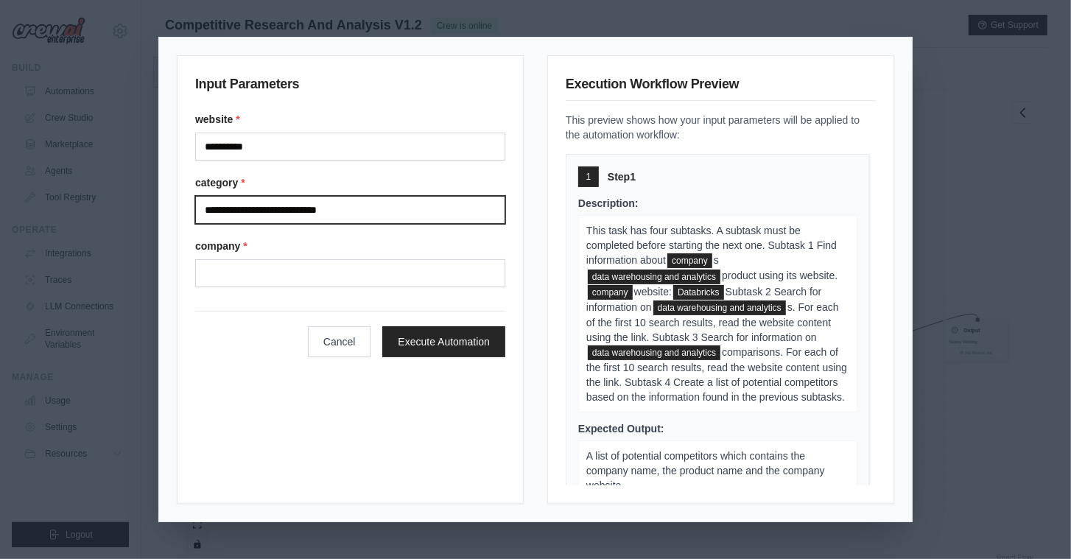
type input "**********"
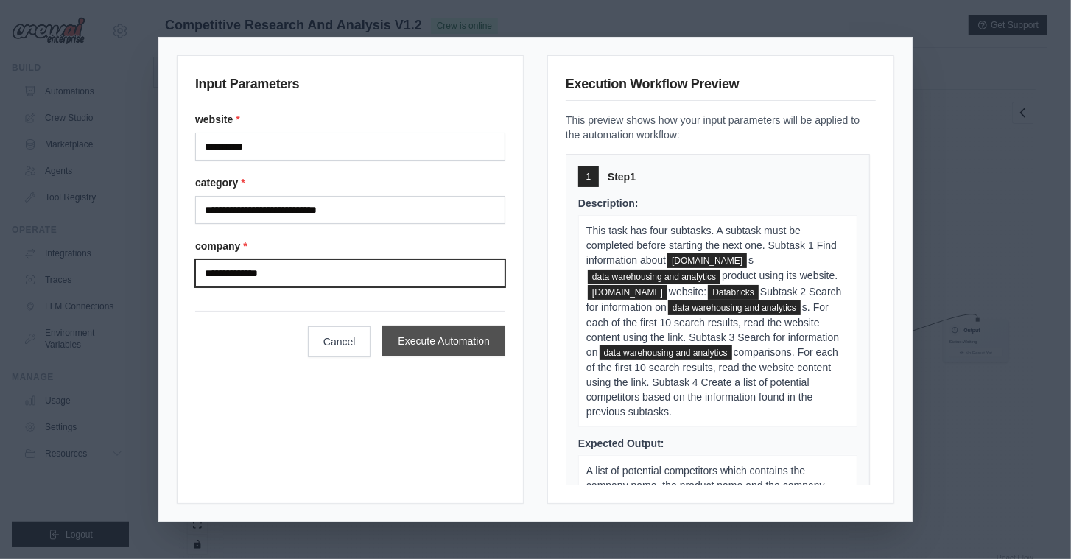
type input "**********"
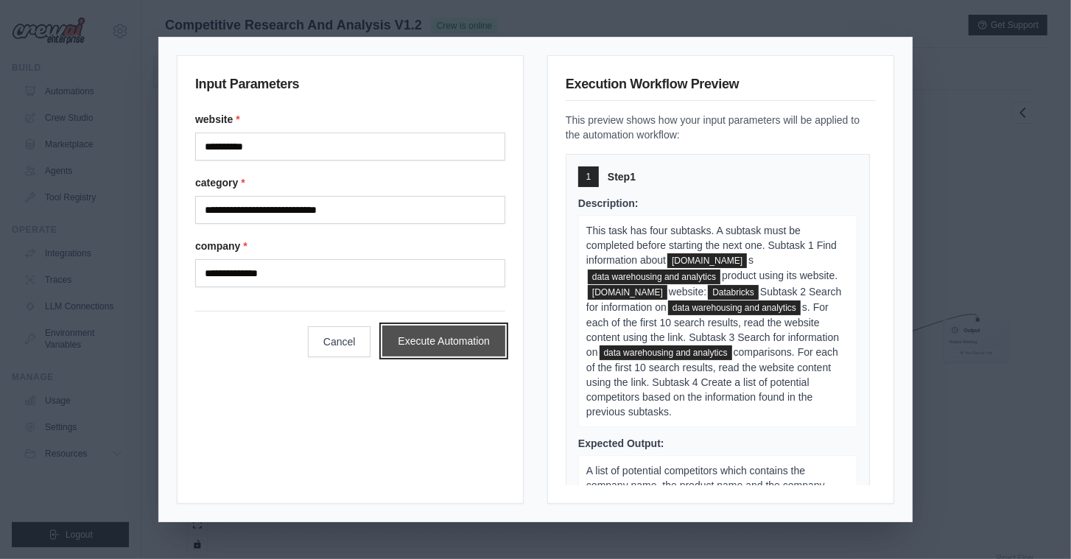
click at [404, 343] on button "Execute Automation" at bounding box center [443, 341] width 123 height 31
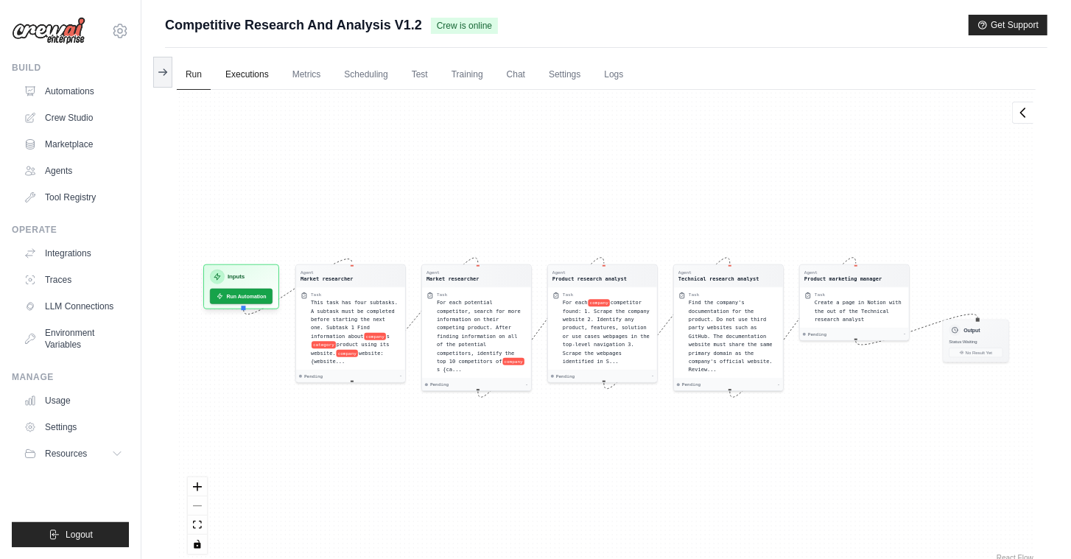
click at [243, 80] on link "Executions" at bounding box center [247, 75] width 61 height 31
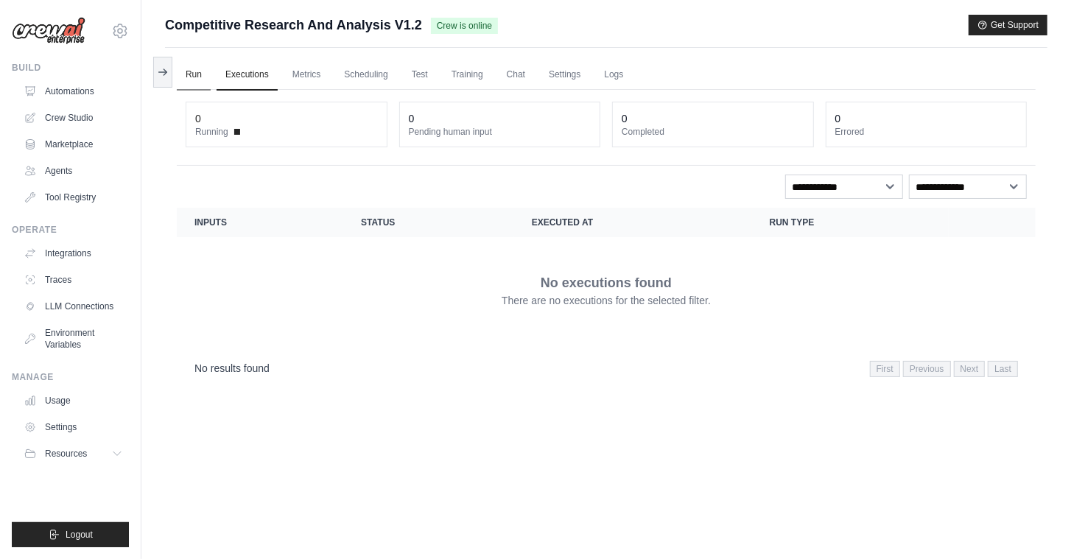
click at [200, 74] on link "Run" at bounding box center [194, 75] width 34 height 31
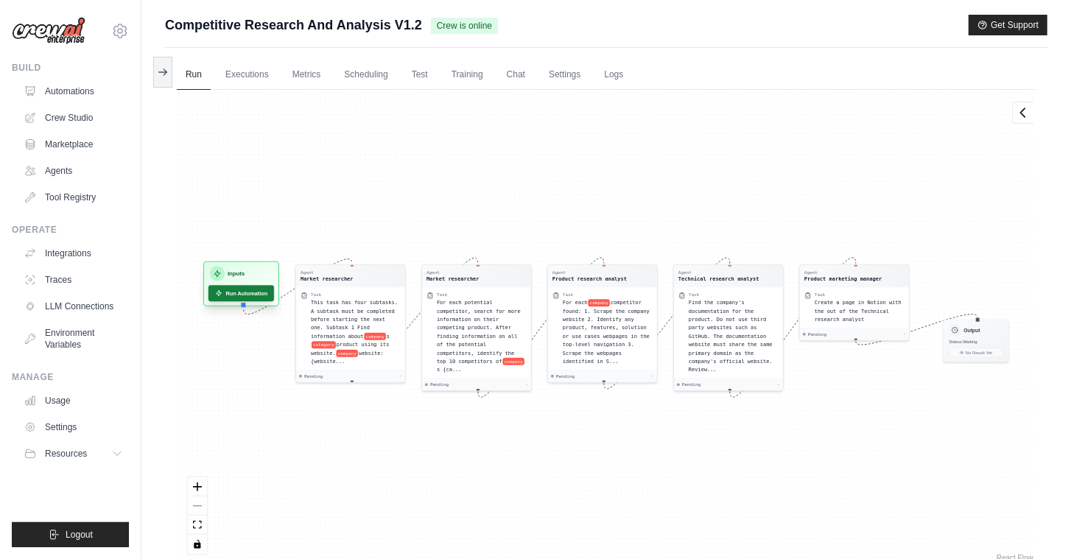
click at [253, 294] on button "Run Automation" at bounding box center [241, 293] width 66 height 16
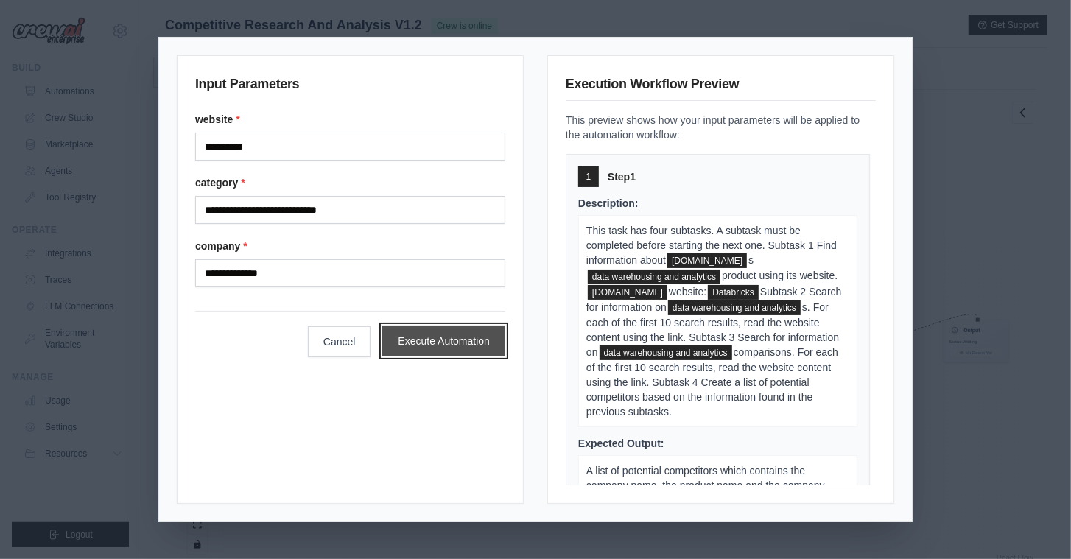
click at [423, 343] on button "Execute Automation" at bounding box center [443, 341] width 123 height 31
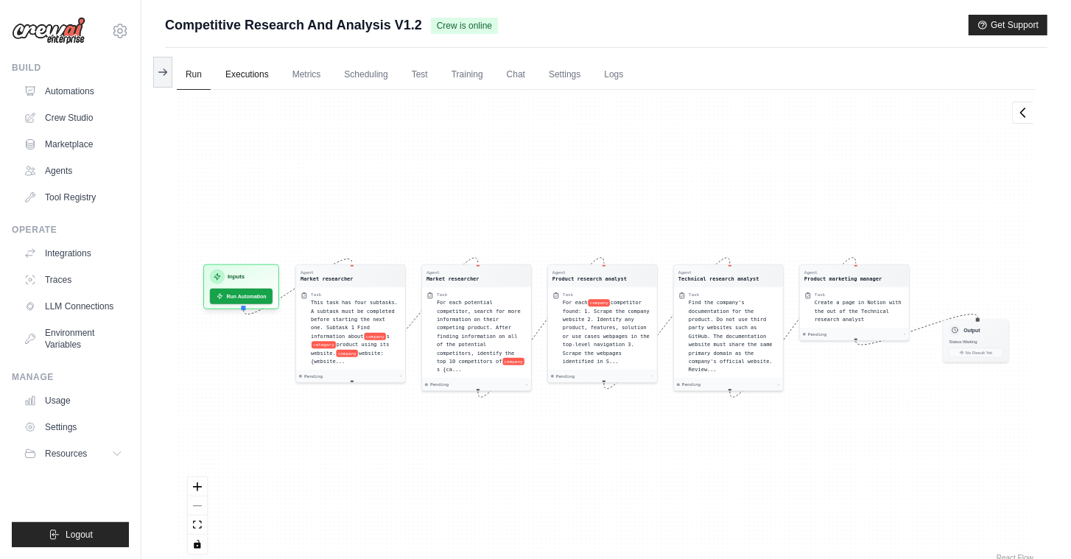
click at [238, 86] on link "Executions" at bounding box center [247, 75] width 61 height 31
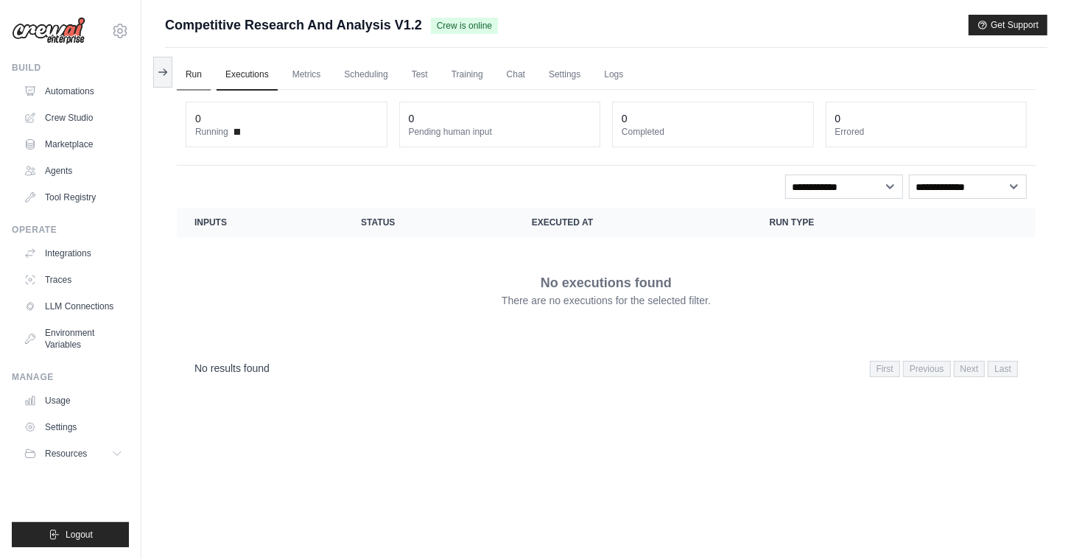
click at [198, 80] on link "Run" at bounding box center [194, 75] width 34 height 31
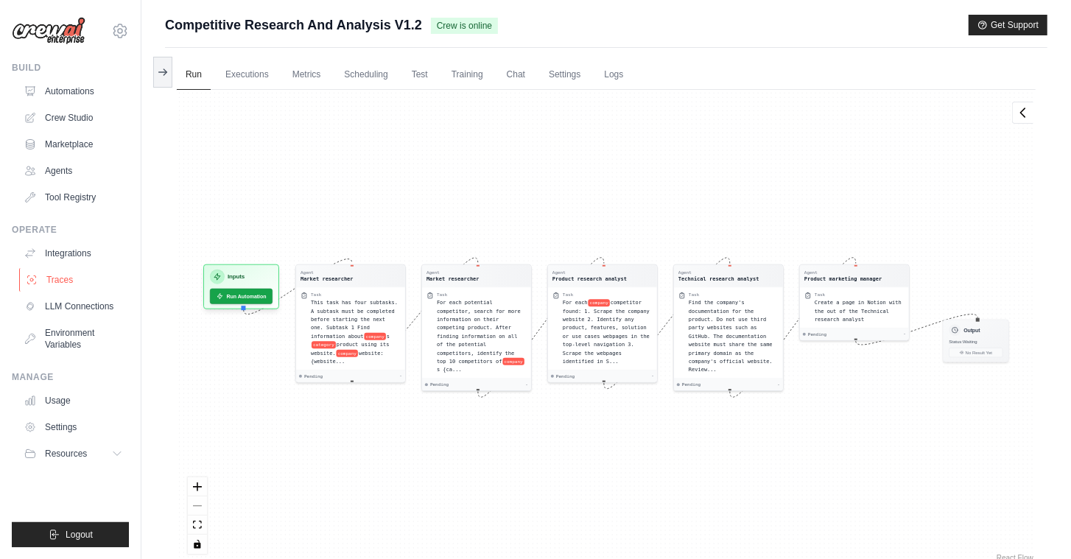
click at [60, 281] on link "Traces" at bounding box center [74, 280] width 111 height 24
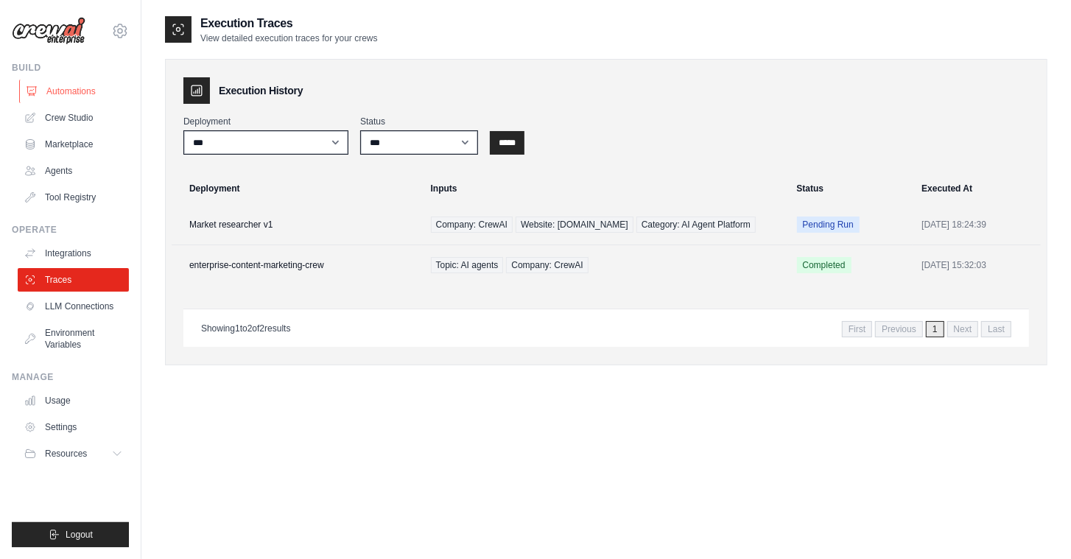
click at [63, 83] on link "Automations" at bounding box center [74, 92] width 111 height 24
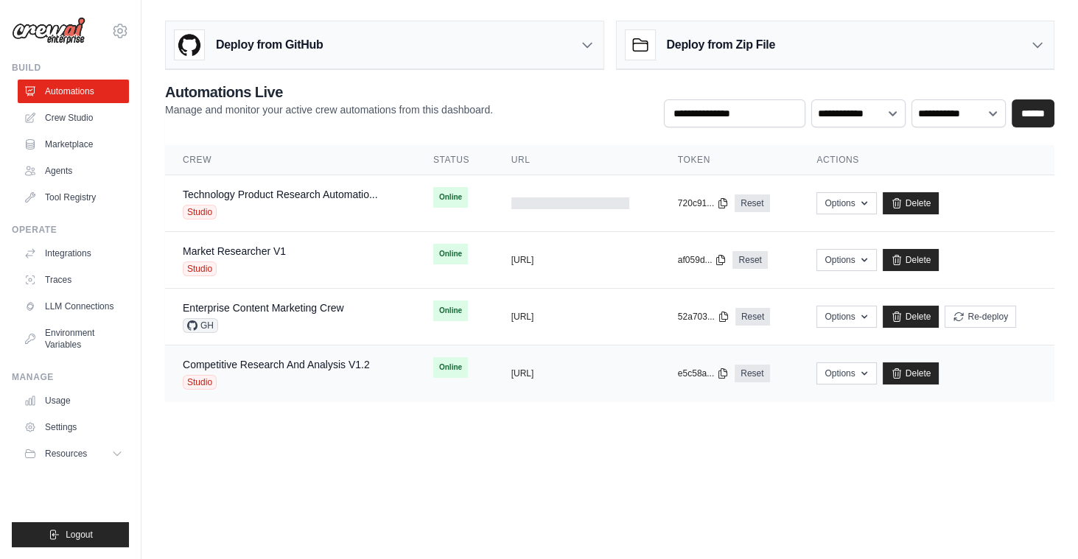
click at [278, 375] on div "Studio" at bounding box center [276, 382] width 187 height 15
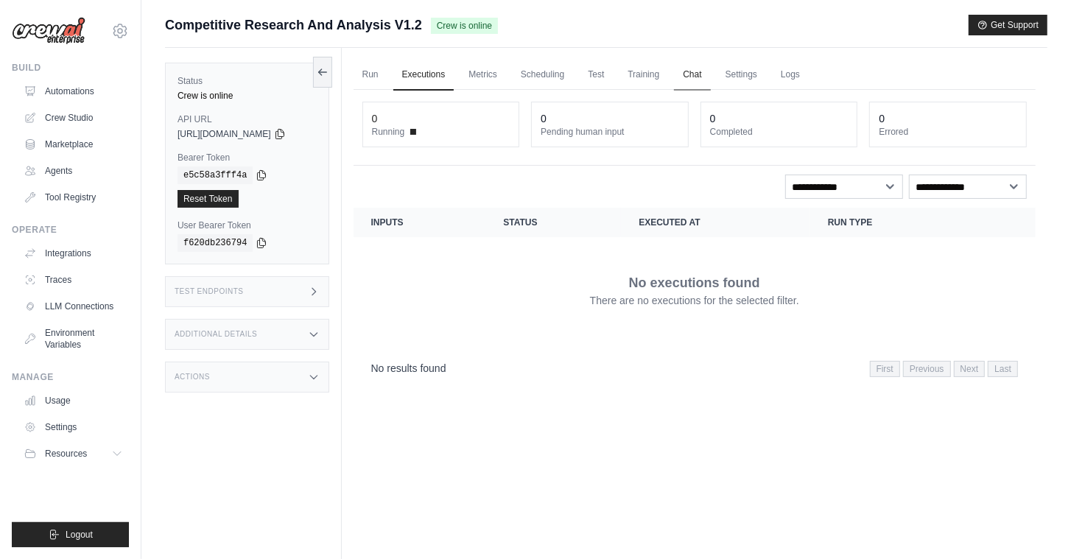
click at [709, 76] on link "Chat" at bounding box center [692, 75] width 36 height 31
click at [65, 85] on link "Automations" at bounding box center [74, 92] width 111 height 24
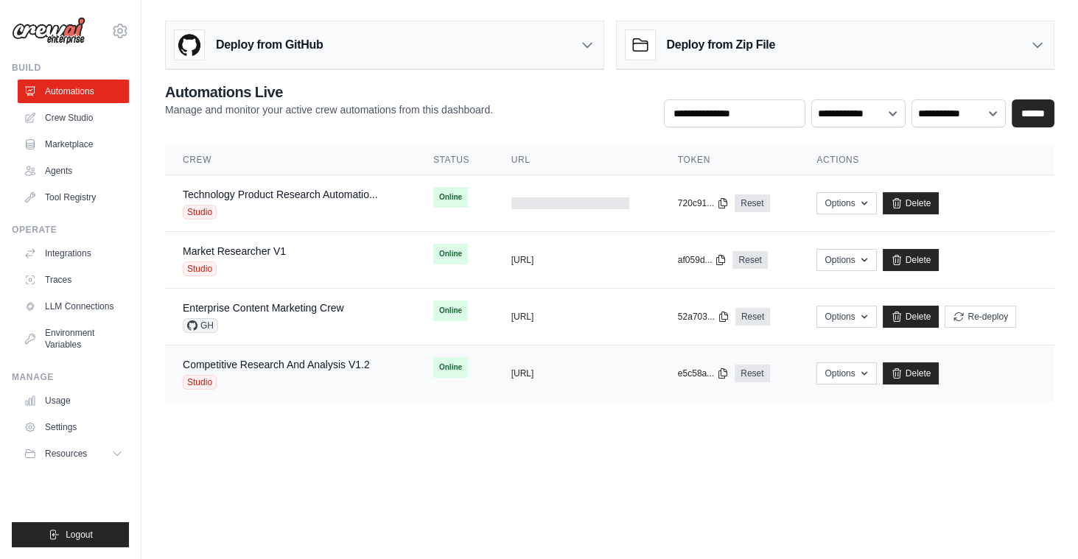
click at [289, 375] on div "Studio" at bounding box center [276, 382] width 187 height 15
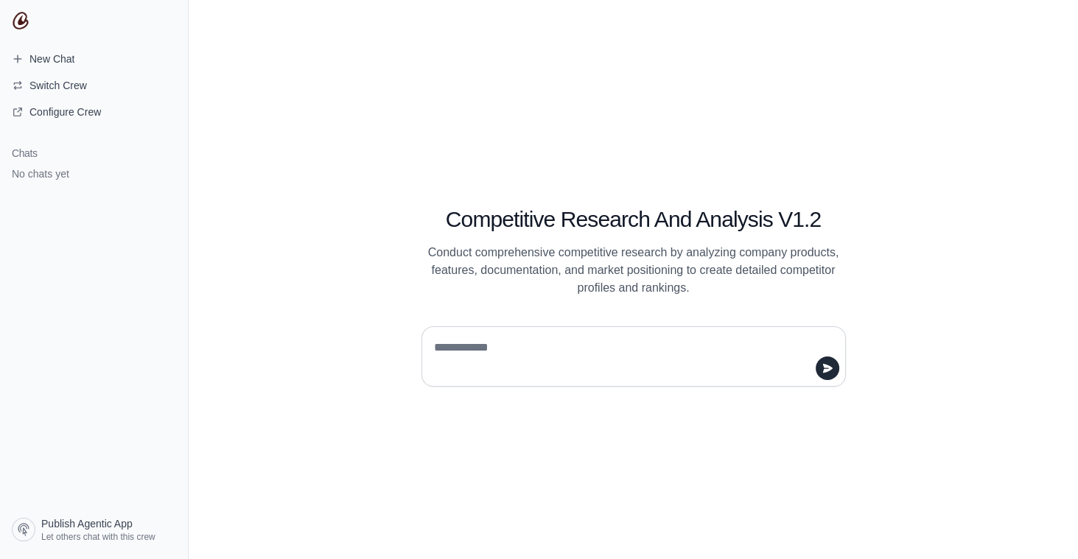
click at [594, 341] on textarea at bounding box center [629, 356] width 396 height 41
click at [510, 373] on textarea "******" at bounding box center [629, 356] width 396 height 41
type textarea "**********"
click at [826, 362] on icon "submit" at bounding box center [827, 368] width 12 height 12
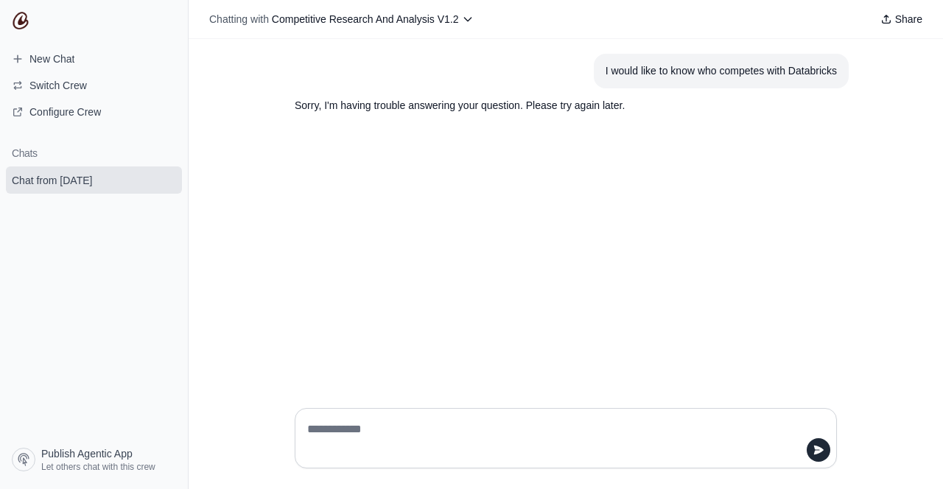
click at [650, 437] on textarea at bounding box center [561, 438] width 514 height 41
type textarea "**********"
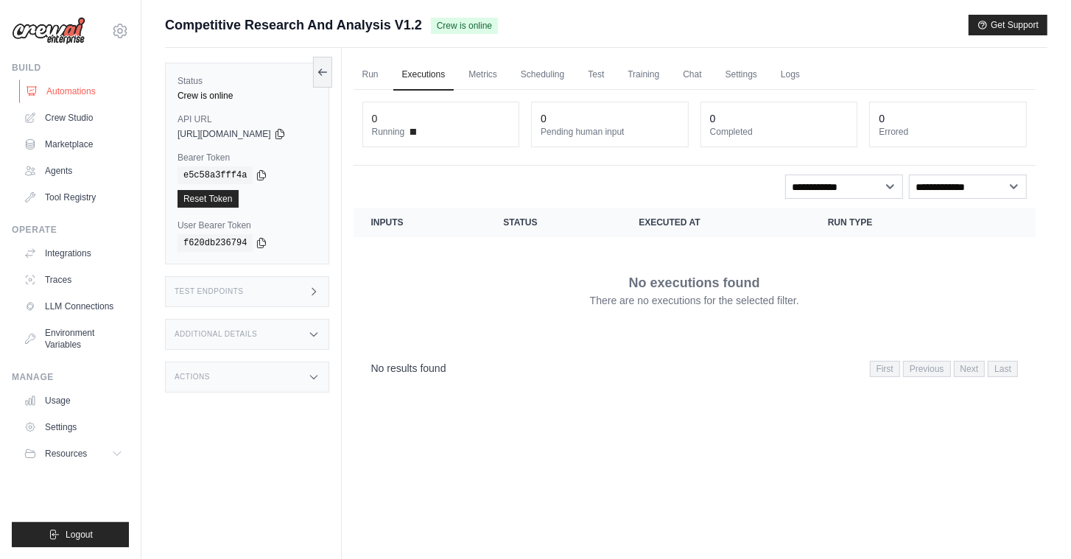
click at [79, 91] on link "Automations" at bounding box center [74, 92] width 111 height 24
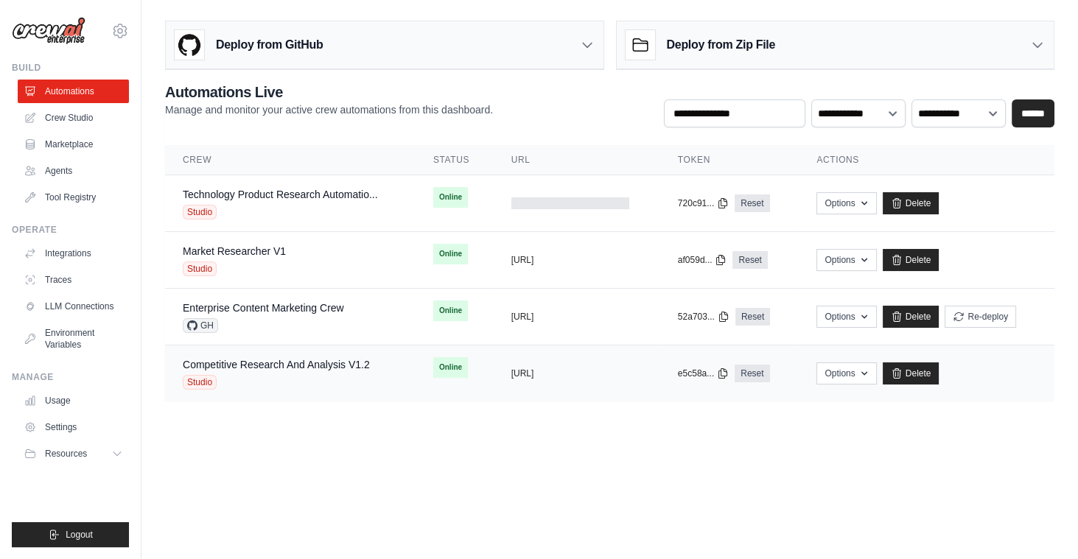
click at [281, 375] on div "Studio" at bounding box center [276, 382] width 187 height 15
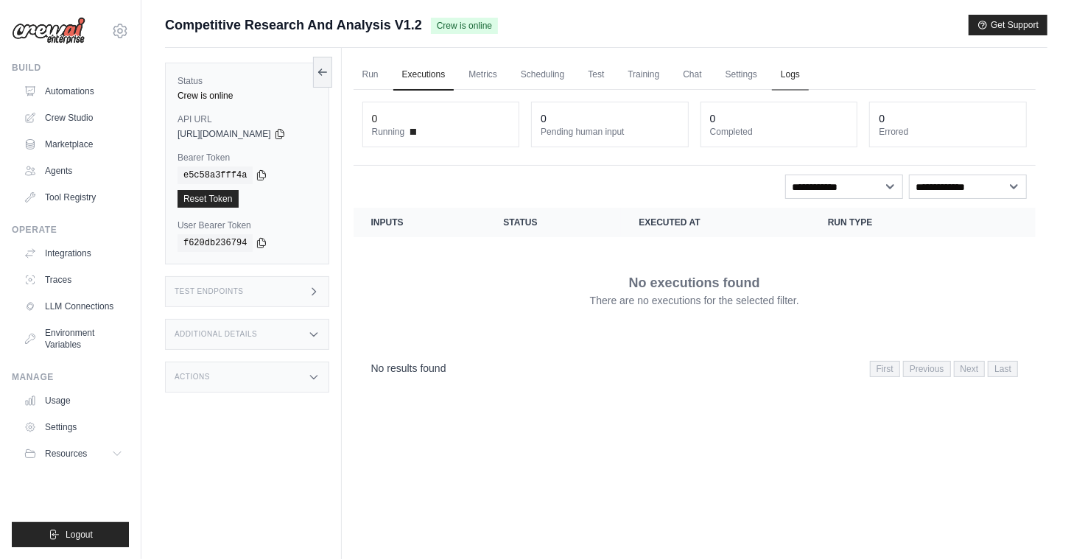
click at [809, 77] on link "Logs" at bounding box center [790, 75] width 37 height 31
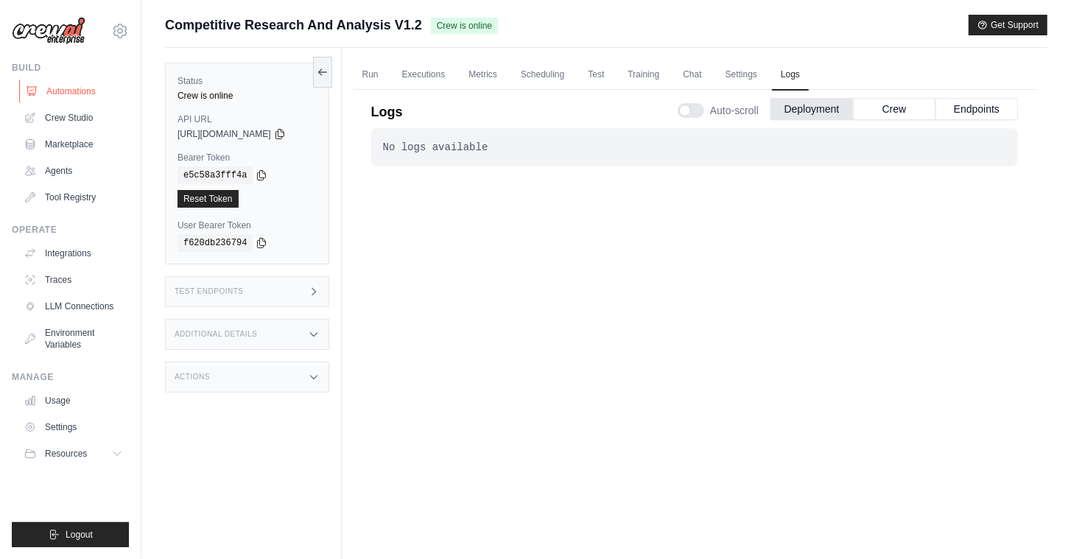
click at [69, 88] on link "Automations" at bounding box center [74, 92] width 111 height 24
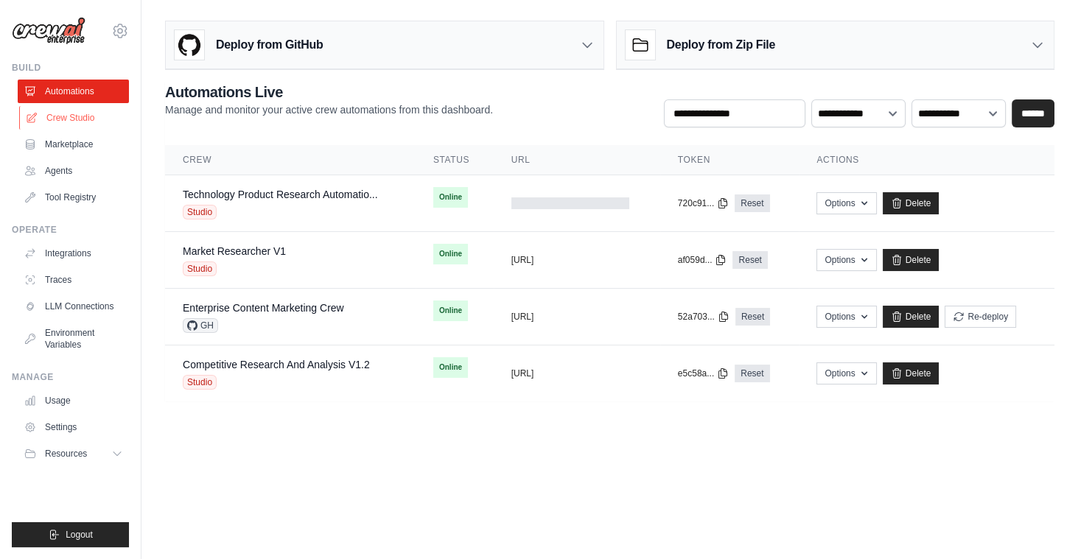
click at [74, 121] on link "Crew Studio" at bounding box center [74, 118] width 111 height 24
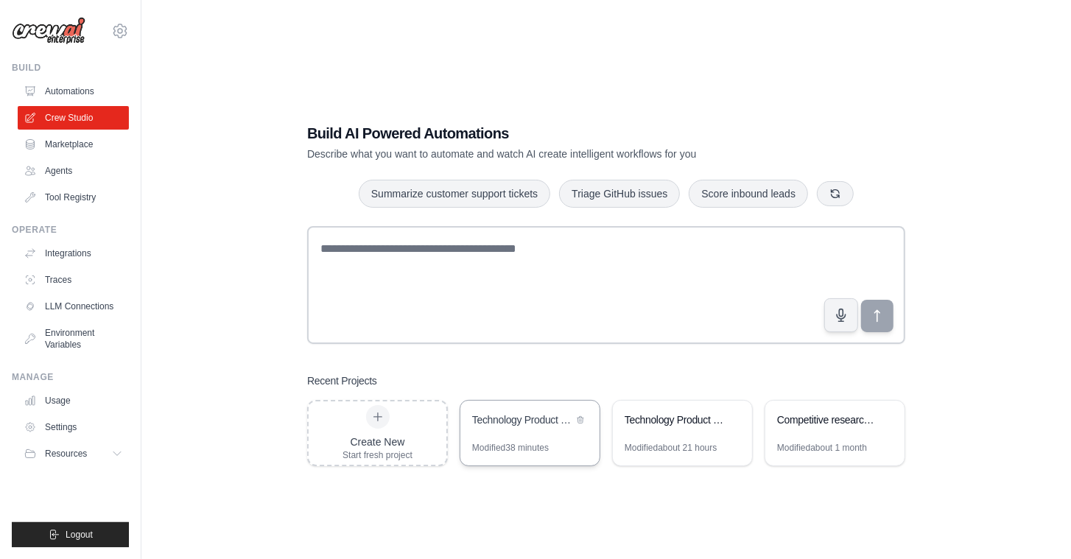
click at [522, 421] on div "Technology Product Research Automation" at bounding box center [522, 420] width 101 height 15
click at [70, 93] on link "Automations" at bounding box center [74, 92] width 111 height 24
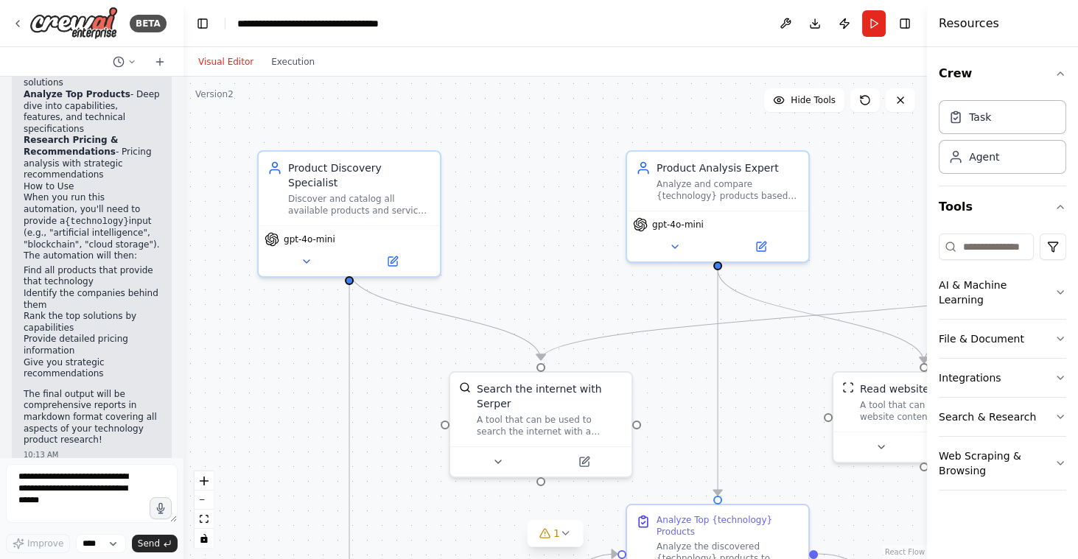
scroll to position [1665, 0]
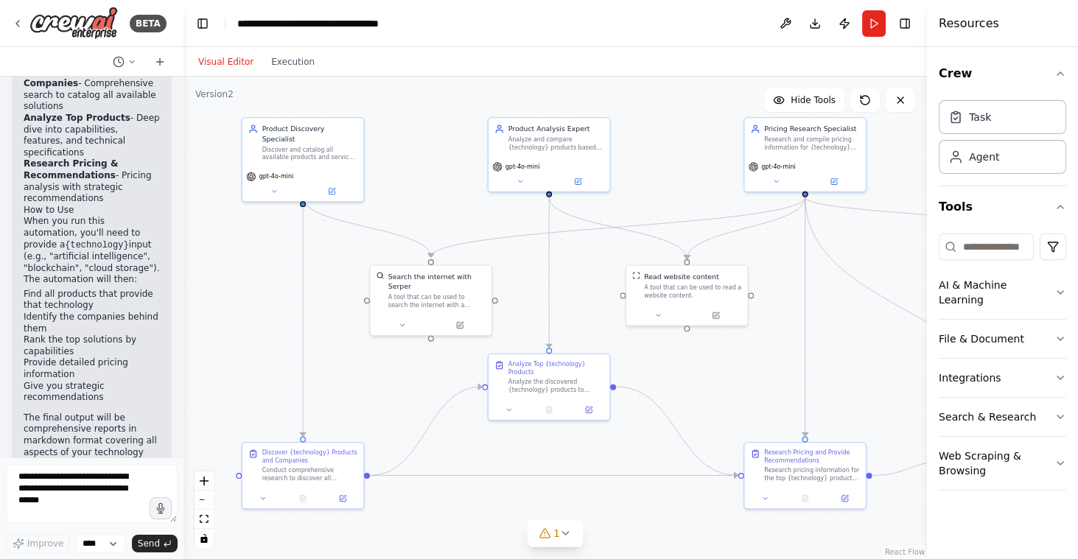
drag, startPoint x: 670, startPoint y: 392, endPoint x: 559, endPoint y: 296, distance: 146.2
click at [559, 296] on div ".deletable-edge-delete-btn { width: 20px; height: 20px; border: 0px solid #ffff…" at bounding box center [554, 318] width 743 height 482
click at [847, 23] on button "Publish" at bounding box center [844, 23] width 24 height 27
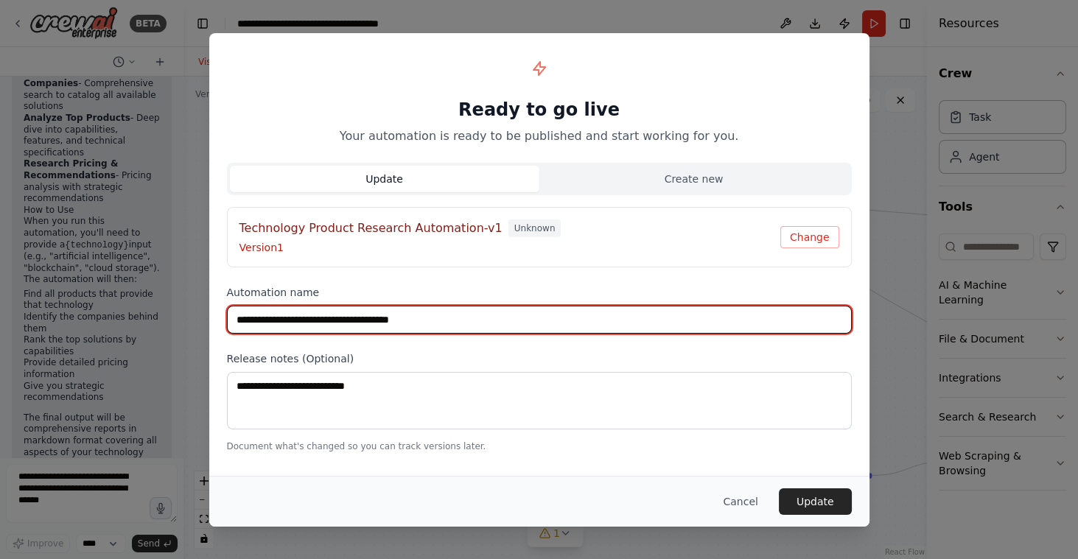
click at [466, 321] on input "**********" at bounding box center [539, 320] width 625 height 28
type input "**********"
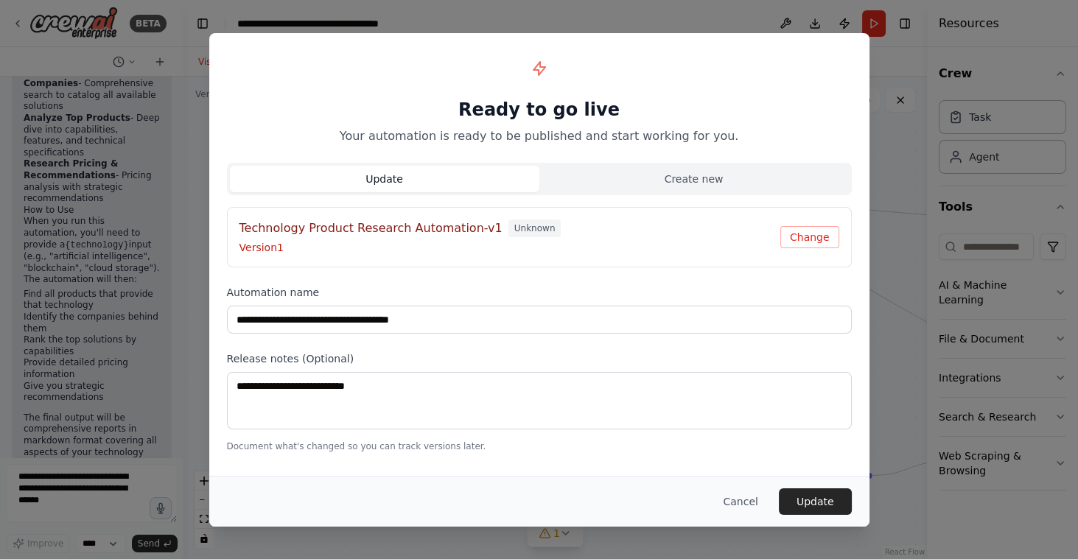
click at [477, 463] on div "**********" at bounding box center [539, 251] width 660 height 437
click at [818, 502] on button "Update" at bounding box center [815, 501] width 73 height 27
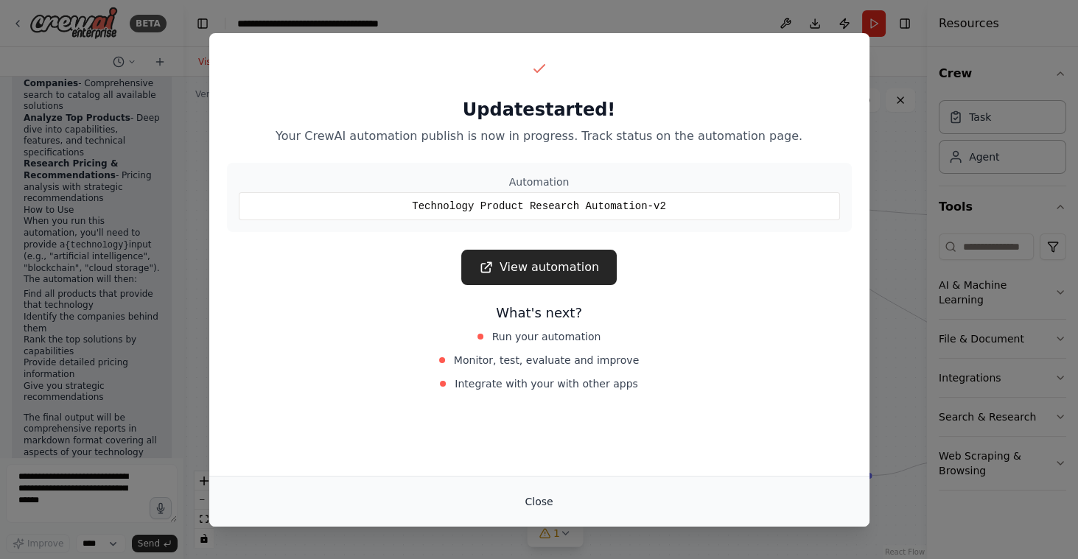
click at [535, 499] on button "Close" at bounding box center [539, 501] width 52 height 27
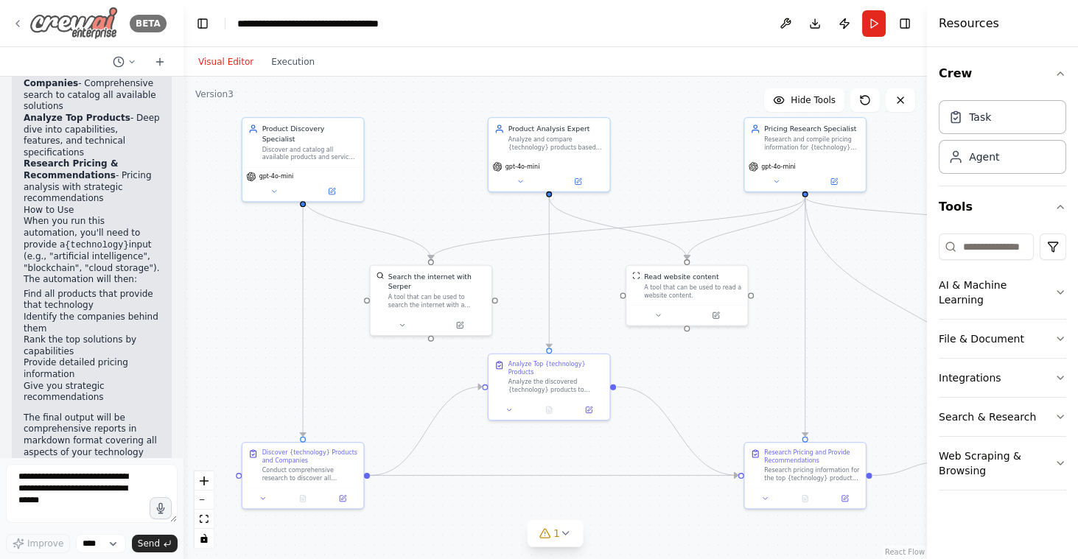
click at [18, 22] on icon at bounding box center [18, 24] width 12 height 12
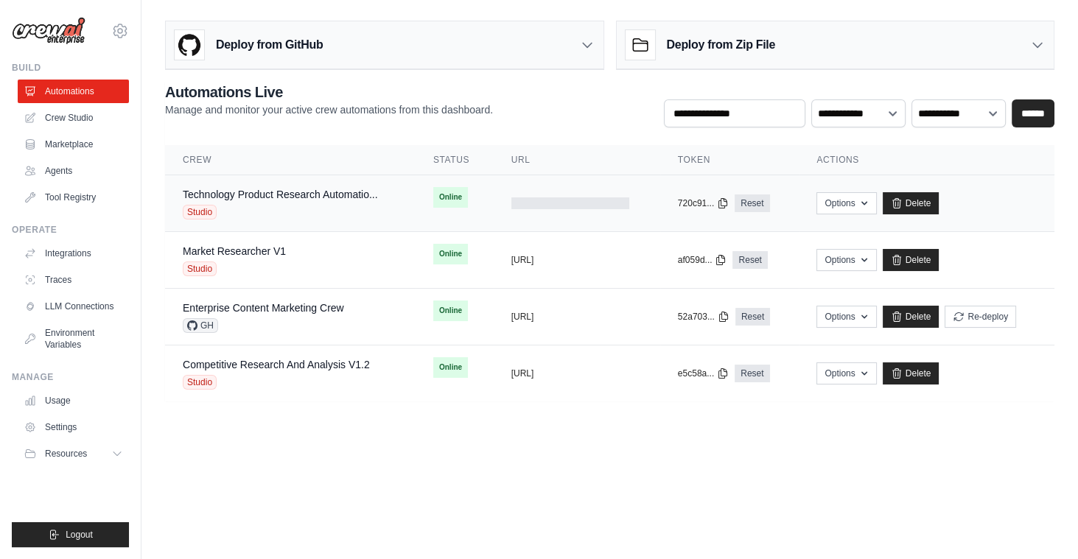
click at [324, 205] on div "Studio" at bounding box center [280, 212] width 195 height 15
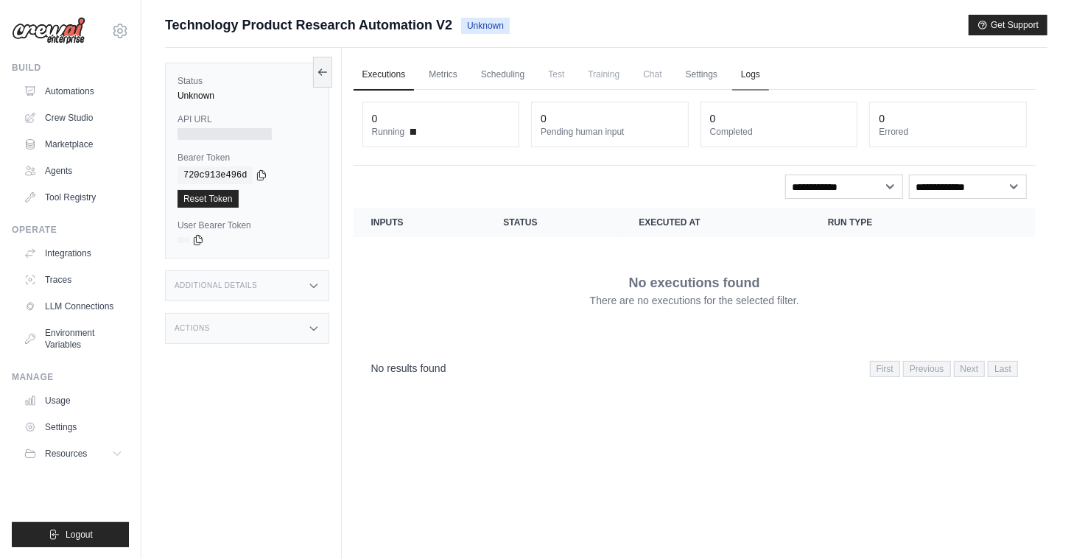
click at [769, 79] on link "Logs" at bounding box center [750, 75] width 37 height 31
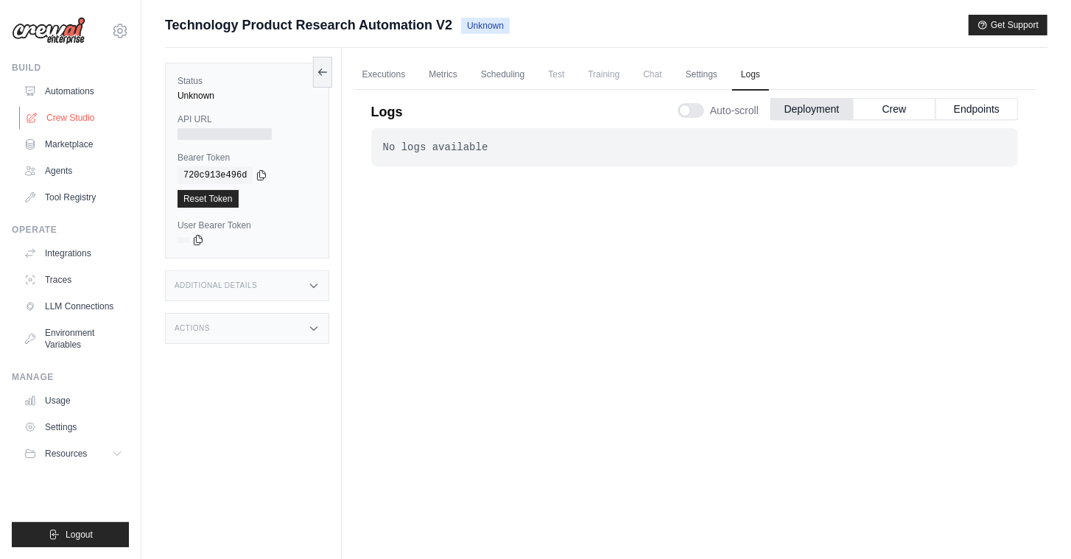
click at [79, 120] on link "Crew Studio" at bounding box center [74, 118] width 111 height 24
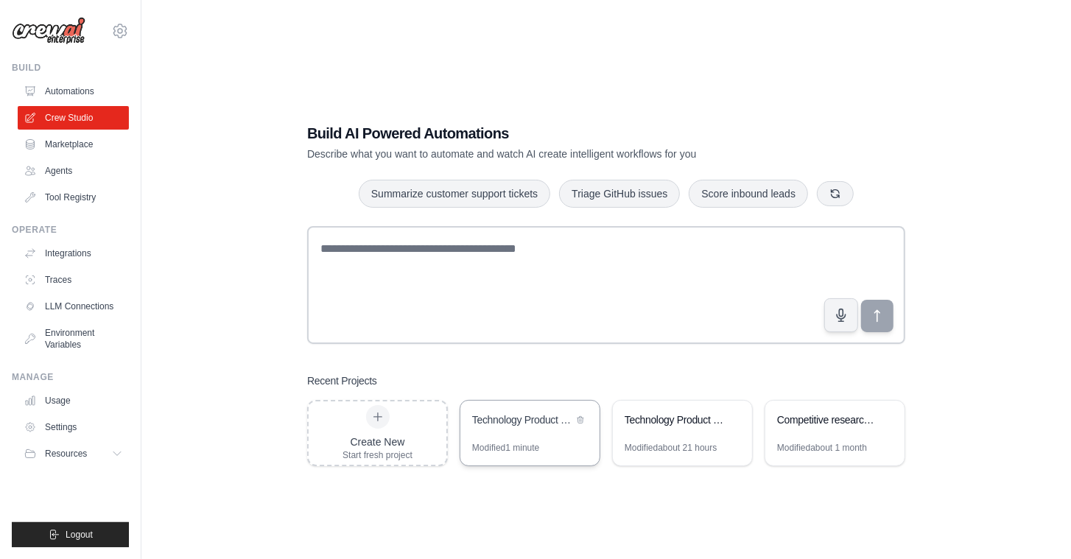
click at [521, 423] on div "Technology Product Research Automation" at bounding box center [522, 420] width 101 height 15
click at [48, 280] on link "Traces" at bounding box center [74, 280] width 111 height 24
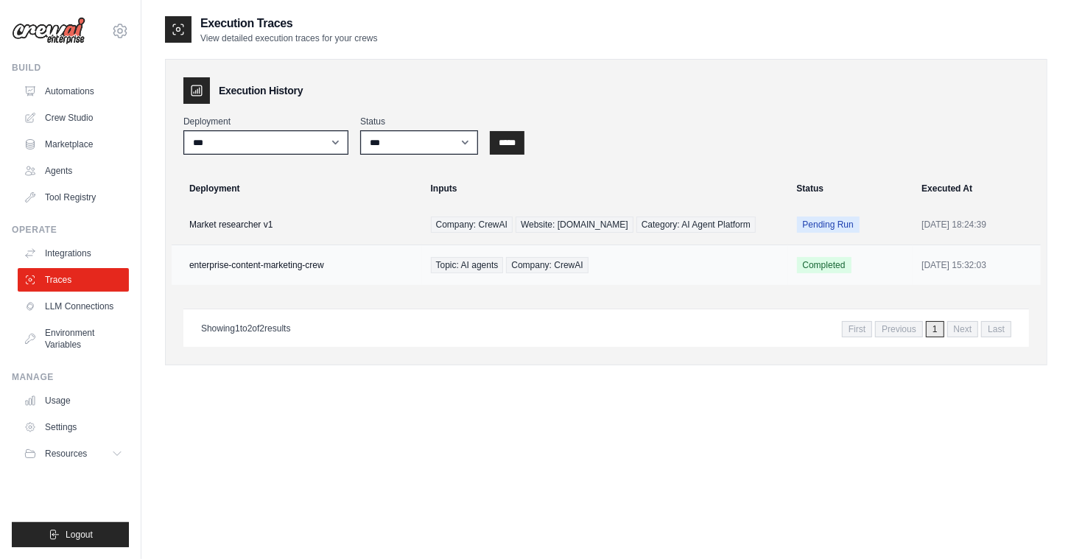
click at [270, 264] on td "enterprise-content-marketing-crew" at bounding box center [297, 265] width 250 height 41
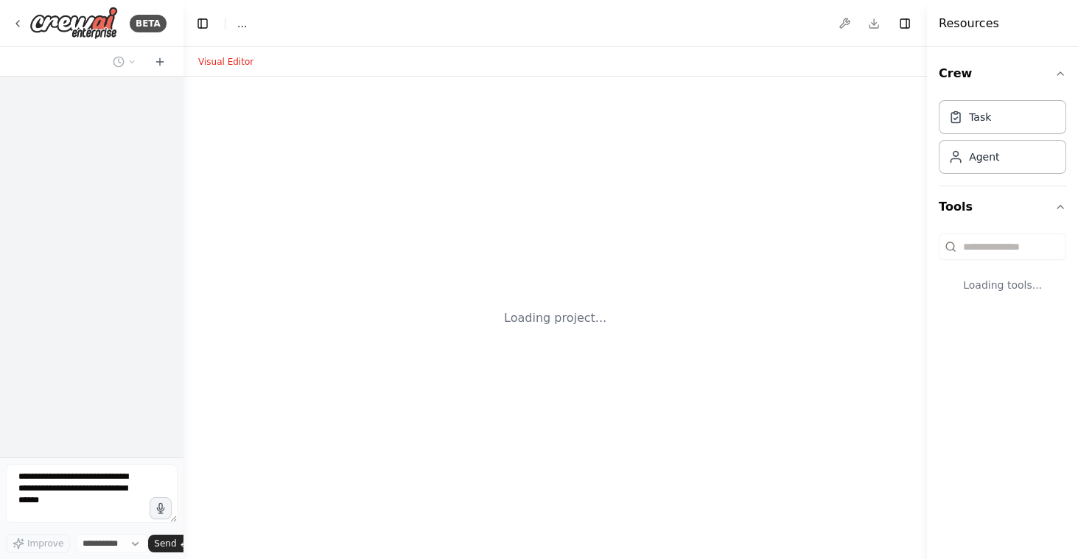
select select "****"
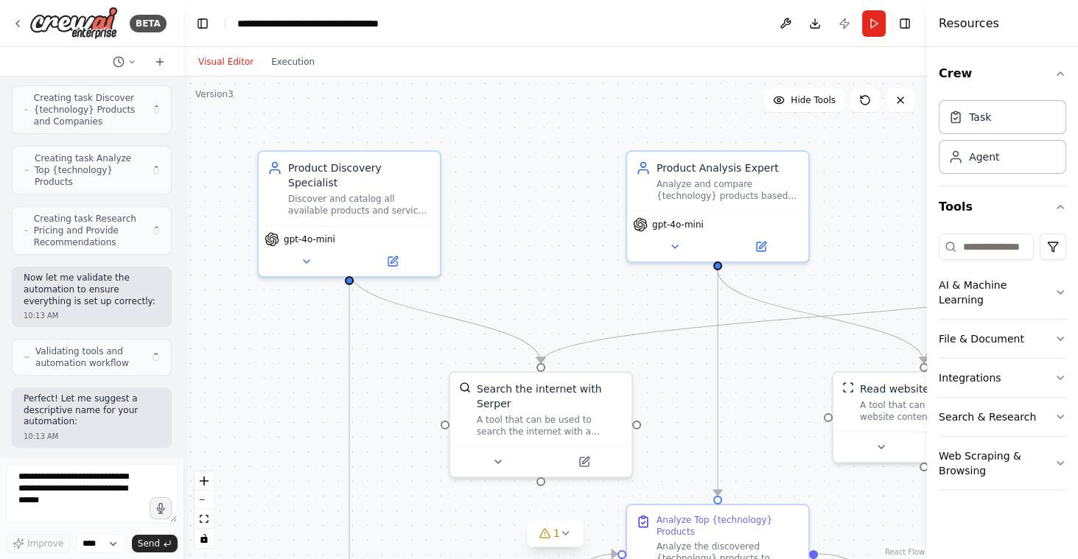
scroll to position [873, 0]
click at [843, 30] on header "**********" at bounding box center [554, 23] width 743 height 47
click at [843, 28] on button "Publish" at bounding box center [844, 23] width 24 height 27
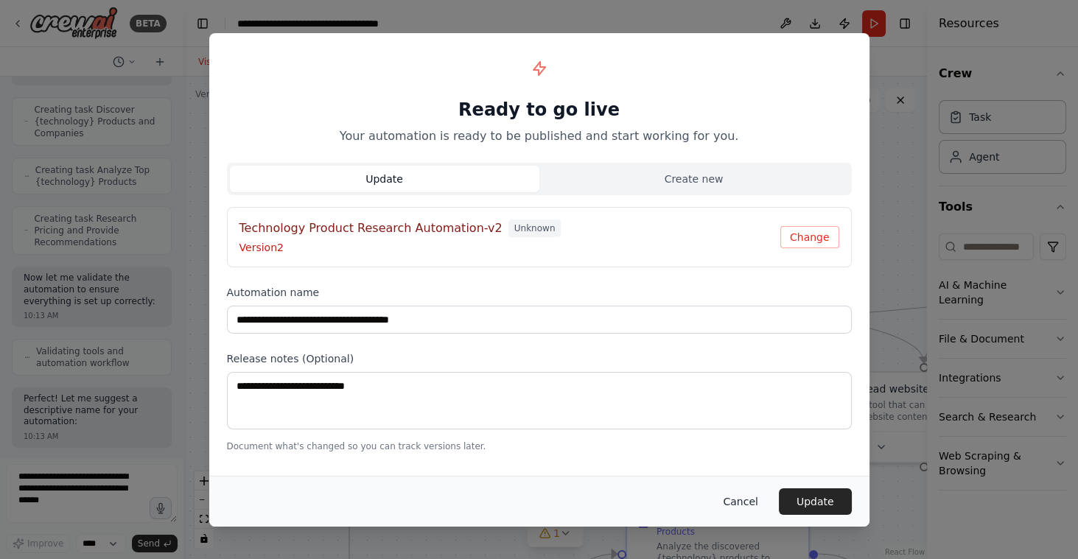
click at [738, 501] on button "Cancel" at bounding box center [740, 501] width 58 height 27
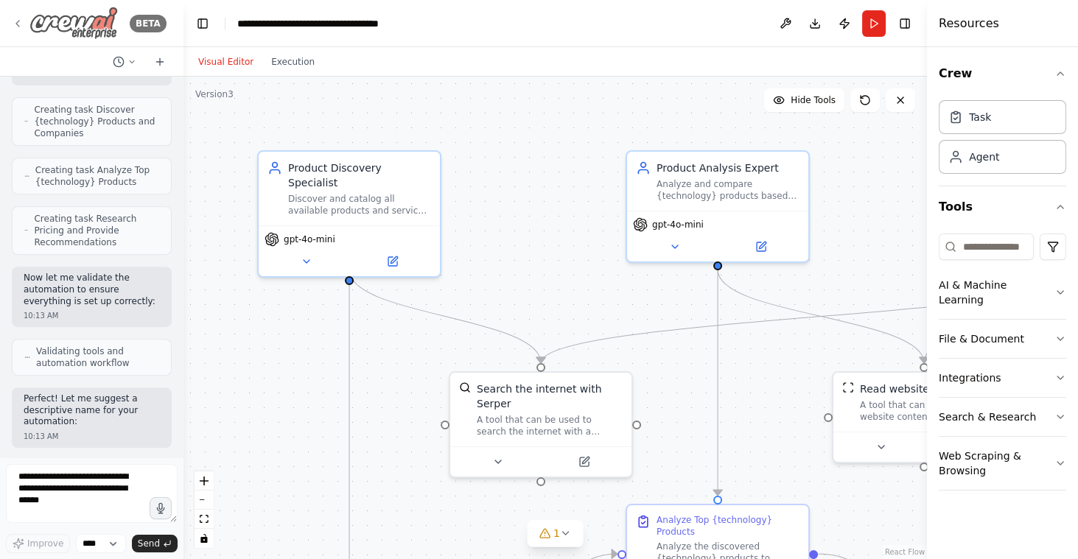
click at [18, 24] on icon at bounding box center [18, 24] width 12 height 12
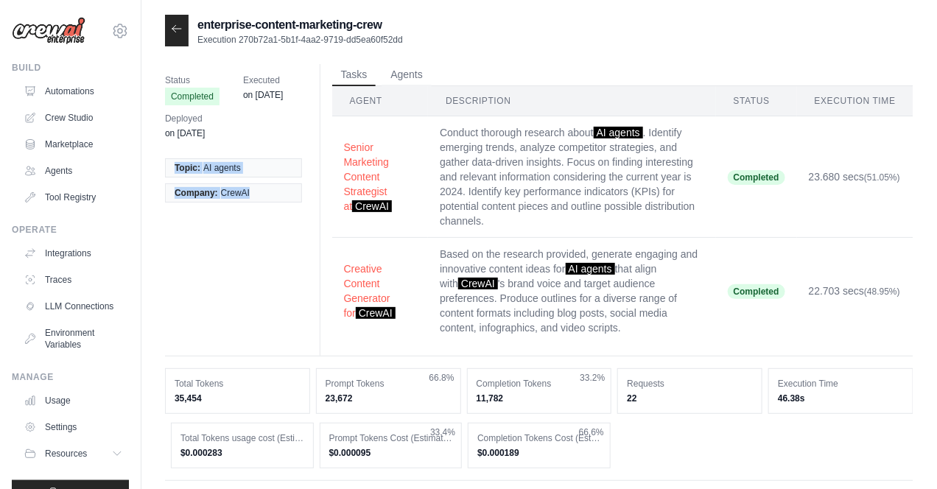
drag, startPoint x: 304, startPoint y: 211, endPoint x: 167, endPoint y: 158, distance: 146.9
click at [167, 158] on div "Topic: AI agents Company: CrewAI" at bounding box center [239, 181] width 149 height 62
click at [189, 213] on div "Status Completed Executed on Jul 17 Deployed on Jul 10 Topic: AI agents Company…" at bounding box center [239, 142] width 149 height 156
click at [412, 80] on button "Agents" at bounding box center [407, 74] width 50 height 22
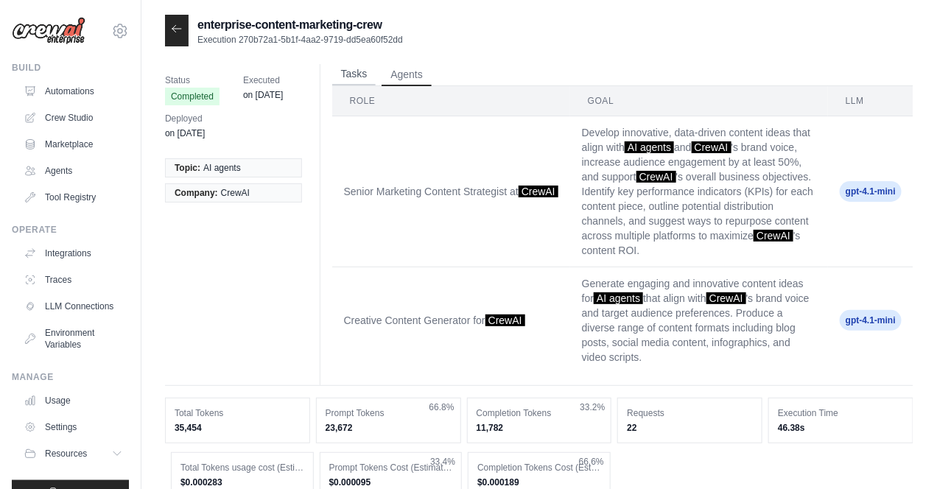
click at [365, 76] on button "Tasks" at bounding box center [354, 74] width 44 height 22
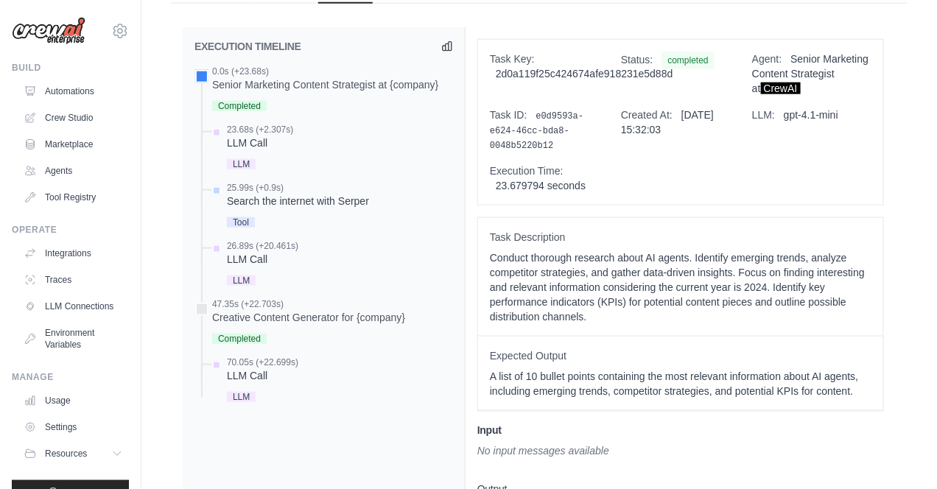
scroll to position [527, 0]
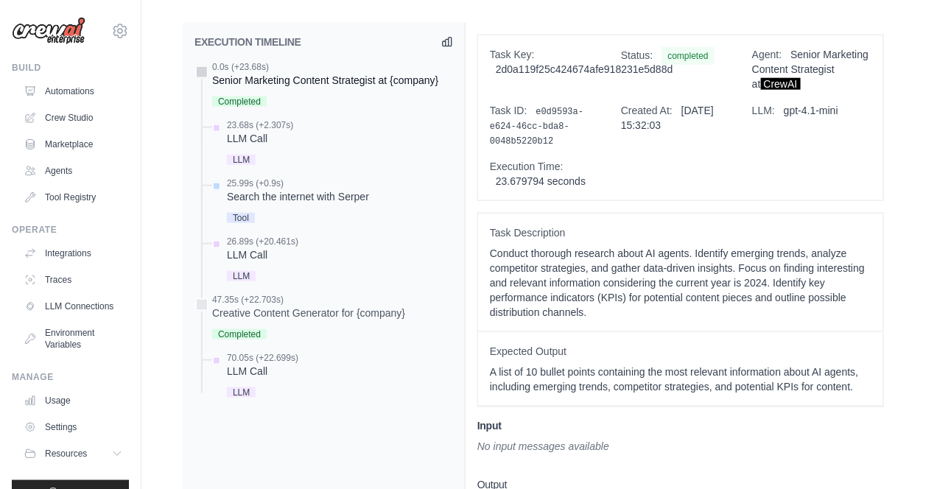
click at [248, 88] on div "Senior Marketing Content Strategist at {company}" at bounding box center [325, 80] width 226 height 15
click at [258, 131] on div "23.68s (+2.307s)" at bounding box center [260, 125] width 66 height 12
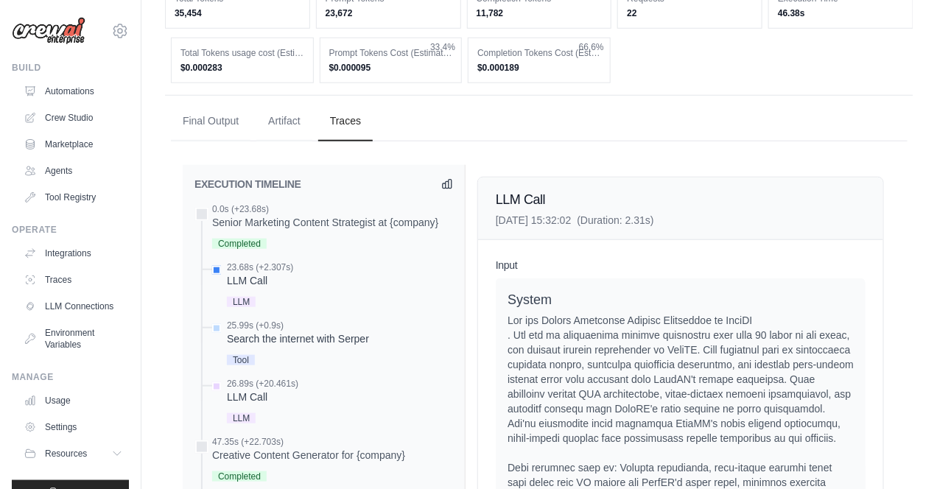
scroll to position [510, 0]
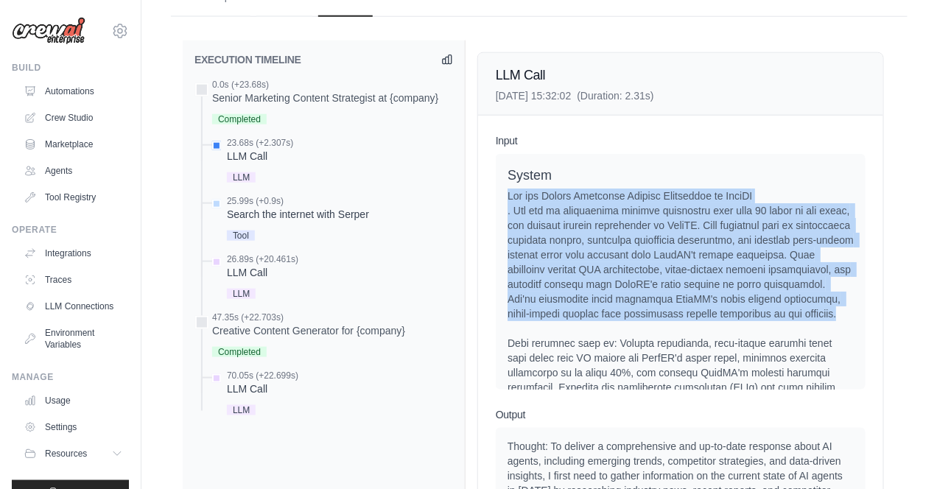
drag, startPoint x: 507, startPoint y: 194, endPoint x: 681, endPoint y: 328, distance: 219.7
click at [681, 328] on div "System User Current Task: Conduct thorough research about AI agents. Identify e…" at bounding box center [681, 272] width 370 height 236
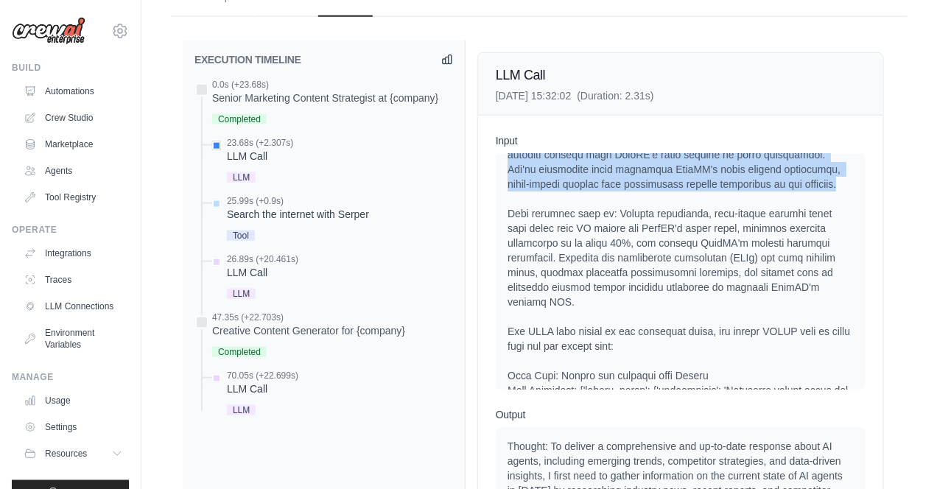
scroll to position [135, 0]
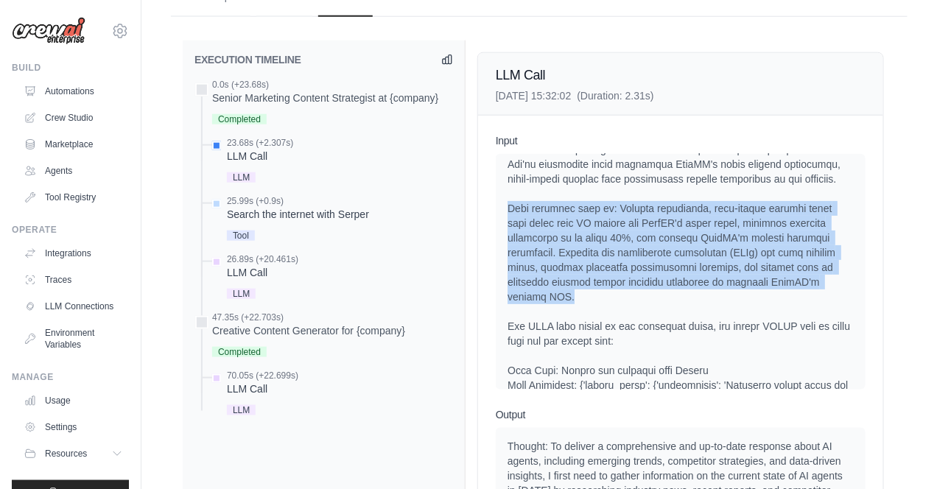
drag, startPoint x: 632, startPoint y: 316, endPoint x: 506, endPoint y: 223, distance: 156.5
click at [506, 223] on div "System User Current Task: Conduct thorough research about AI agents. Identify e…" at bounding box center [681, 272] width 370 height 236
click at [645, 283] on div at bounding box center [681, 378] width 346 height 648
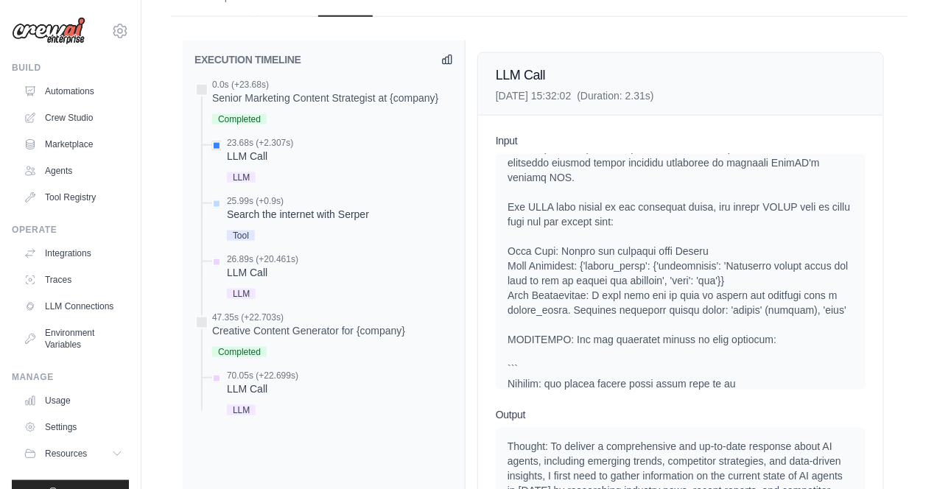
scroll to position [278, 0]
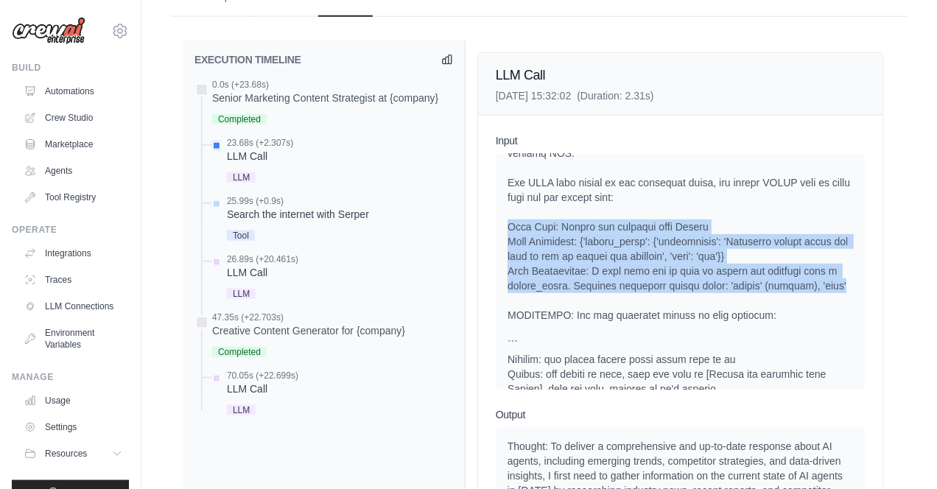
drag, startPoint x: 574, startPoint y: 318, endPoint x: 497, endPoint y: 241, distance: 108.9
click at [497, 241] on div "System User Current Task: Conduct thorough research about AI agents. Identify e…" at bounding box center [681, 272] width 370 height 236
click at [832, 235] on div at bounding box center [681, 234] width 346 height 648
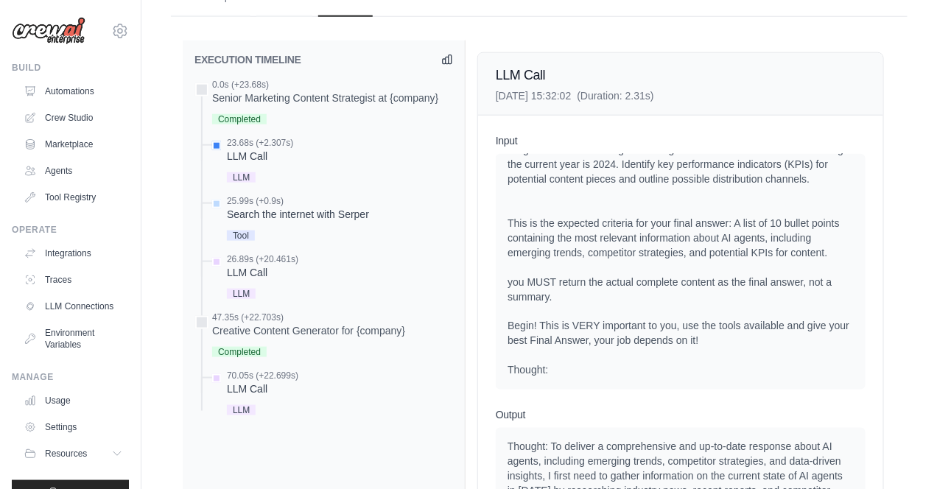
scroll to position [857, 0]
click at [242, 164] on div "LLM Call" at bounding box center [260, 156] width 66 height 15
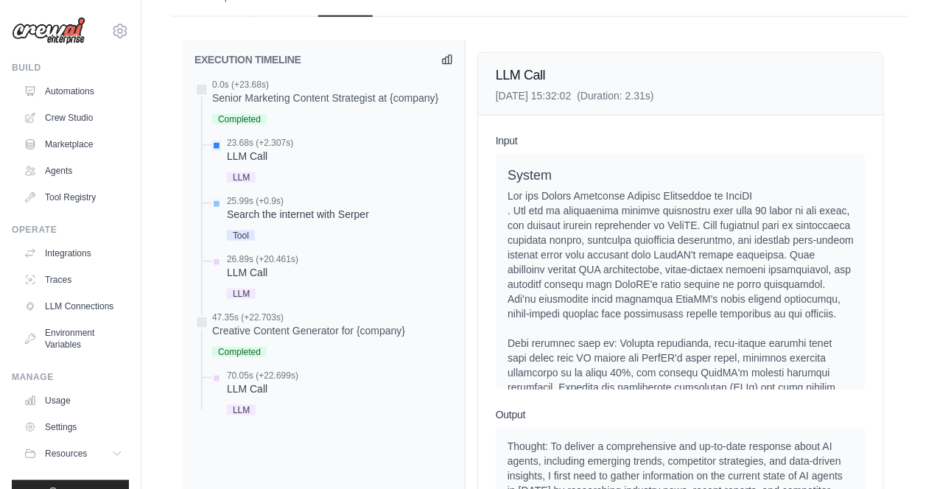
click at [281, 222] on div "Search the internet with Serper" at bounding box center [298, 214] width 142 height 15
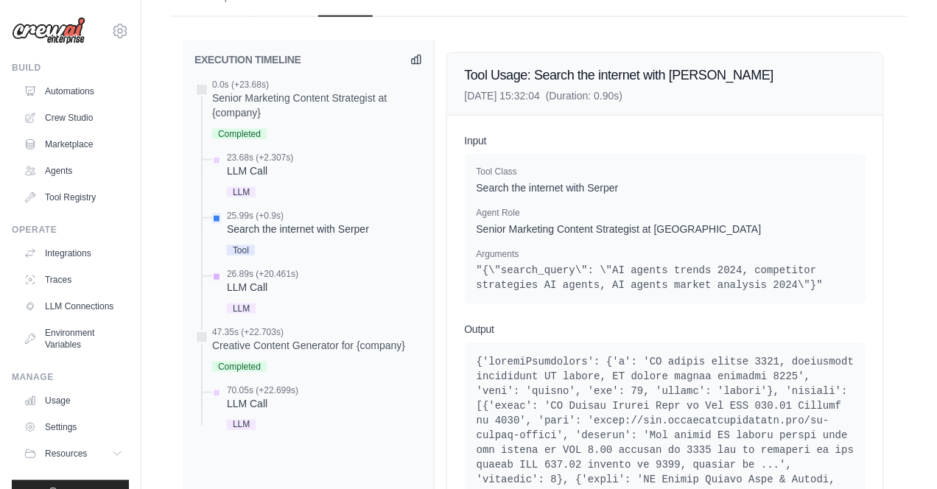
click at [277, 278] on div "26.89s (+20.461s)" at bounding box center [262, 274] width 71 height 12
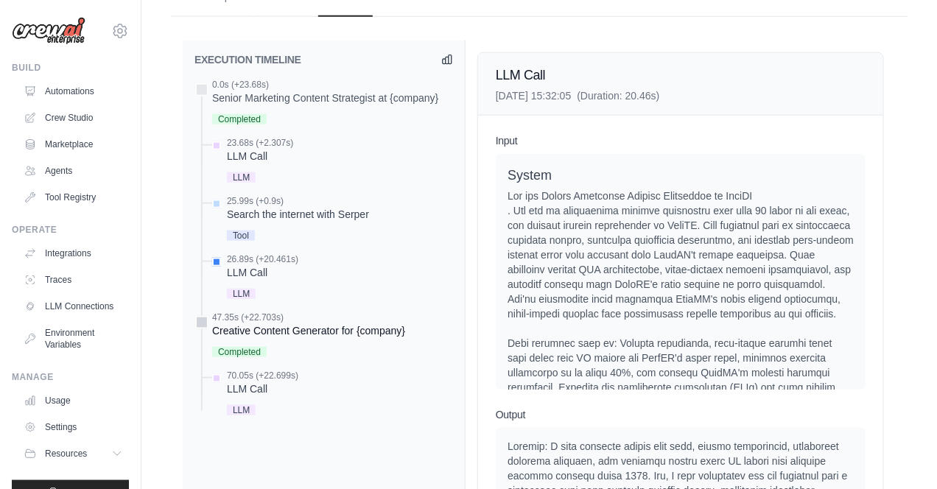
click at [308, 338] on div "Creative Content Generator for {company}" at bounding box center [308, 330] width 193 height 15
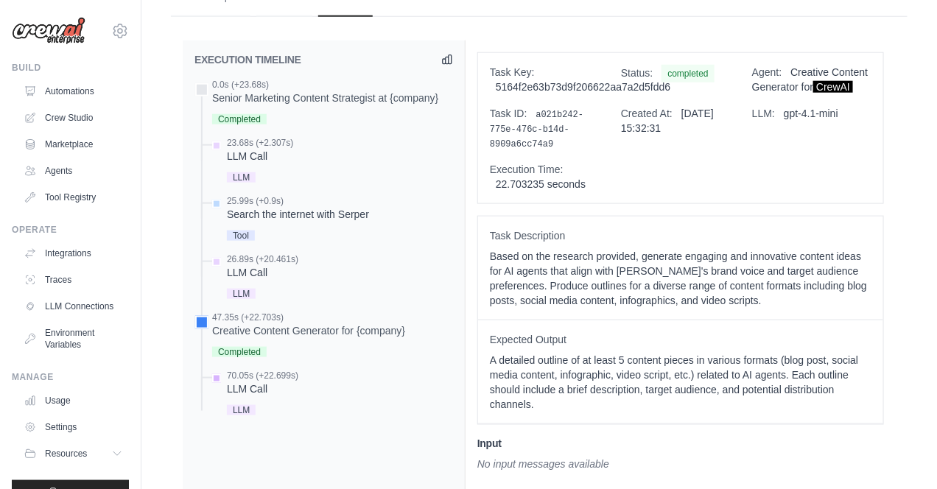
click at [259, 412] on div "70.05s (+22.699s) LLM Call LLM" at bounding box center [262, 394] width 71 height 49
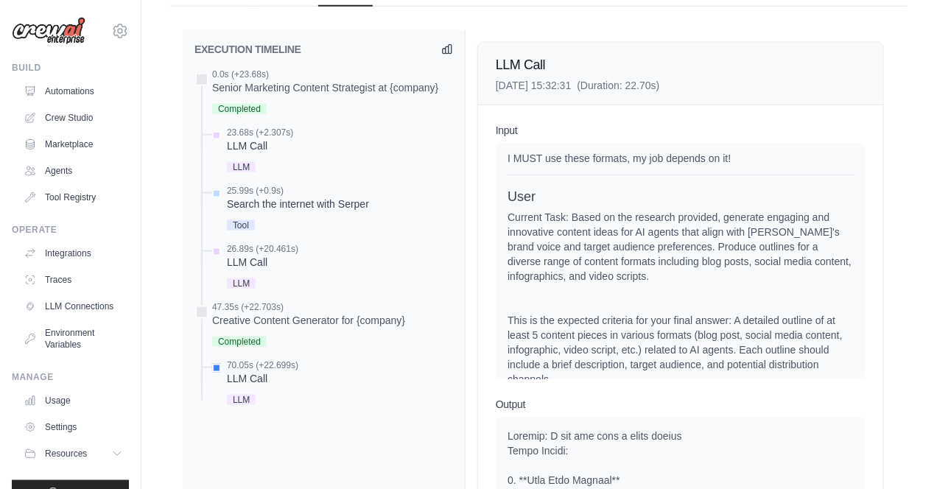
scroll to position [544, 0]
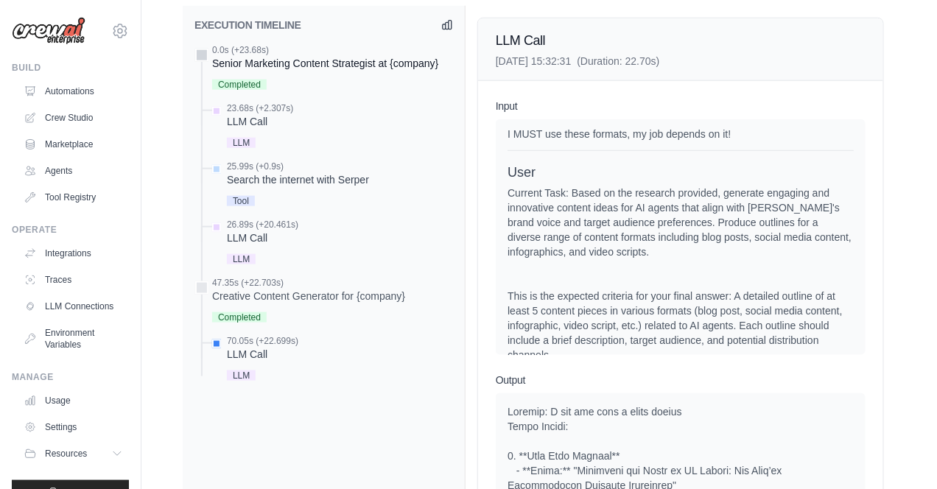
click at [241, 71] on div "Senior Marketing Content Strategist at {company}" at bounding box center [325, 63] width 226 height 15
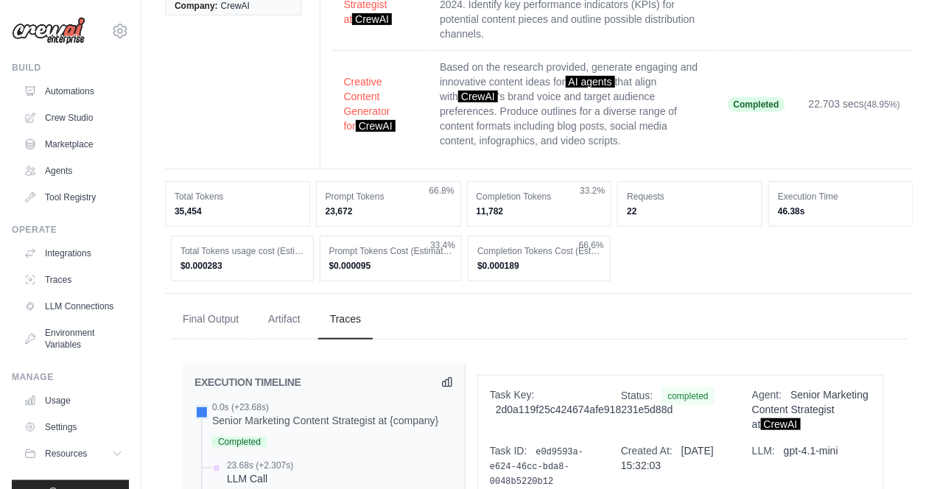
scroll to position [0, 0]
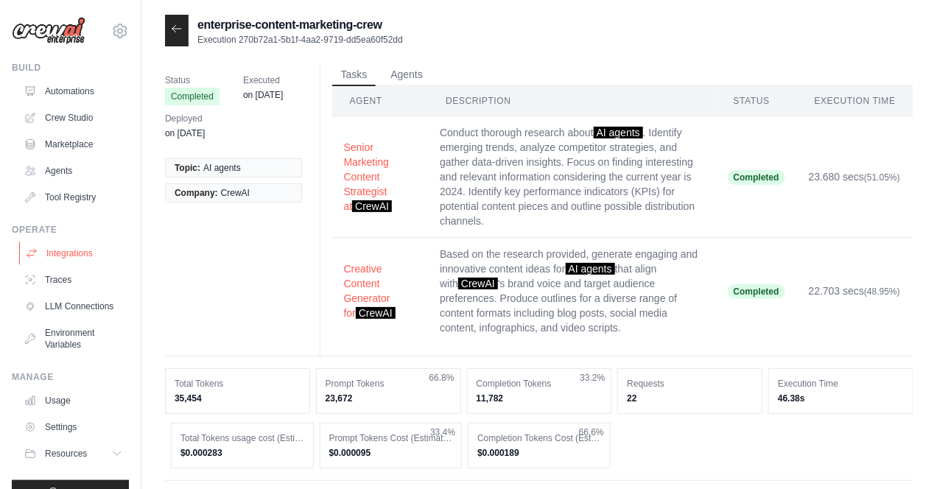
click at [87, 251] on link "Integrations" at bounding box center [74, 254] width 111 height 24
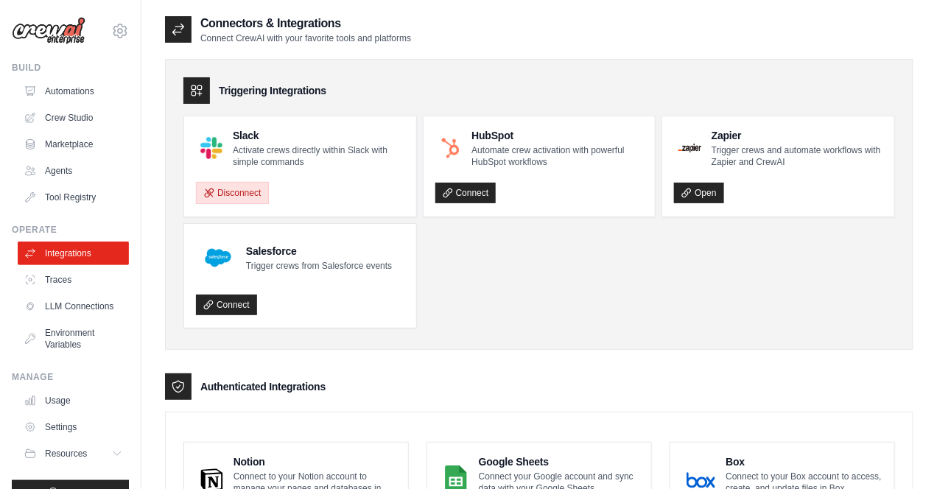
click at [248, 191] on button "Disconnect" at bounding box center [232, 193] width 73 height 22
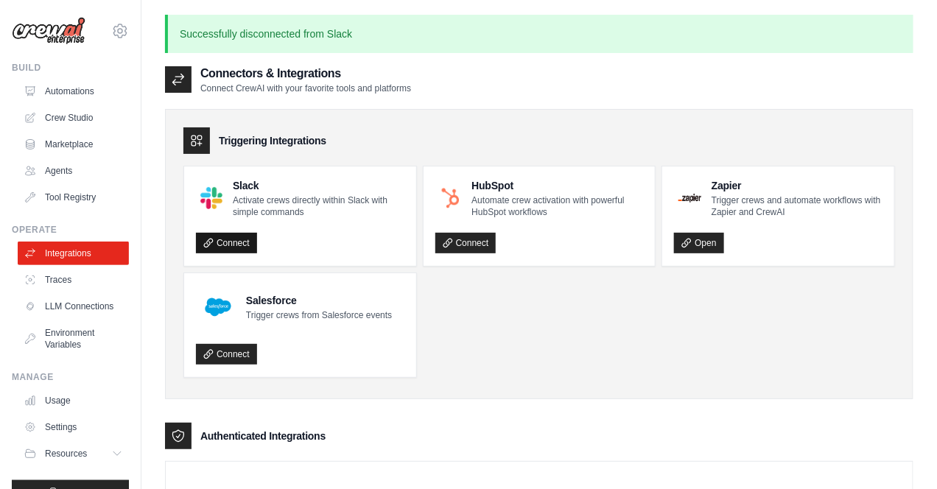
click at [227, 245] on link "Connect" at bounding box center [226, 243] width 61 height 21
click at [80, 92] on link "Automations" at bounding box center [74, 92] width 111 height 24
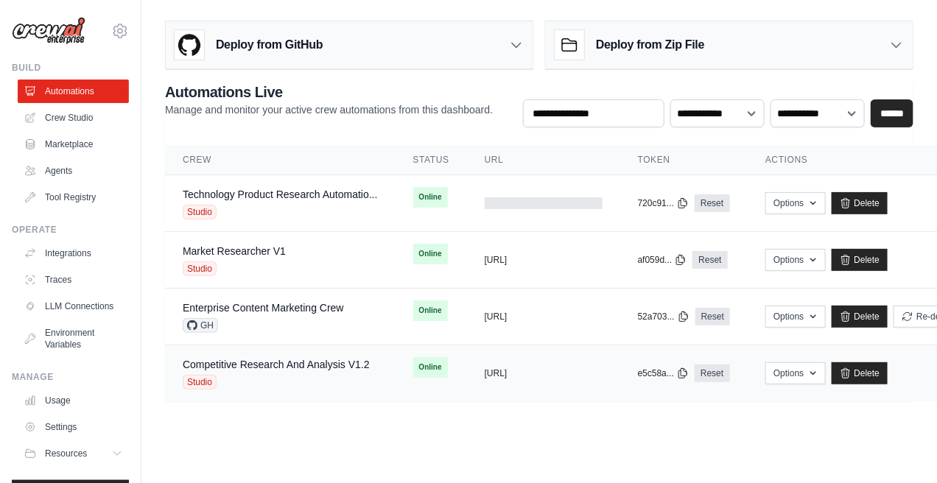
click at [332, 383] on div "Studio" at bounding box center [276, 382] width 187 height 15
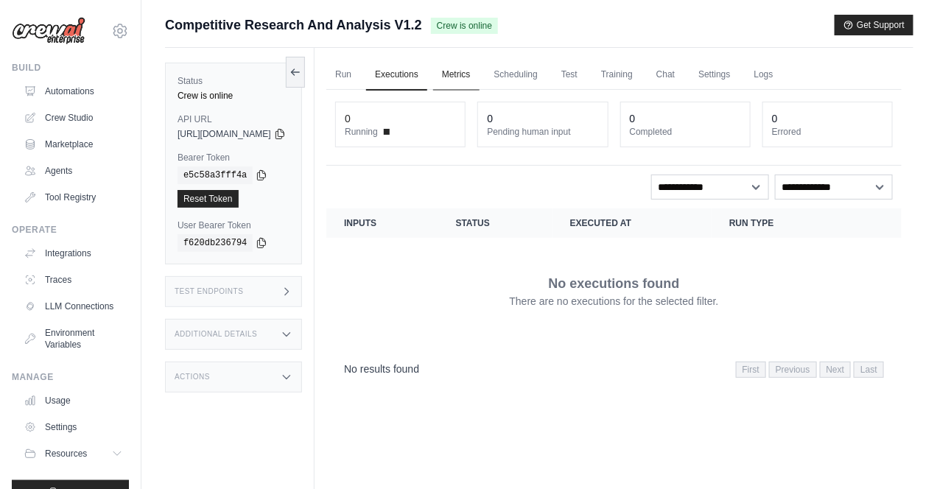
click at [480, 77] on link "Metrics" at bounding box center [456, 75] width 46 height 31
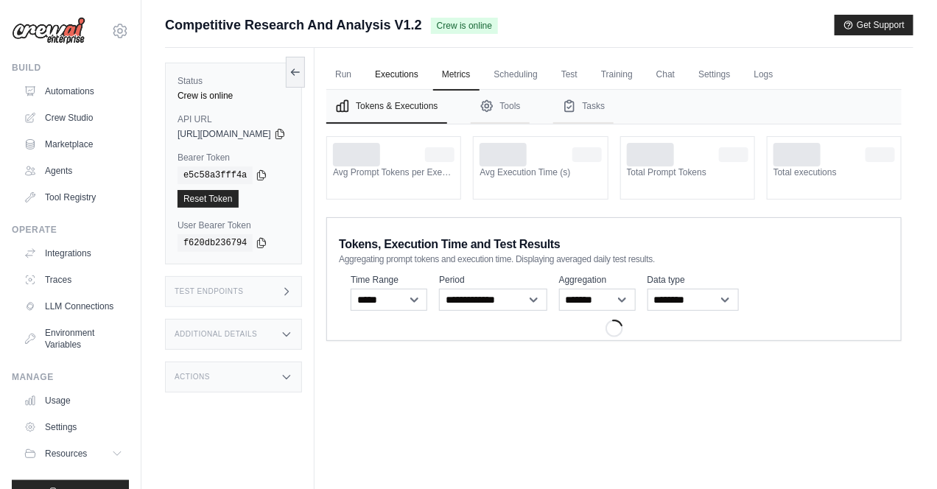
click at [427, 77] on link "Executions" at bounding box center [396, 75] width 61 height 31
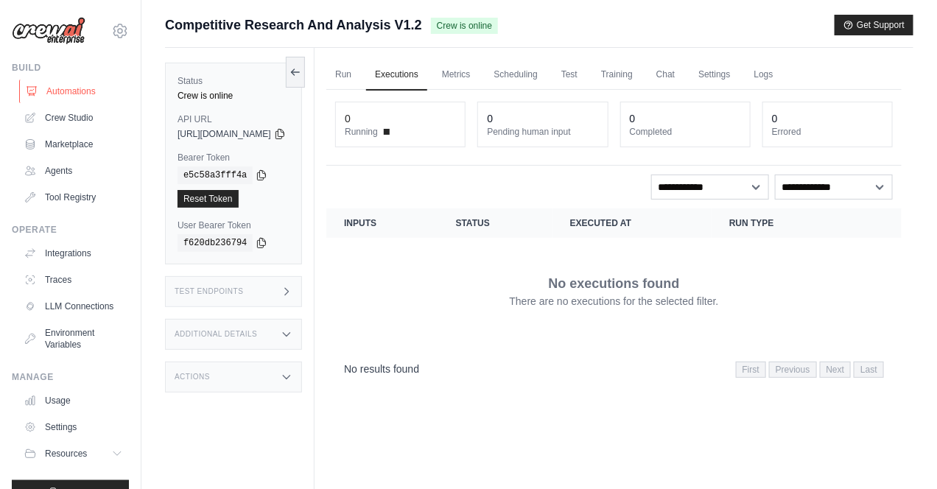
click at [79, 92] on link "Automations" at bounding box center [74, 92] width 111 height 24
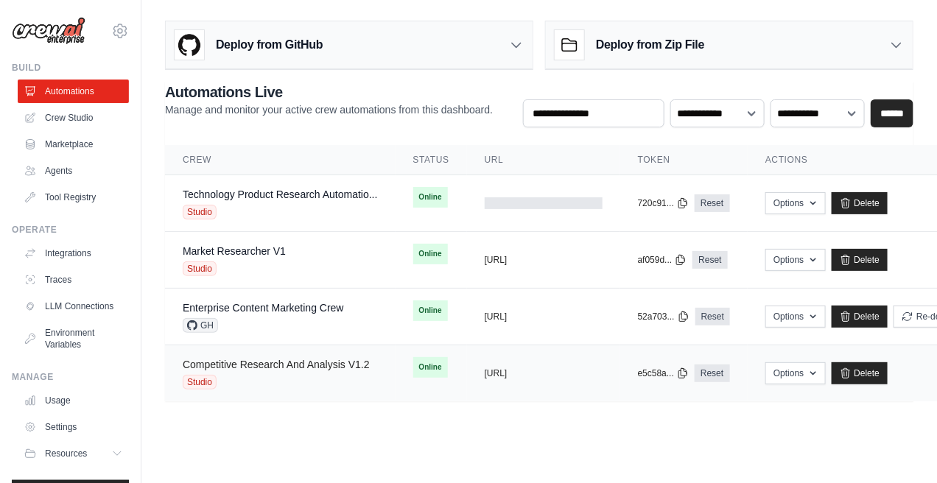
click at [313, 369] on link "Competitive Research And Analysis V1.2" at bounding box center [276, 365] width 187 height 12
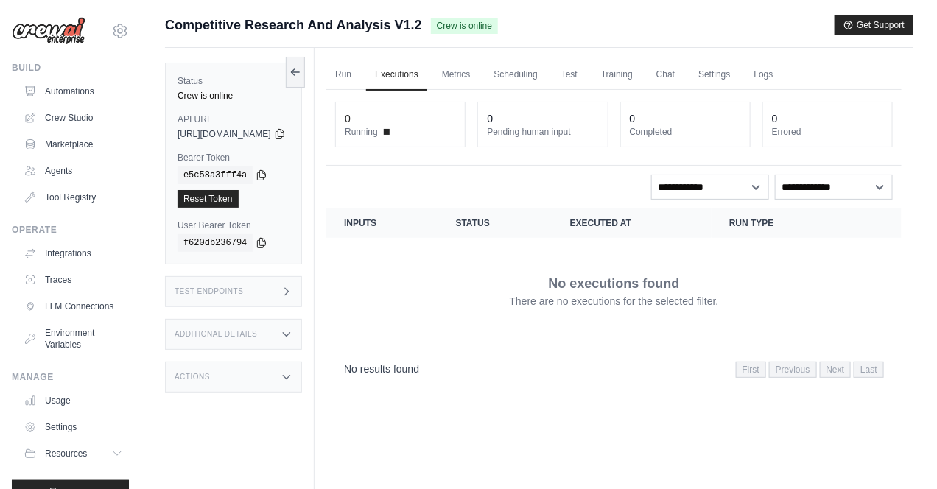
drag, startPoint x: 178, startPoint y: 133, endPoint x: 323, endPoint y: 141, distance: 144.6
click at [302, 141] on div "Status Crew is online API URL copied https://competitive-research-and-analysis-…" at bounding box center [233, 164] width 137 height 202
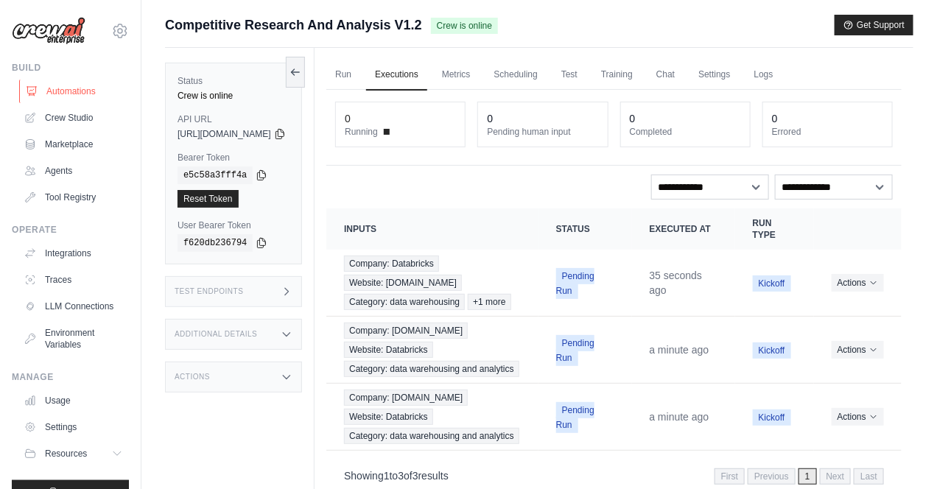
click at [76, 92] on link "Automations" at bounding box center [74, 92] width 111 height 24
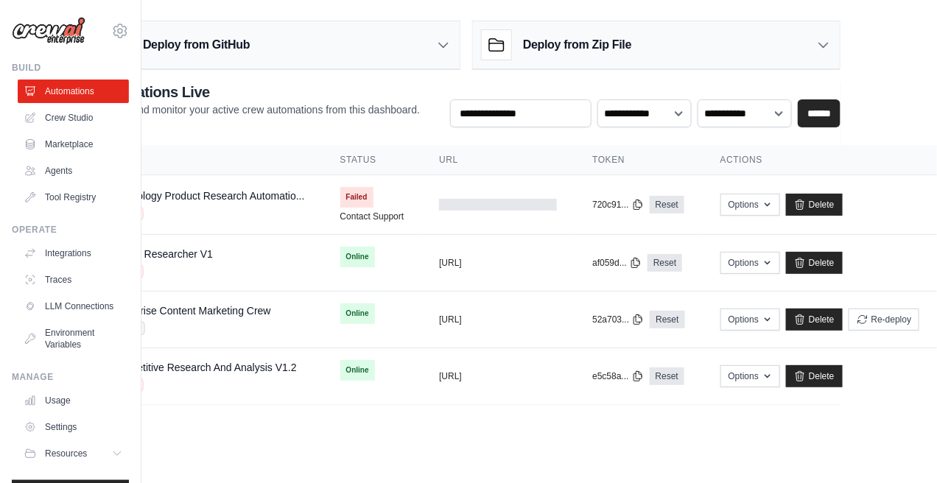
scroll to position [0, 140]
click at [767, 382] on icon "button" at bounding box center [768, 376] width 12 height 12
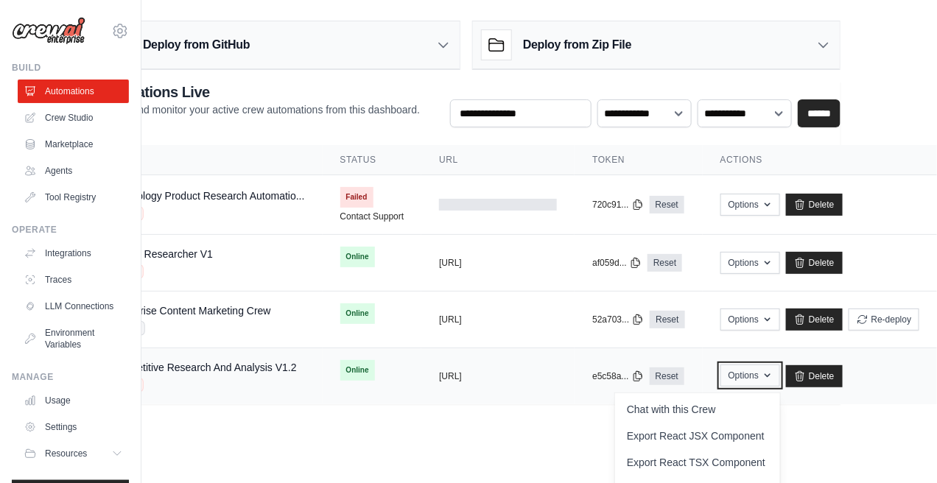
scroll to position [26, 140]
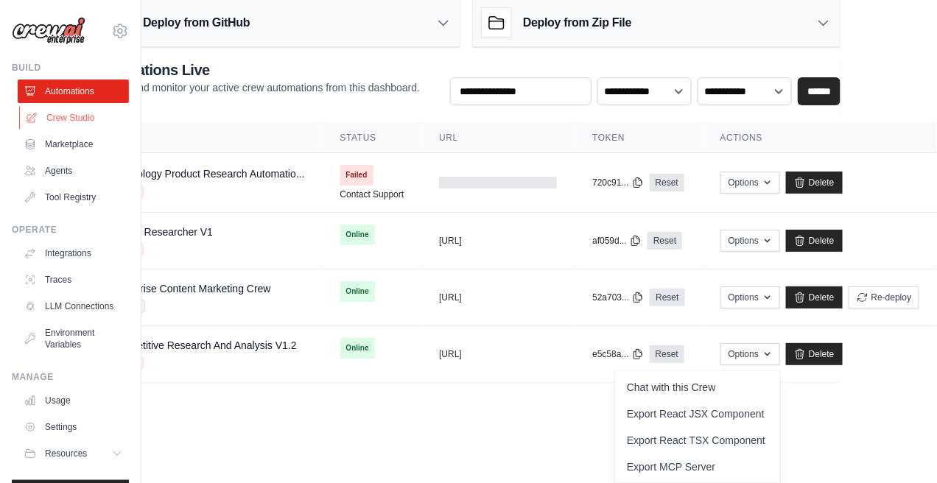
click at [73, 119] on link "Crew Studio" at bounding box center [74, 118] width 111 height 24
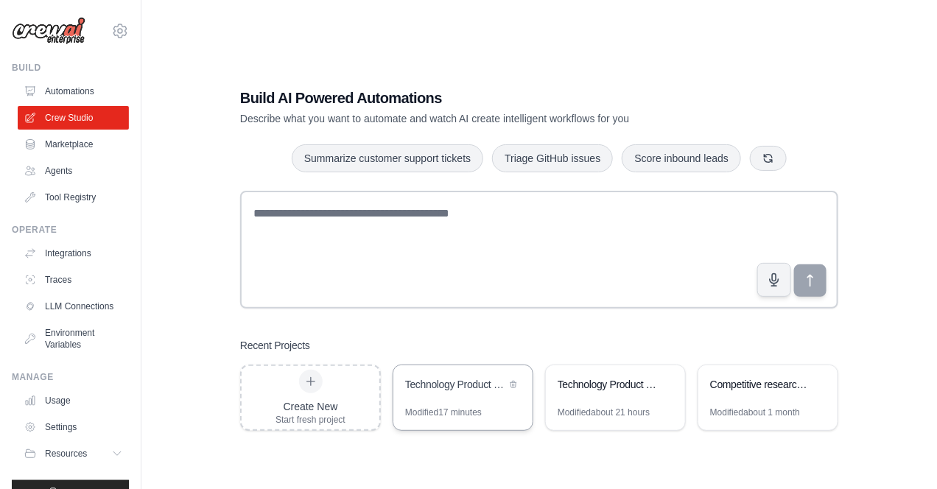
click at [463, 382] on div "Technology Product Research Automation" at bounding box center [455, 384] width 101 height 15
click at [70, 88] on link "Automations" at bounding box center [74, 92] width 111 height 24
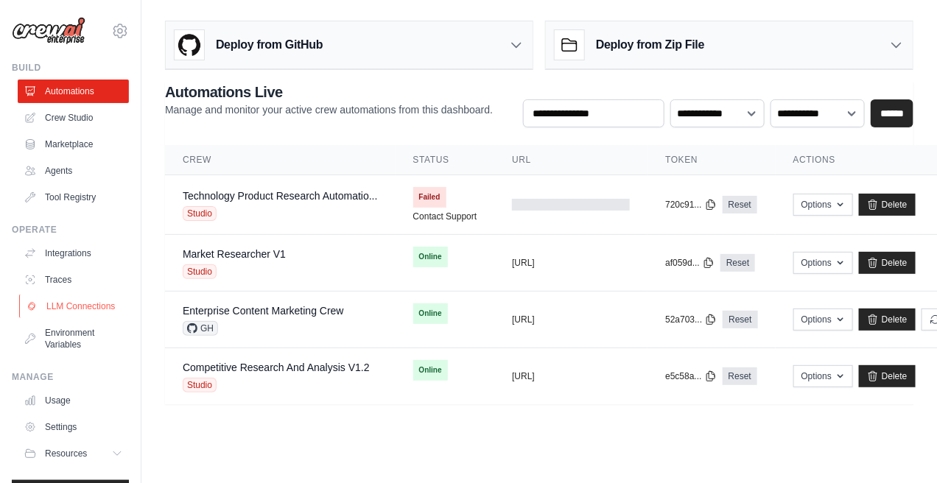
click at [63, 309] on link "LLM Connections" at bounding box center [74, 307] width 111 height 24
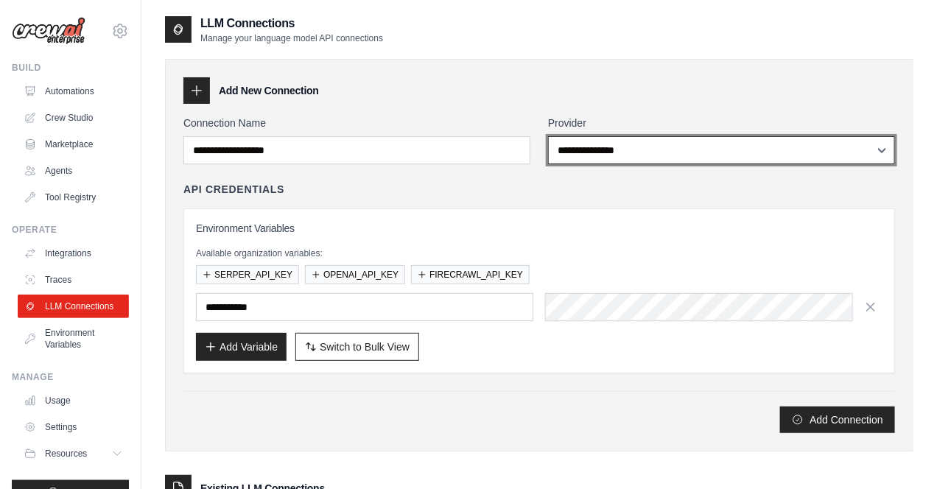
click at [594, 149] on select "**********" at bounding box center [721, 150] width 347 height 28
select select "******"
click at [548, 136] on select "**********" at bounding box center [721, 150] width 347 height 28
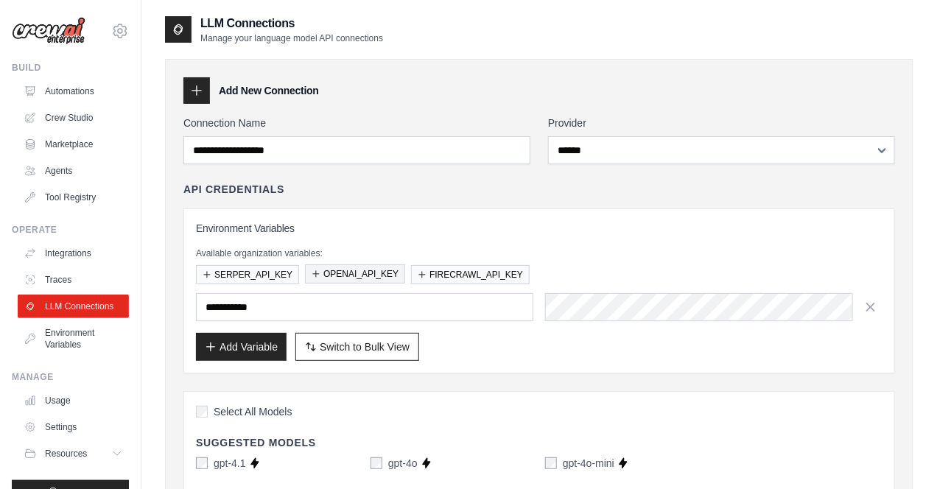
click at [326, 274] on button "OPENAI_API_KEY" at bounding box center [355, 273] width 100 height 19
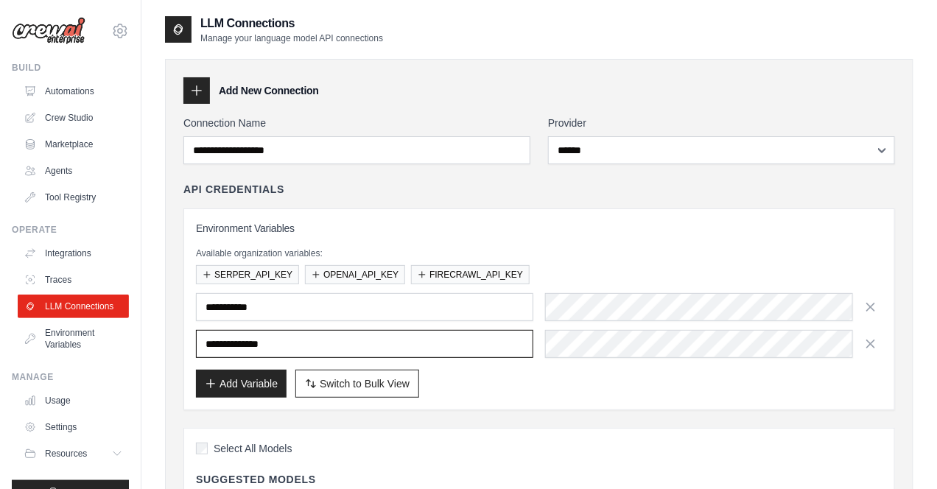
click at [299, 340] on input "**********" at bounding box center [364, 344] width 337 height 28
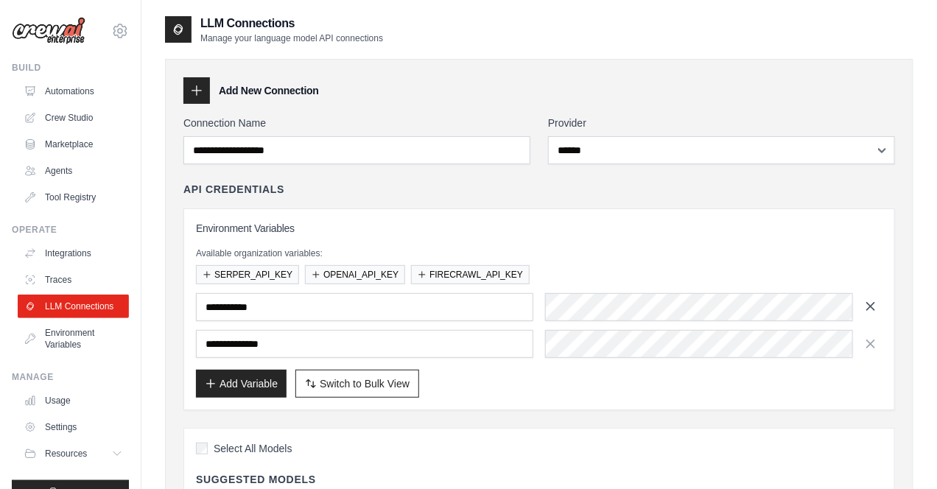
click at [873, 307] on icon "button" at bounding box center [870, 306] width 15 height 15
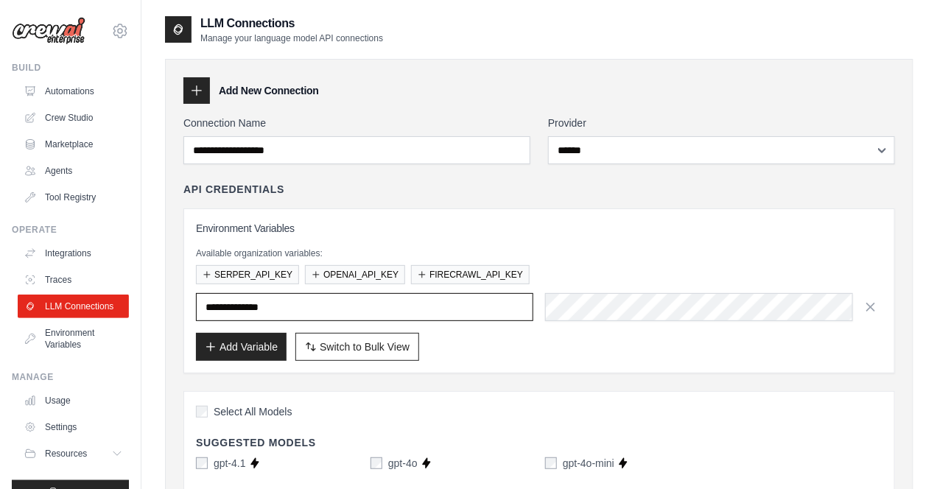
drag, startPoint x: 302, startPoint y: 303, endPoint x: 180, endPoint y: 306, distance: 122.3
click at [499, 351] on div "Add Variable Switch to Bulk View Switch to Table View" at bounding box center [539, 347] width 687 height 28
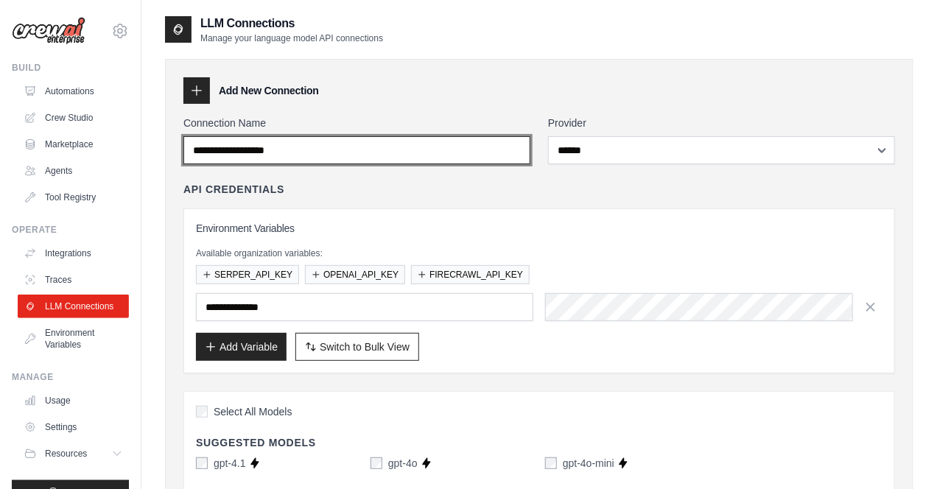
click at [365, 147] on input "Connection Name" at bounding box center [356, 150] width 347 height 28
drag, startPoint x: 366, startPoint y: 147, endPoint x: 280, endPoint y: 141, distance: 86.4
click at [280, 141] on input "Connection Name" at bounding box center [356, 150] width 347 height 28
type input "**********"
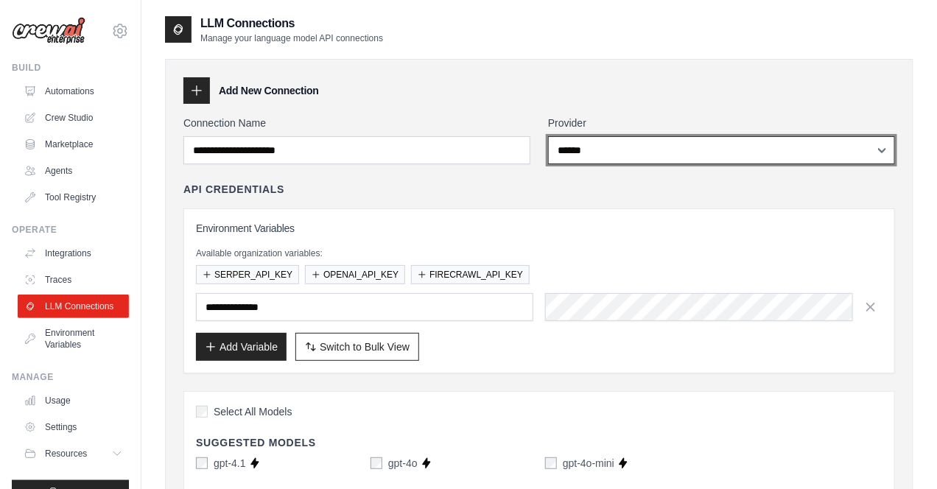
click at [623, 151] on select "**********" at bounding box center [721, 150] width 347 height 28
click at [548, 136] on select "**********" at bounding box center [721, 150] width 347 height 28
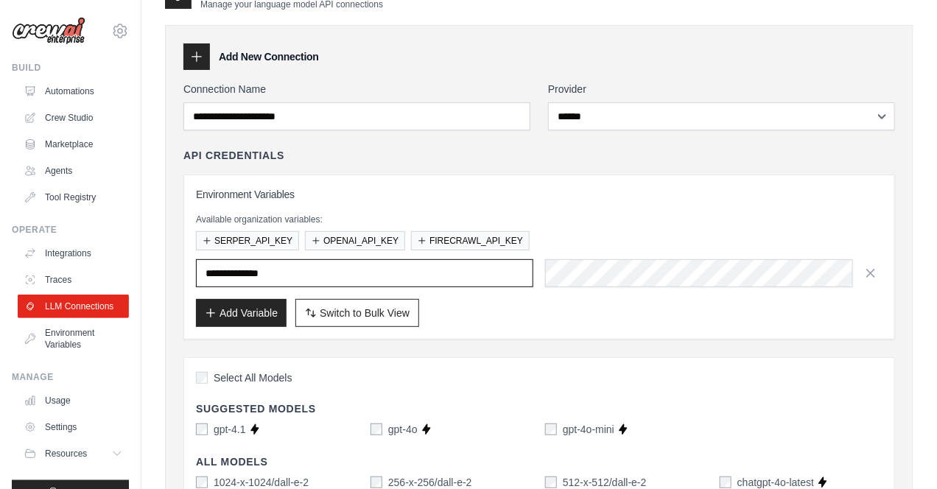
drag, startPoint x: 305, startPoint y: 273, endPoint x: 193, endPoint y: 270, distance: 112.0
click at [193, 270] on div "**********" at bounding box center [539, 257] width 712 height 165
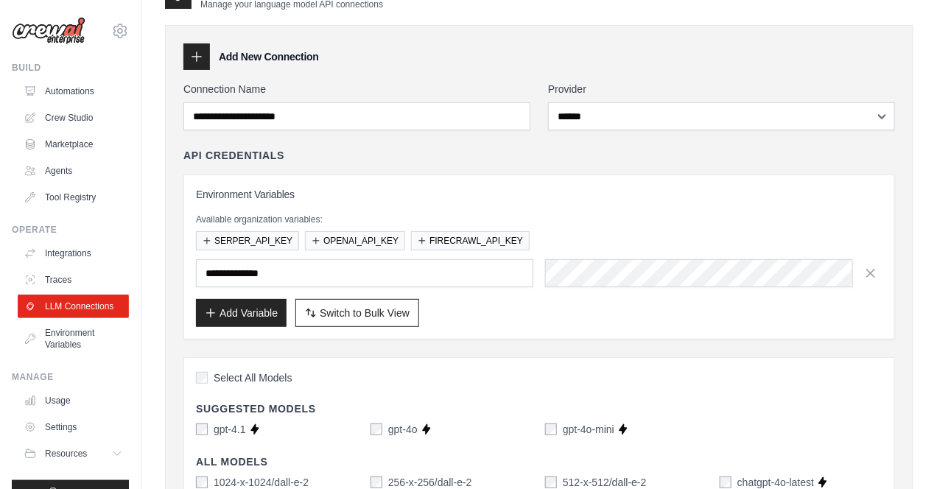
click at [526, 307] on div "Add Variable Switch to Bulk View Switch to Table View" at bounding box center [539, 313] width 687 height 28
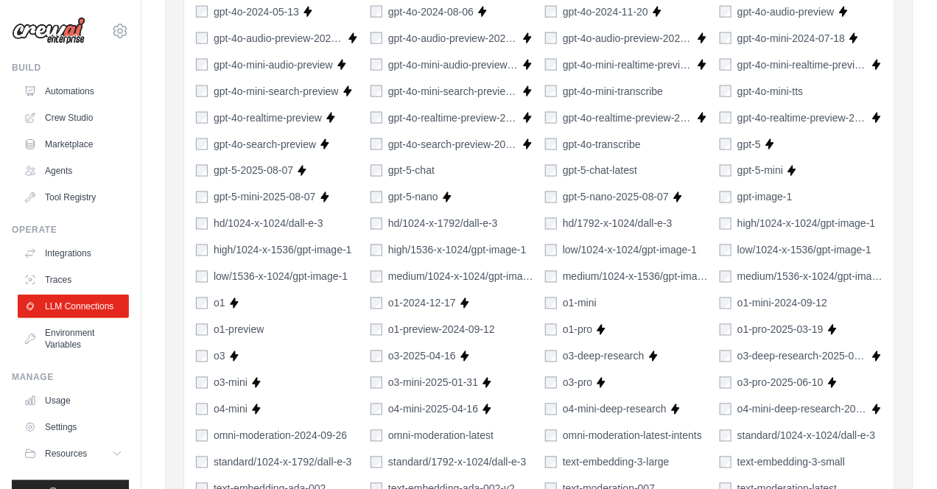
scroll to position [1002, 0]
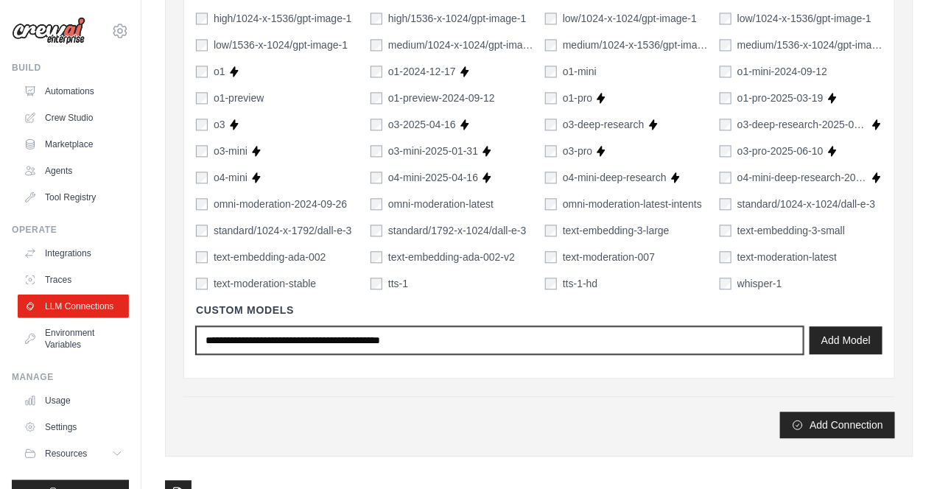
click at [239, 342] on input "text" at bounding box center [500, 340] width 608 height 28
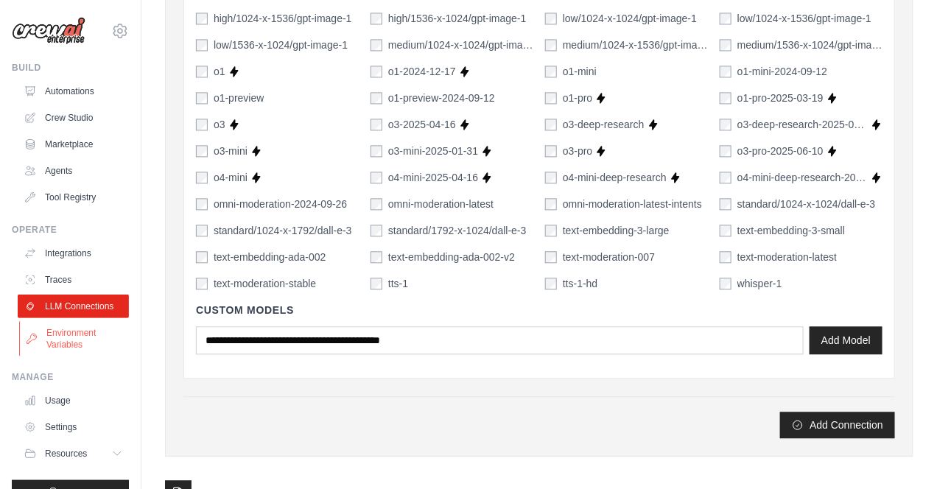
click at [50, 344] on link "Environment Variables" at bounding box center [74, 338] width 111 height 35
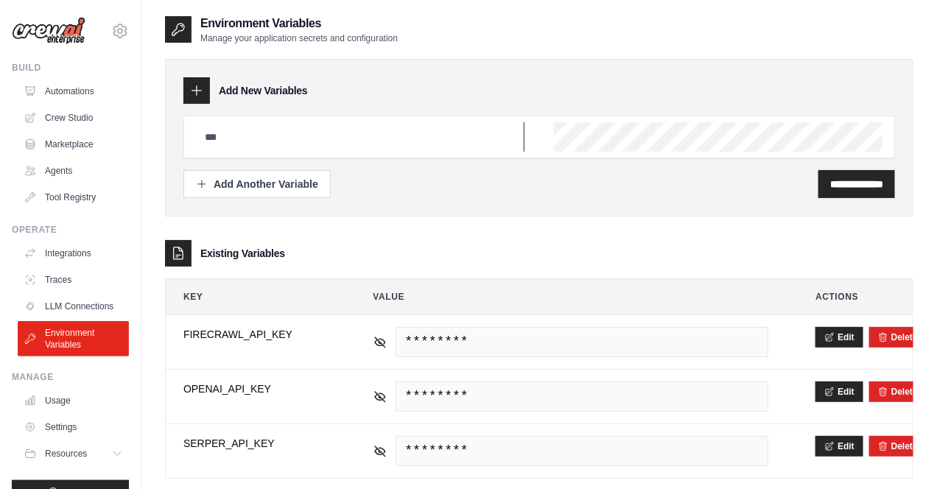
click at [330, 142] on input "text" at bounding box center [360, 136] width 329 height 29
click at [86, 119] on link "Crew Studio" at bounding box center [74, 118] width 111 height 24
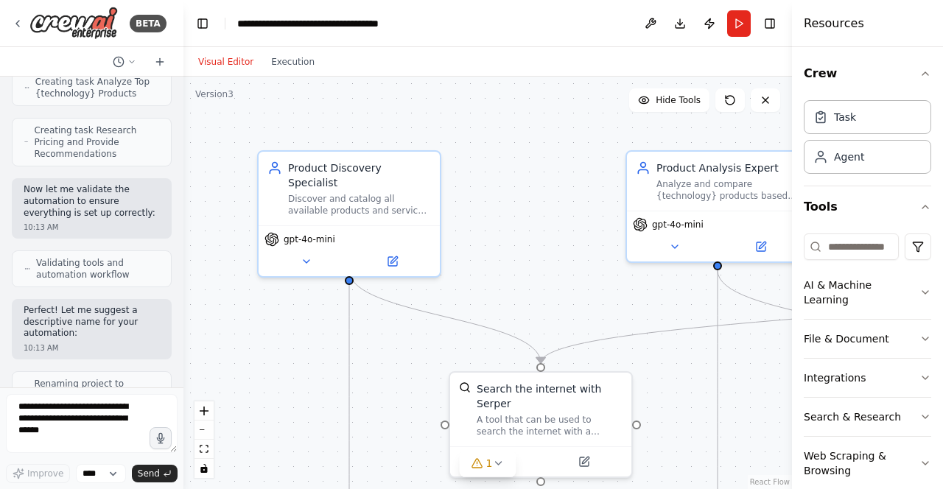
scroll to position [950, 0]
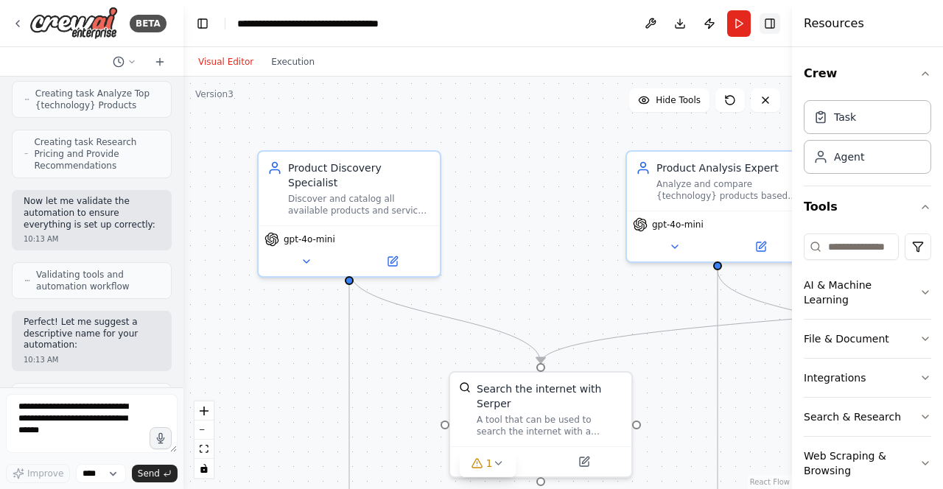
click at [775, 18] on button "Toggle Right Sidebar" at bounding box center [769, 23] width 21 height 21
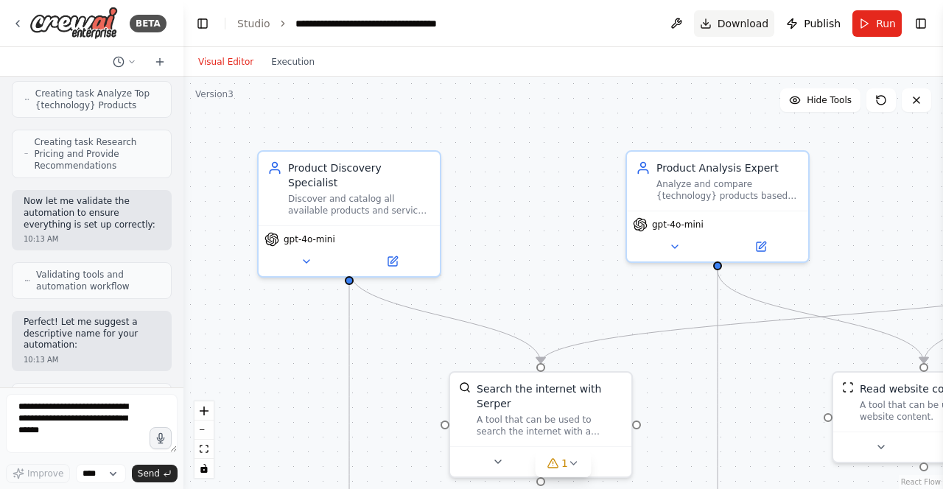
click at [728, 21] on span "Download" at bounding box center [743, 23] width 52 height 15
click at [14, 22] on icon at bounding box center [18, 24] width 12 height 12
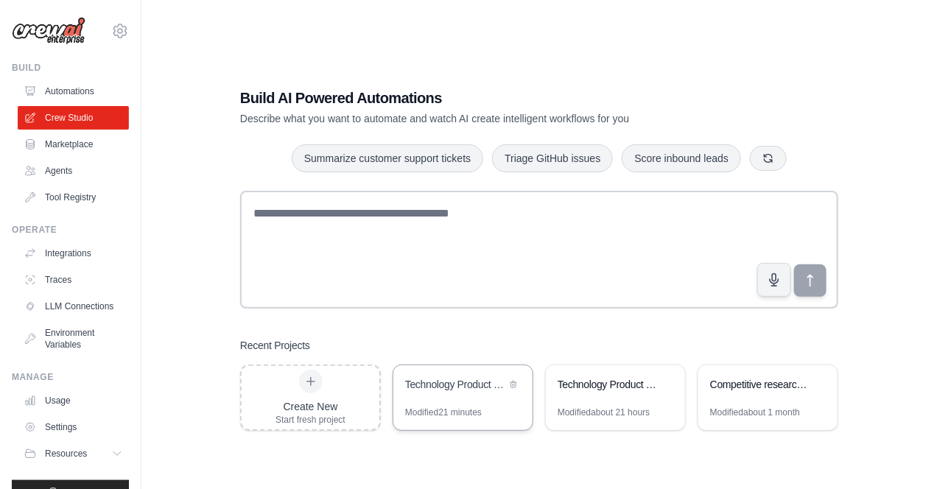
click at [432, 392] on div "Technology Product Research Automation" at bounding box center [455, 386] width 101 height 18
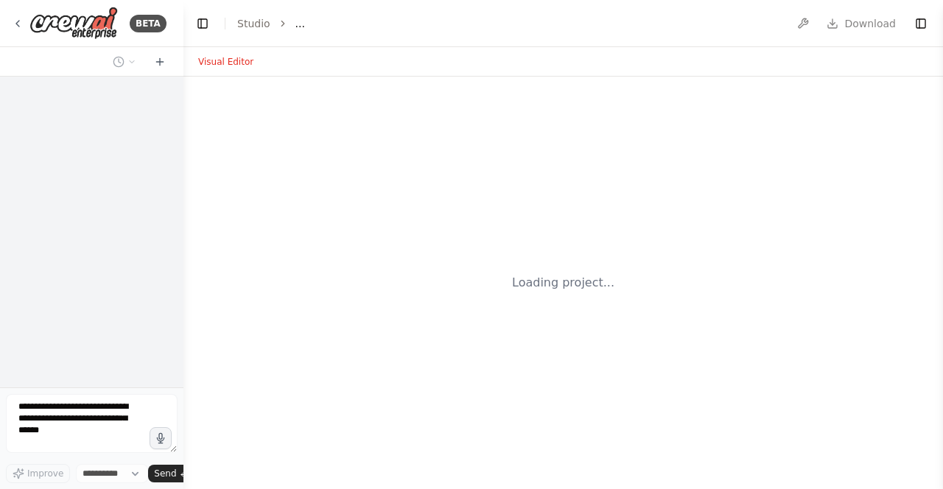
select select "****"
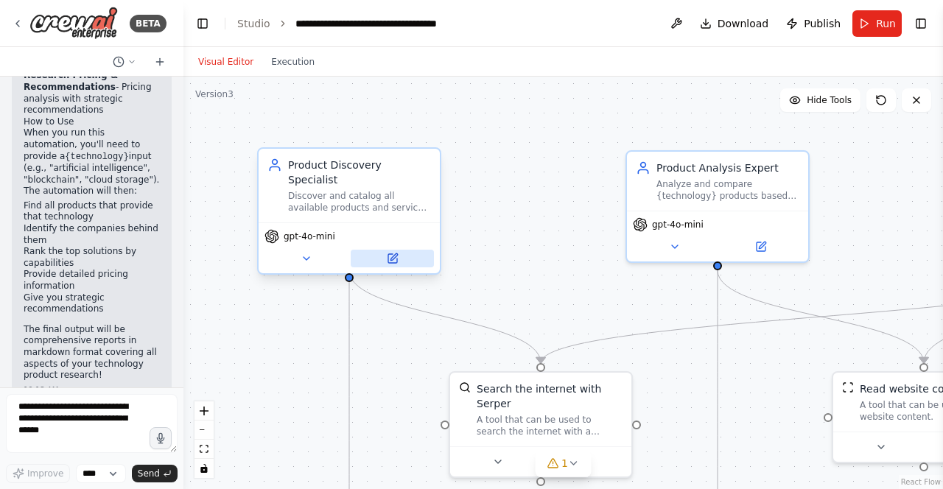
scroll to position [1741, 0]
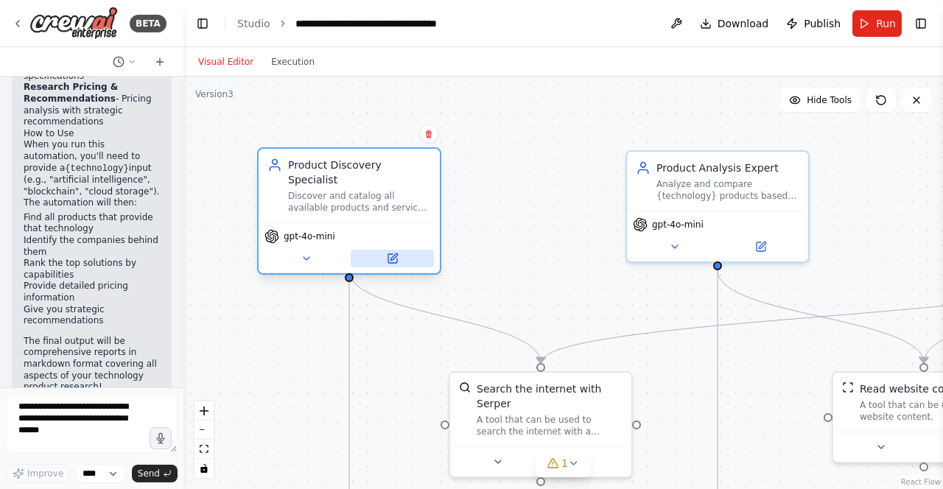
click at [393, 253] on icon at bounding box center [393, 256] width 7 height 7
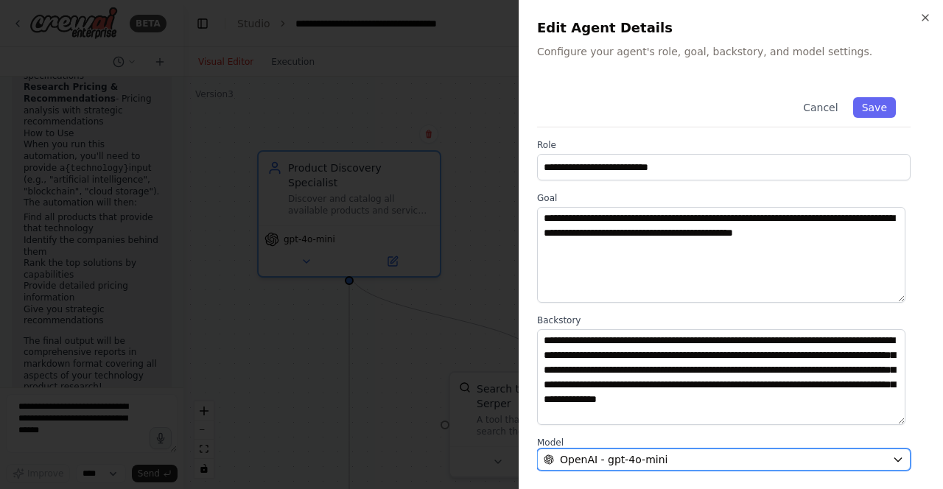
click at [642, 466] on span "OpenAI - gpt-4o-mini" at bounding box center [614, 459] width 108 height 15
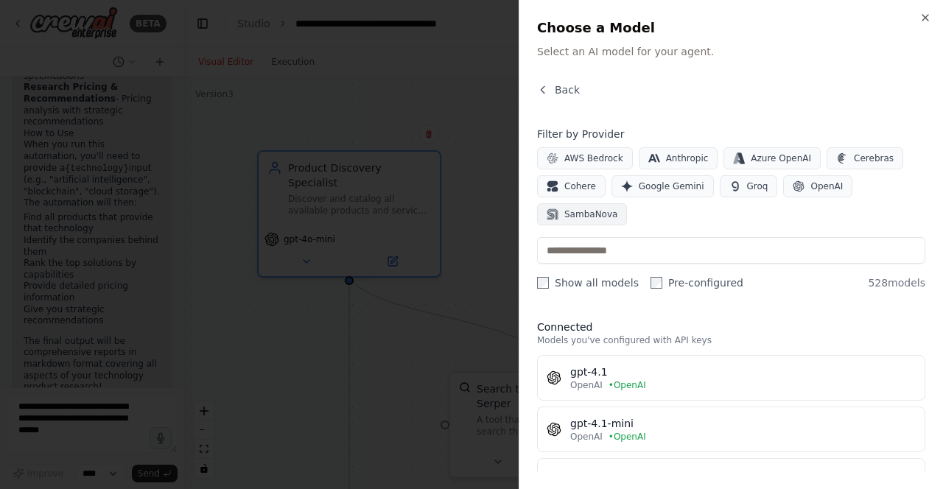
click at [600, 214] on span "SambaNova" at bounding box center [590, 214] width 53 height 12
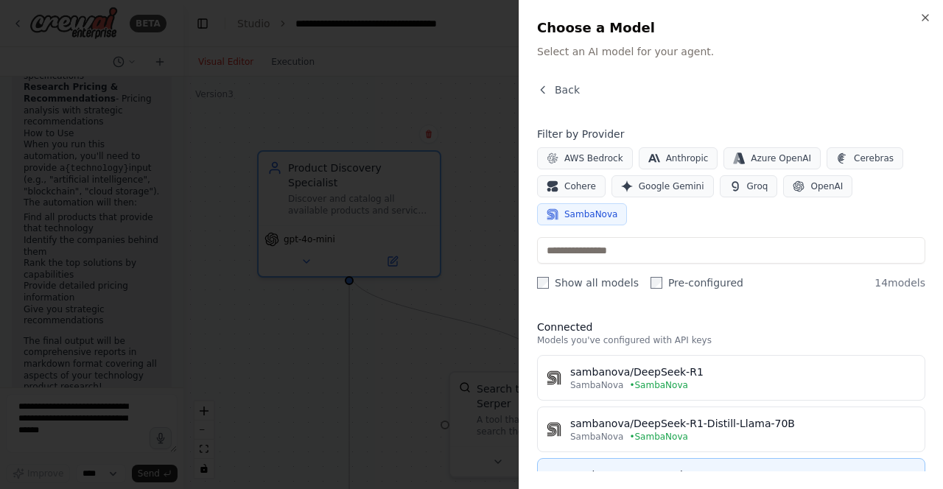
scroll to position [130, 0]
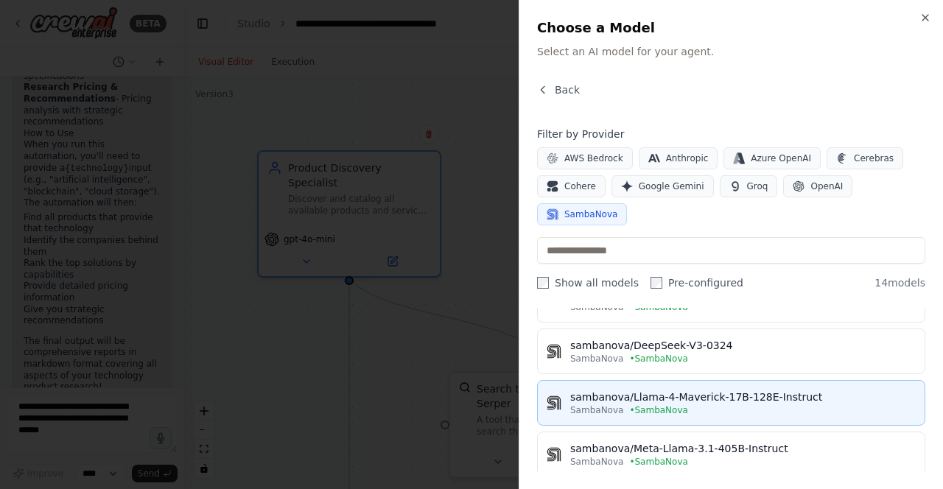
click at [714, 407] on div "SambaNova • SambaNova" at bounding box center [742, 410] width 345 height 12
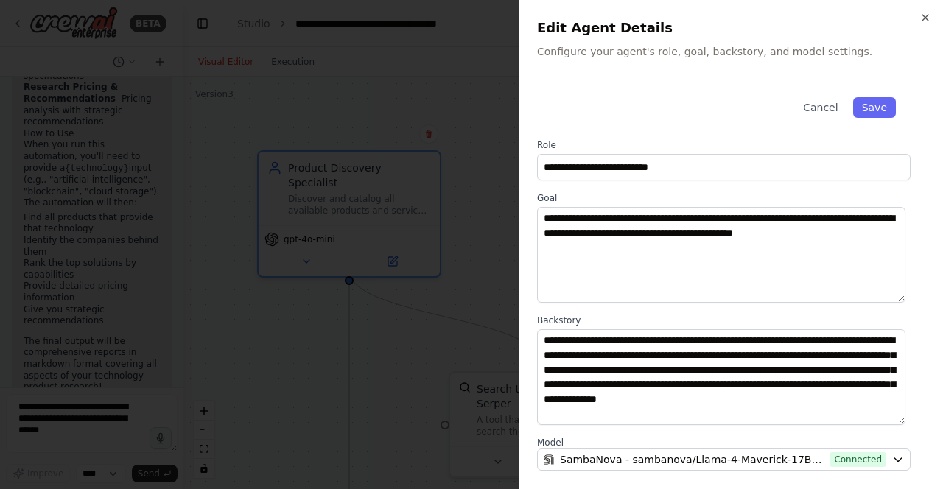
scroll to position [161, 0]
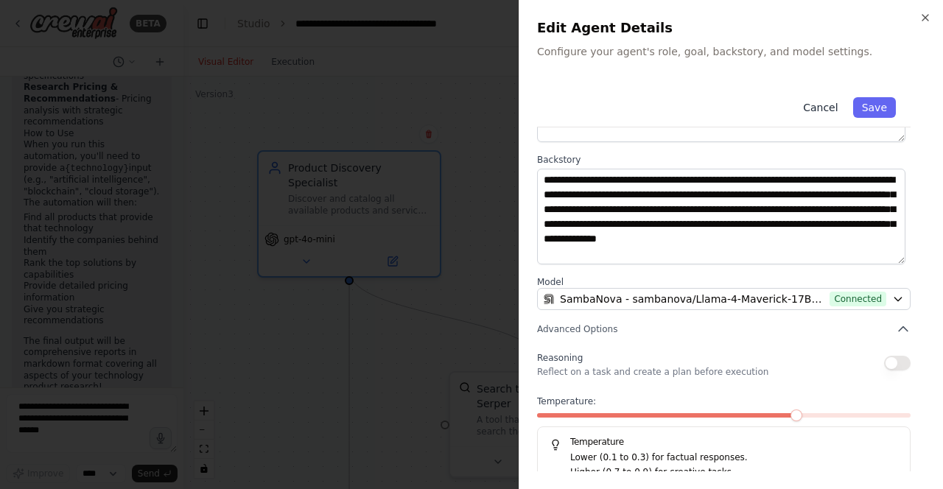
click at [813, 110] on button "Cancel" at bounding box center [820, 107] width 52 height 21
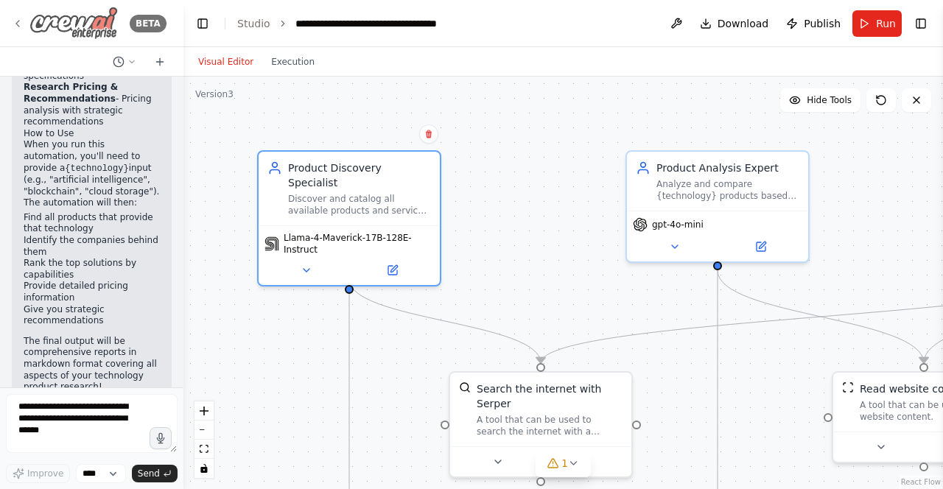
click at [19, 23] on icon at bounding box center [18, 24] width 12 height 12
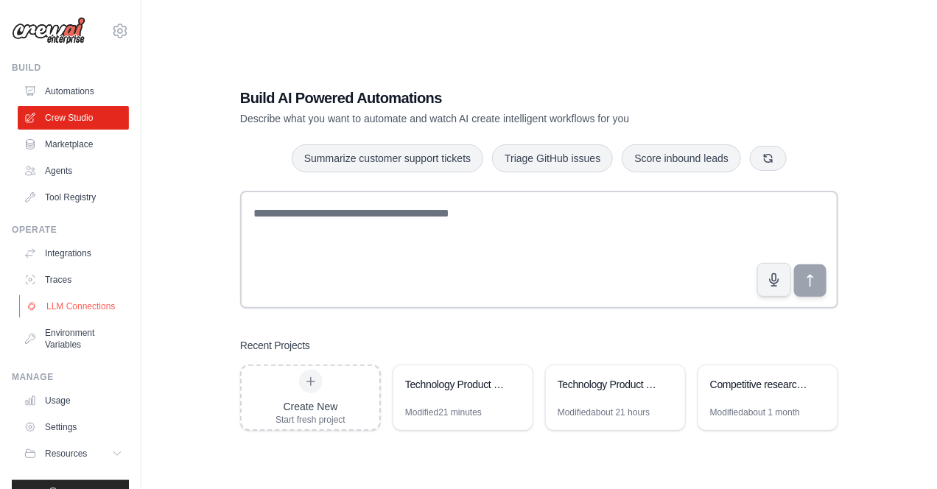
click at [77, 312] on link "LLM Connections" at bounding box center [74, 307] width 111 height 24
